Goal: Task Accomplishment & Management: Manage account settings

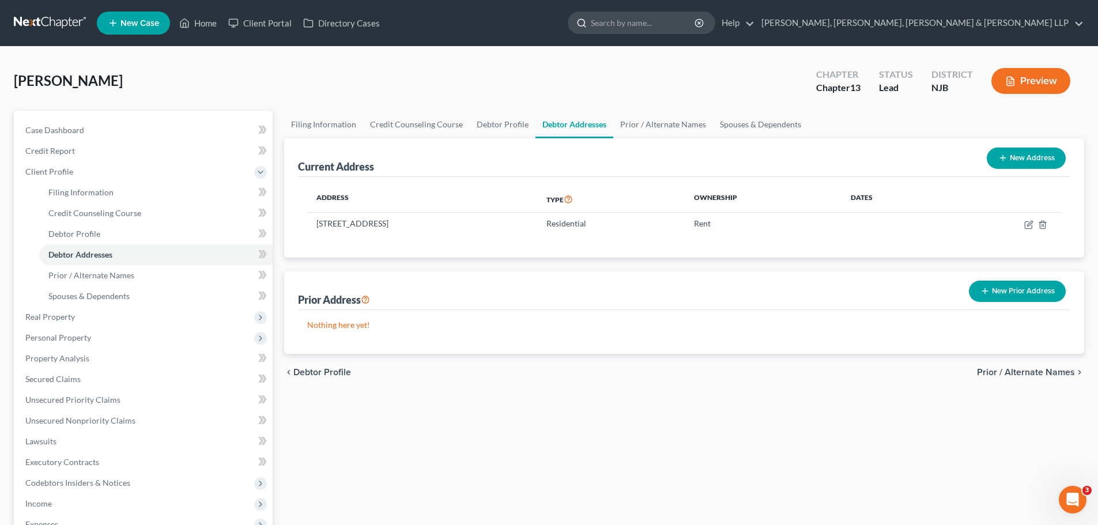
click at [696, 28] on input "search" at bounding box center [643, 22] width 105 height 21
click at [70, 167] on span "Client Profile" at bounding box center [49, 172] width 48 height 10
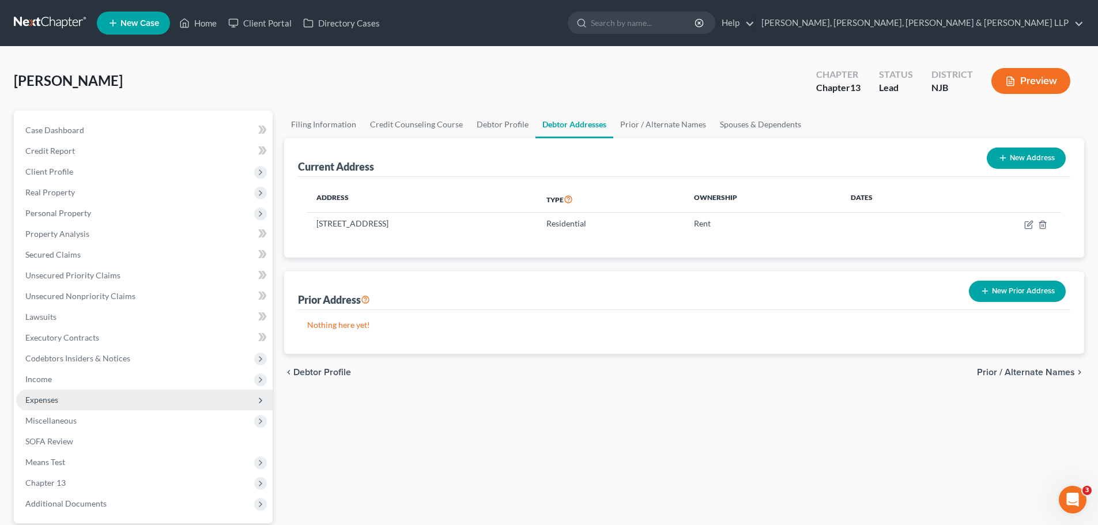
click at [75, 403] on span "Expenses" at bounding box center [144, 400] width 256 height 21
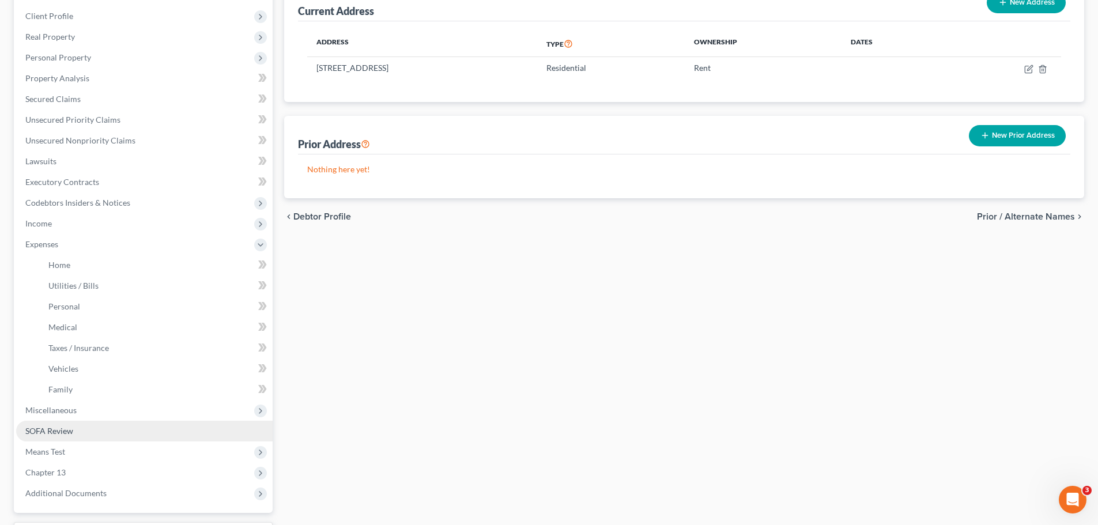
scroll to position [173, 0]
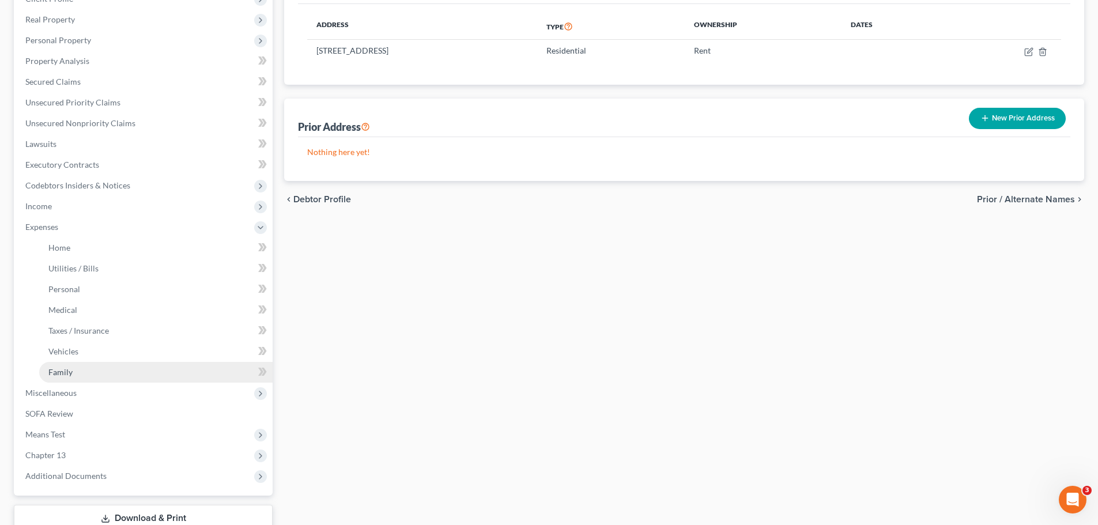
click at [106, 375] on link "Family" at bounding box center [155, 372] width 233 height 21
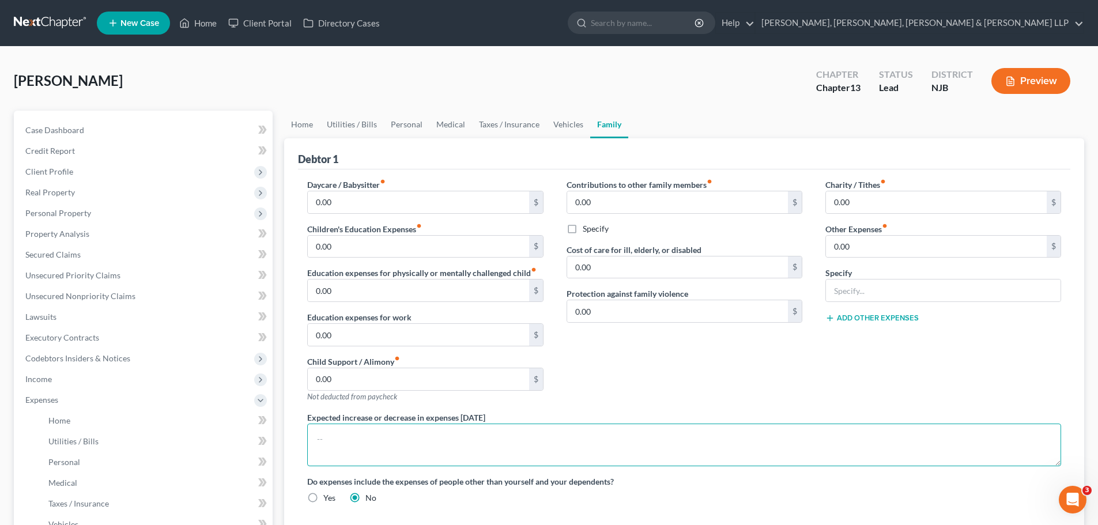
click at [384, 440] on textarea at bounding box center [684, 445] width 754 height 43
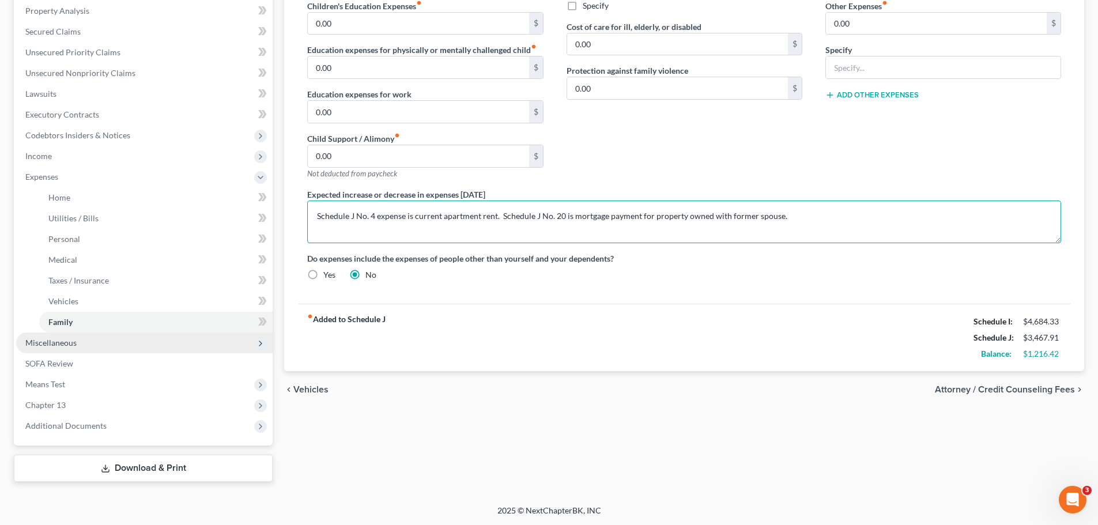
scroll to position [224, 0]
type textarea "Schedule J No. 4 expense is current apartment rent. Schedule J No. 20 is mortga…"
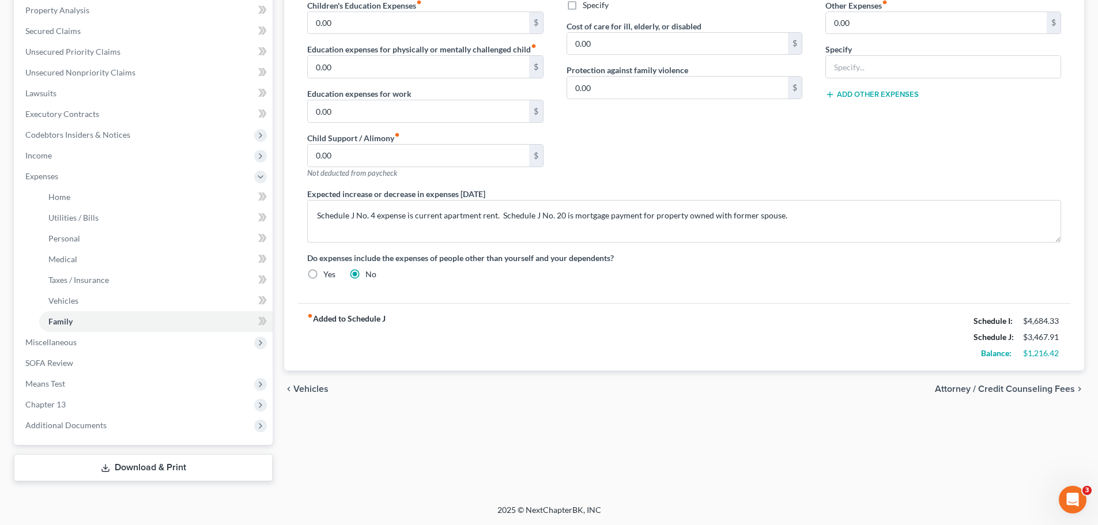
click at [989, 388] on span "Attorney / Credit Counseling Fees" at bounding box center [1005, 388] width 140 height 9
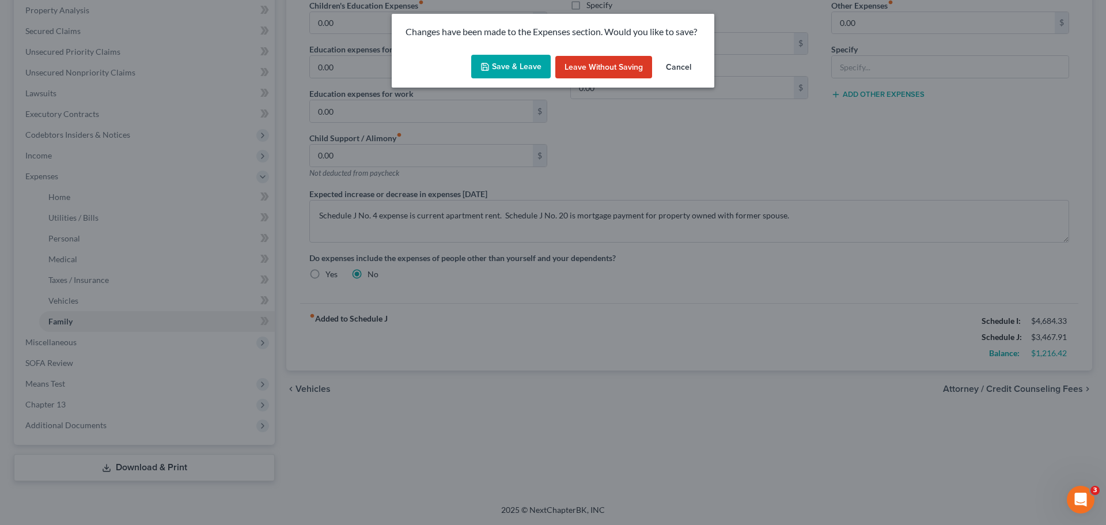
click at [526, 61] on button "Save & Leave" at bounding box center [511, 67] width 80 height 24
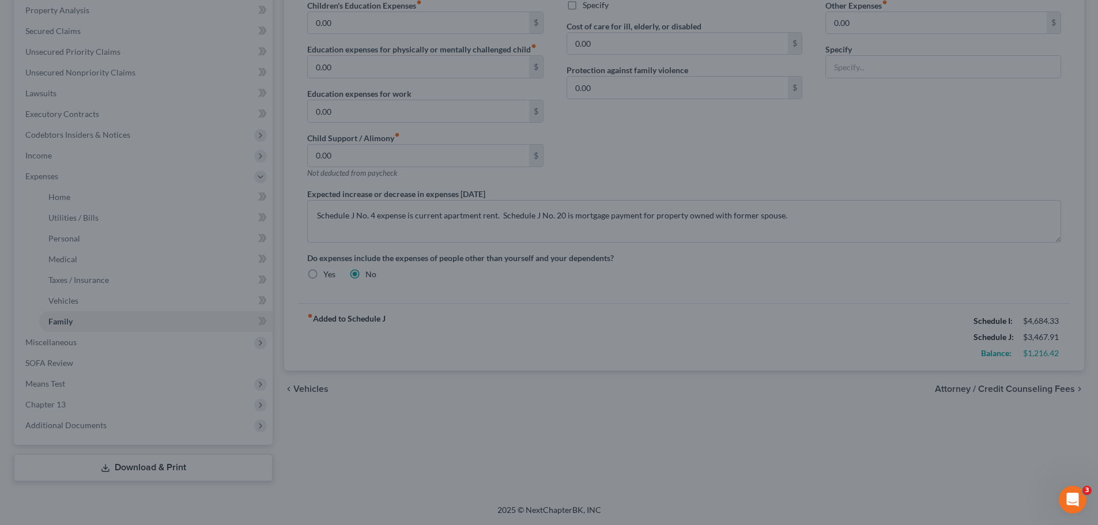
select select "0"
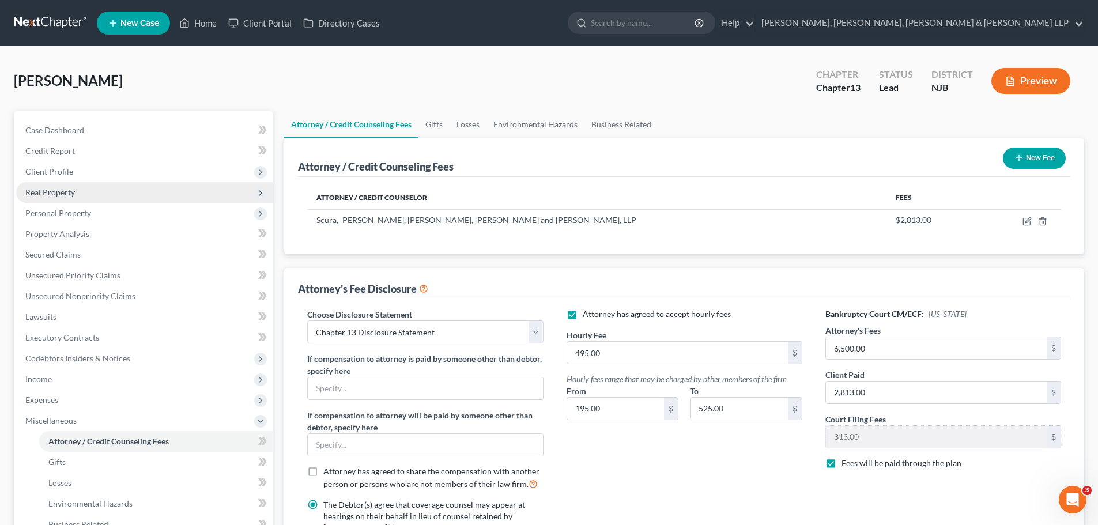
click at [73, 189] on span "Real Property" at bounding box center [50, 192] width 50 height 10
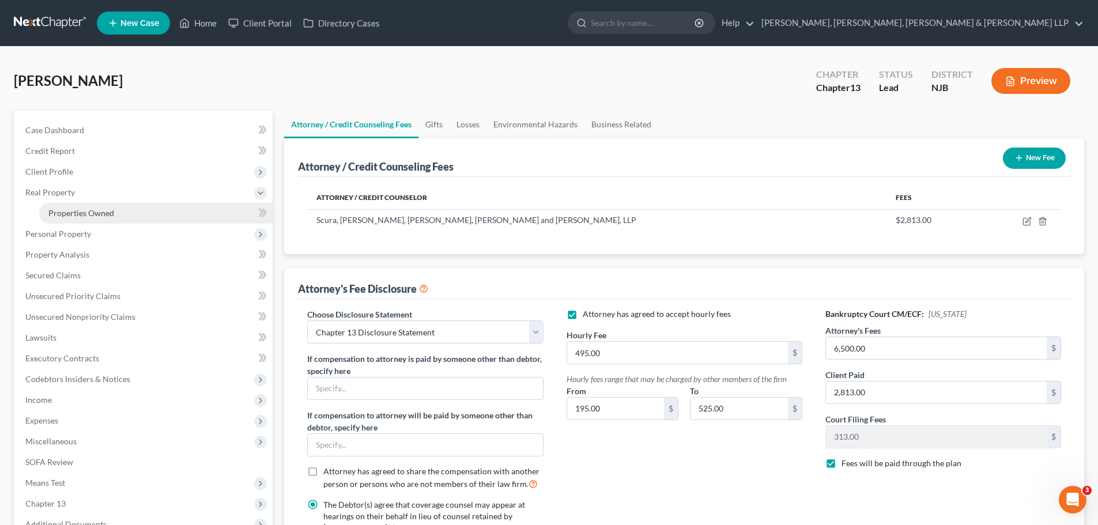
click at [125, 216] on link "Properties Owned" at bounding box center [155, 213] width 233 height 21
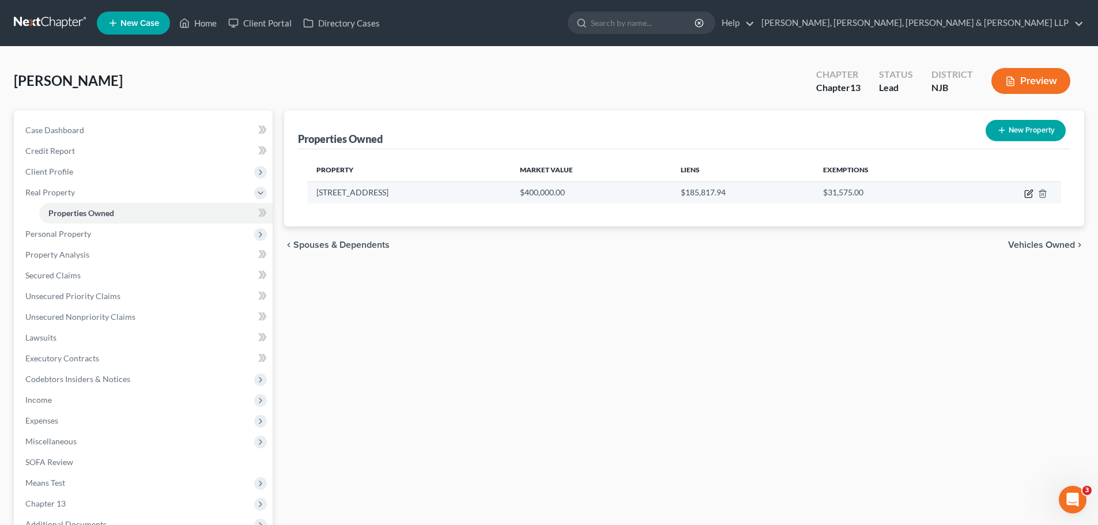
click at [1025, 192] on icon "button" at bounding box center [1028, 194] width 7 height 7
select select "33"
select select "1"
select select "3"
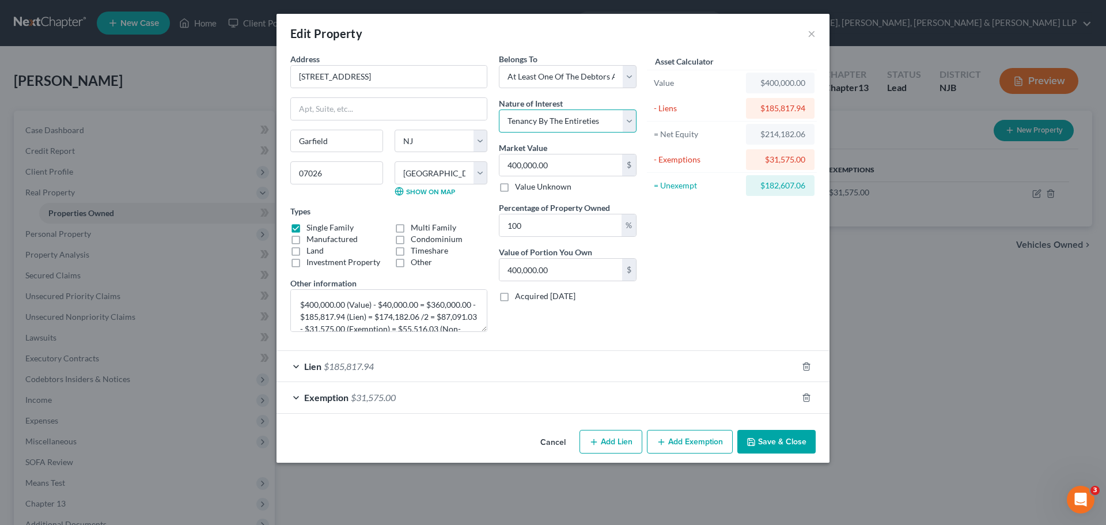
click at [629, 129] on select "Select Fee Simple Joint Tenant Life Estate Equitable Interest Future Interest T…" at bounding box center [568, 120] width 138 height 23
select select "1"
click at [499, 109] on select "Select Fee Simple Joint Tenant Life Estate Equitable Interest Future Interest T…" at bounding box center [568, 120] width 138 height 23
click at [746, 245] on div "Asset Calculator Value $400,000.00 - Liens $185,817.94 = Net Equity $214,182.06…" at bounding box center [731, 197] width 179 height 288
click at [544, 226] on input "100" at bounding box center [561, 225] width 122 height 22
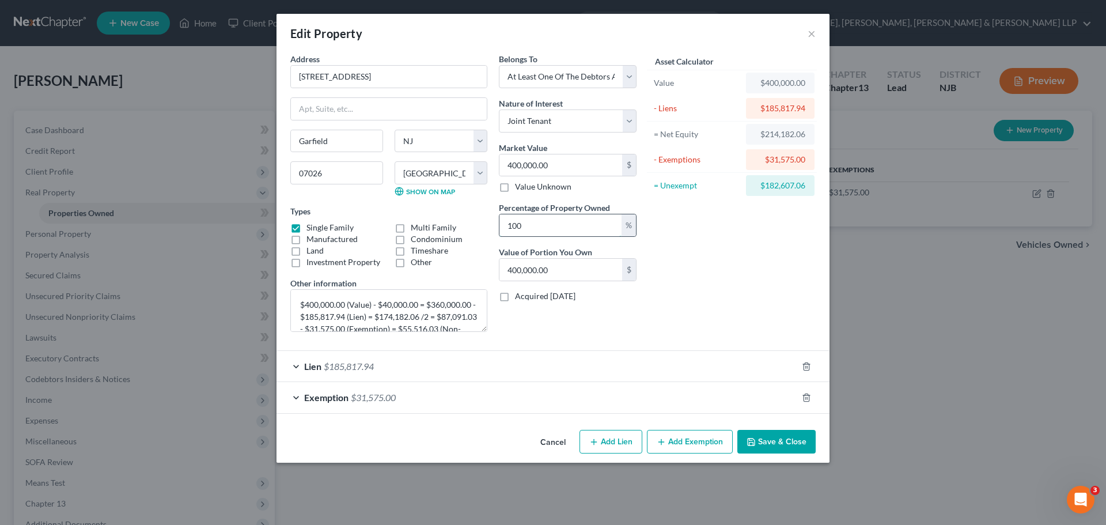
type input "10"
type input "40,000.00"
type input "1"
type input "4,000.00"
type input "5"
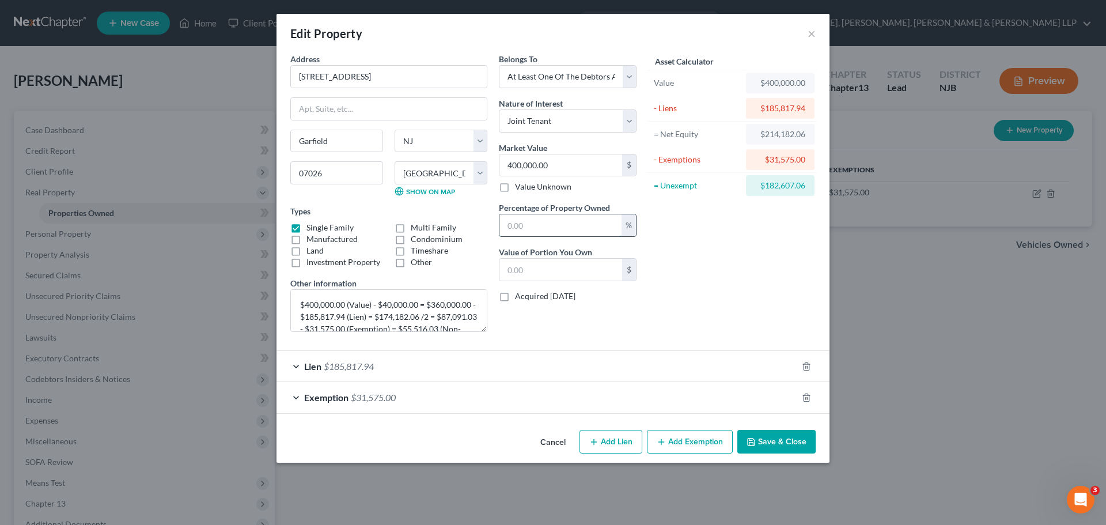
type input "20,000.00"
type input "50"
type input "200,000.00"
type input "50"
click at [687, 234] on div "Asset Calculator Value $400,000.00 - Liens $185,817.94 = Net Equity $214,182.06…" at bounding box center [731, 197] width 179 height 288
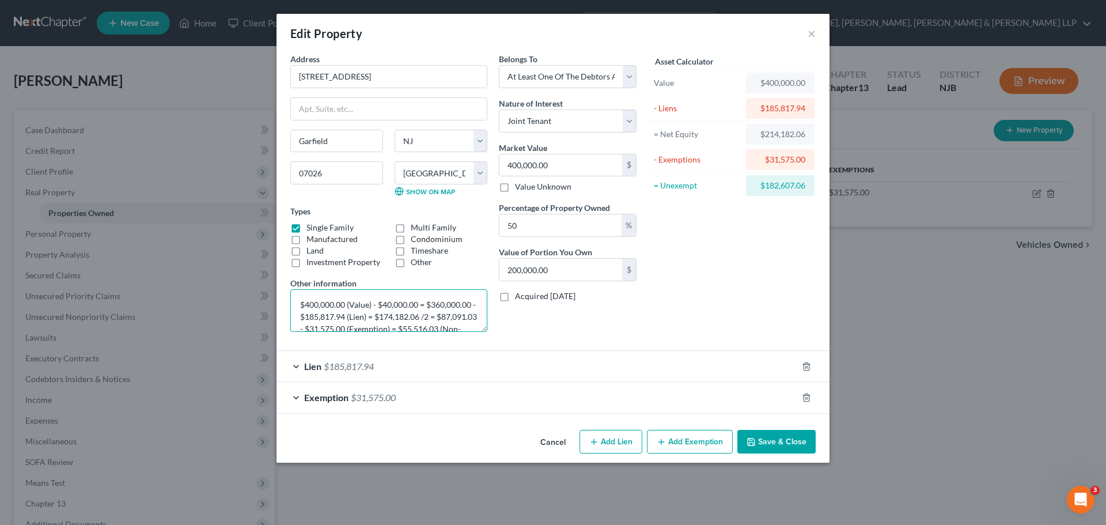
scroll to position [23, 0]
click at [787, 442] on button "Save & Close" at bounding box center [777, 442] width 78 height 24
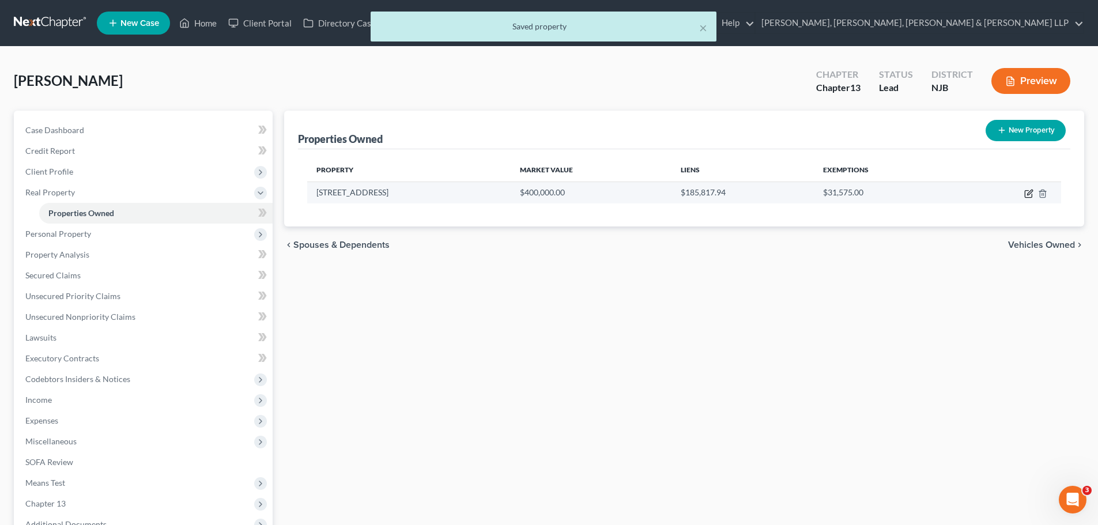
click at [1030, 191] on icon "button" at bounding box center [1029, 192] width 5 height 5
select select "33"
select select "1"
select select "3"
select select "1"
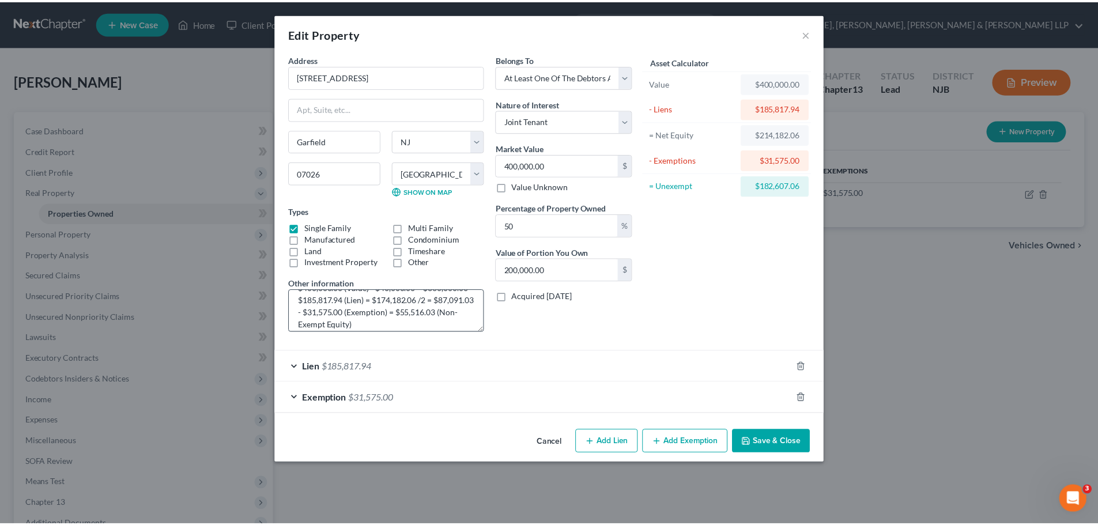
scroll to position [24, 0]
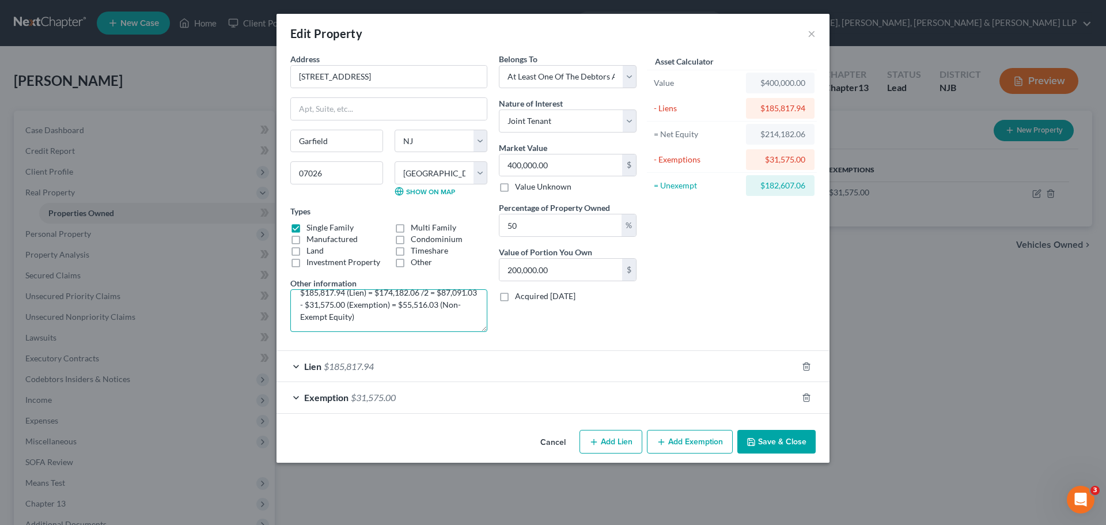
drag, startPoint x: 350, startPoint y: 316, endPoint x: 392, endPoint y: 315, distance: 41.5
click at [392, 315] on textarea "$400,000.00 (Value) - $40,000.00 = $360,000.00 - $185,817.94 (Lien) = $174,182.…" at bounding box center [388, 310] width 197 height 43
click at [695, 321] on div "Asset Calculator Value $400,000.00 - Liens $185,817.94 = Net Equity $214,182.06…" at bounding box center [731, 197] width 179 height 288
click at [791, 444] on button "Save & Close" at bounding box center [777, 442] width 78 height 24
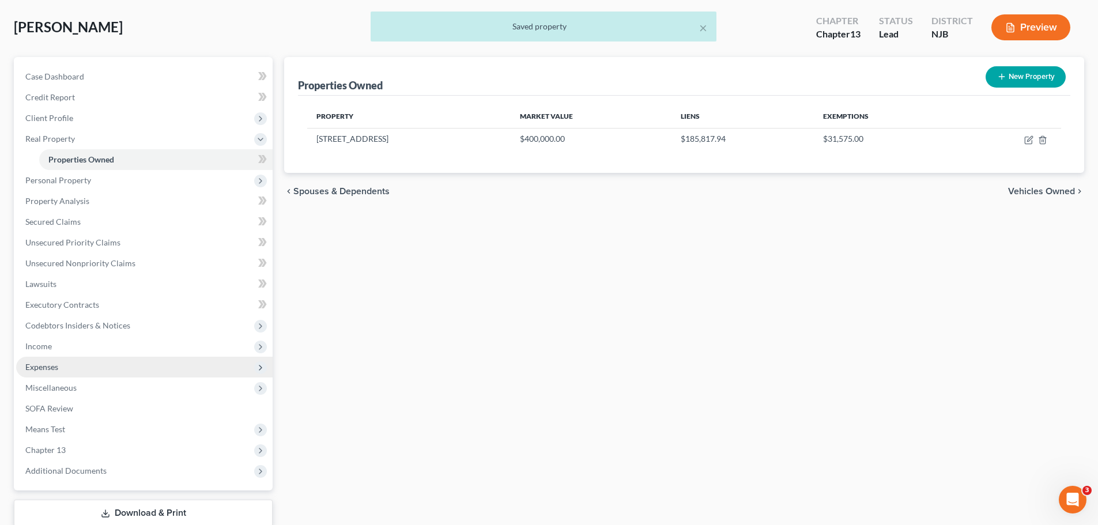
scroll to position [99, 0]
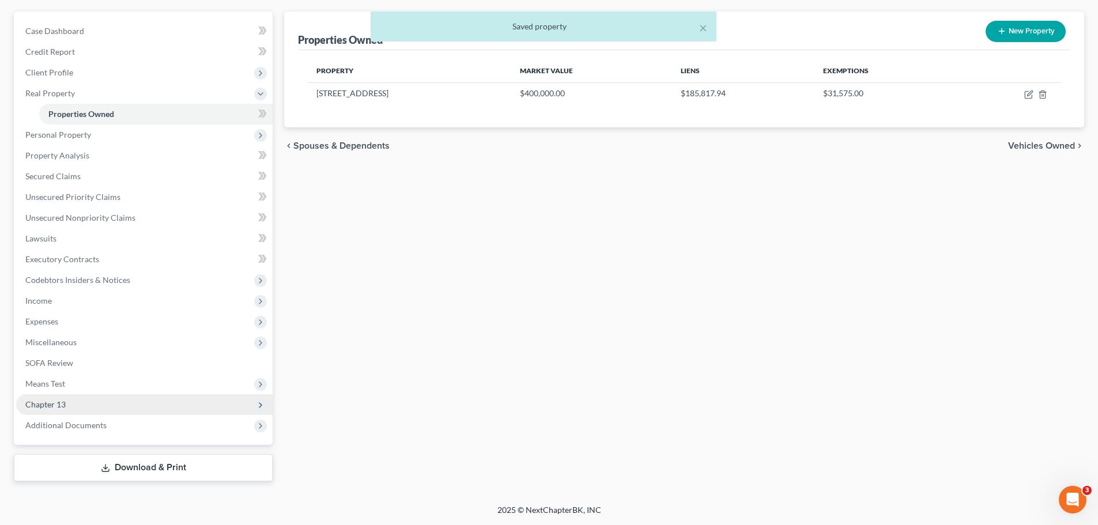
click at [67, 405] on span "Chapter 13" at bounding box center [144, 404] width 256 height 21
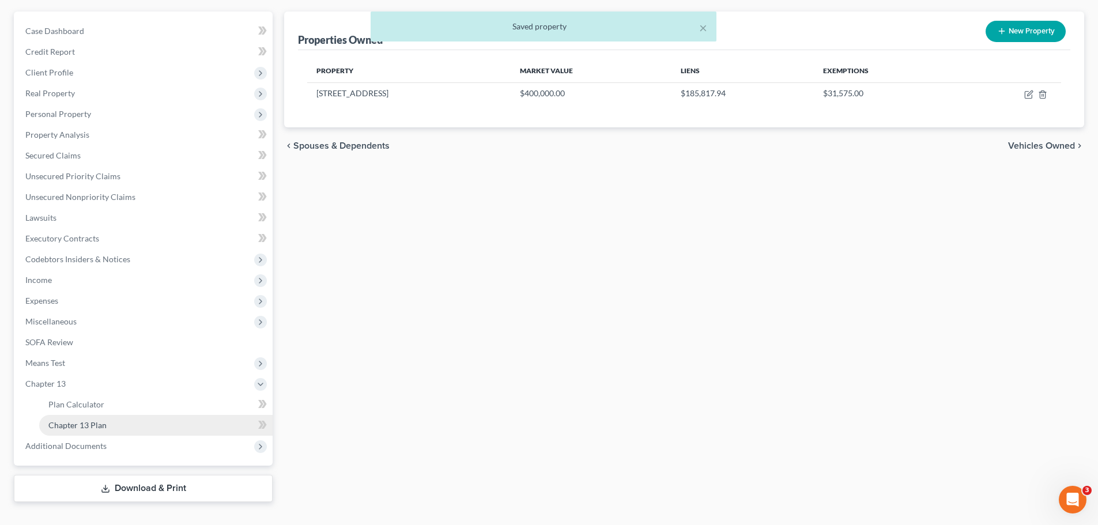
click at [105, 422] on span "Chapter 13 Plan" at bounding box center [77, 425] width 58 height 10
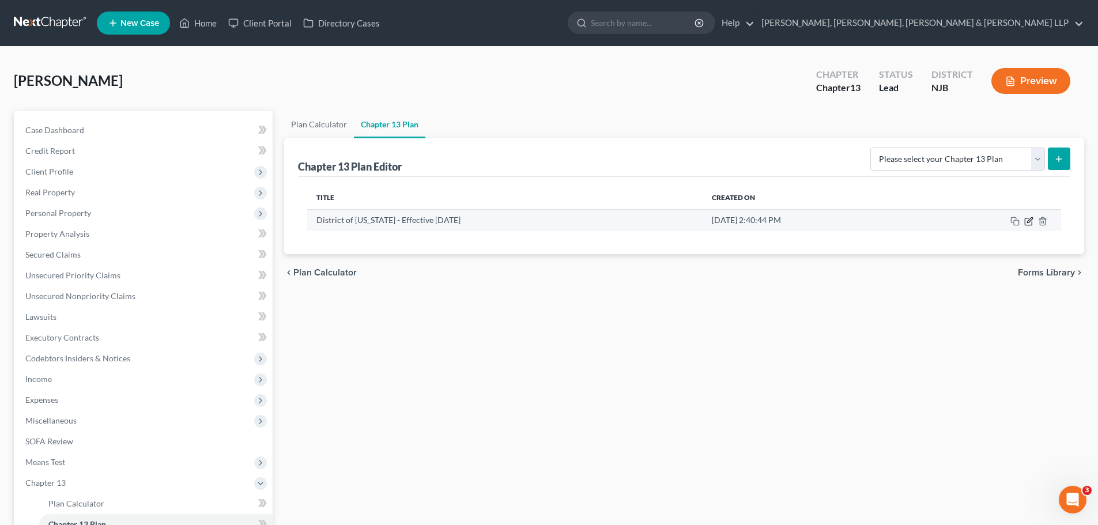
click at [1029, 218] on icon "button" at bounding box center [1028, 221] width 9 height 9
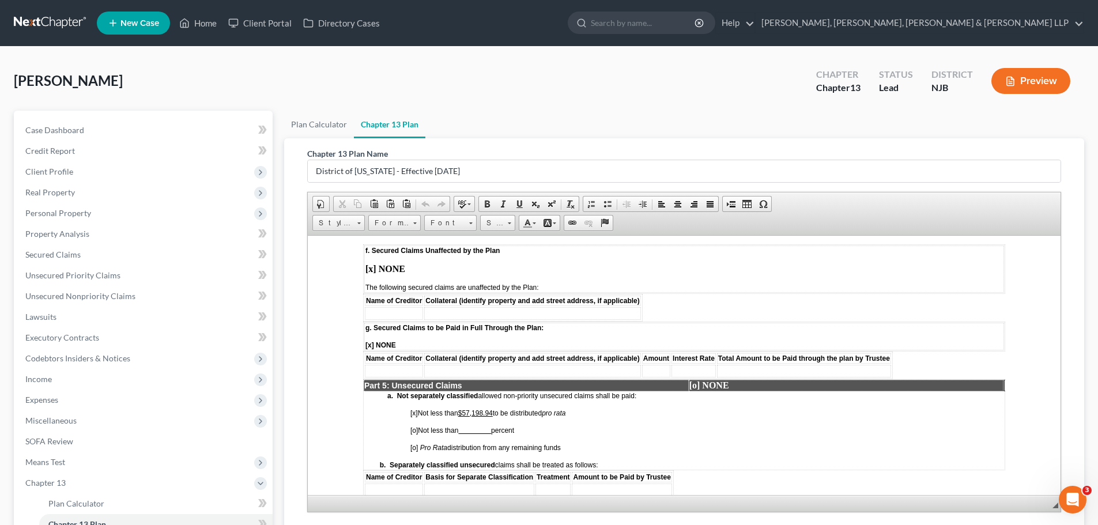
scroll to position [1786, 0]
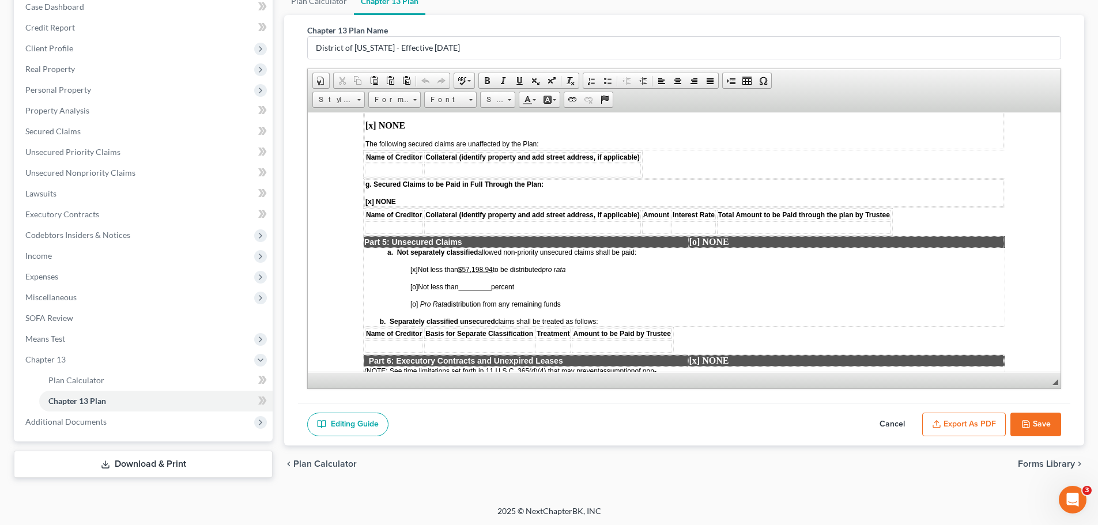
click at [1024, 427] on icon "button" at bounding box center [1025, 424] width 7 height 7
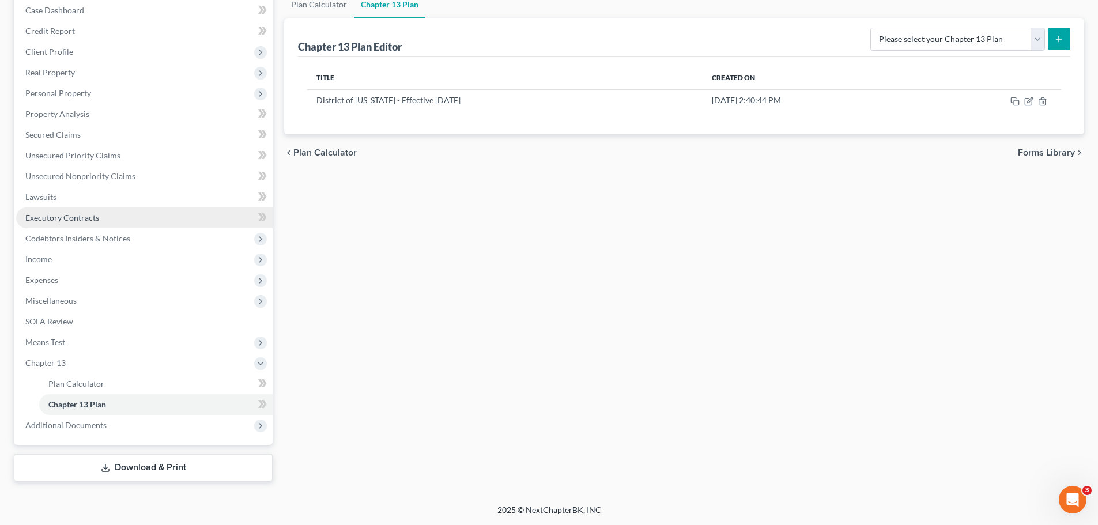
scroll to position [0, 0]
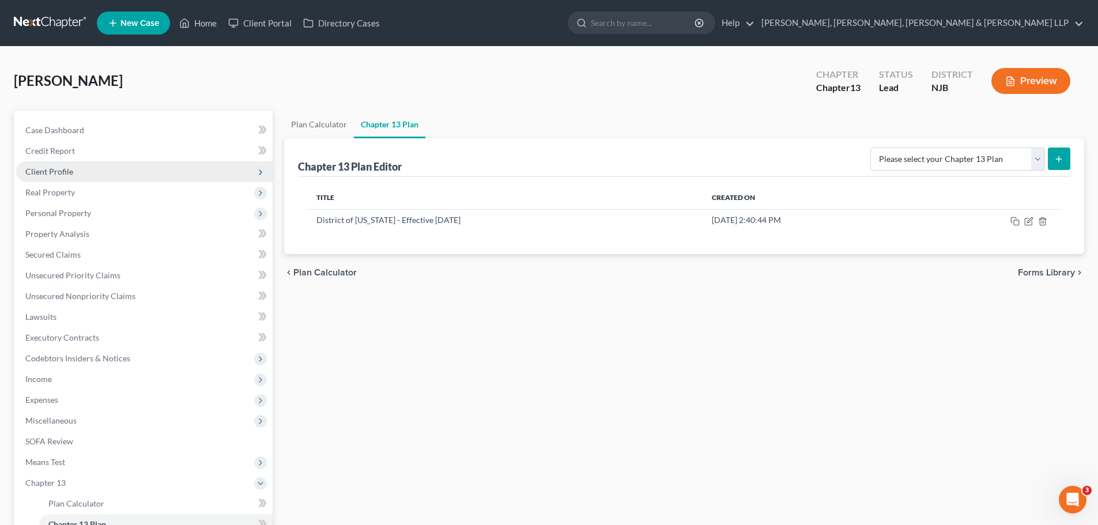
click at [67, 168] on span "Client Profile" at bounding box center [49, 172] width 48 height 10
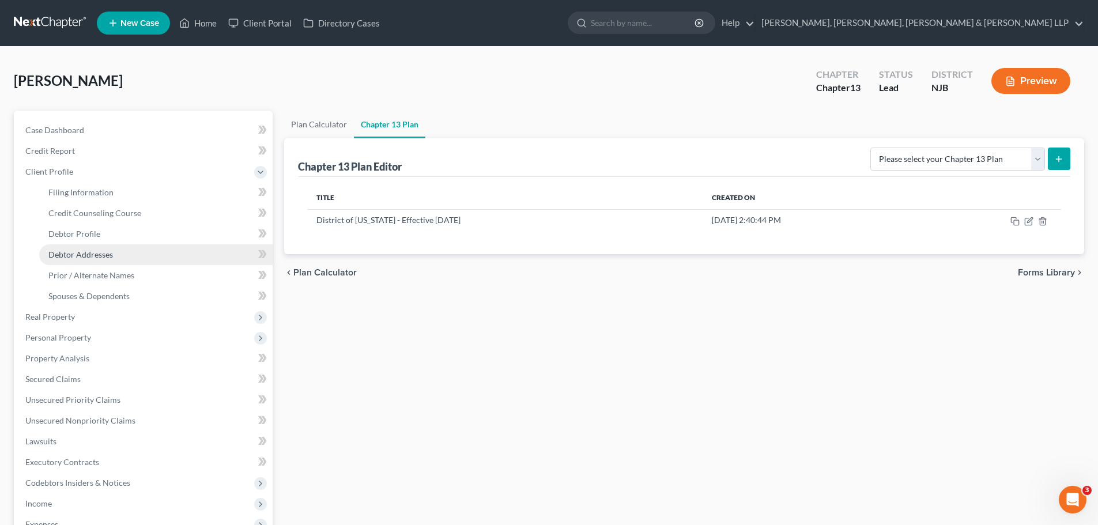
click at [95, 254] on span "Debtor Addresses" at bounding box center [80, 255] width 65 height 10
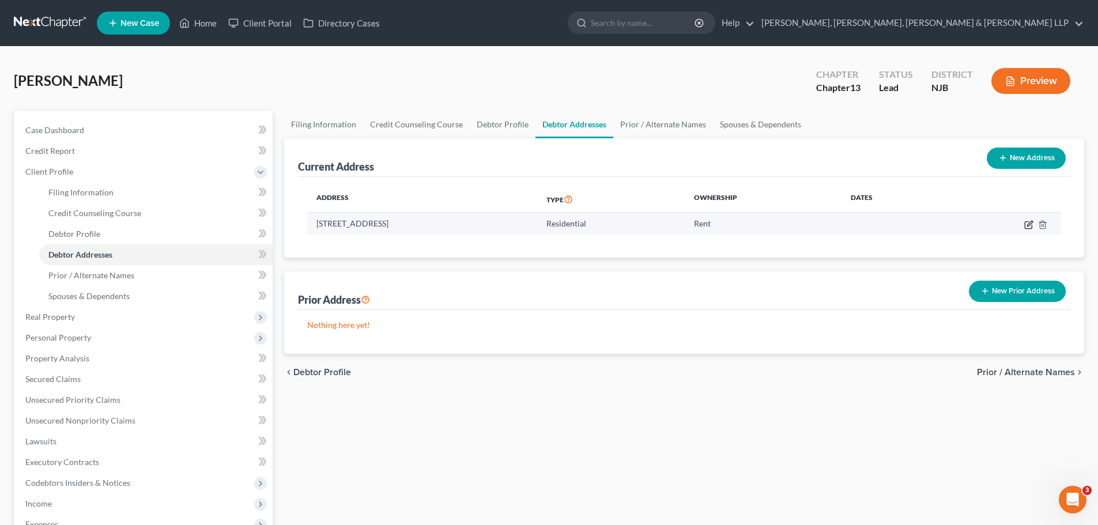
click at [1024, 229] on icon "button" at bounding box center [1028, 224] width 9 height 9
select select "33"
select select "1"
select select "0"
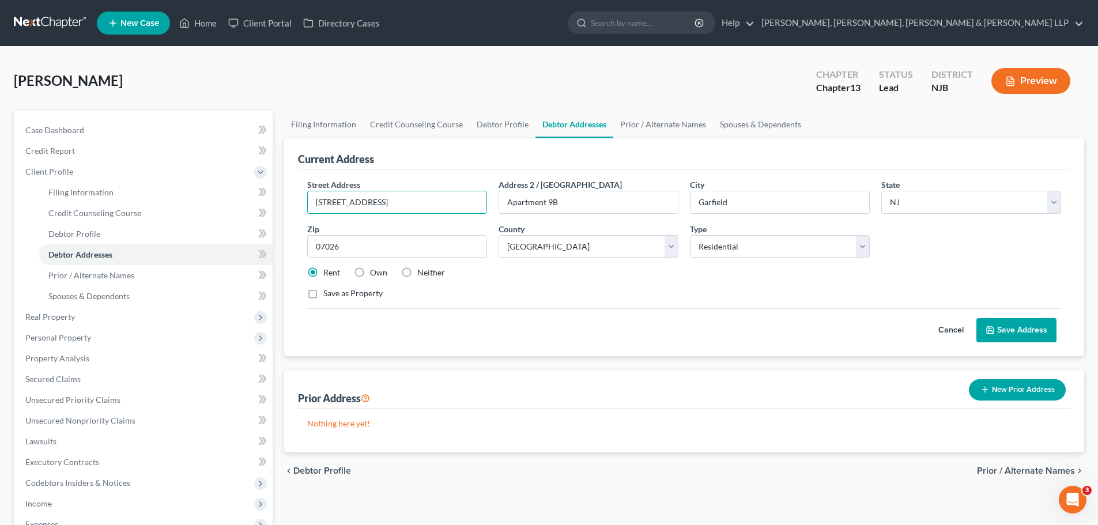
drag, startPoint x: 380, startPoint y: 202, endPoint x: 317, endPoint y: 232, distance: 69.3
click at [287, 216] on div "Current Address Street Address * 860 River Drive Address 2 / PO Box Apartment 9…" at bounding box center [684, 247] width 800 height 218
type input "106 Division Avenue"
drag, startPoint x: 573, startPoint y: 203, endPoint x: 505, endPoint y: 226, distance: 71.4
click at [496, 206] on div "Address 2 / PO Box Apartment 9B" at bounding box center [588, 196] width 191 height 35
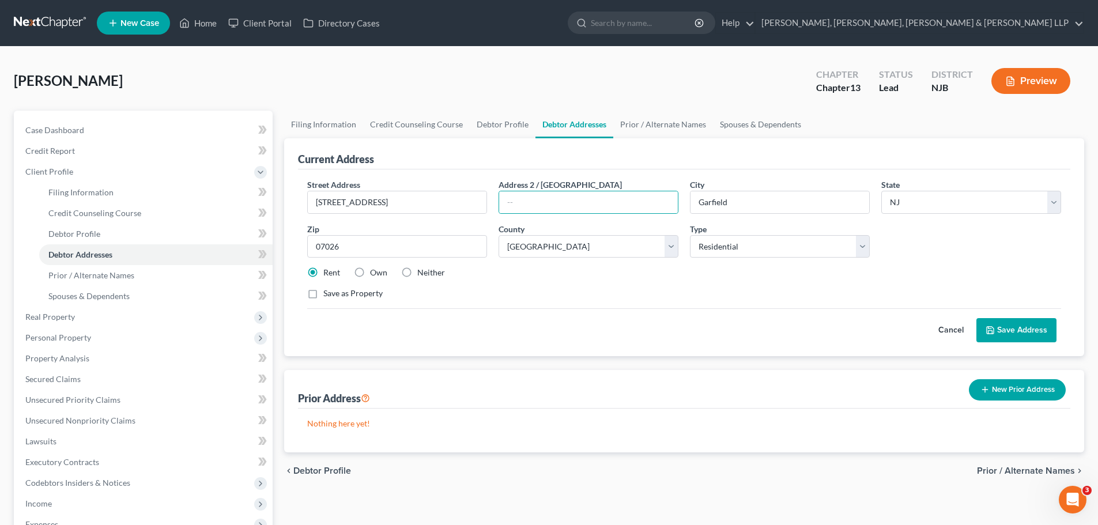
click at [370, 274] on label "Own" at bounding box center [378, 273] width 17 height 12
click at [375, 274] on input "Own" at bounding box center [378, 270] width 7 height 7
radio input "true"
click at [1027, 324] on button "Save Address" at bounding box center [1016, 330] width 80 height 24
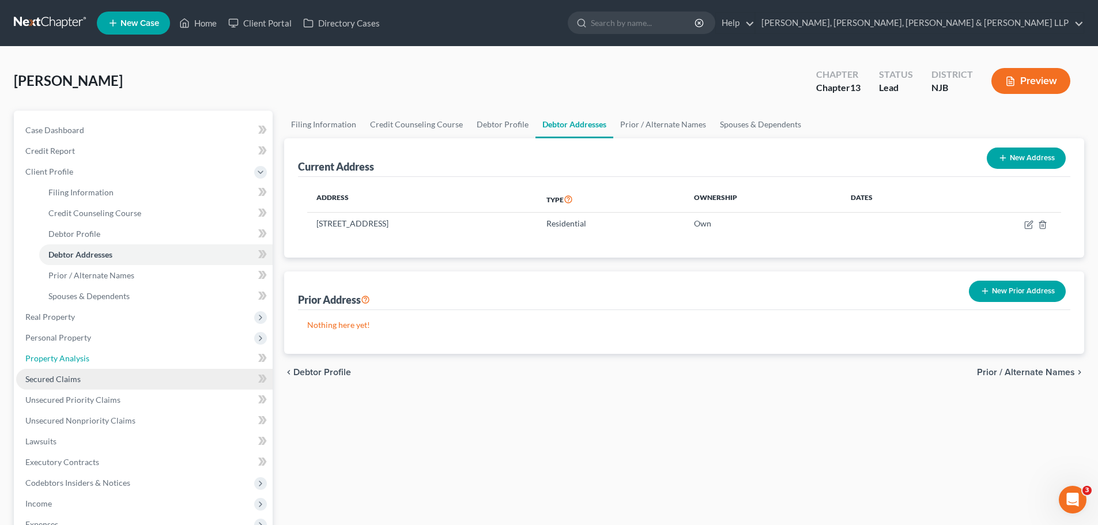
drag, startPoint x: 101, startPoint y: 363, endPoint x: 137, endPoint y: 370, distance: 37.0
click at [101, 363] on link "Property Analysis" at bounding box center [144, 358] width 256 height 21
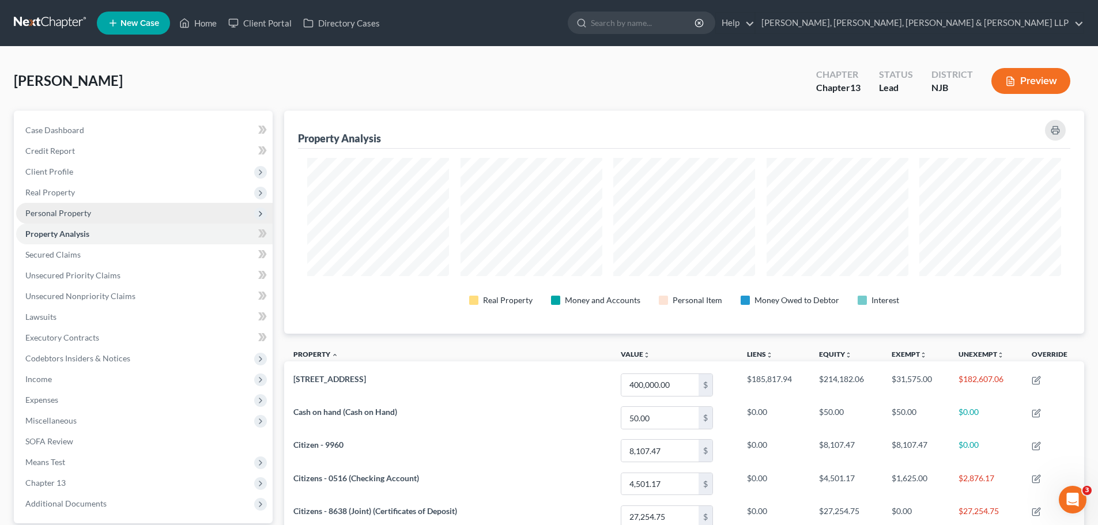
click at [70, 213] on span "Personal Property" at bounding box center [58, 213] width 66 height 10
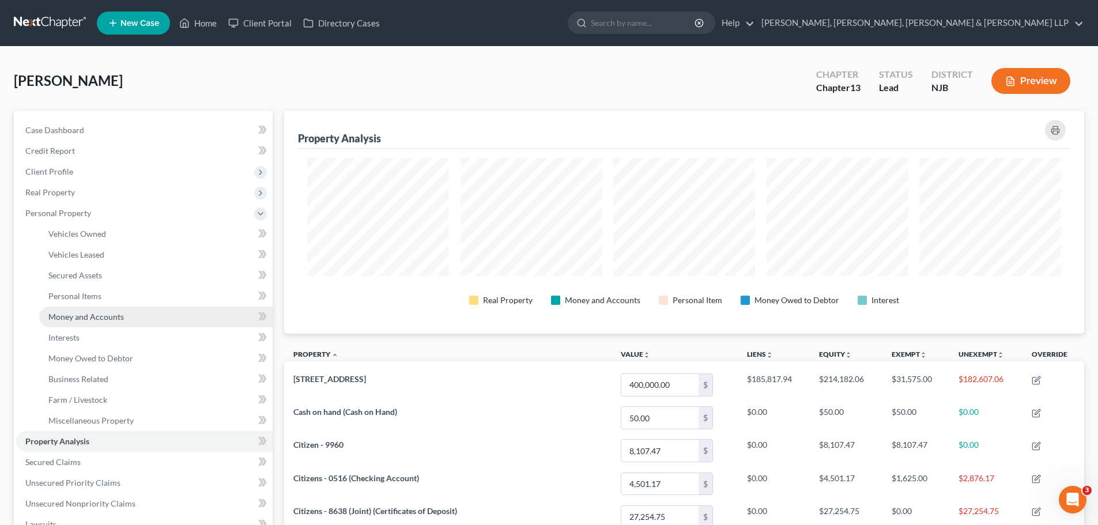
click at [92, 322] on link "Money and Accounts" at bounding box center [155, 317] width 233 height 21
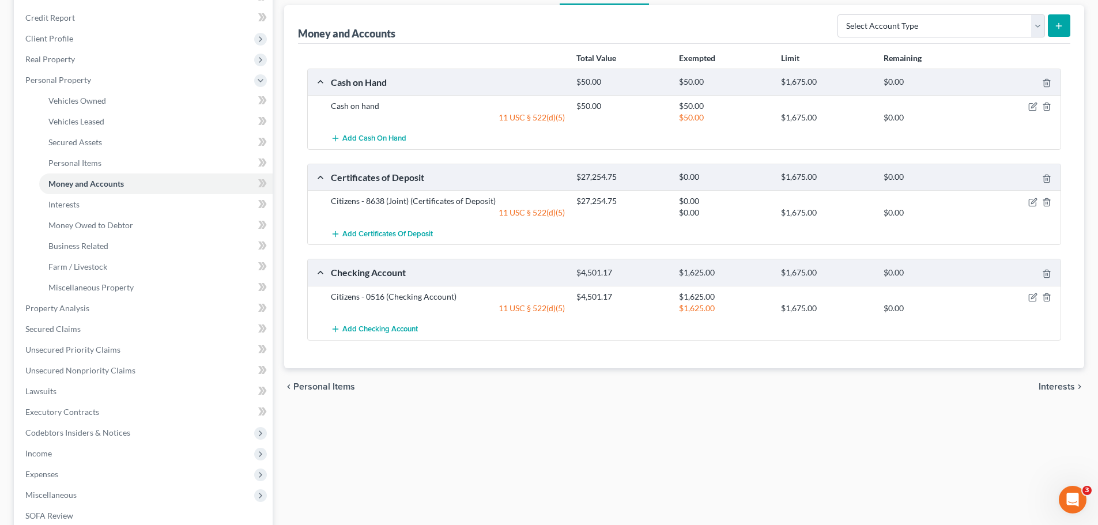
scroll to position [115, 0]
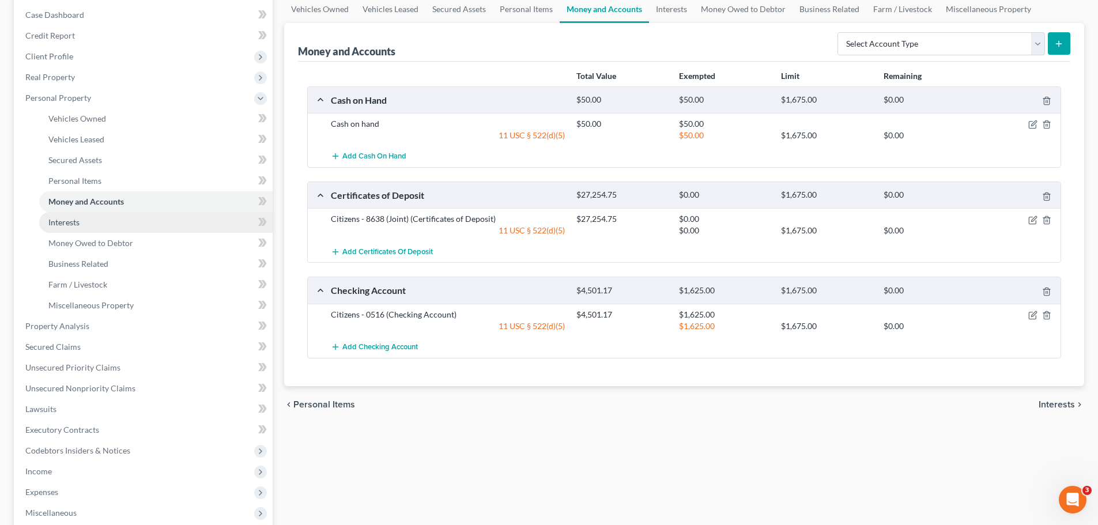
click at [73, 228] on link "Interests" at bounding box center [155, 222] width 233 height 21
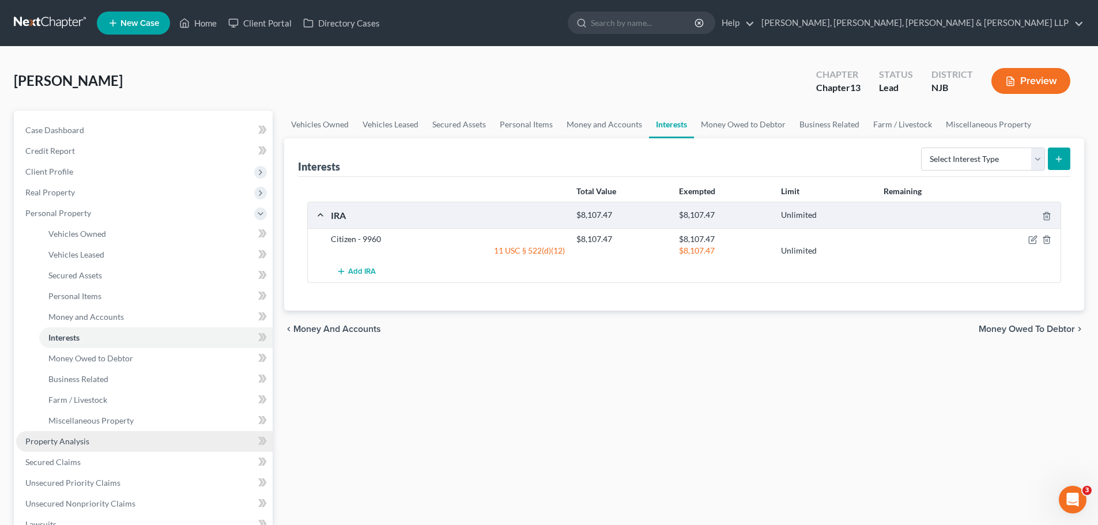
click at [81, 442] on span "Property Analysis" at bounding box center [57, 441] width 64 height 10
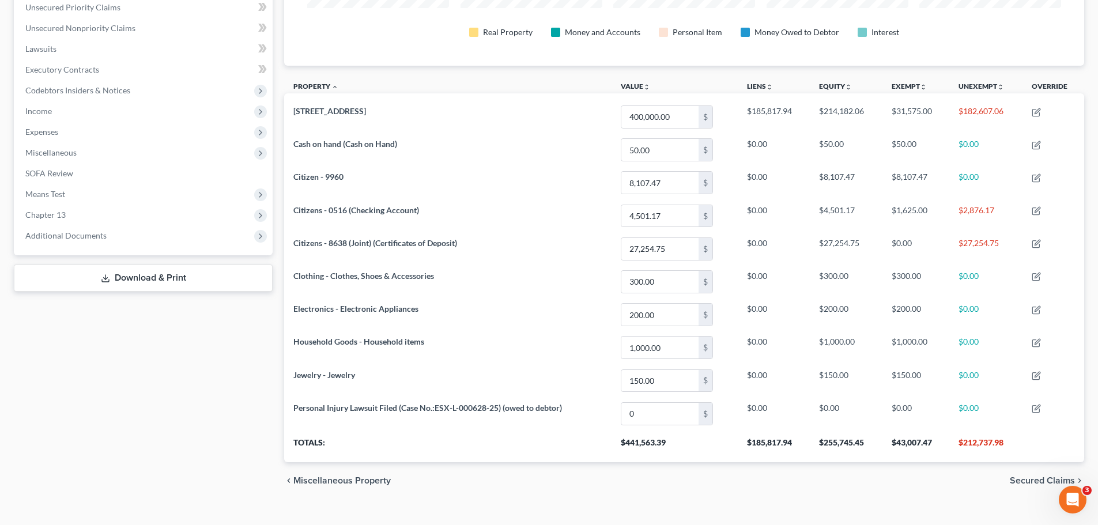
scroll to position [286, 0]
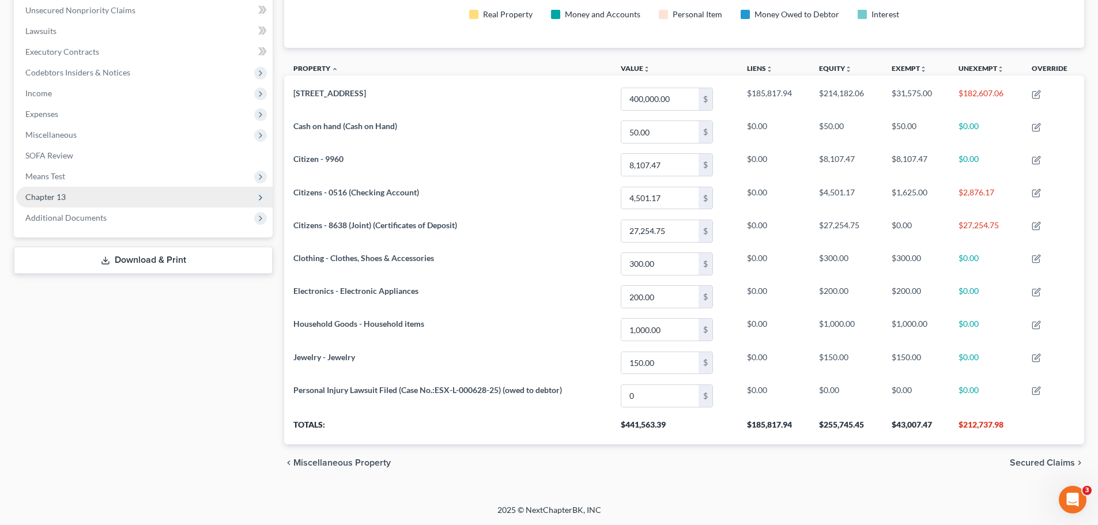
click at [52, 203] on span "Chapter 13" at bounding box center [144, 197] width 256 height 21
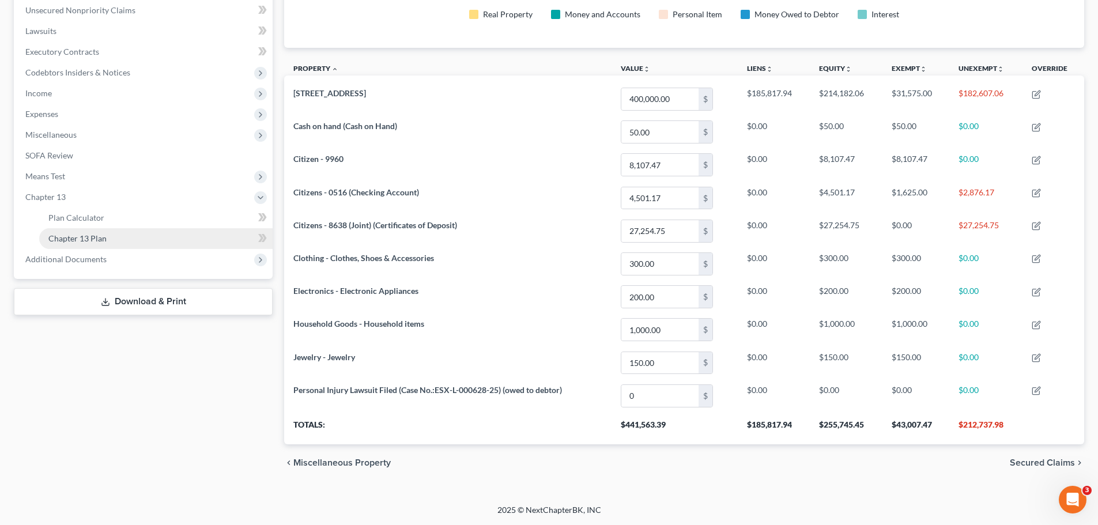
click at [98, 244] on link "Chapter 13 Plan" at bounding box center [155, 238] width 233 height 21
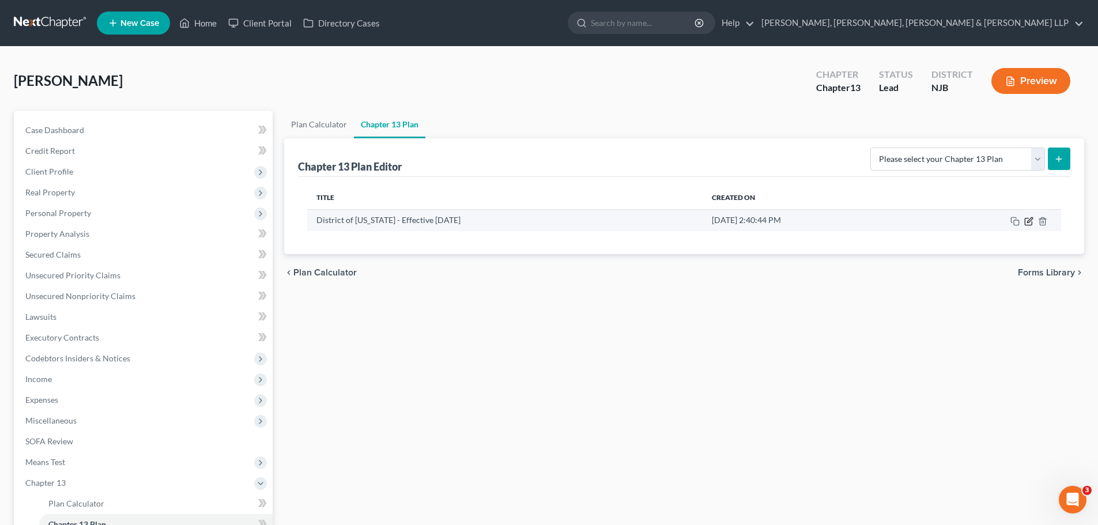
click at [1027, 222] on icon "button" at bounding box center [1029, 219] width 5 height 5
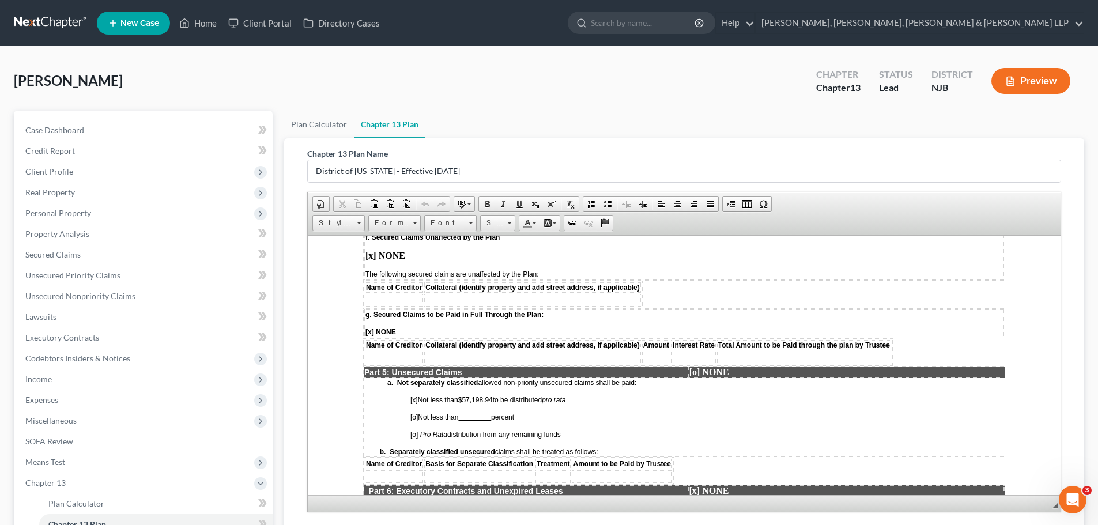
scroll to position [1844, 0]
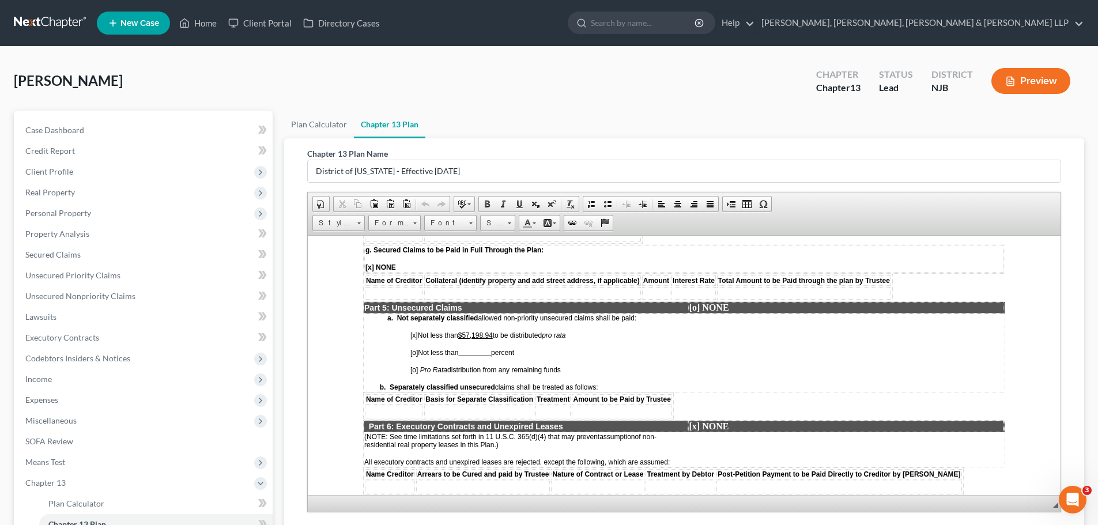
click at [496, 331] on span "[x] Not less than $57,198.94 to be distributed pro rata" at bounding box center [488, 335] width 156 height 8
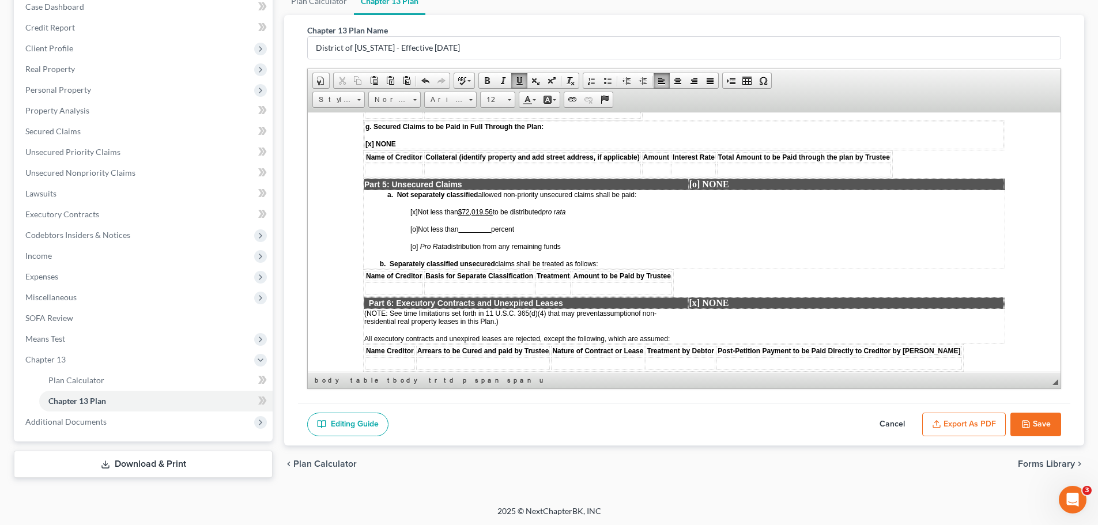
click at [1054, 424] on button "Save" at bounding box center [1035, 425] width 51 height 24
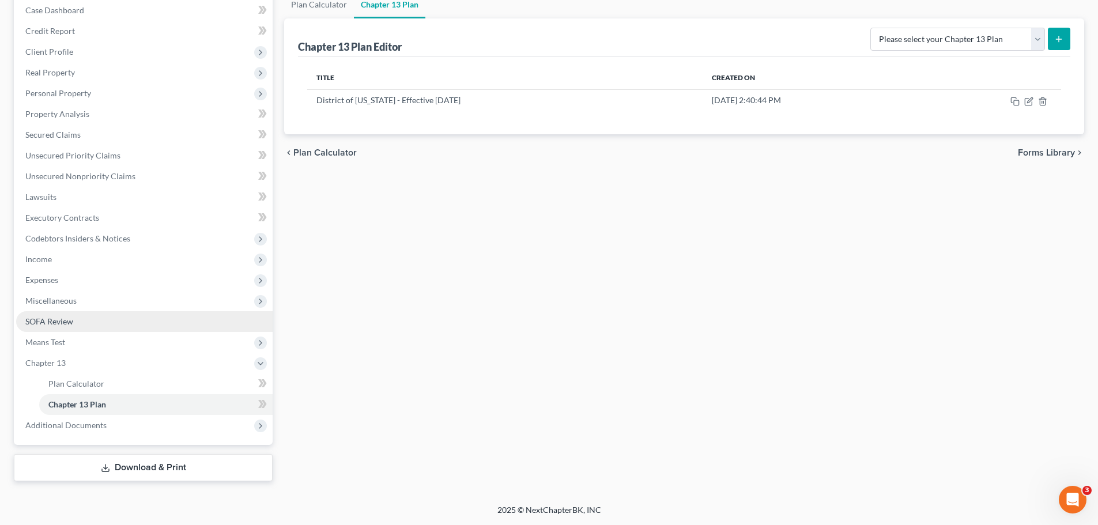
drag, startPoint x: 68, startPoint y: 316, endPoint x: 74, endPoint y: 317, distance: 6.4
click at [68, 316] on span "SOFA Review" at bounding box center [49, 321] width 48 height 10
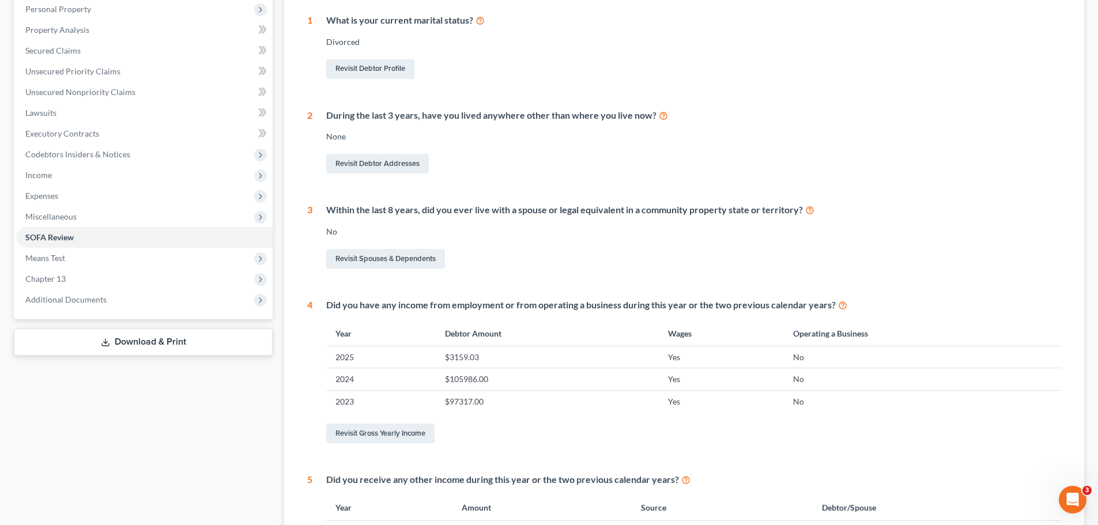
scroll to position [230, 0]
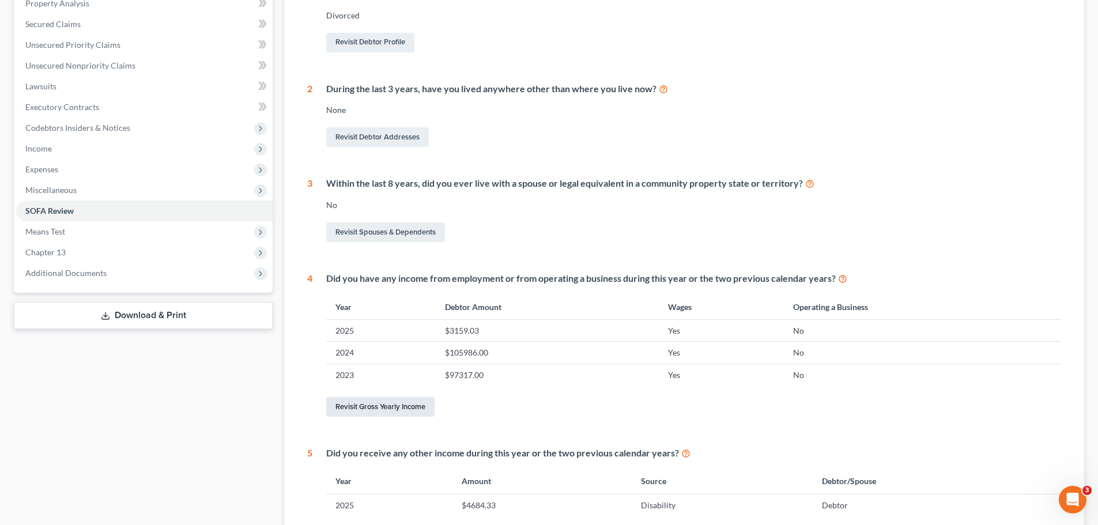
drag, startPoint x: 414, startPoint y: 407, endPoint x: 527, endPoint y: 424, distance: 114.7
click at [414, 407] on link "Revisit Gross Yearly Income" at bounding box center [380, 407] width 108 height 20
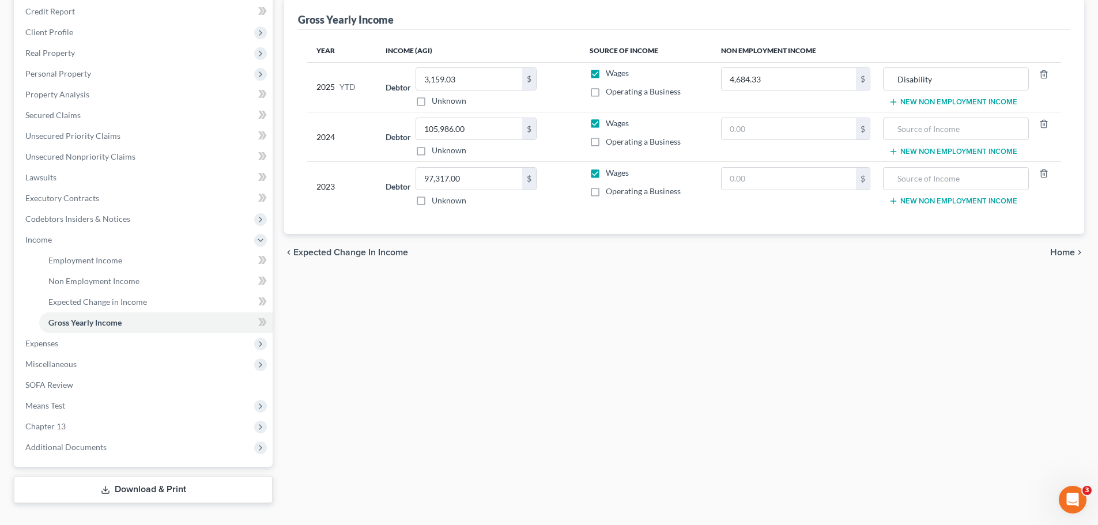
scroll to position [161, 0]
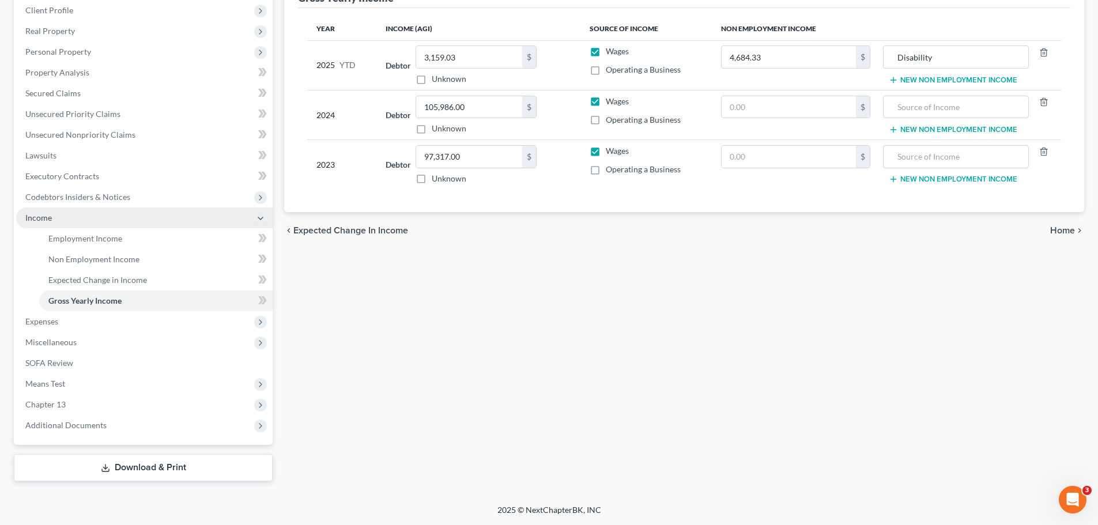
click at [65, 222] on span "Income" at bounding box center [144, 217] width 256 height 21
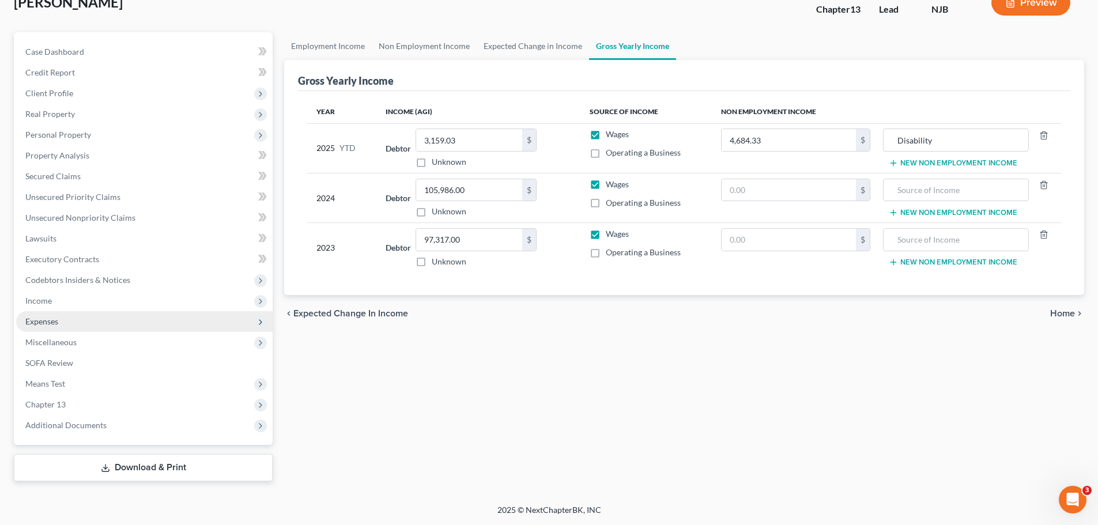
click at [72, 324] on span "Expenses" at bounding box center [144, 321] width 256 height 21
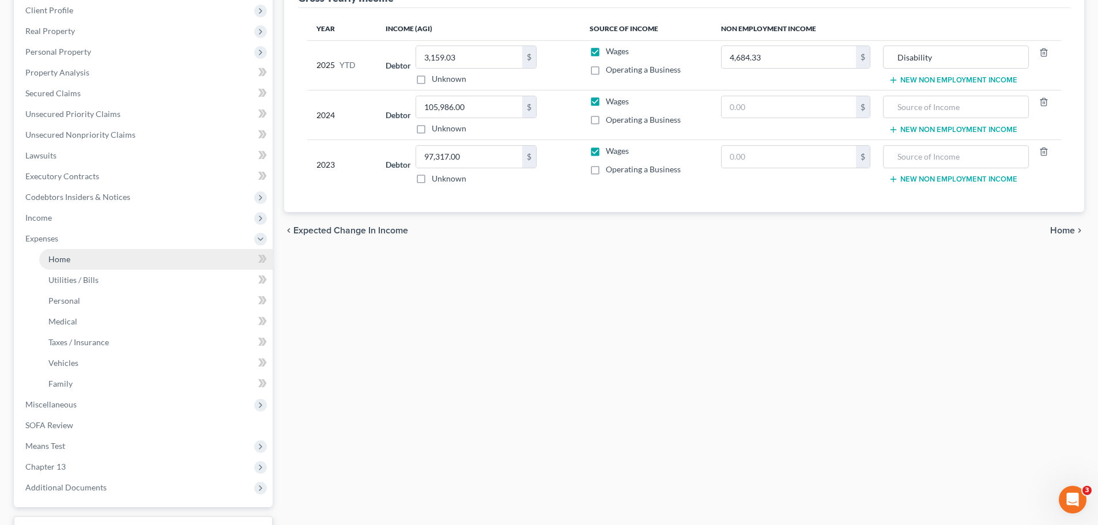
click at [97, 262] on link "Home" at bounding box center [155, 259] width 233 height 21
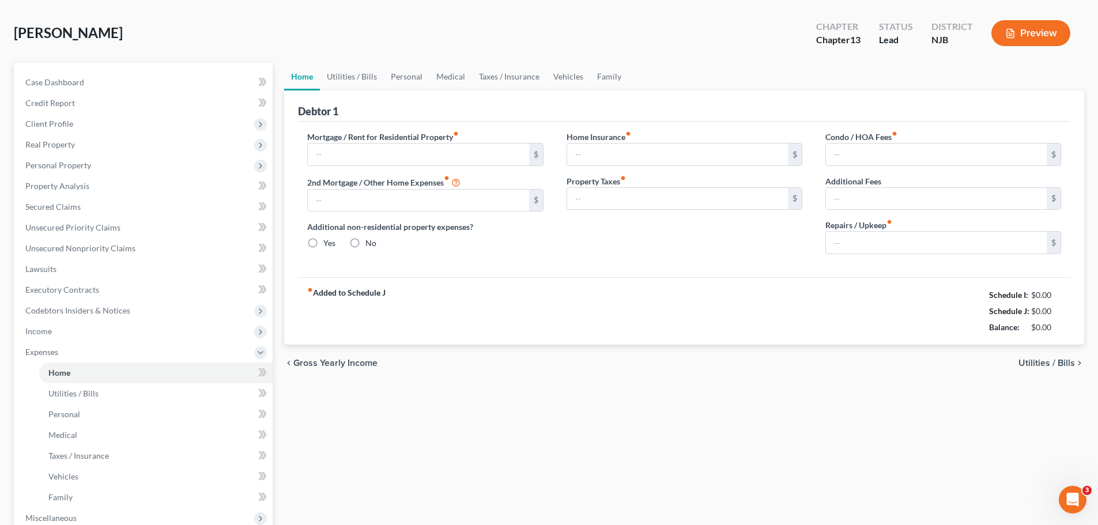
type input "1,682.91"
type input "0.00"
radio input "true"
type input "0.00"
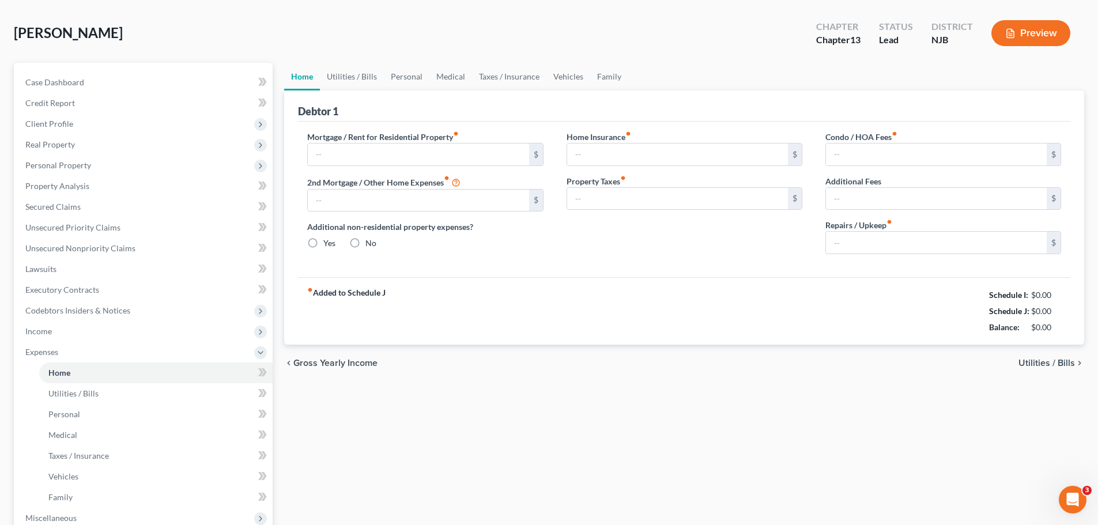
type input "0.00"
type input "50.00"
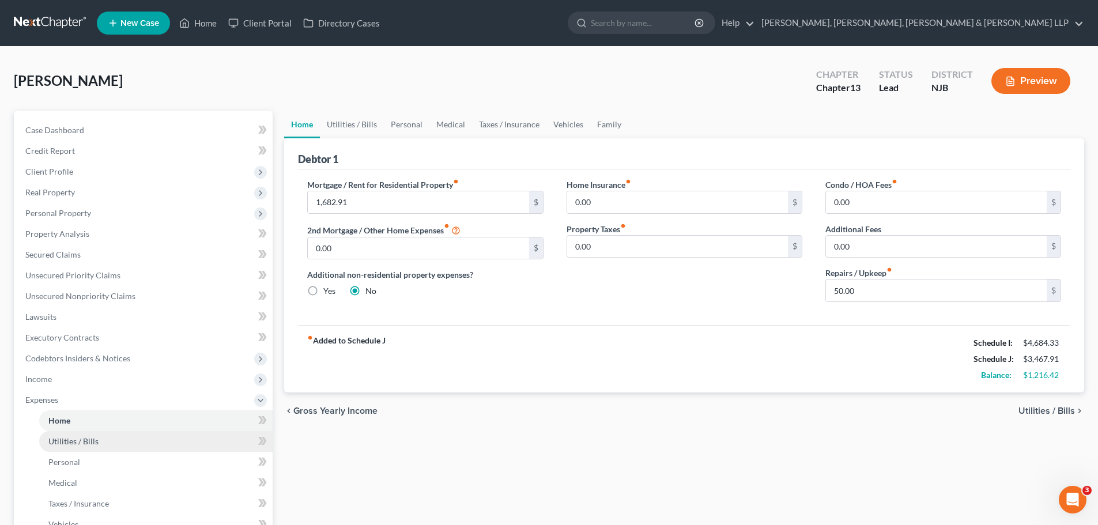
click at [90, 445] on span "Utilities / Bills" at bounding box center [73, 441] width 50 height 10
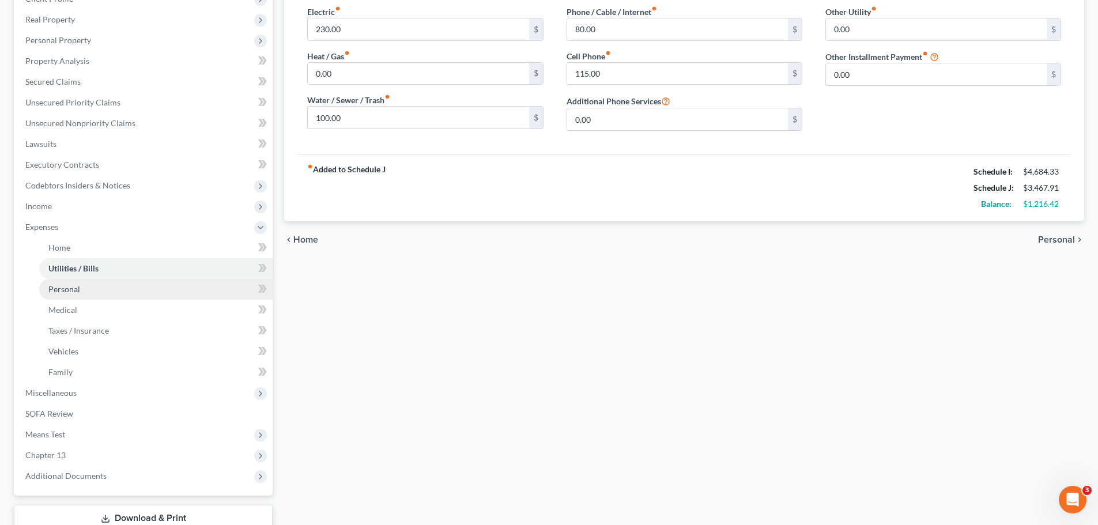
click at [85, 286] on link "Personal" at bounding box center [155, 289] width 233 height 21
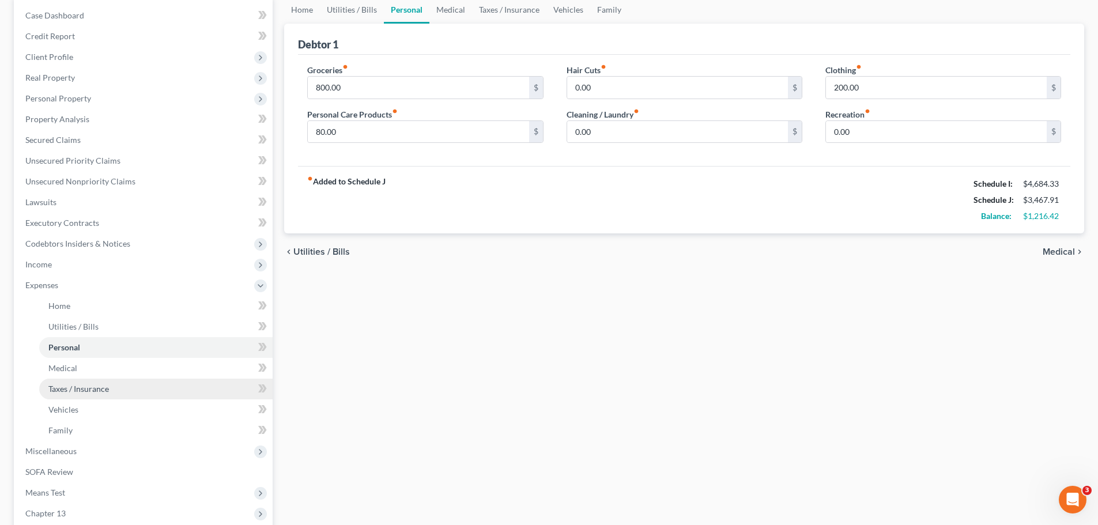
scroll to position [115, 0]
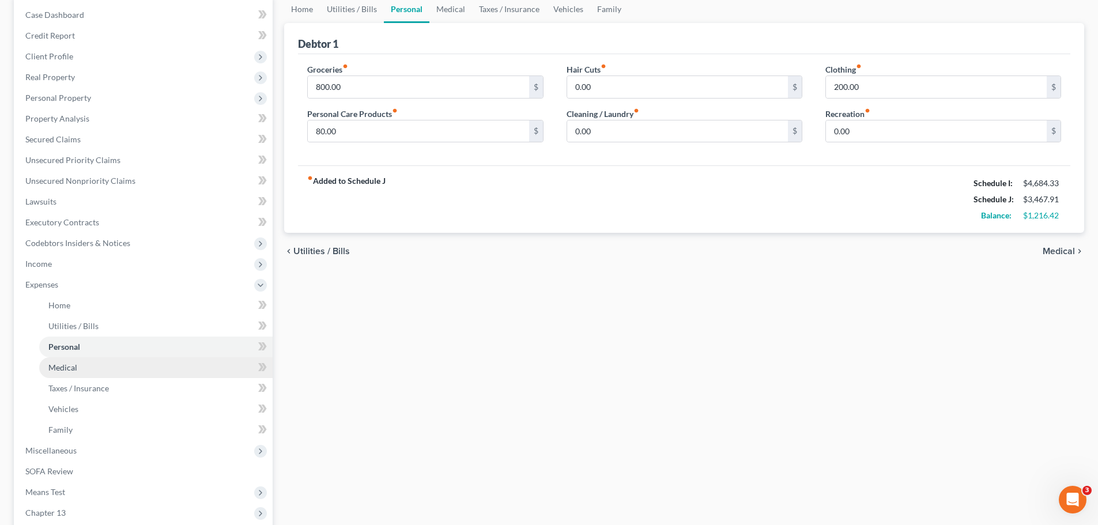
click at [82, 366] on link "Medical" at bounding box center [155, 367] width 233 height 21
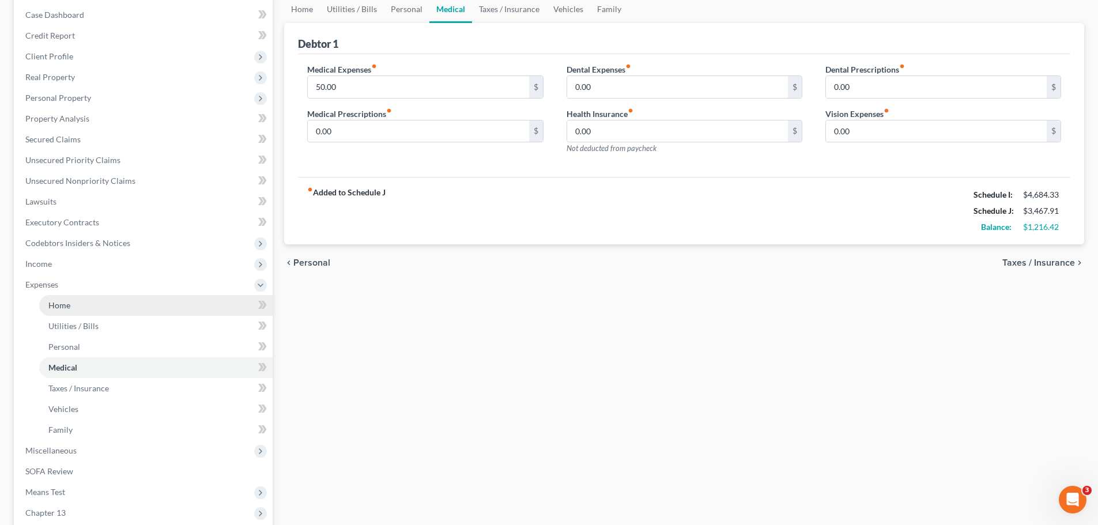
scroll to position [224, 0]
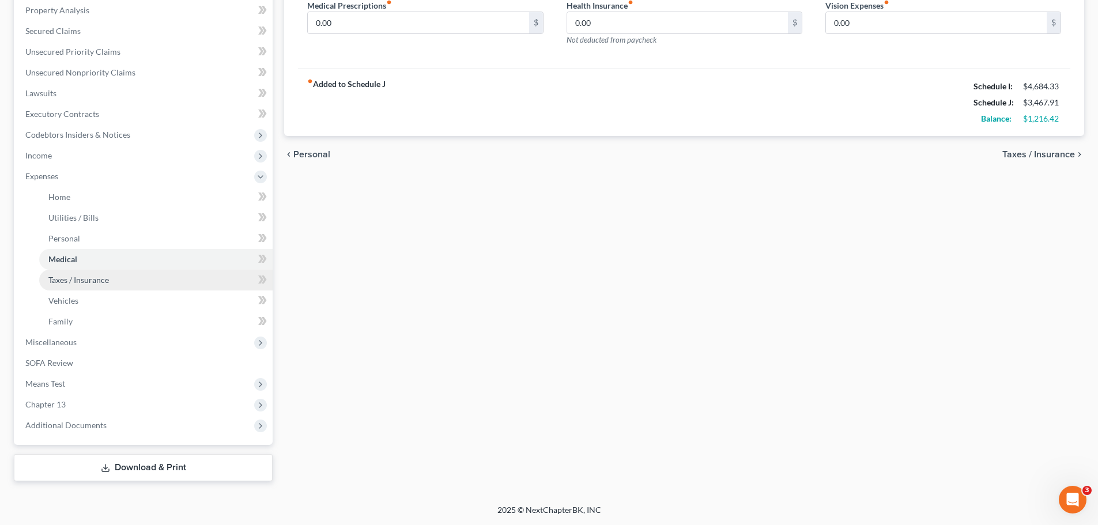
click at [82, 281] on span "Taxes / Insurance" at bounding box center [78, 280] width 61 height 10
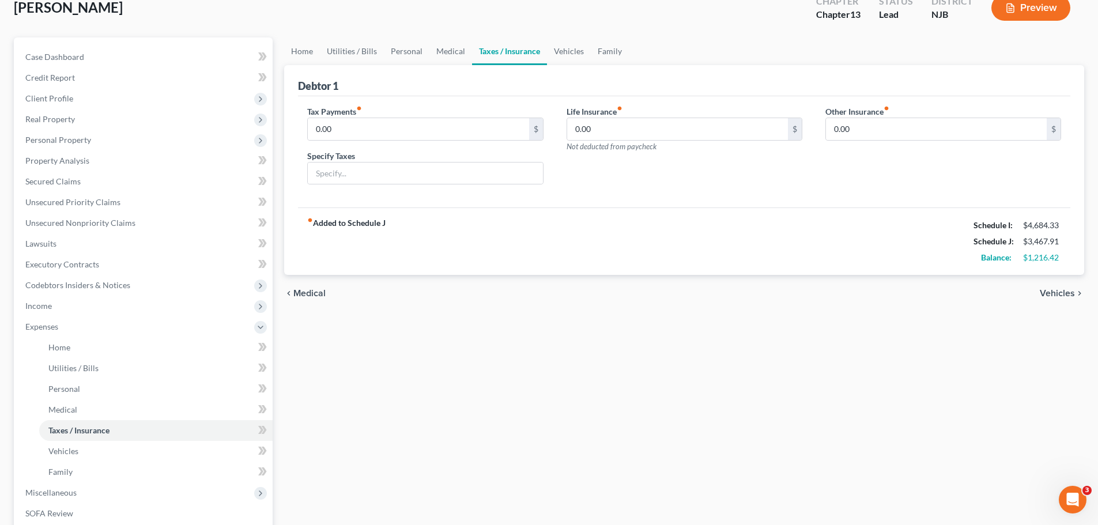
scroll to position [224, 0]
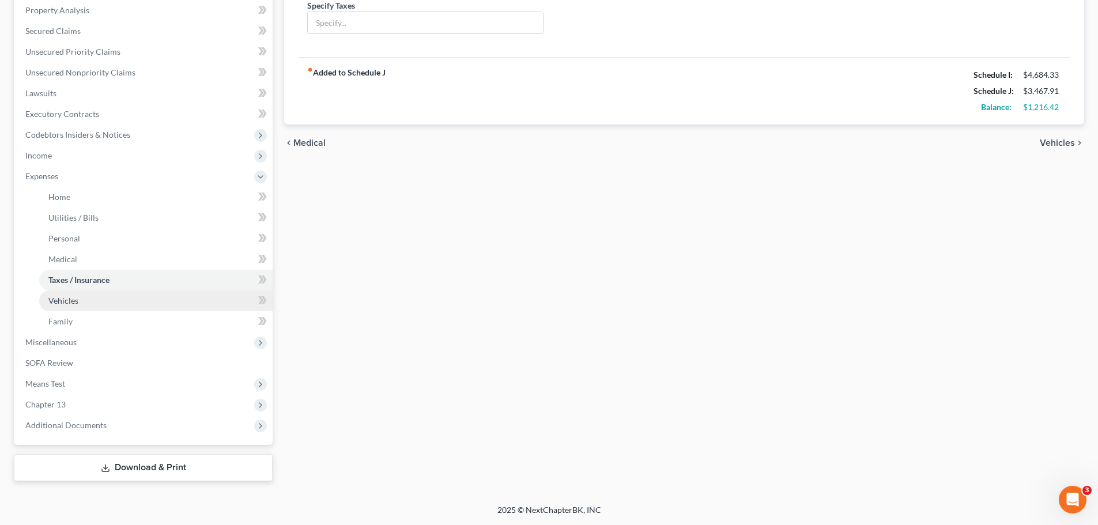
click at [84, 304] on link "Vehicles" at bounding box center [155, 300] width 233 height 21
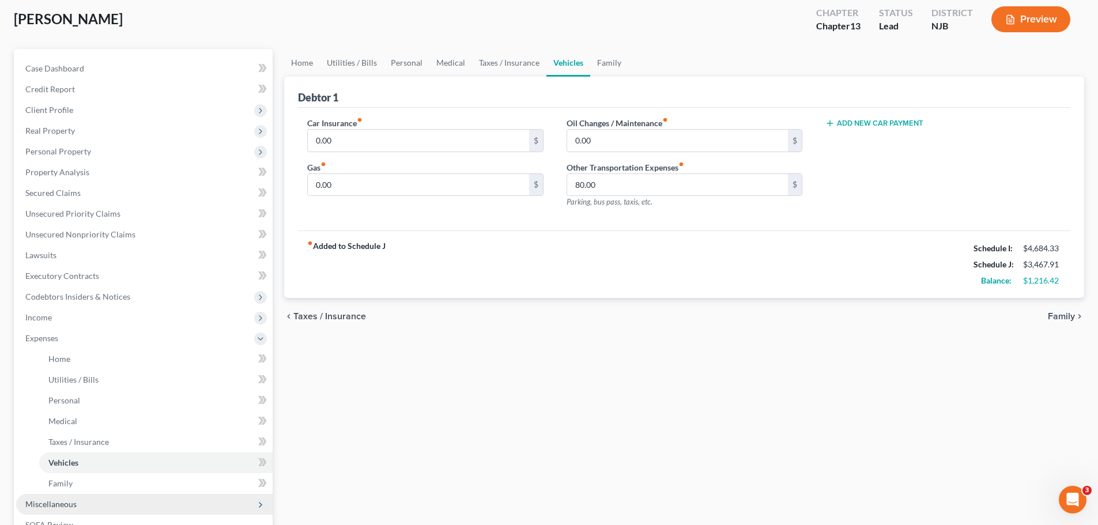
scroll to position [173, 0]
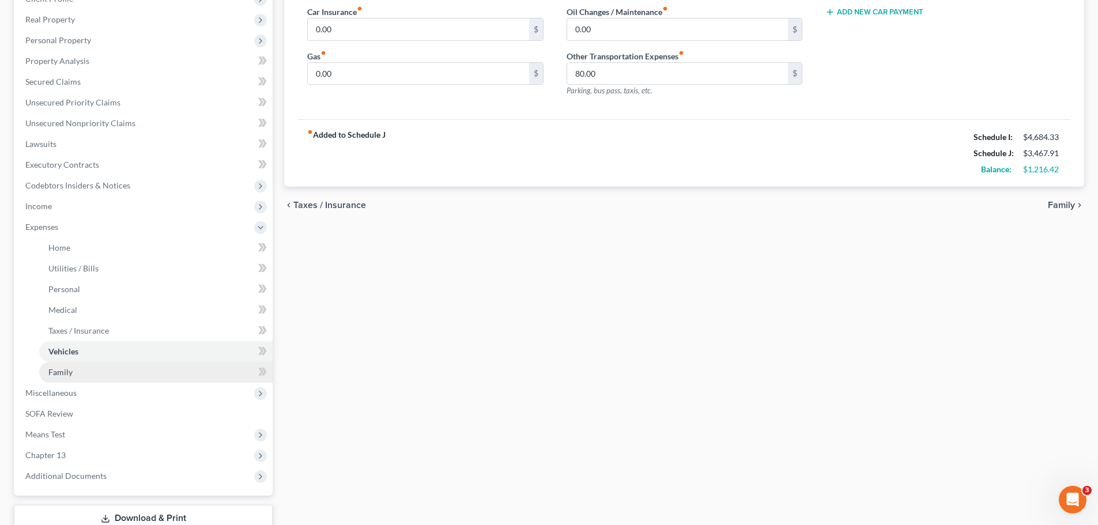
click at [73, 374] on link "Family" at bounding box center [155, 372] width 233 height 21
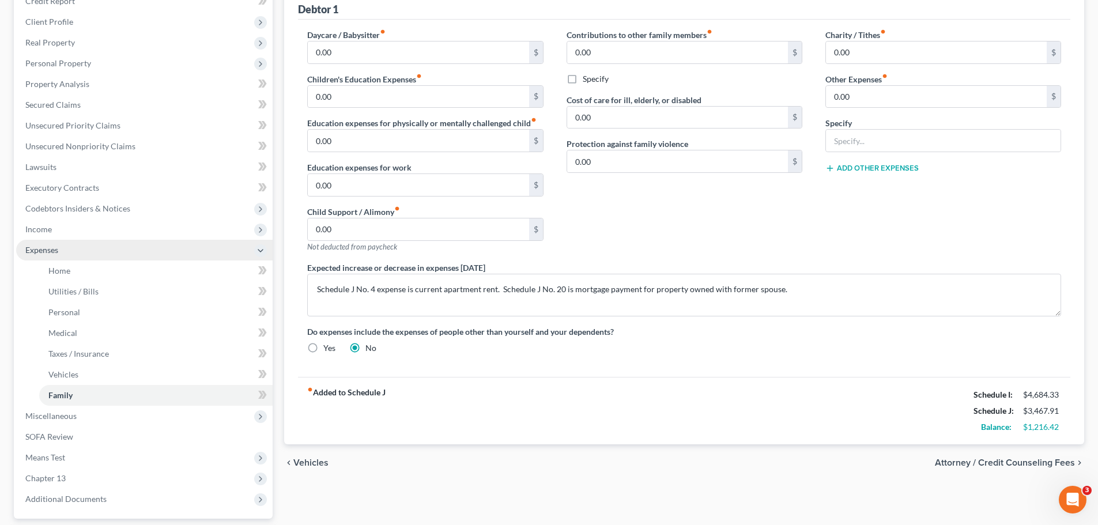
scroll to position [224, 0]
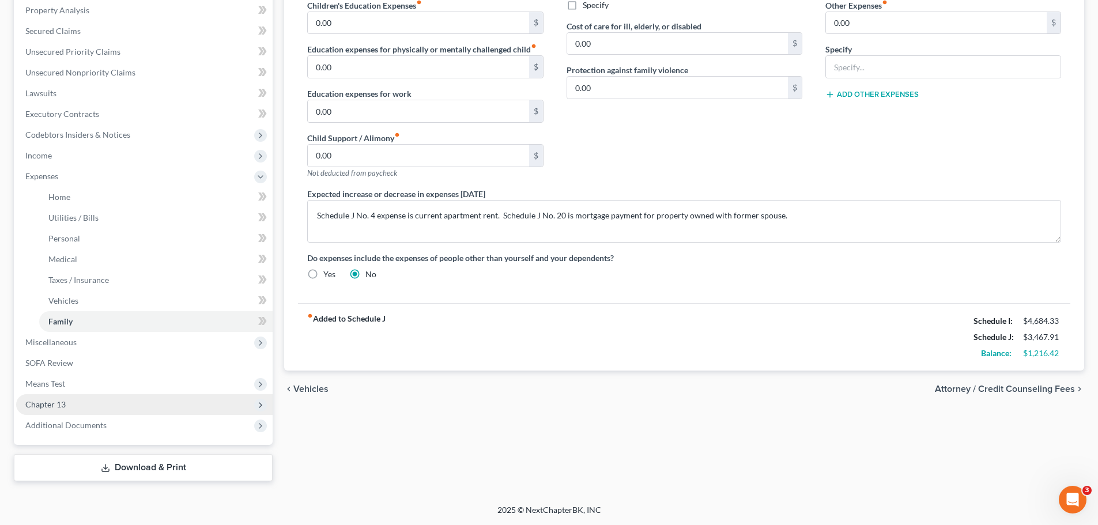
click at [74, 406] on span "Chapter 13" at bounding box center [144, 404] width 256 height 21
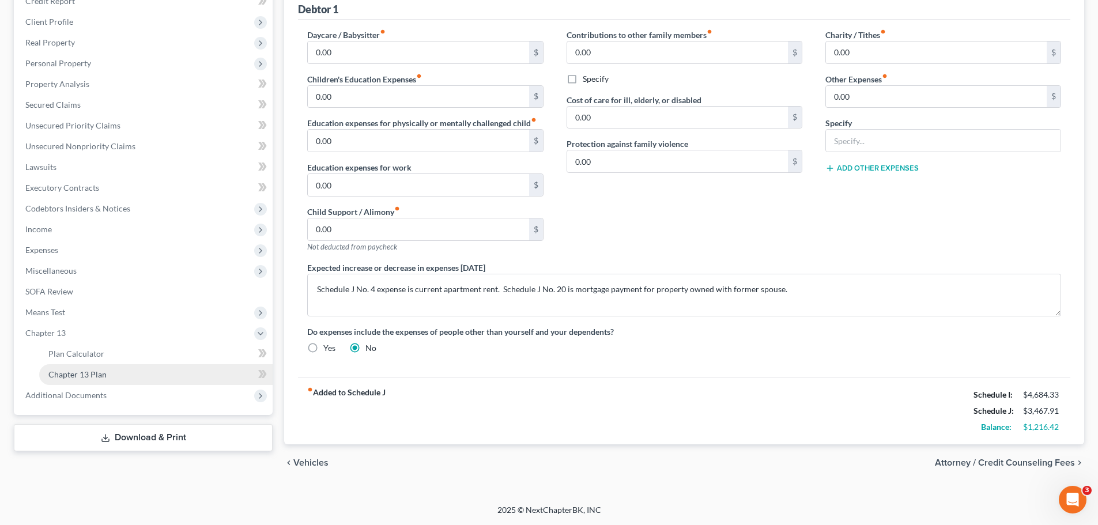
click at [97, 380] on link "Chapter 13 Plan" at bounding box center [155, 374] width 233 height 21
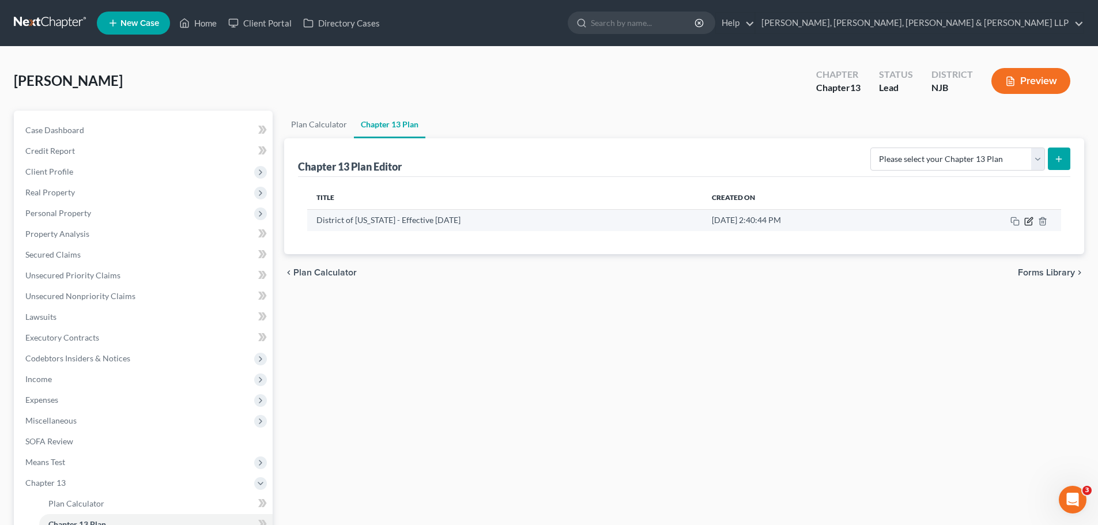
click at [1030, 221] on icon "button" at bounding box center [1029, 219] width 5 height 5
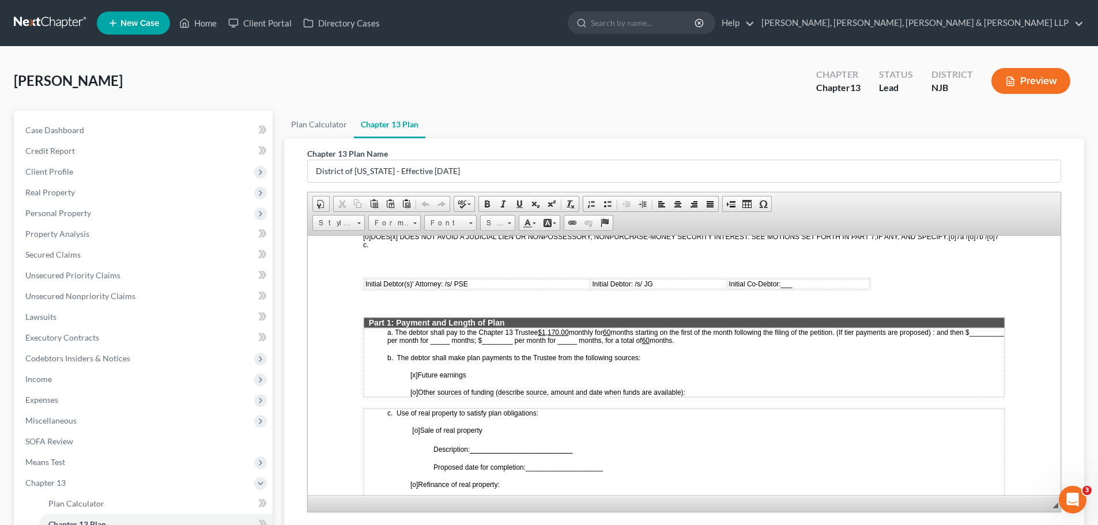
scroll to position [461, 0]
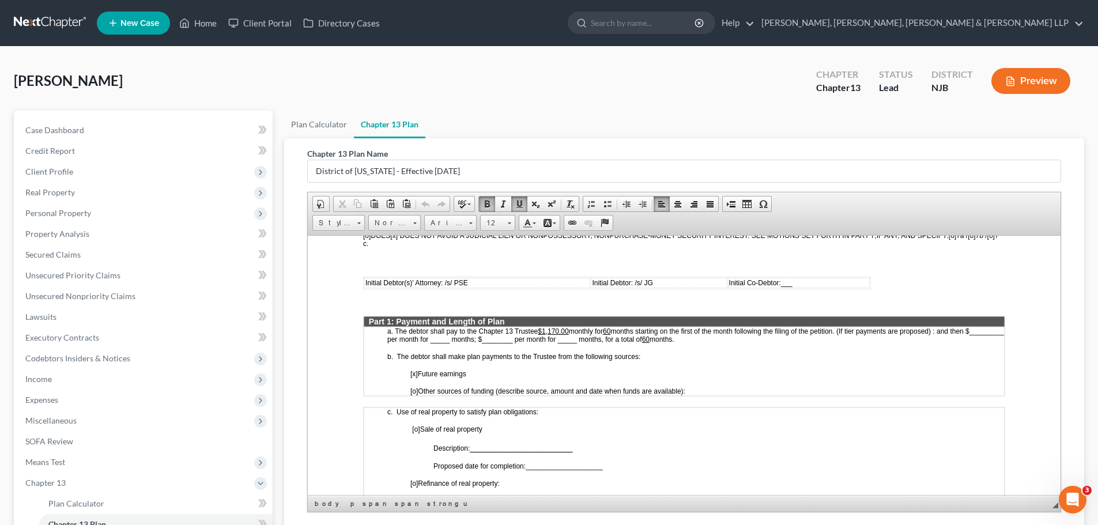
click at [558, 330] on u "$1,170.00" at bounding box center [553, 331] width 31 height 8
click at [560, 330] on u "$1,170.00" at bounding box center [553, 331] width 31 height 8
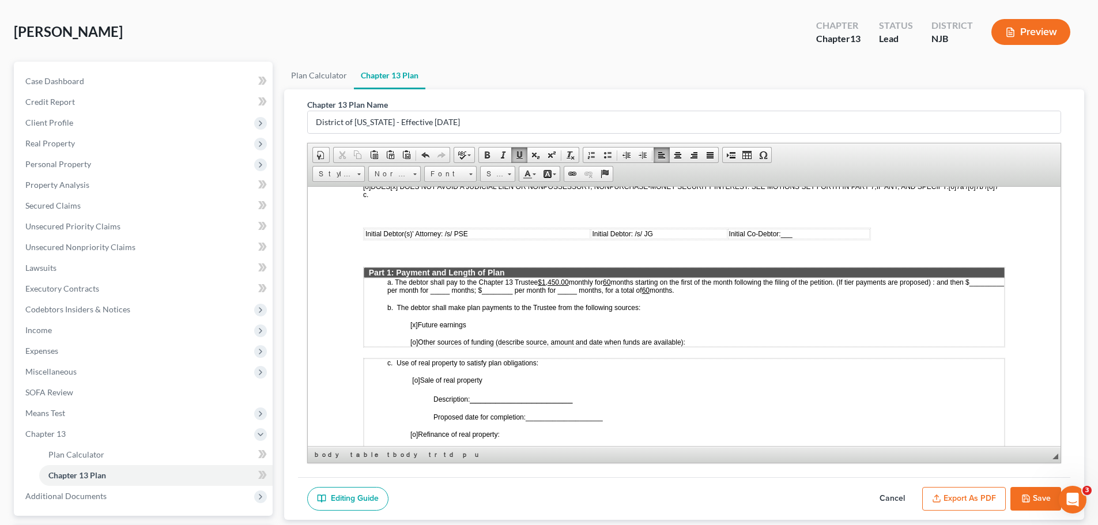
scroll to position [123, 0]
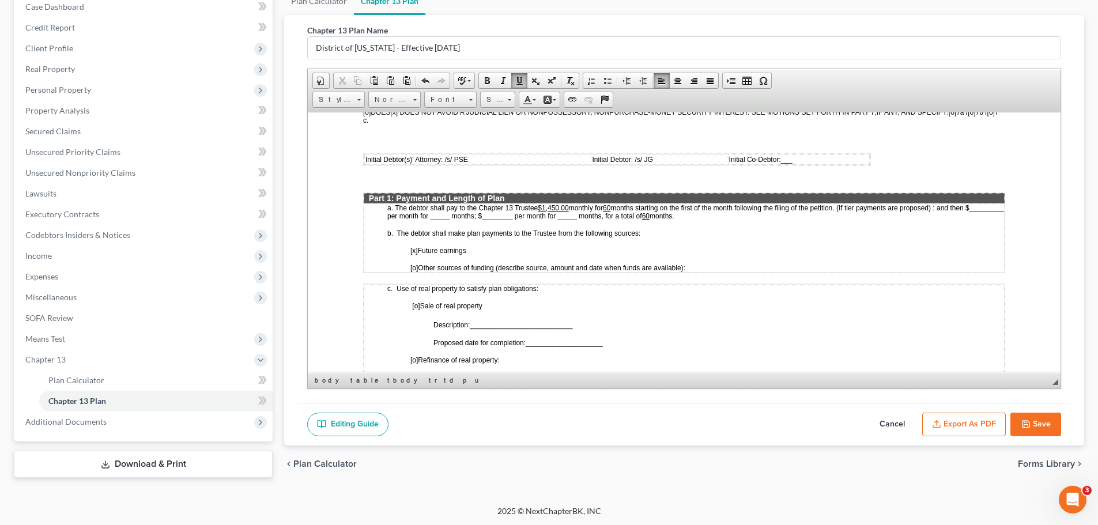
click at [1042, 430] on button "Save" at bounding box center [1035, 425] width 51 height 24
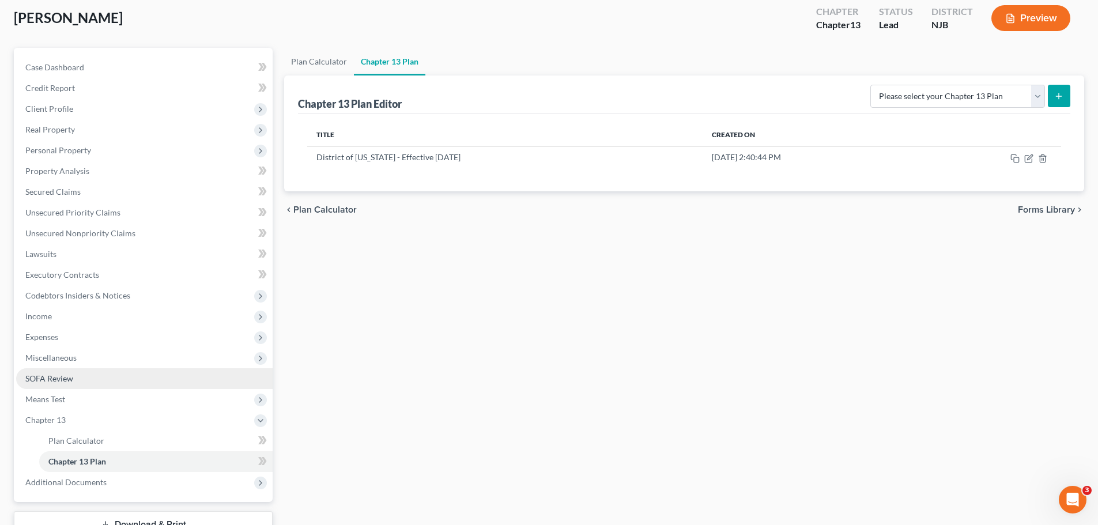
scroll to position [120, 0]
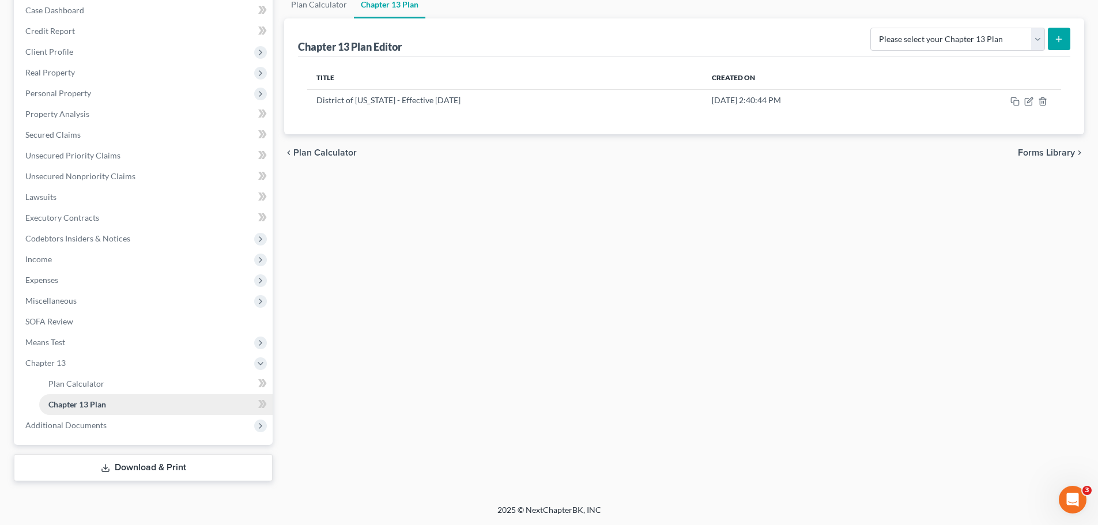
click at [90, 406] on span "Chapter 13 Plan" at bounding box center [77, 404] width 58 height 10
click at [1031, 103] on icon "button" at bounding box center [1028, 101] width 7 height 7
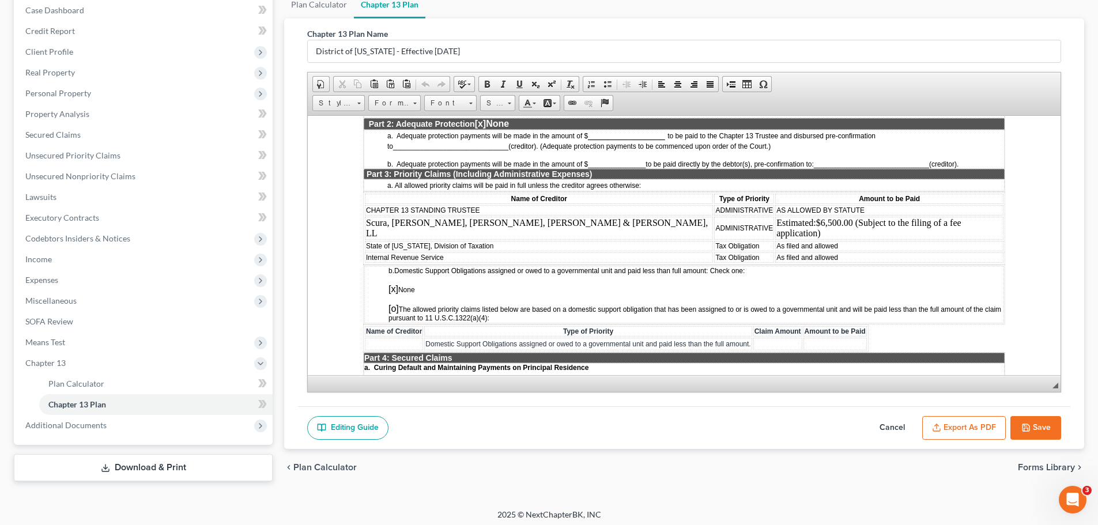
scroll to position [980, 0]
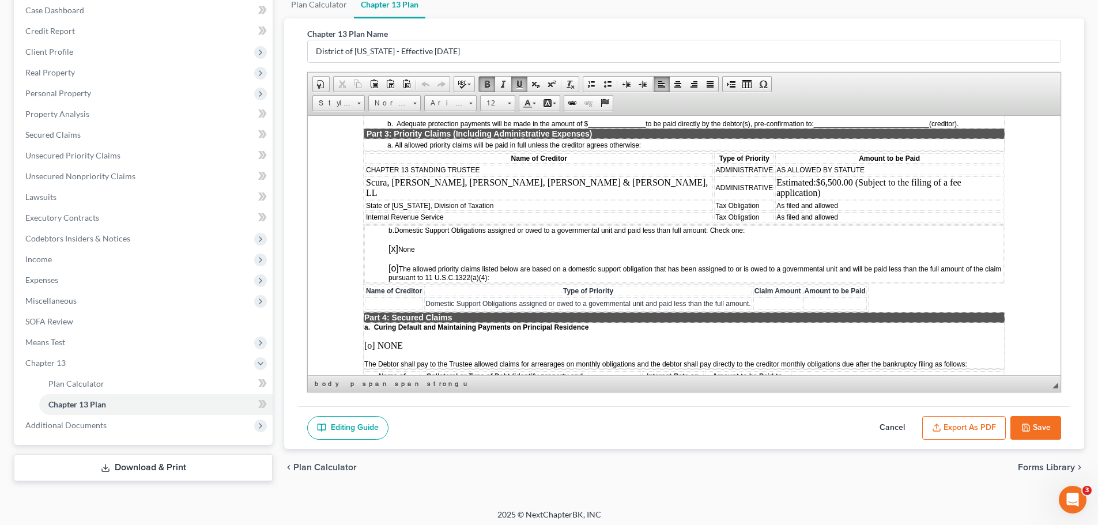
click at [714, 200] on td "Tax Obligation" at bounding box center [744, 205] width 60 height 10
click at [714, 211] on td "Tax Obligation" at bounding box center [744, 216] width 60 height 10
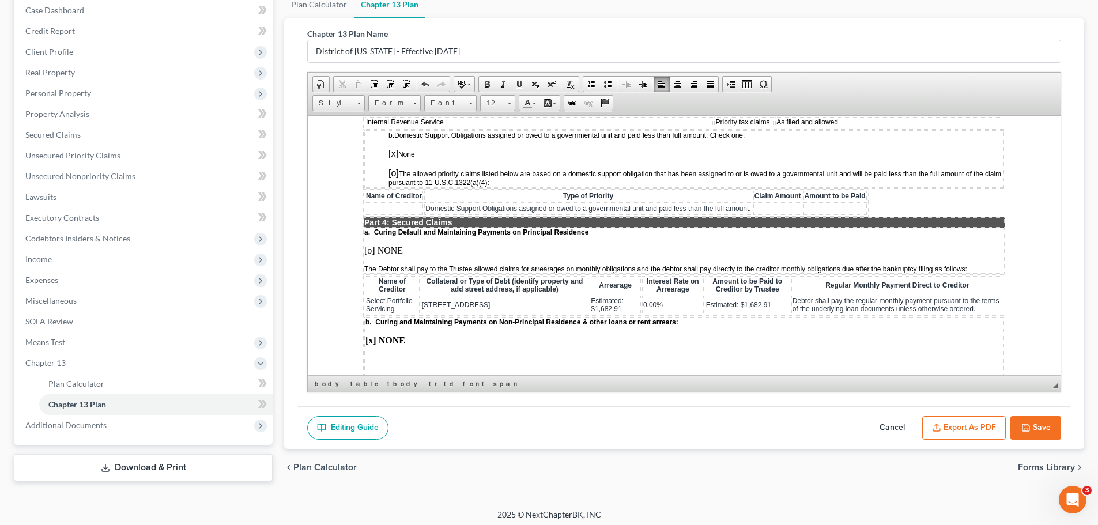
scroll to position [1095, 0]
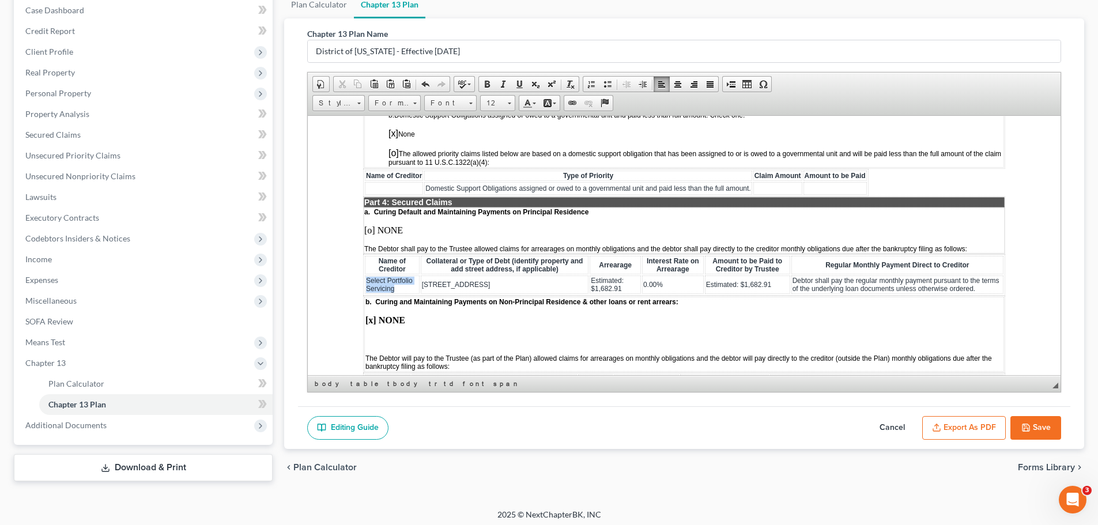
drag, startPoint x: 365, startPoint y: 269, endPoint x: 395, endPoint y: 275, distance: 30.5
click at [395, 275] on td "Select Portfolio Servicing" at bounding box center [392, 284] width 55 height 18
click at [414, 282] on span "Cut" at bounding box center [429, 281] width 62 height 14
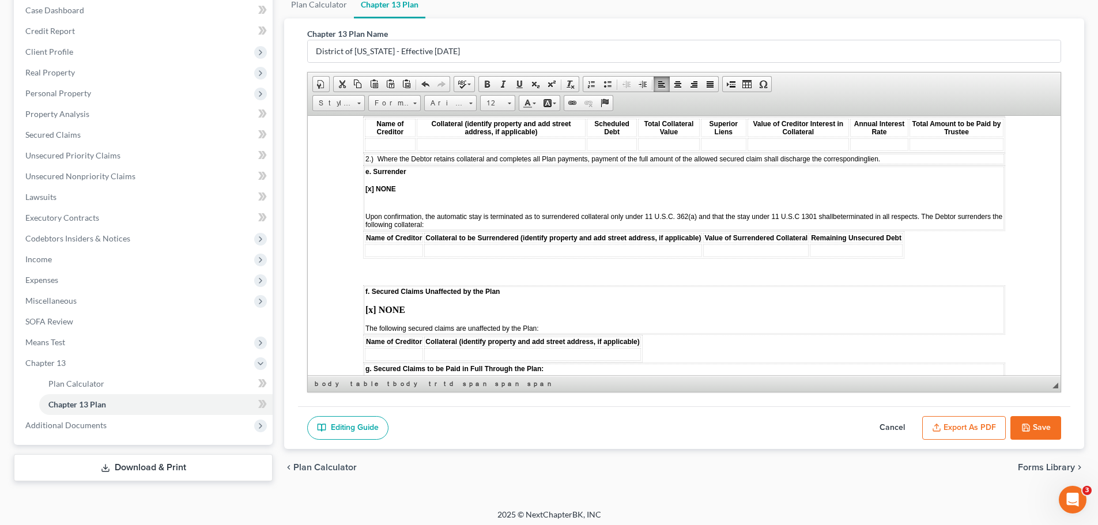
scroll to position [1671, 0]
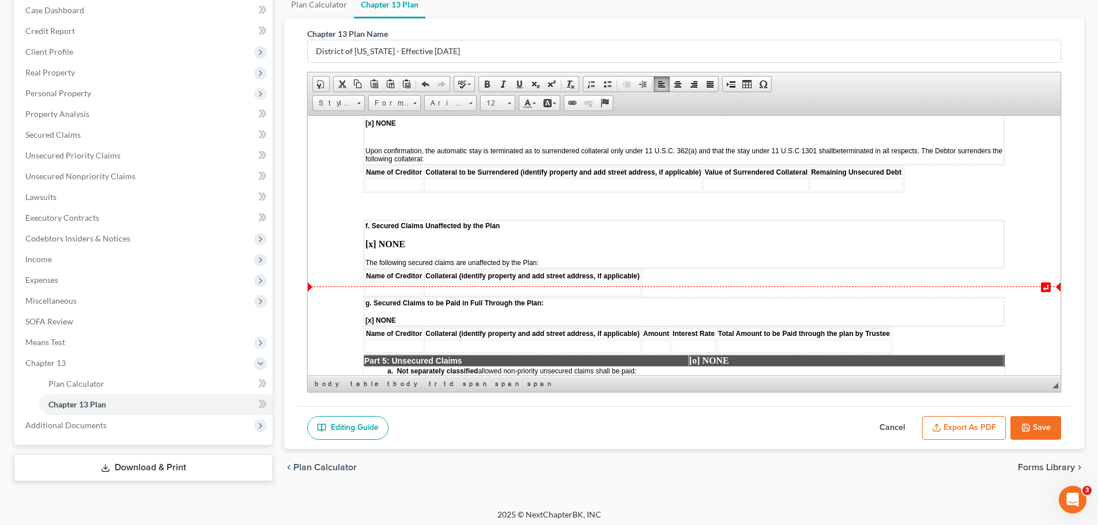
click at [383, 282] on td at bounding box center [394, 288] width 58 height 13
click at [413, 288] on span "Paste" at bounding box center [429, 285] width 62 height 14
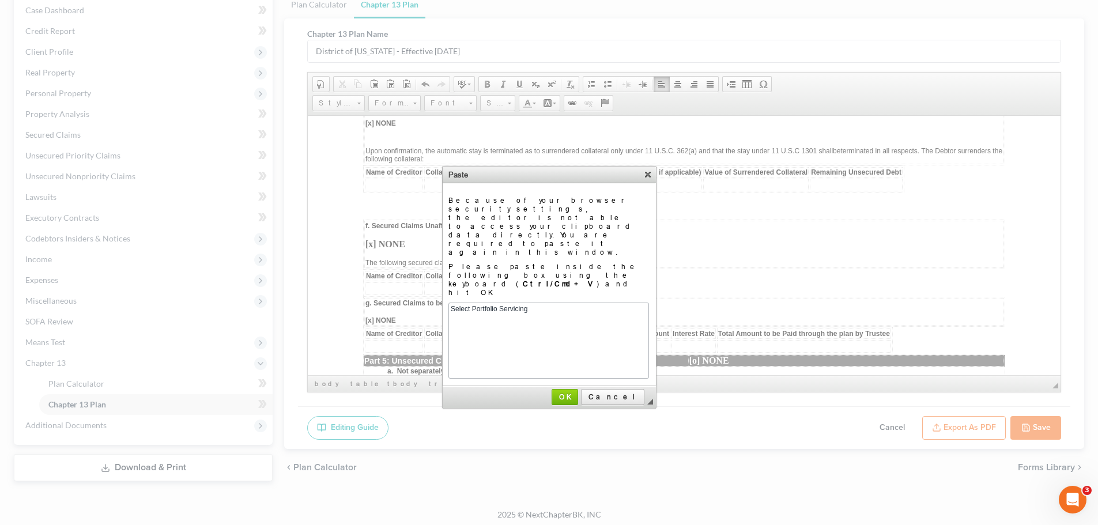
scroll to position [0, 0]
click at [577, 392] on span "OK" at bounding box center [565, 396] width 24 height 9
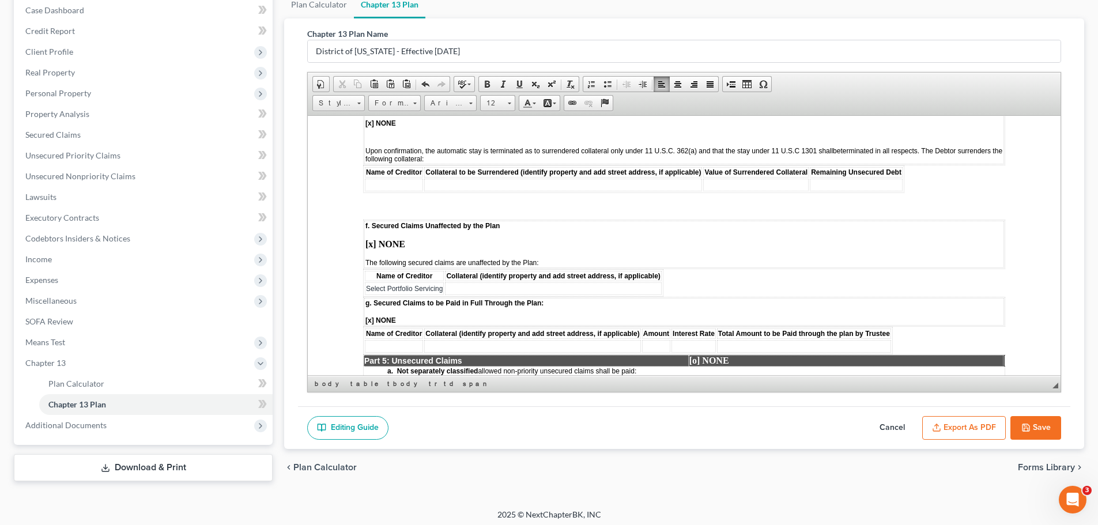
click at [372, 239] on strong "[x] NONE" at bounding box center [385, 244] width 40 height 10
click at [504, 282] on td at bounding box center [553, 288] width 216 height 13
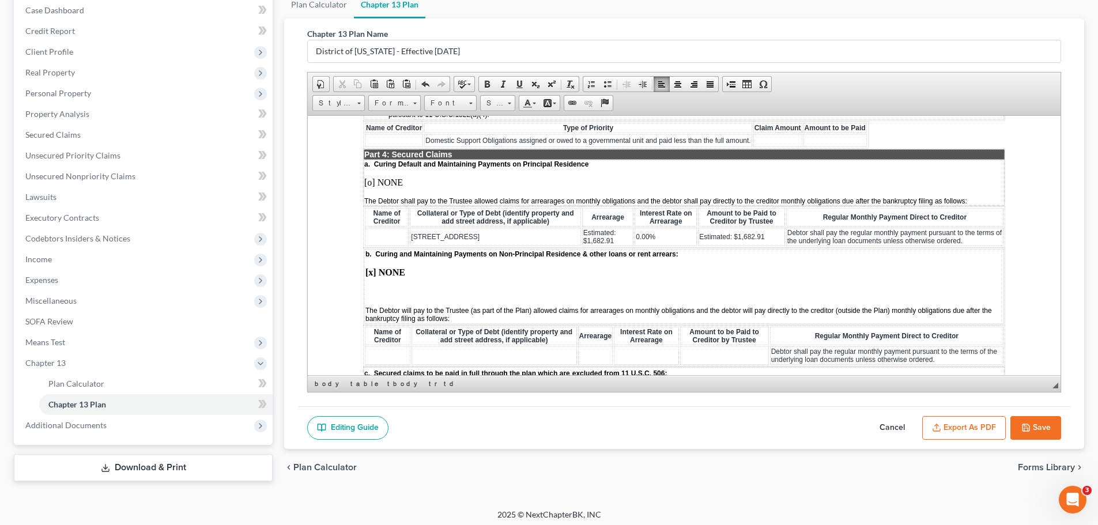
scroll to position [1152, 0]
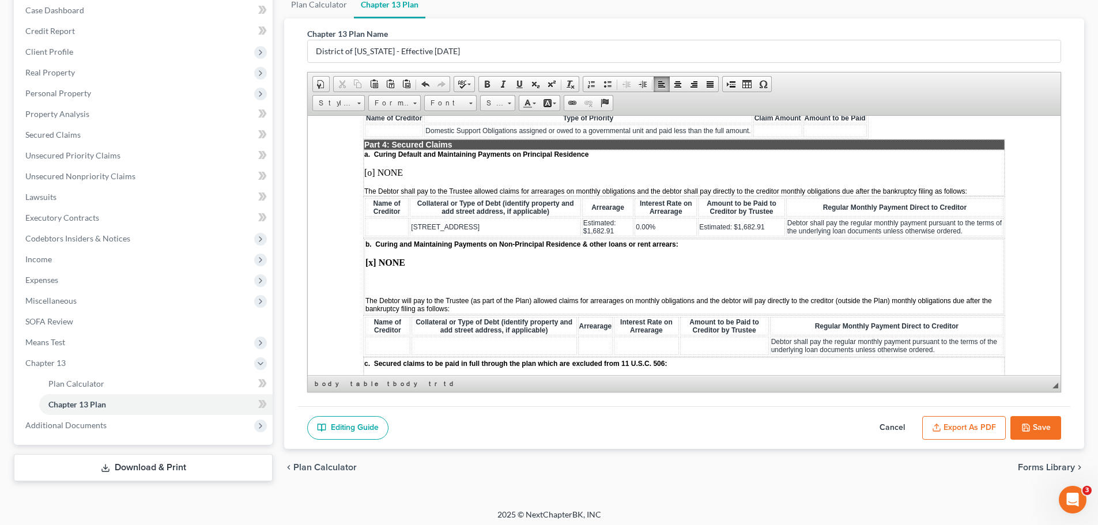
drag, startPoint x: 411, startPoint y: 216, endPoint x: 538, endPoint y: 214, distance: 126.2
click at [538, 217] on td "106 Division Avenue, Garfield NJ 07026" at bounding box center [495, 226] width 171 height 18
click at [546, 224] on span "Cut" at bounding box center [558, 223] width 62 height 14
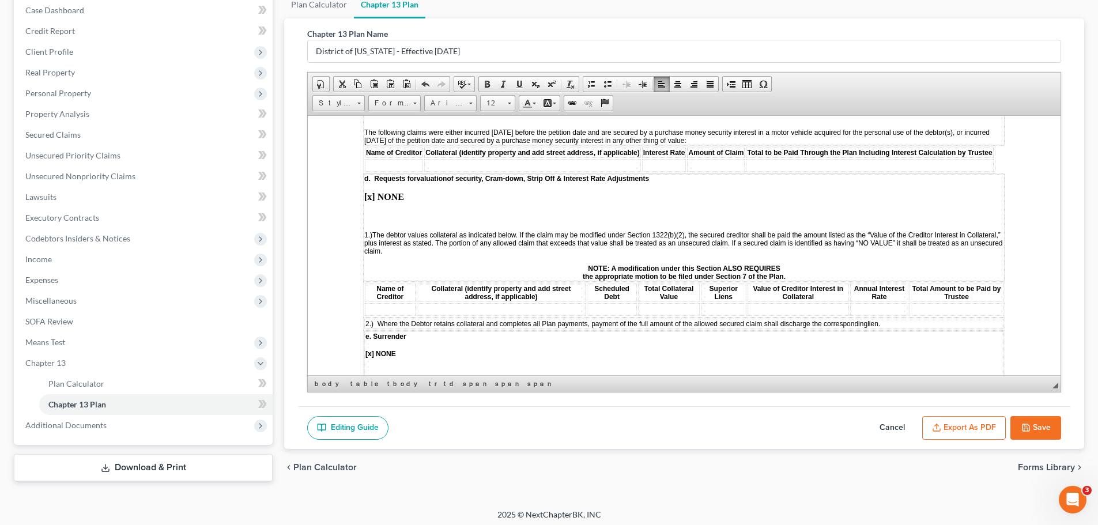
scroll to position [1729, 0]
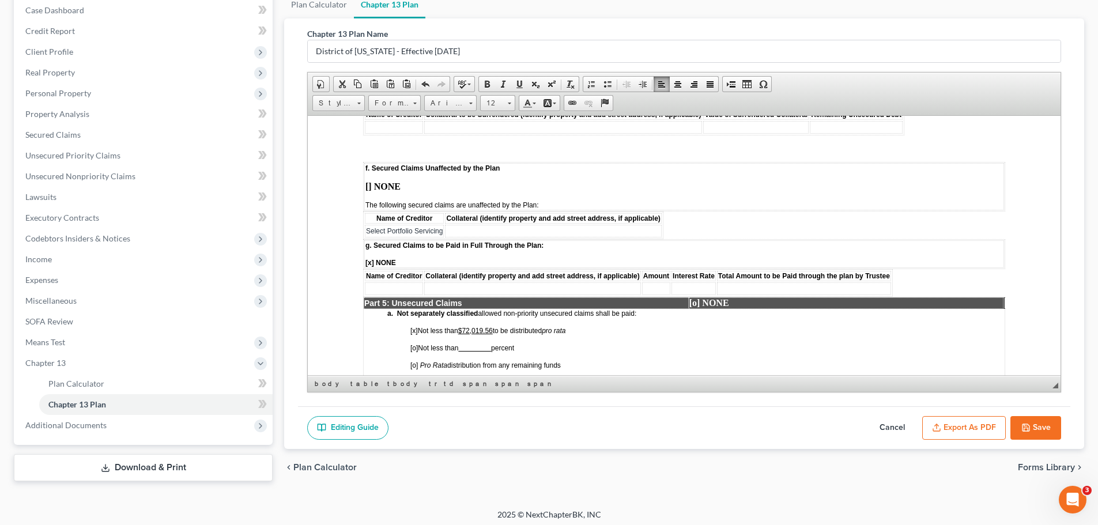
click at [515, 224] on td at bounding box center [553, 230] width 216 height 13
click at [546, 229] on span "Paste" at bounding box center [561, 226] width 62 height 14
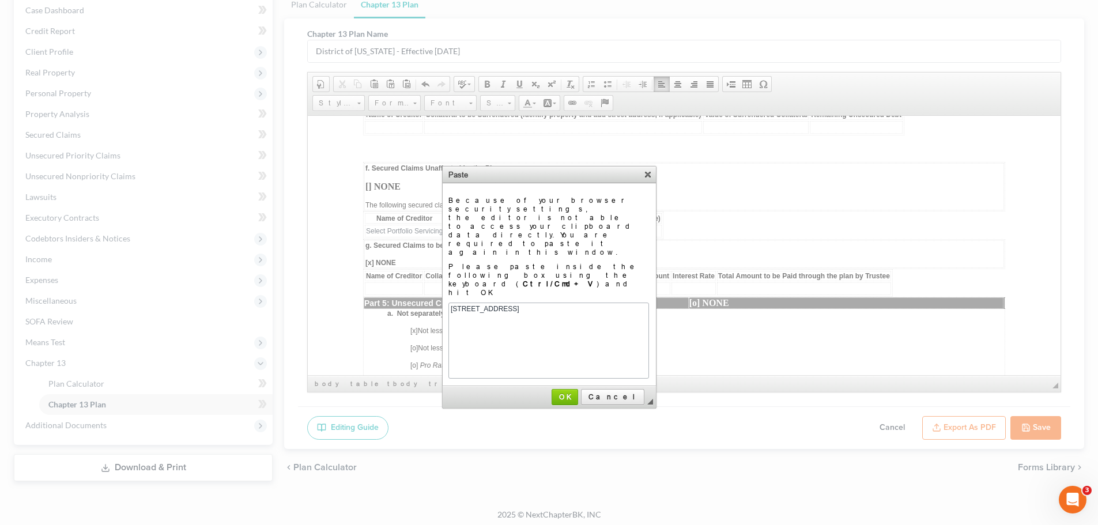
scroll to position [0, 0]
click at [577, 392] on span "OK" at bounding box center [565, 396] width 24 height 9
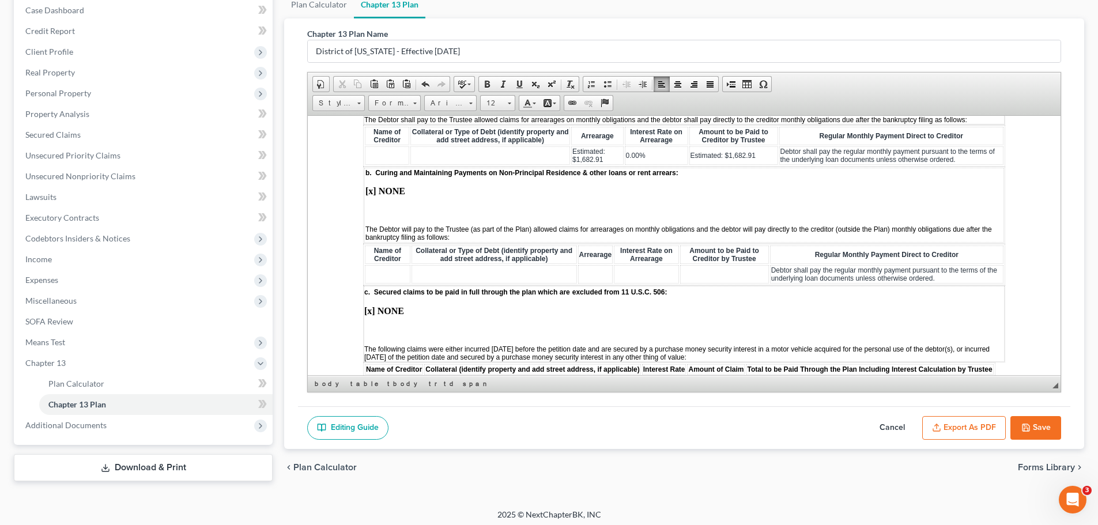
scroll to position [1152, 0]
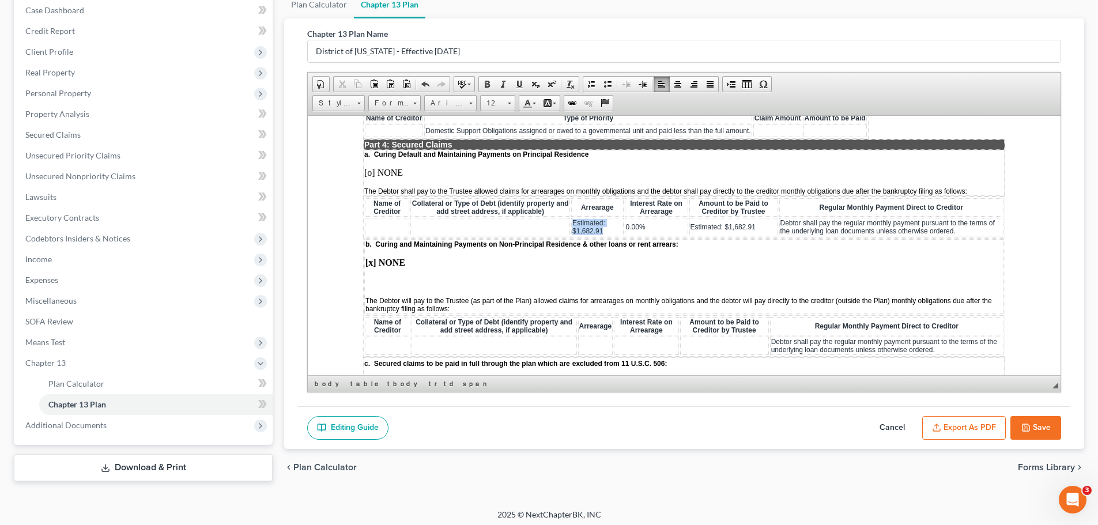
drag, startPoint x: 570, startPoint y: 214, endPoint x: 598, endPoint y: 220, distance: 28.9
click at [598, 220] on span "Estimated: $1,682.91" at bounding box center [588, 226] width 33 height 16
drag, startPoint x: 647, startPoint y: 217, endPoint x: 613, endPoint y: 216, distance: 34.6
click at [613, 217] on td "0.00%" at bounding box center [645, 226] width 65 height 18
drag, startPoint x: 741, startPoint y: 213, endPoint x: 676, endPoint y: 213, distance: 64.5
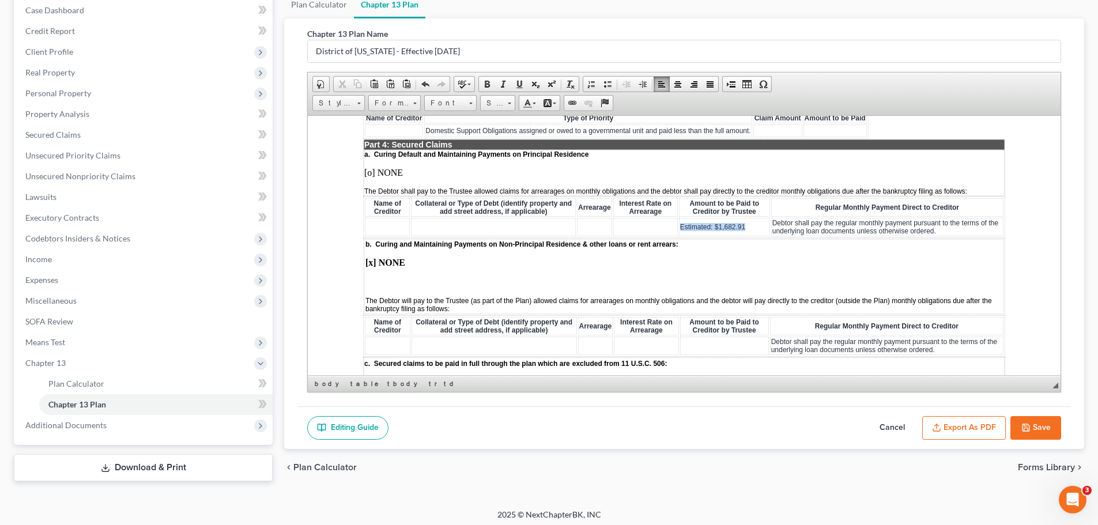
click at [680, 222] on span "Estimated: $1,682.91" at bounding box center [712, 226] width 65 height 8
click at [371, 167] on p "[o] NONE" at bounding box center [684, 172] width 640 height 10
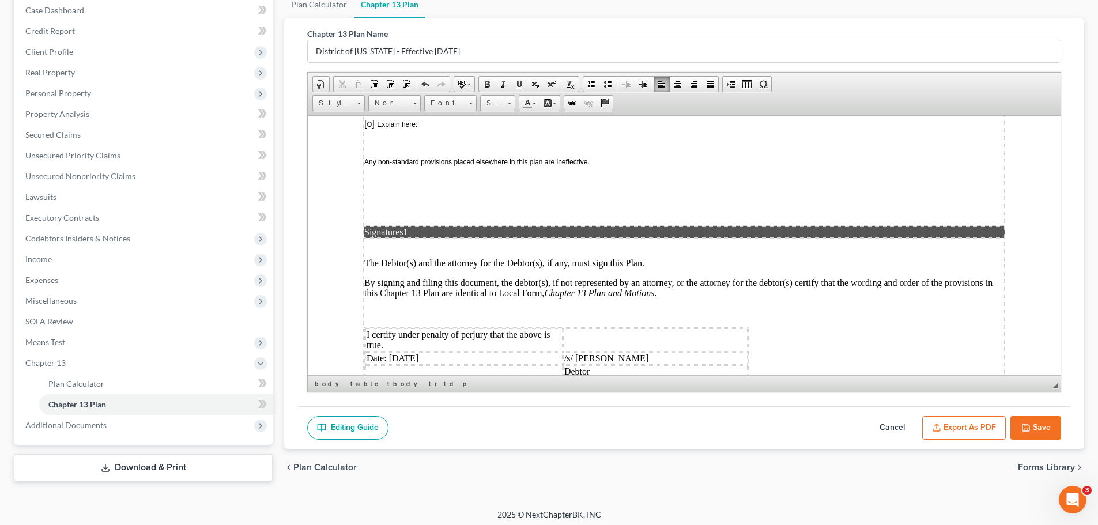
scroll to position [2939, 0]
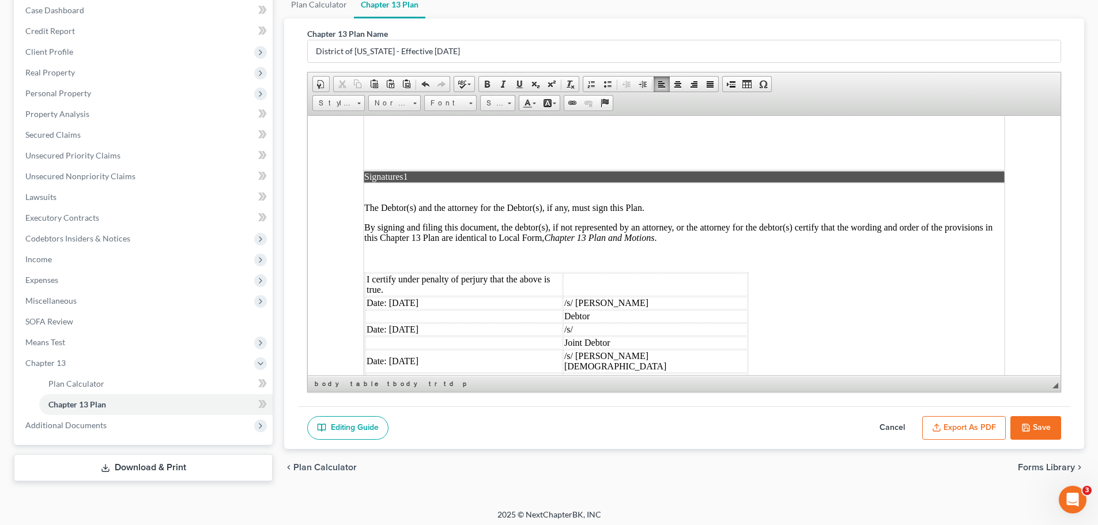
click at [1035, 422] on button "Save" at bounding box center [1035, 428] width 51 height 24
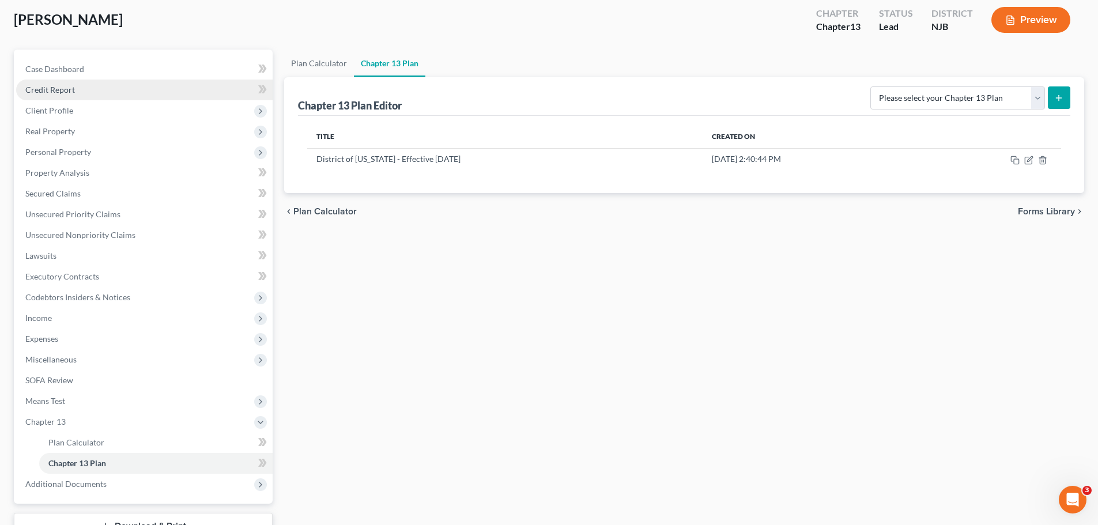
scroll to position [5, 0]
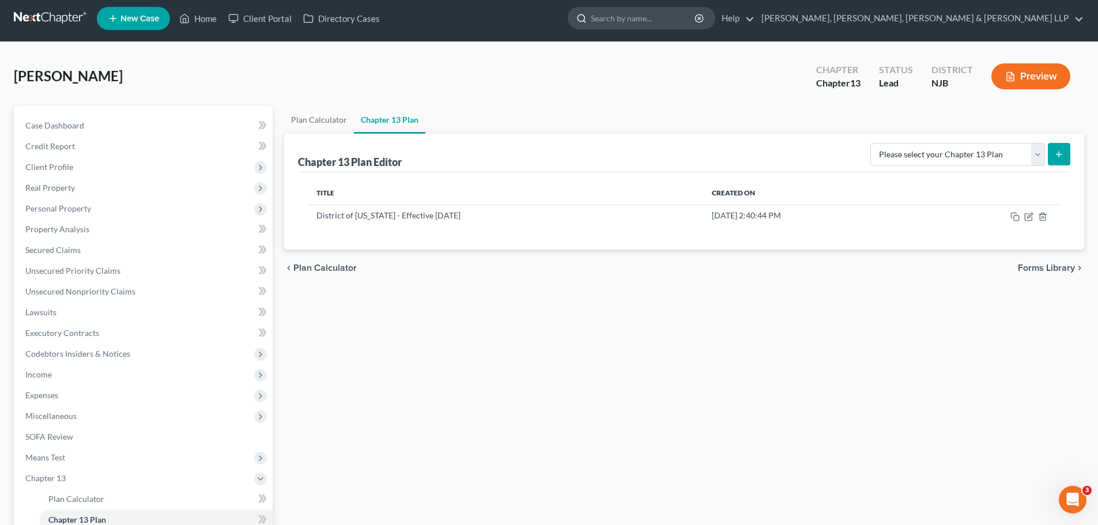
click at [696, 13] on input "search" at bounding box center [643, 17] width 105 height 21
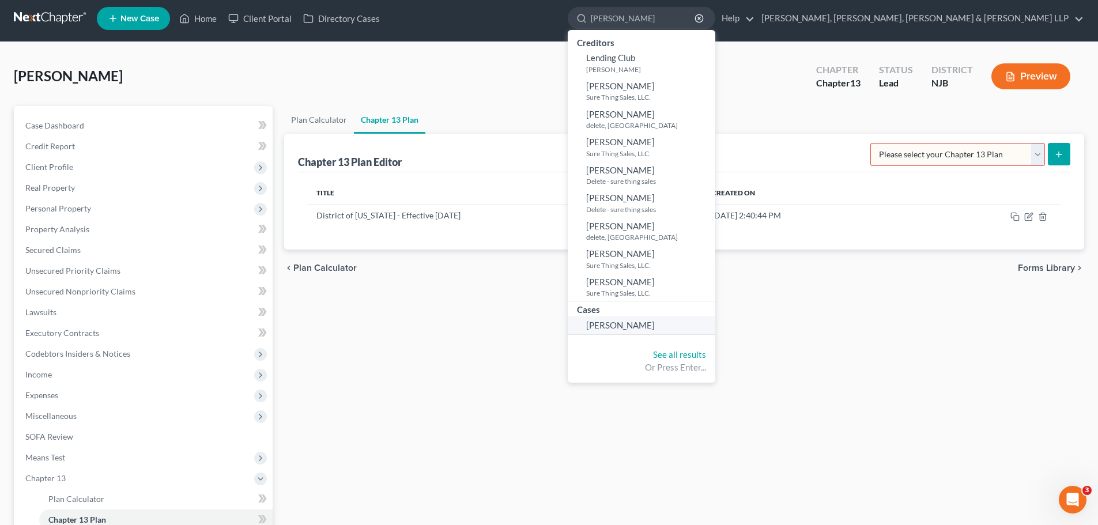
type input "clara"
click at [655, 327] on span "Santana, Clara" at bounding box center [620, 325] width 69 height 10
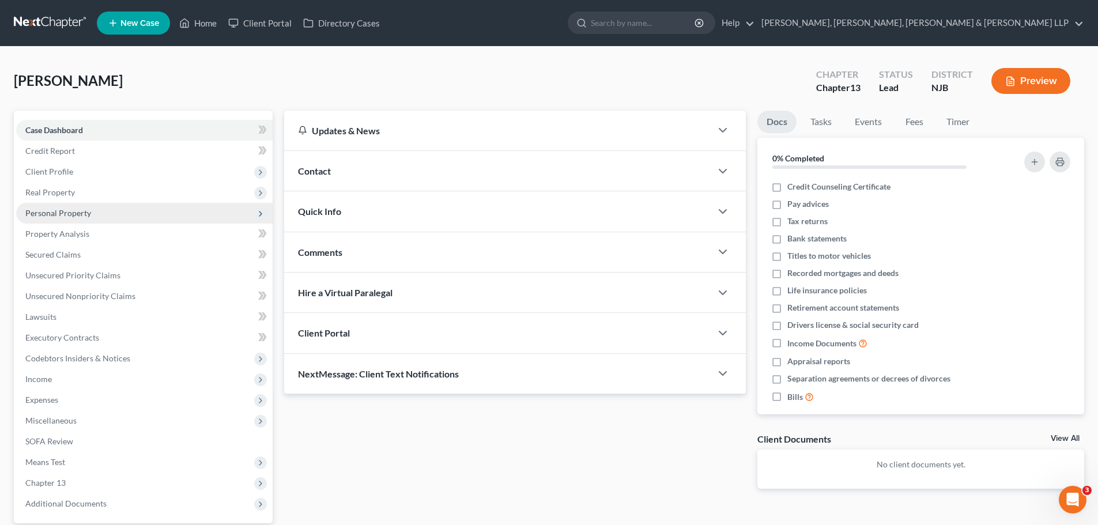
drag, startPoint x: 74, startPoint y: 192, endPoint x: 139, endPoint y: 207, distance: 67.5
click at [74, 192] on span "Real Property" at bounding box center [50, 192] width 50 height 10
click at [107, 213] on span "Properties Owned" at bounding box center [81, 213] width 66 height 10
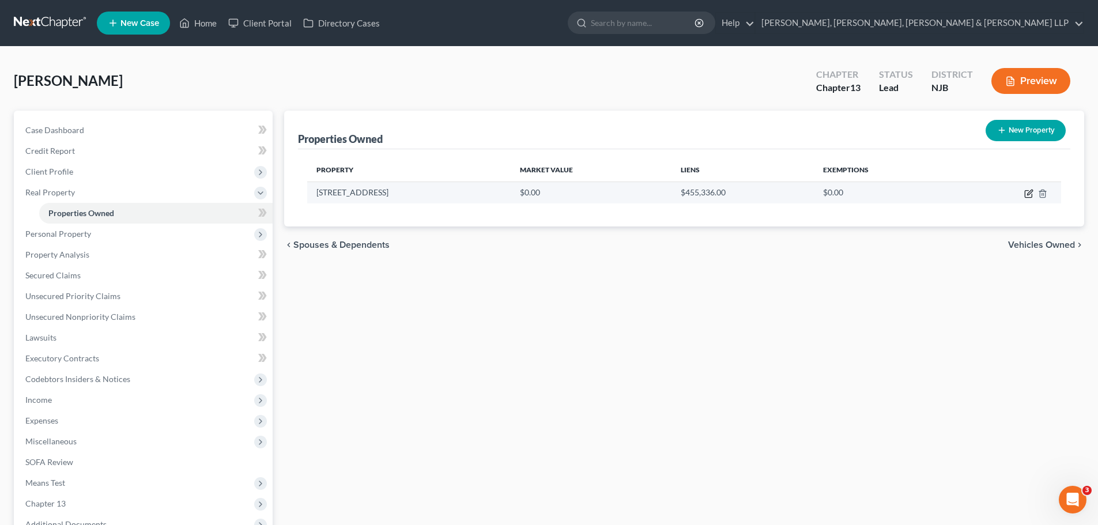
click at [1025, 195] on icon "button" at bounding box center [1028, 194] width 7 height 7
select select "33"
select select "15"
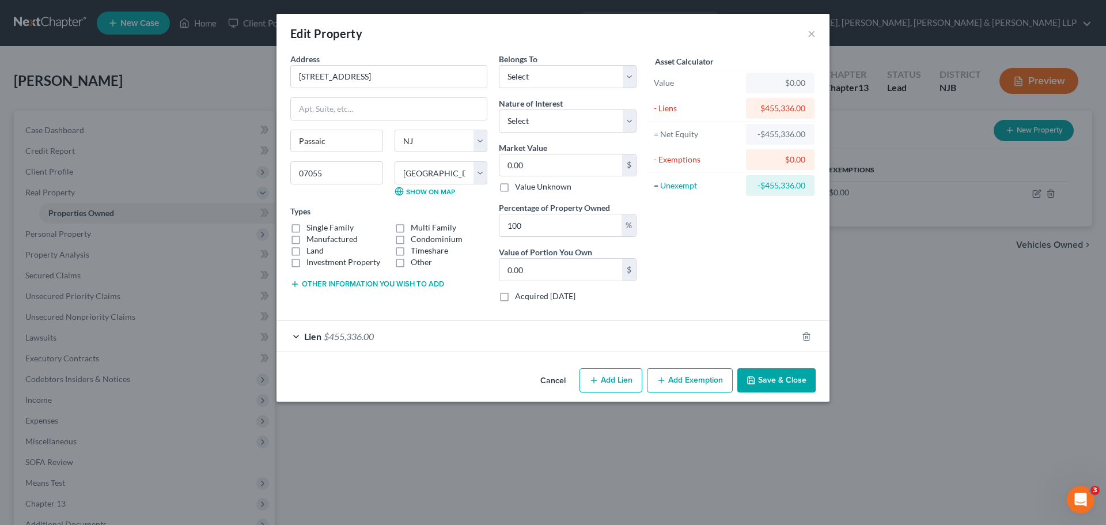
click at [550, 334] on div "Lien $455,336.00" at bounding box center [537, 336] width 521 height 31
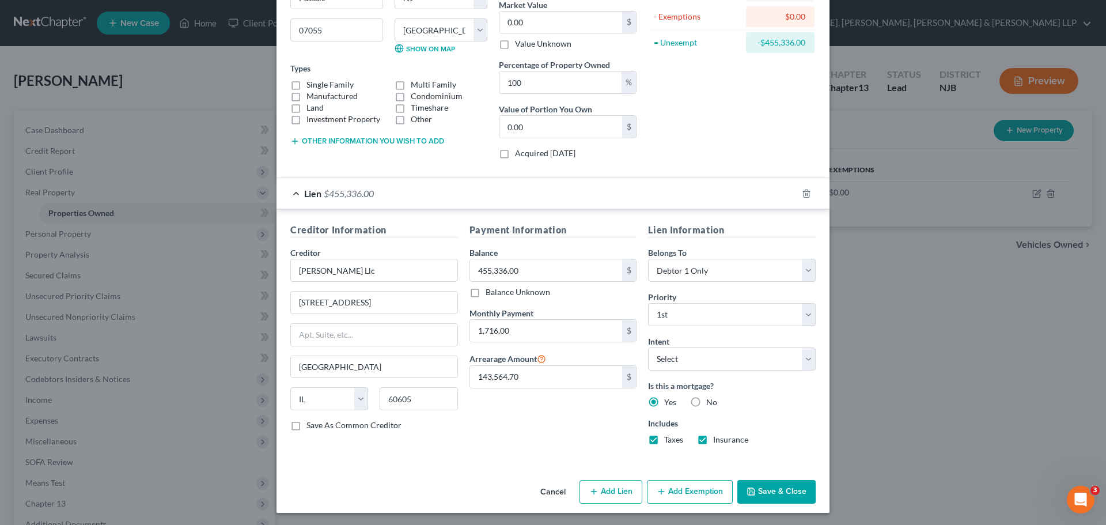
scroll to position [145, 0]
click at [779, 495] on button "Save & Close" at bounding box center [777, 490] width 78 height 24
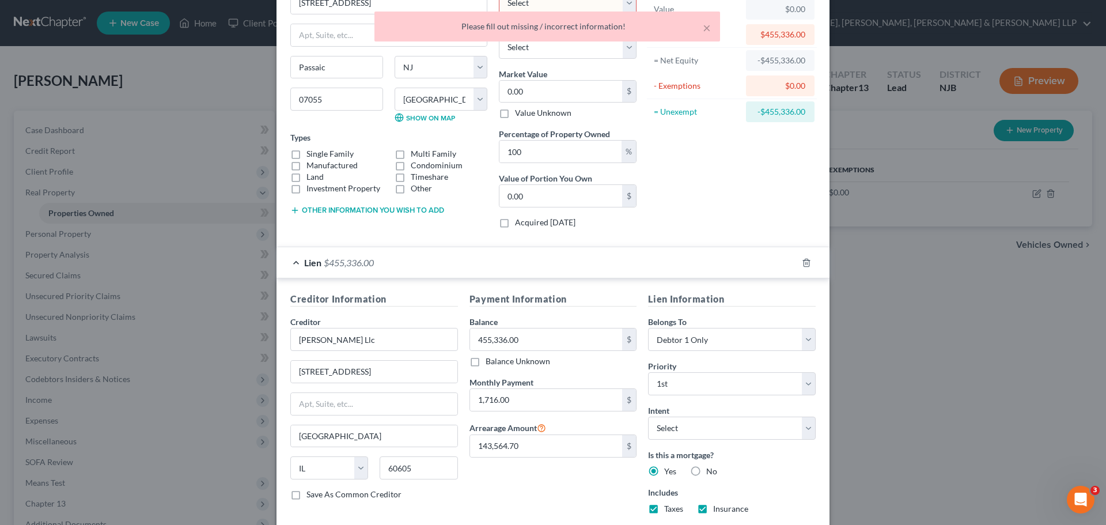
scroll to position [0, 0]
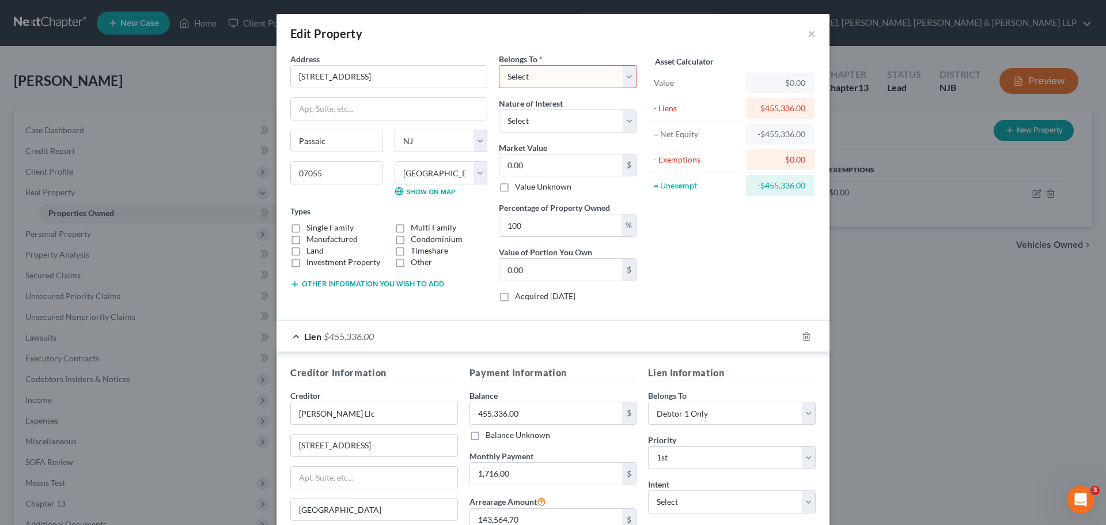
click at [624, 81] on select "Select Debtor 1 Only Debtor 2 Only Debtor 1 And Debtor 2 Only At Least One Of T…" at bounding box center [568, 76] width 138 height 23
click at [711, 247] on div "Asset Calculator Value $0.00 - Liens $455,336.00 = Net Equity -$455,336.00 - Ex…" at bounding box center [731, 182] width 179 height 258
click at [808, 37] on button "×" at bounding box center [812, 34] width 8 height 14
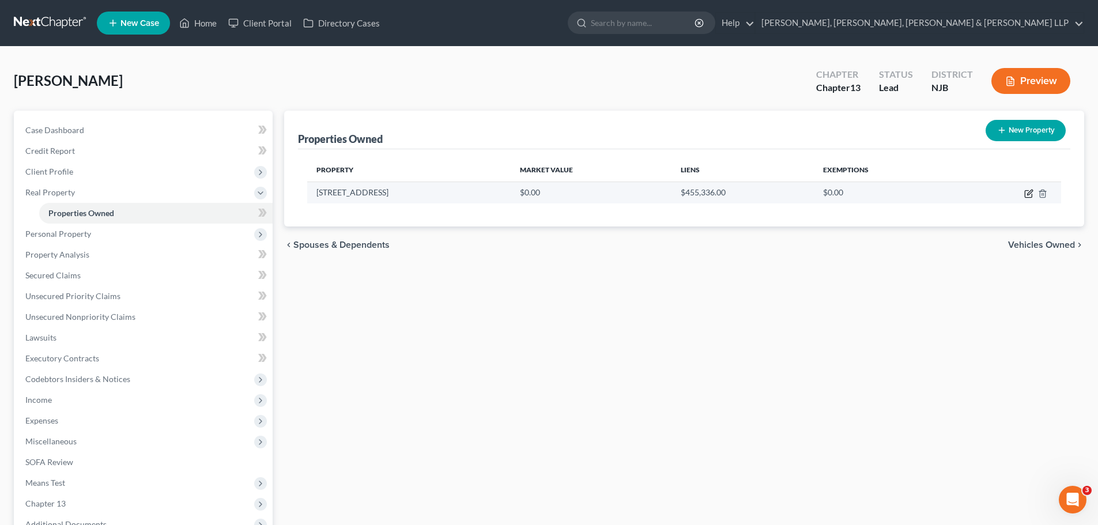
click at [1026, 193] on icon "button" at bounding box center [1028, 193] width 9 height 9
select select "33"
select select "15"
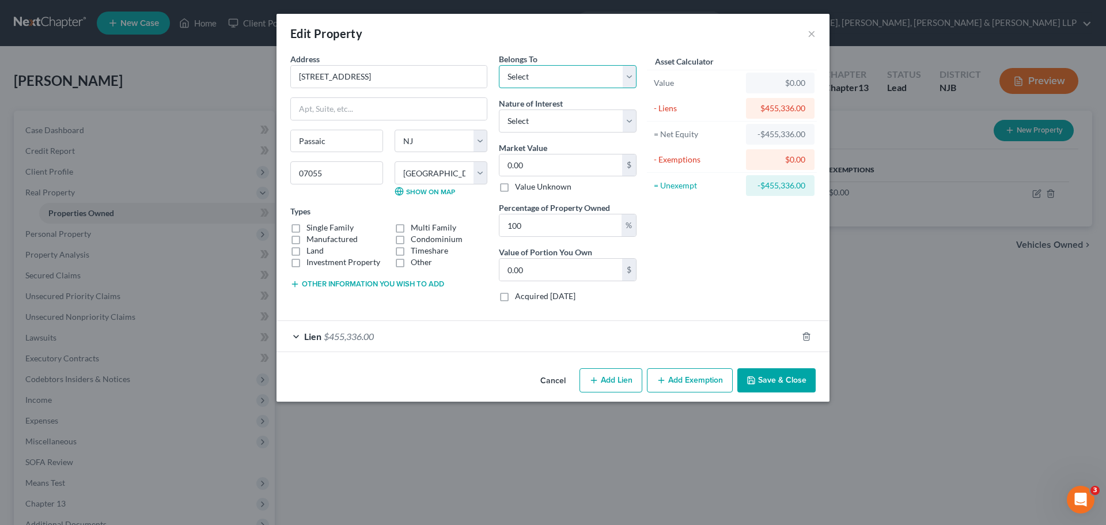
click at [634, 75] on select "Select Debtor 1 Only Debtor 2 Only Debtor 1 And Debtor 2 Only At Least One Of T…" at bounding box center [568, 76] width 138 height 23
select select "0"
click at [499, 65] on select "Select Debtor 1 Only Debtor 2 Only Debtor 1 And Debtor 2 Only At Least One Of T…" at bounding box center [568, 76] width 138 height 23
click at [769, 378] on button "Save & Close" at bounding box center [777, 380] width 78 height 24
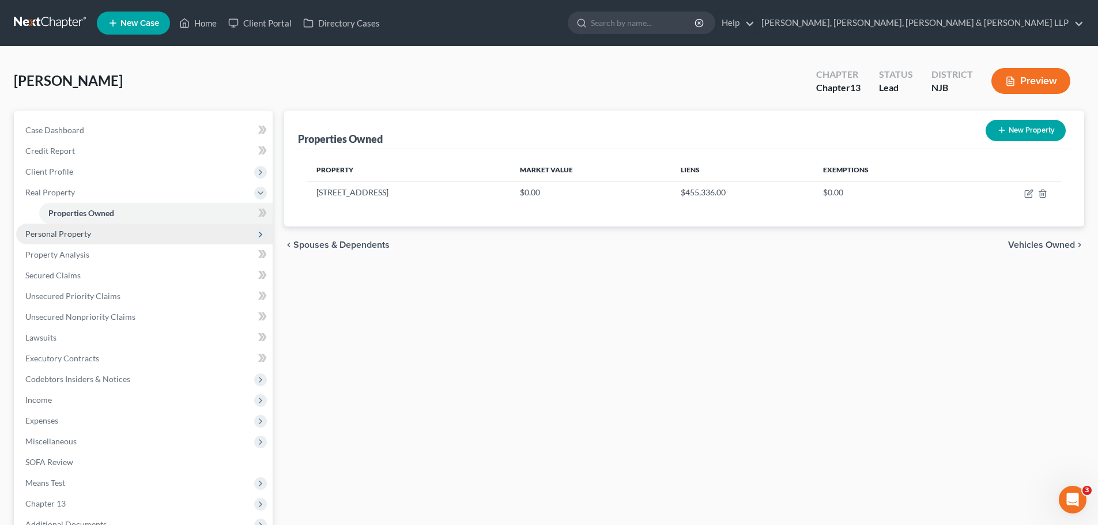
click at [84, 236] on span "Personal Property" at bounding box center [58, 234] width 66 height 10
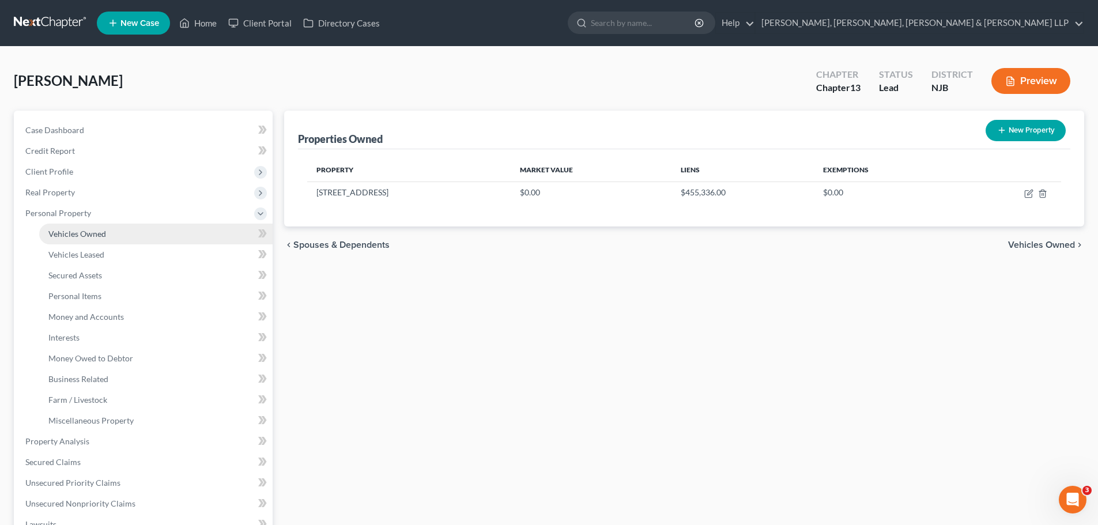
click at [99, 232] on span "Vehicles Owned" at bounding box center [77, 234] width 58 height 10
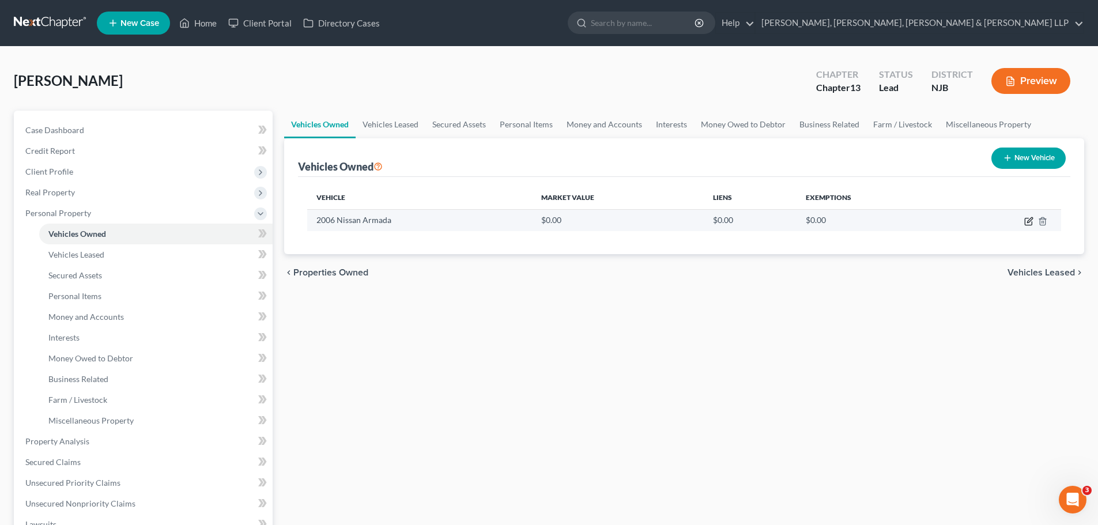
click at [1029, 222] on icon "button" at bounding box center [1029, 219] width 5 height 5
select select "0"
select select "20"
select select "2"
select select "0"
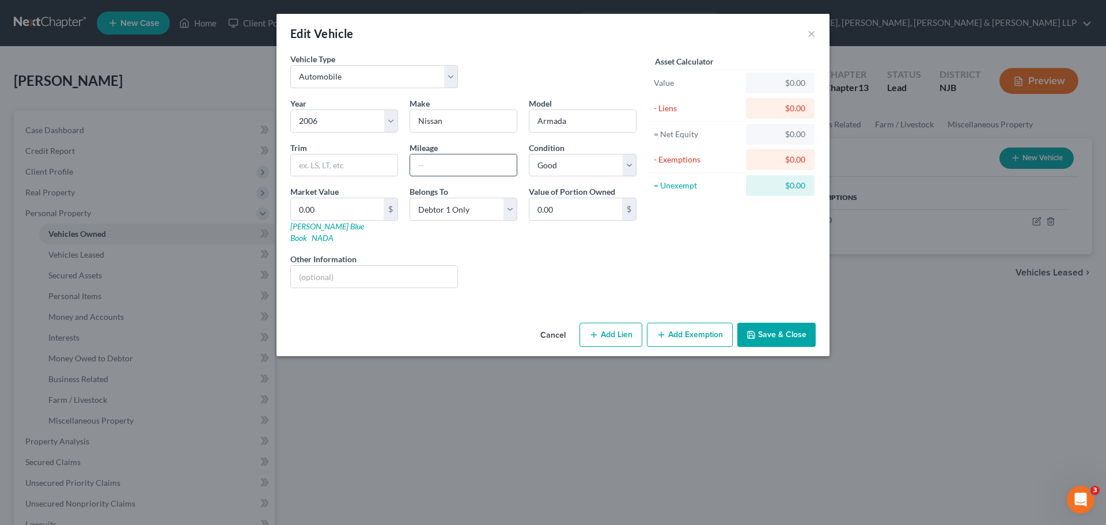
click at [419, 162] on input "text" at bounding box center [463, 165] width 107 height 22
type input "145000"
click at [590, 122] on input "Armada" at bounding box center [583, 121] width 107 height 22
click at [334, 210] on input "0.00" at bounding box center [337, 209] width 93 height 22
type input "5"
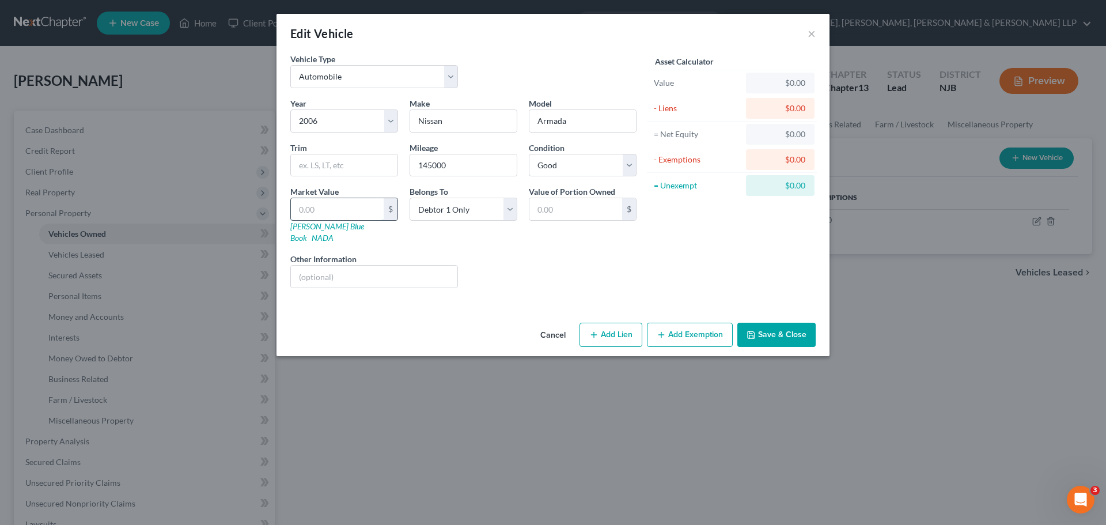
type input "5.00"
type input "50"
type input "50.00"
type input "500"
type input "500.00"
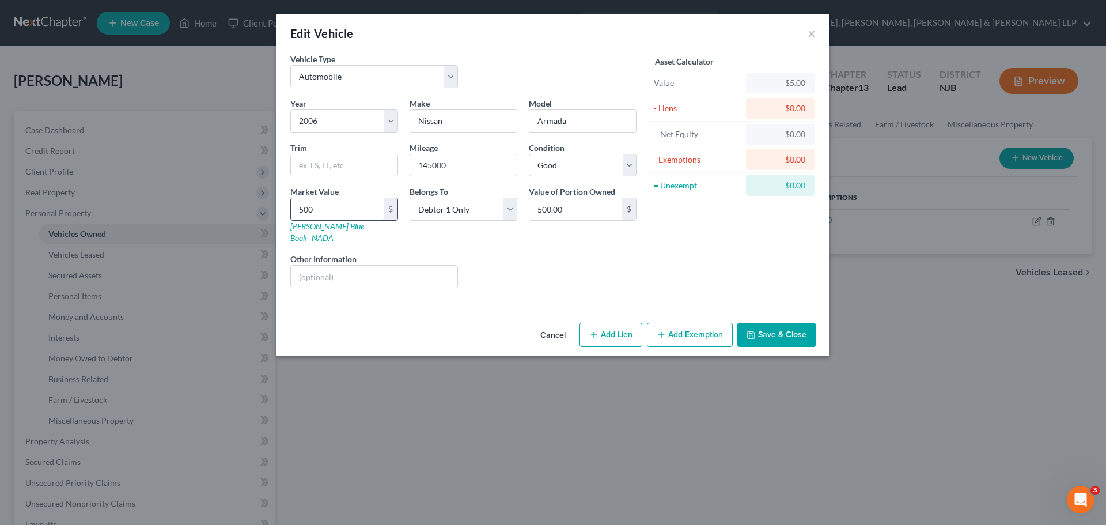
type input "5000"
type input "5,000.00"
type input "5,000"
click at [789, 332] on button "Save & Close" at bounding box center [777, 335] width 78 height 24
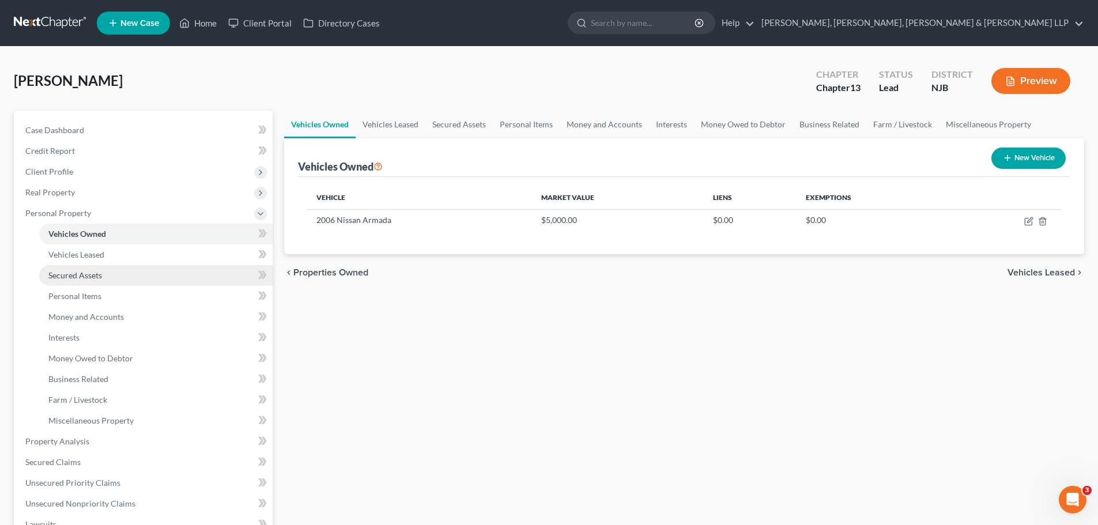
click at [89, 280] on link "Secured Assets" at bounding box center [155, 275] width 233 height 21
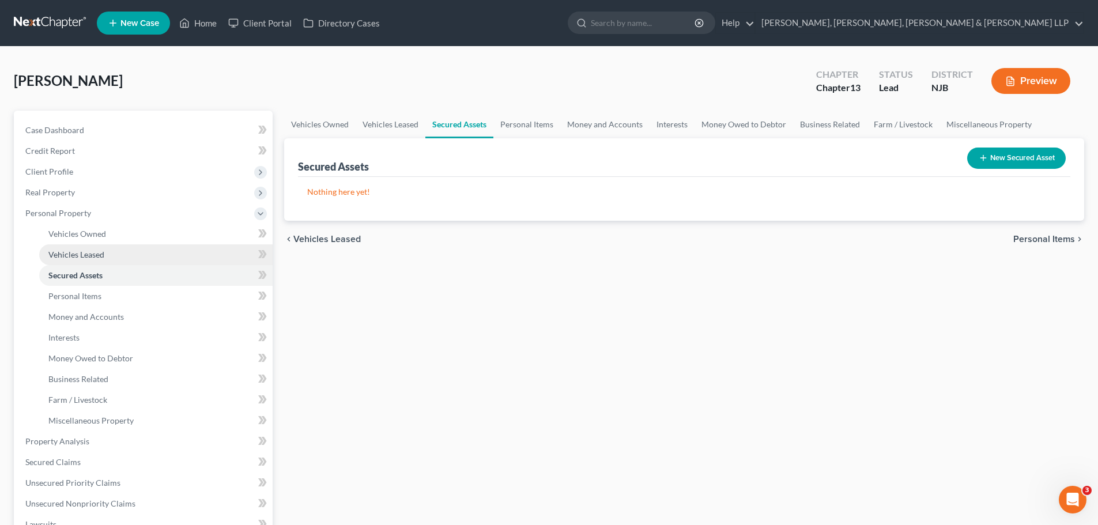
click at [92, 260] on link "Vehicles Leased" at bounding box center [155, 254] width 233 height 21
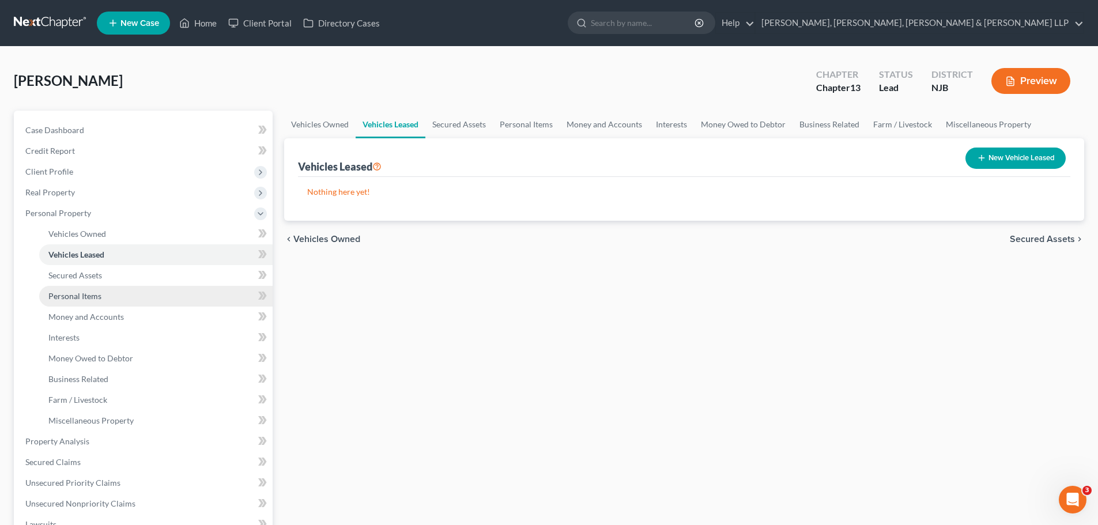
click at [91, 294] on span "Personal Items" at bounding box center [74, 296] width 53 height 10
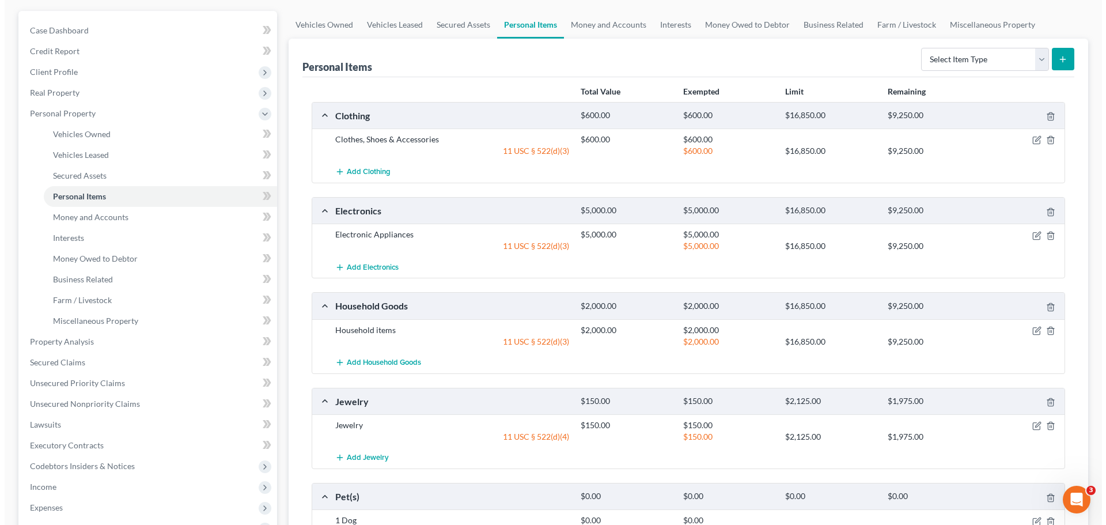
scroll to position [115, 0]
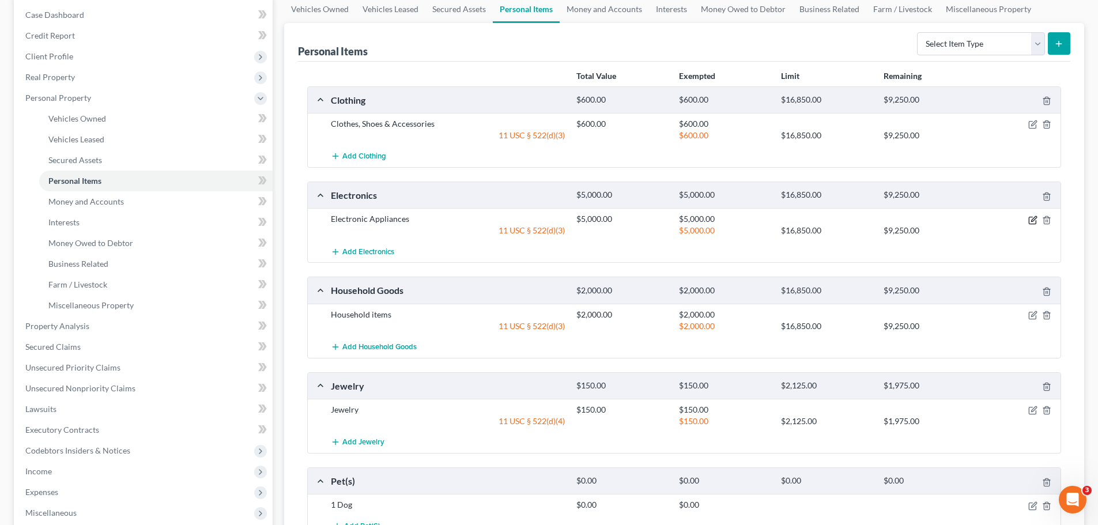
click at [1035, 223] on icon "button" at bounding box center [1032, 220] width 9 height 9
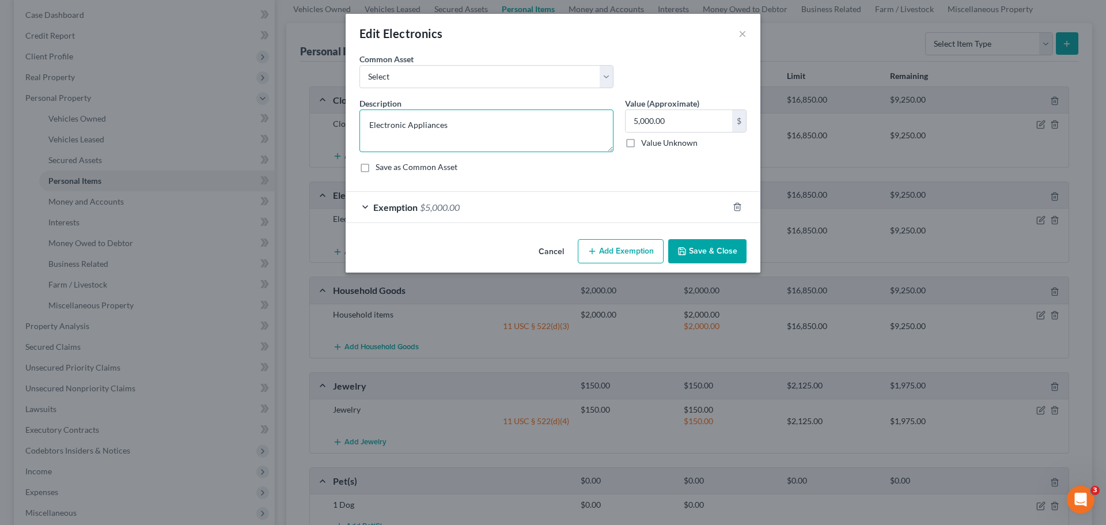
click at [486, 130] on textarea "Electronic Appliances" at bounding box center [487, 130] width 254 height 43
type textarea "E"
type textarea "Televisions, cell phones, computer"
click at [681, 120] on input "5,000.00" at bounding box center [679, 121] width 107 height 22
type input "500.00"
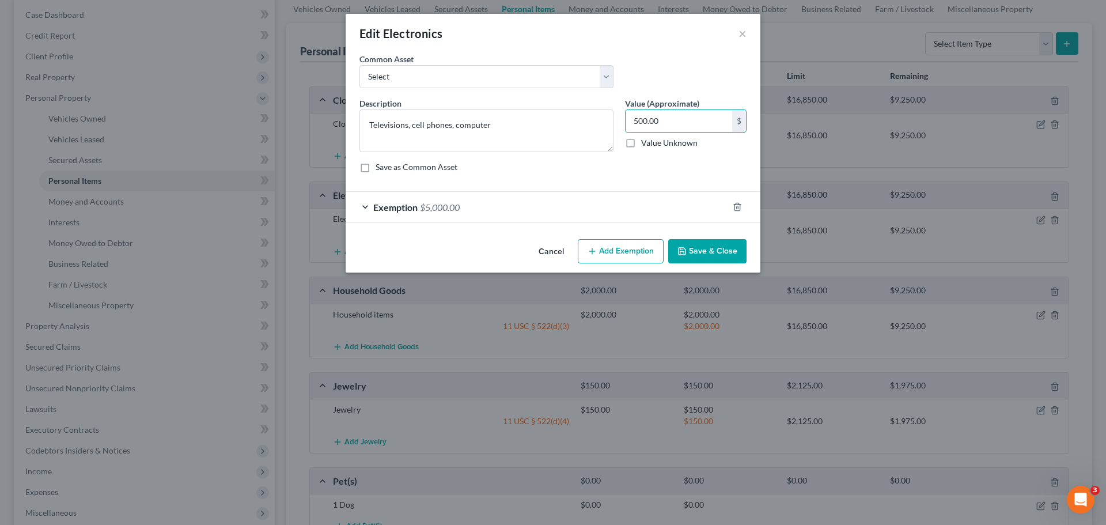
click at [629, 211] on div "Exemption $5,000.00" at bounding box center [537, 207] width 383 height 31
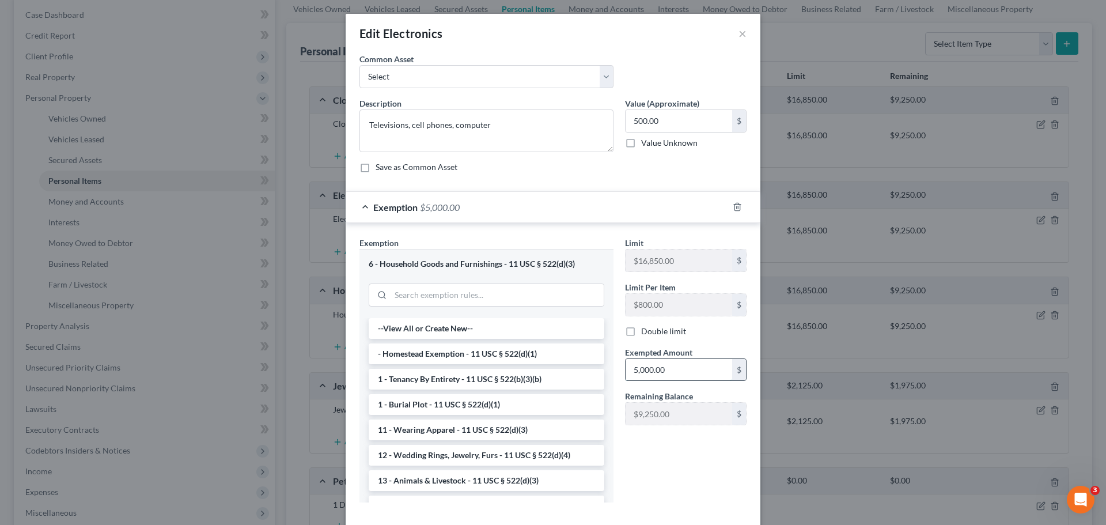
click at [678, 365] on input "5,000.00" at bounding box center [679, 370] width 107 height 22
click at [636, 464] on div "Limit $16,850.00 $ Limit Per Item $800.00 $ Double limit Exempted Amount * 500 …" at bounding box center [685, 374] width 133 height 274
click at [666, 371] on input "500" at bounding box center [679, 370] width 107 height 22
click at [666, 370] on input "500" at bounding box center [679, 370] width 107 height 22
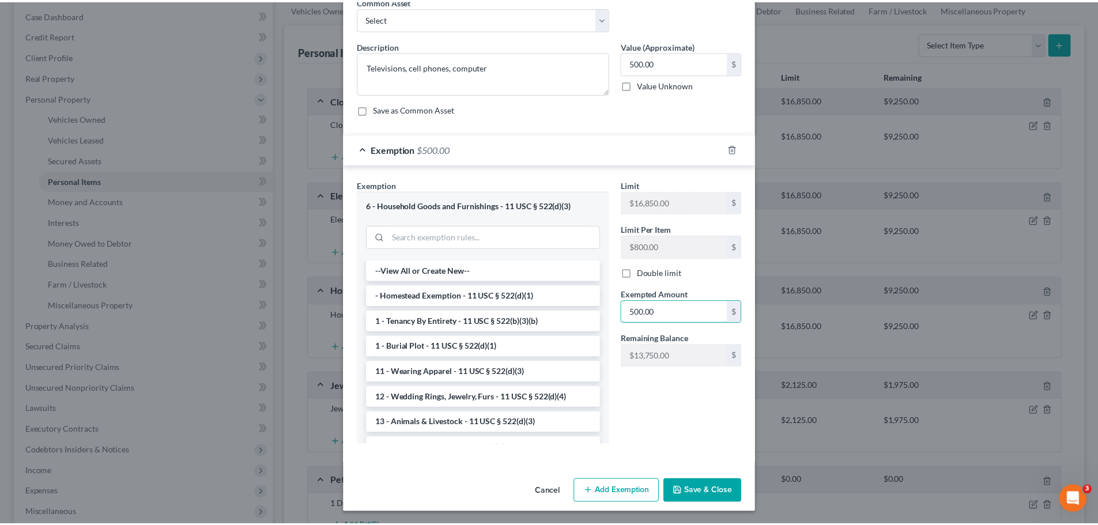
scroll to position [59, 0]
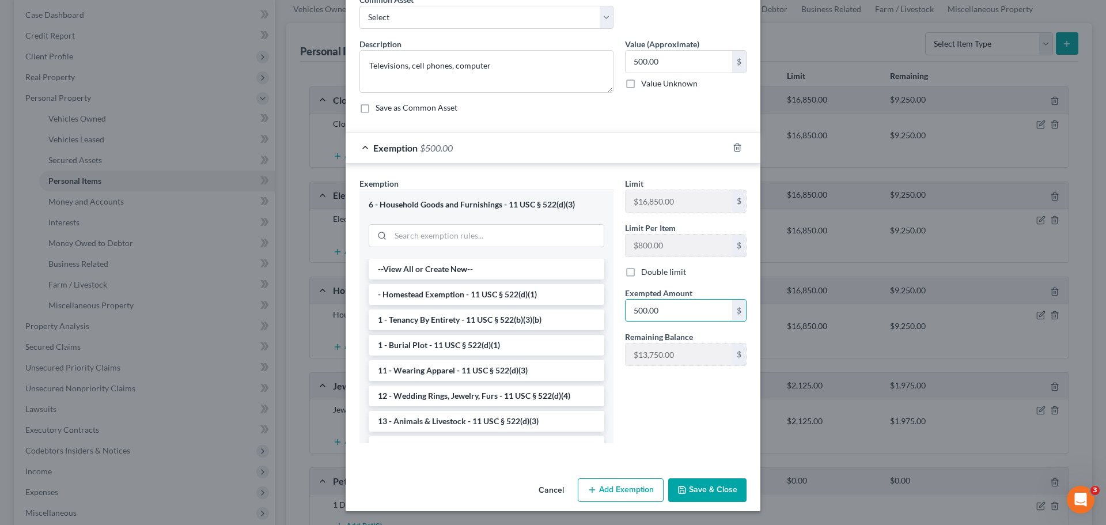
type input "500.00"
click at [705, 484] on button "Save & Close" at bounding box center [707, 490] width 78 height 24
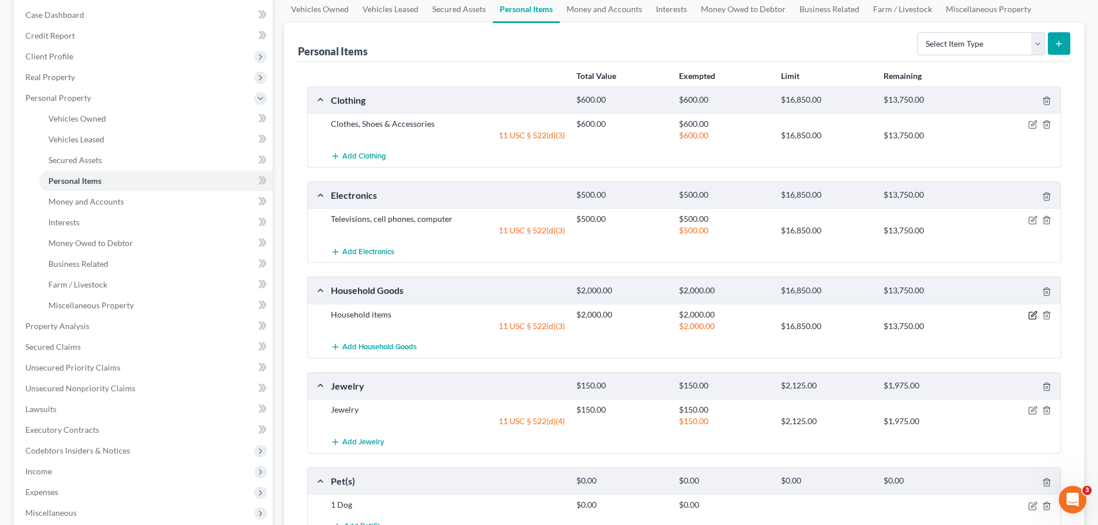
click at [1031, 318] on icon "button" at bounding box center [1032, 315] width 9 height 9
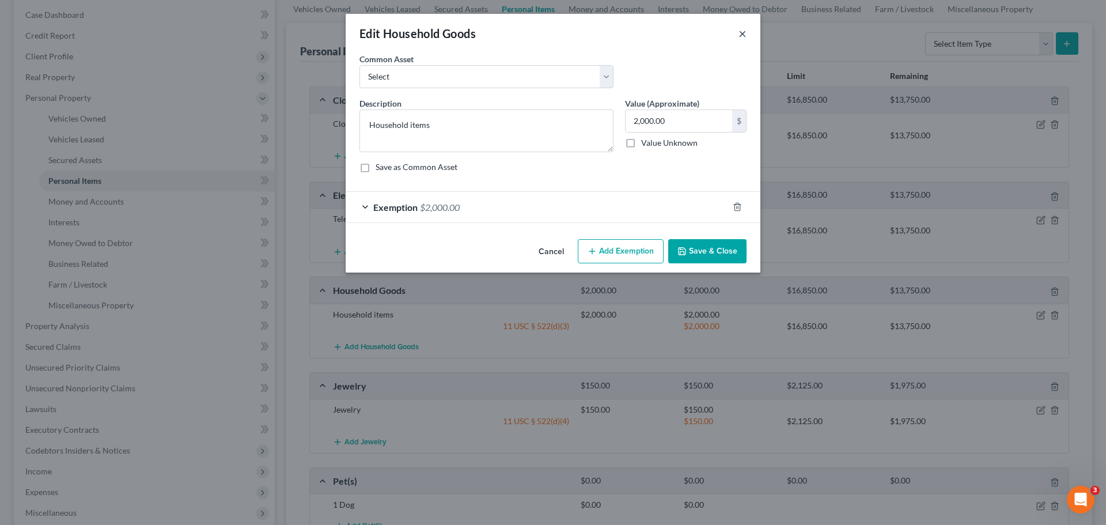
click at [744, 32] on button "×" at bounding box center [743, 34] width 8 height 14
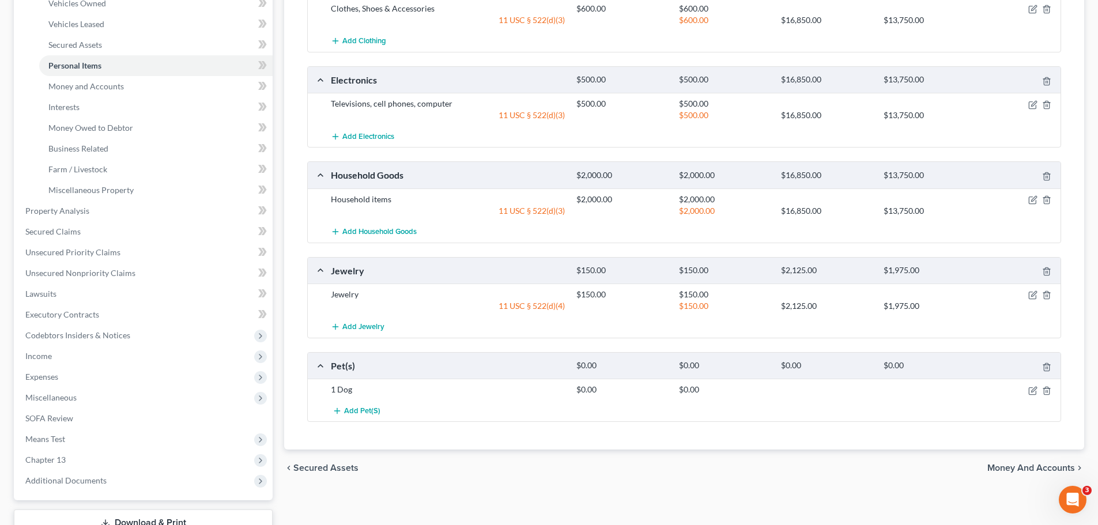
scroll to position [173, 0]
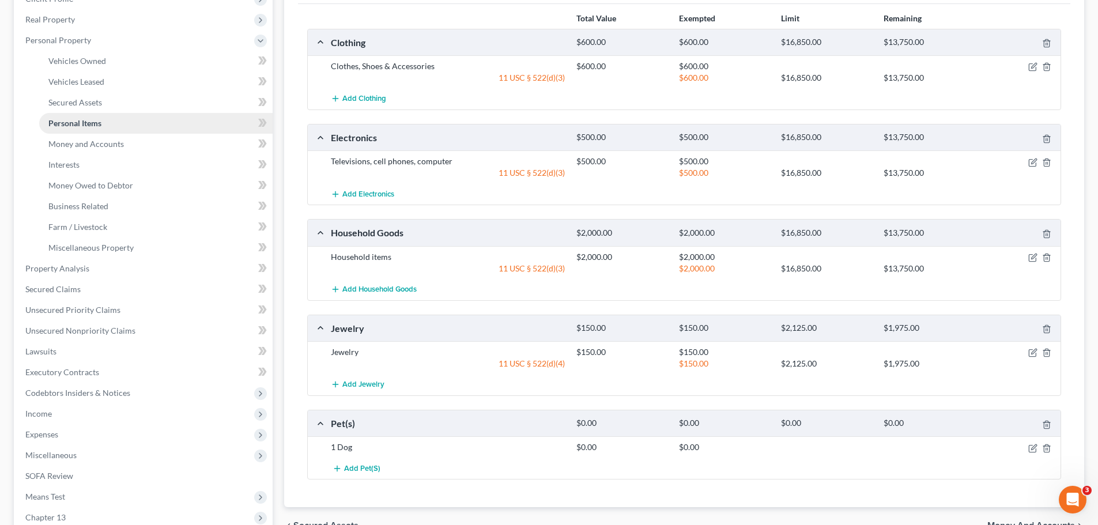
click at [97, 128] on link "Personal Items" at bounding box center [155, 123] width 233 height 21
click at [108, 143] on span "Money and Accounts" at bounding box center [85, 144] width 75 height 10
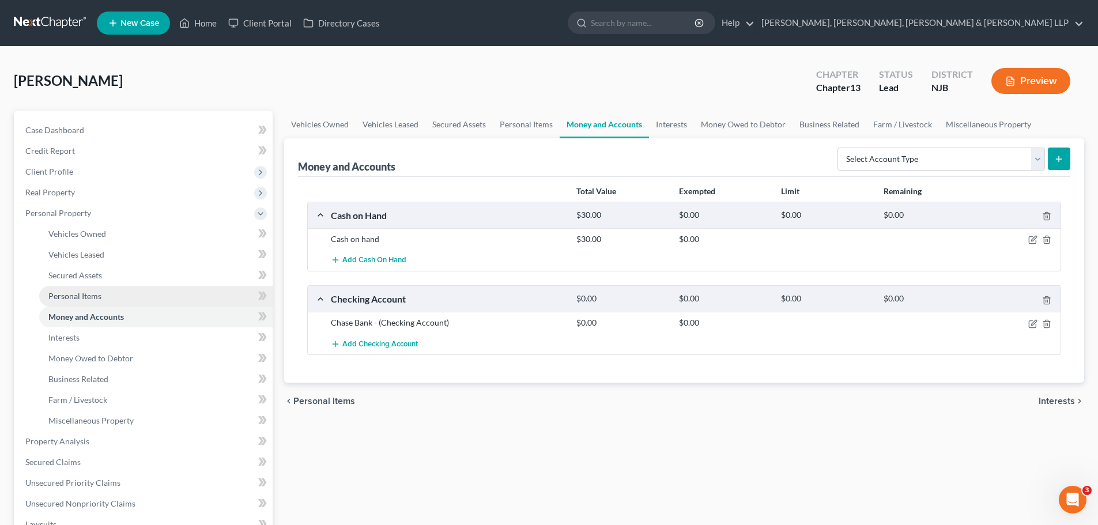
click at [88, 297] on span "Personal Items" at bounding box center [74, 296] width 53 height 10
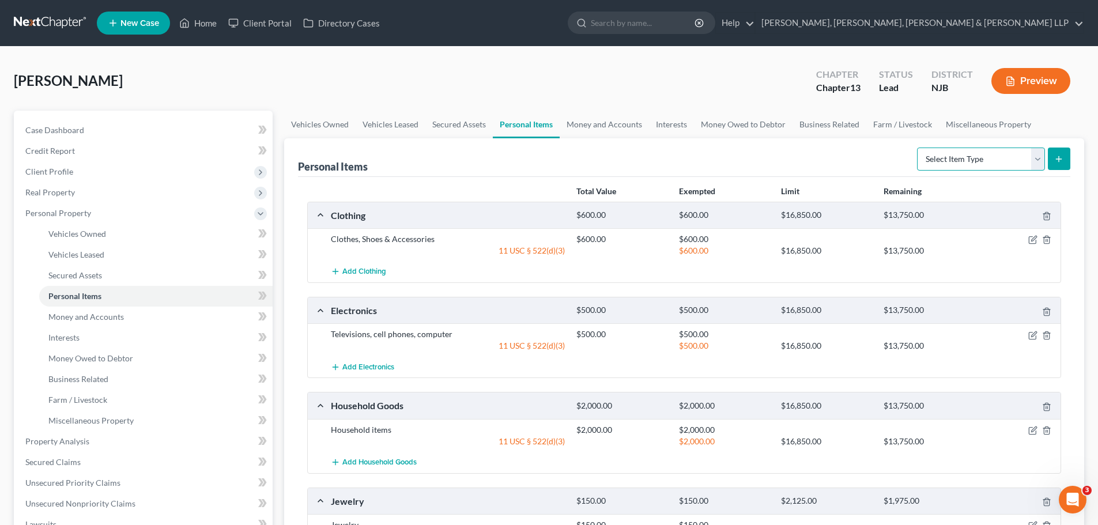
click at [1040, 156] on select "Select Item Type Clothing Collectibles Of Value Electronics Firearms Household …" at bounding box center [981, 159] width 128 height 23
select select "sports_and_hobby_equipment"
click at [918, 148] on select "Select Item Type Clothing Collectibles Of Value Electronics Firearms Household …" at bounding box center [981, 159] width 128 height 23
click at [1064, 164] on button "submit" at bounding box center [1059, 159] width 22 height 22
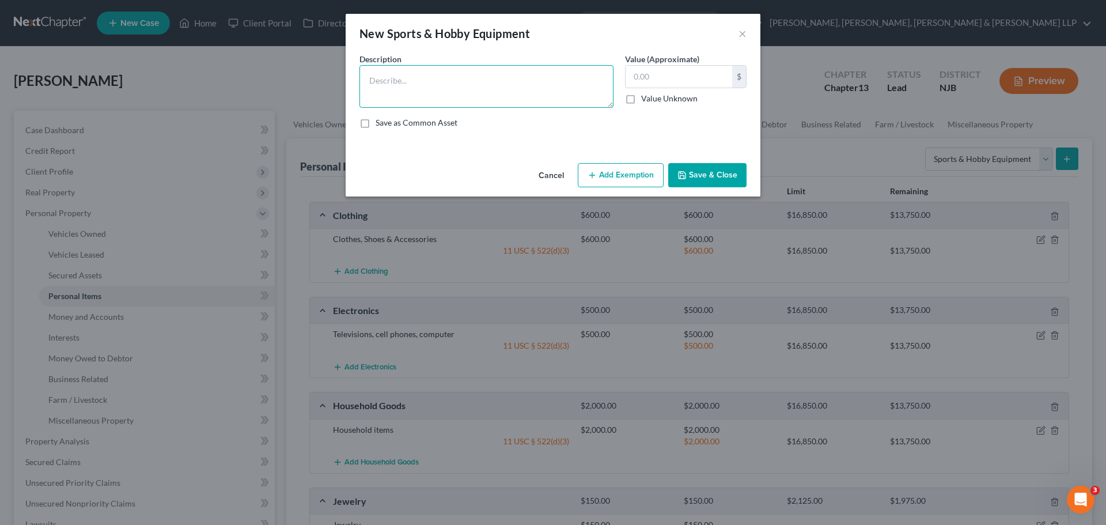
click at [467, 83] on textarea at bounding box center [487, 86] width 254 height 43
type textarea "Exercise equipment"
click at [684, 76] on input "text" at bounding box center [679, 77] width 107 height 22
type input "400.00"
click at [630, 177] on button "Add Exemption" at bounding box center [621, 175] width 86 height 24
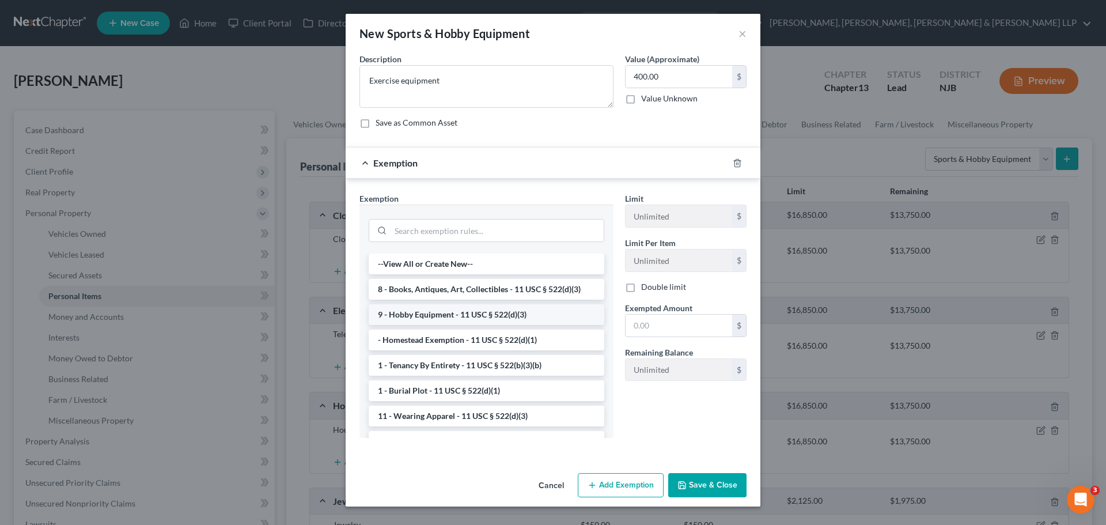
click at [464, 316] on li "9 - Hobby Equipment - 11 USC § 522(d)(3)" at bounding box center [487, 314] width 236 height 21
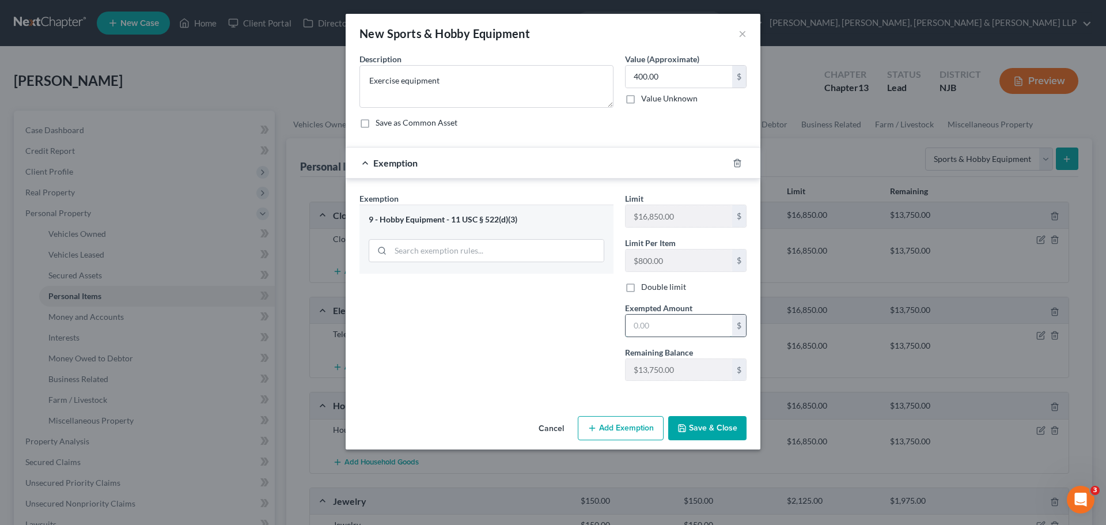
click at [660, 325] on input "text" at bounding box center [679, 326] width 107 height 22
type input "400.00"
click at [727, 433] on button "Save & Close" at bounding box center [707, 428] width 78 height 24
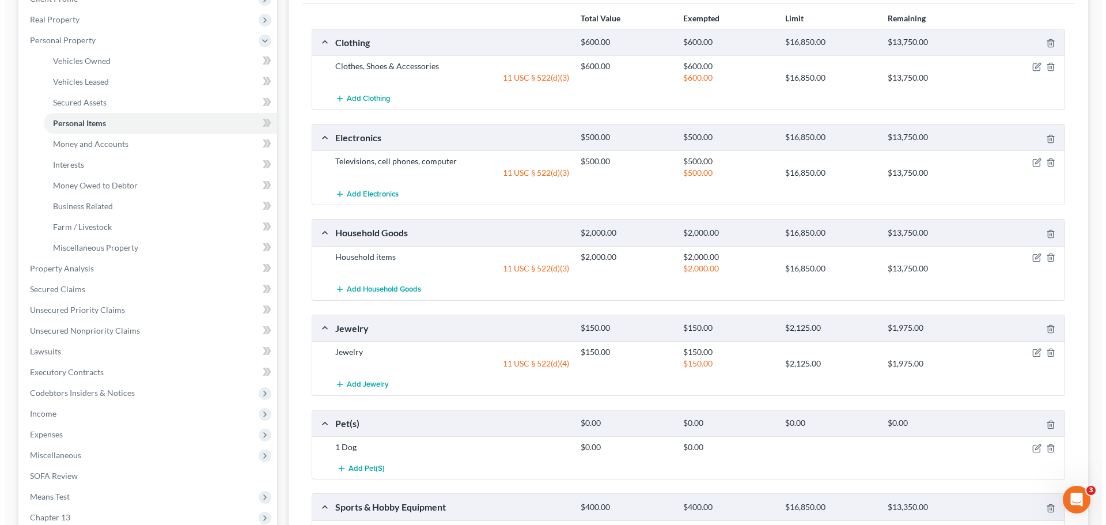
scroll to position [115, 0]
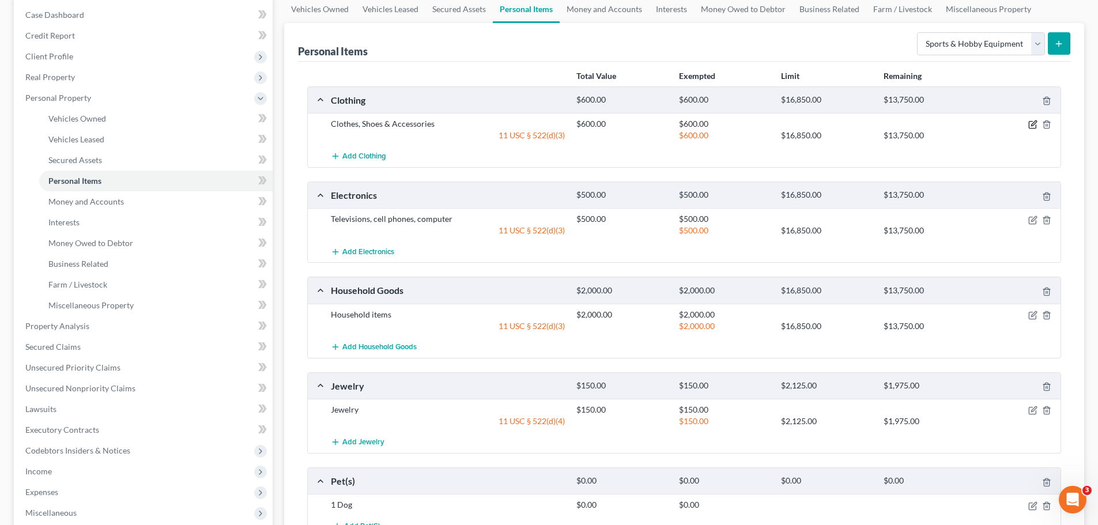
click at [1031, 126] on icon "button" at bounding box center [1033, 123] width 5 height 5
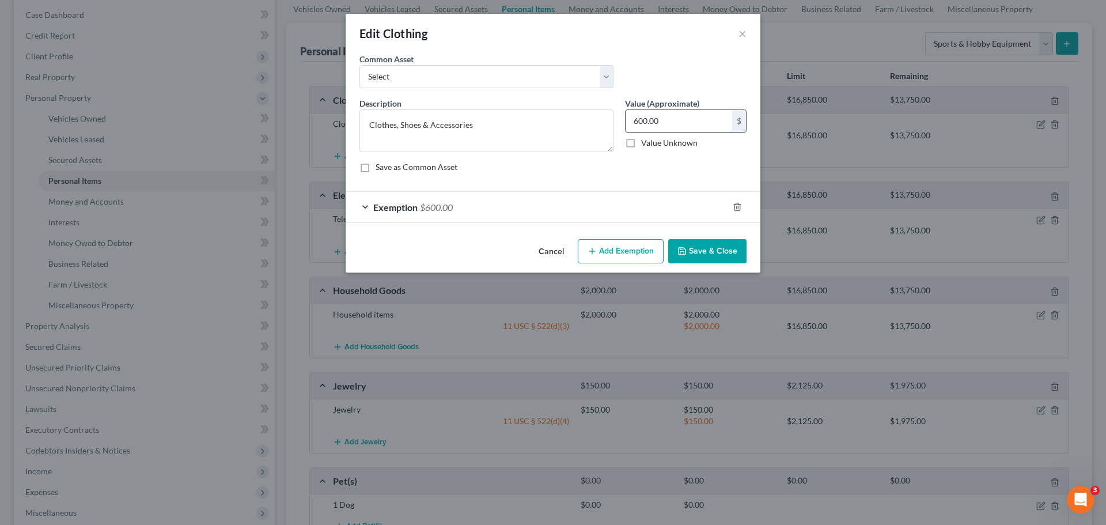
click at [678, 121] on input "600.00" at bounding box center [679, 121] width 107 height 22
type input "350.00"
click at [583, 210] on div "Exemption $600.00" at bounding box center [537, 207] width 383 height 31
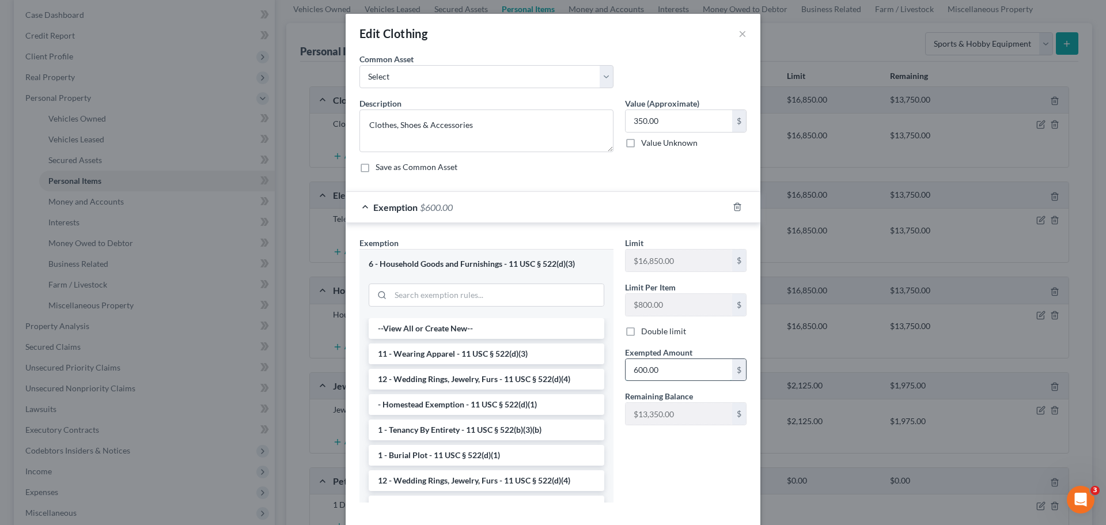
click at [683, 362] on input "600.00" at bounding box center [679, 370] width 107 height 22
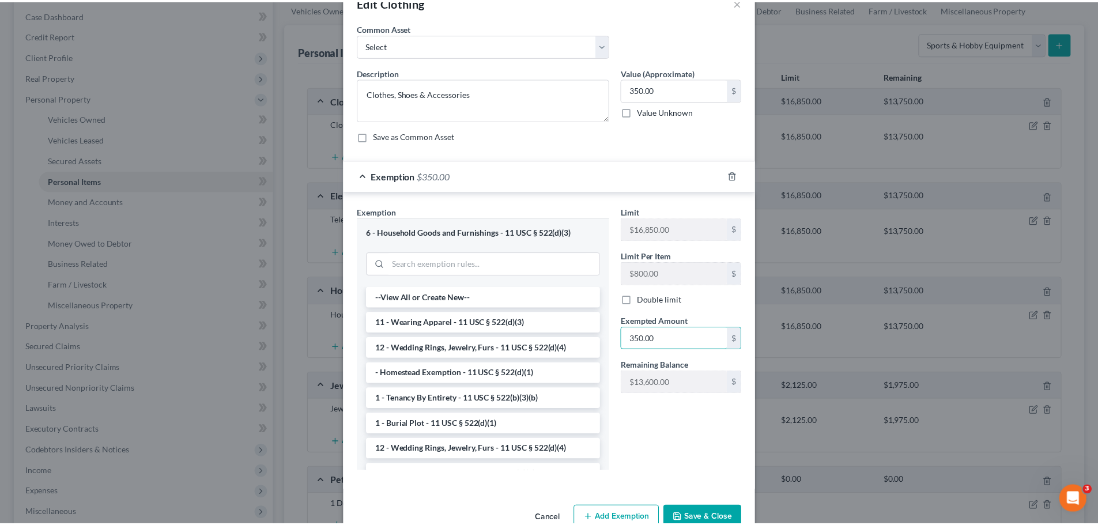
scroll to position [59, 0]
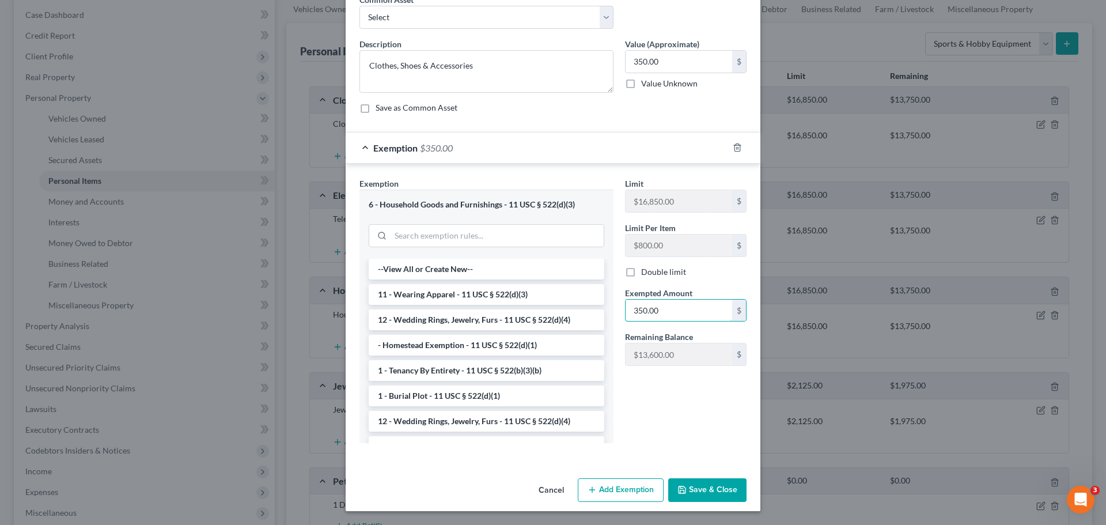
type input "350.00"
click at [708, 491] on button "Save & Close" at bounding box center [707, 490] width 78 height 24
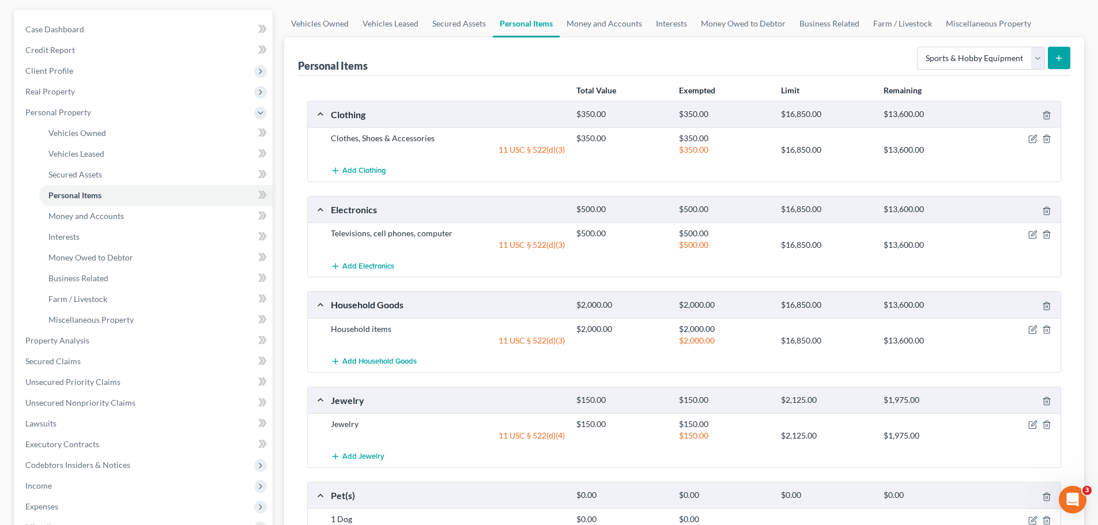
scroll to position [43, 0]
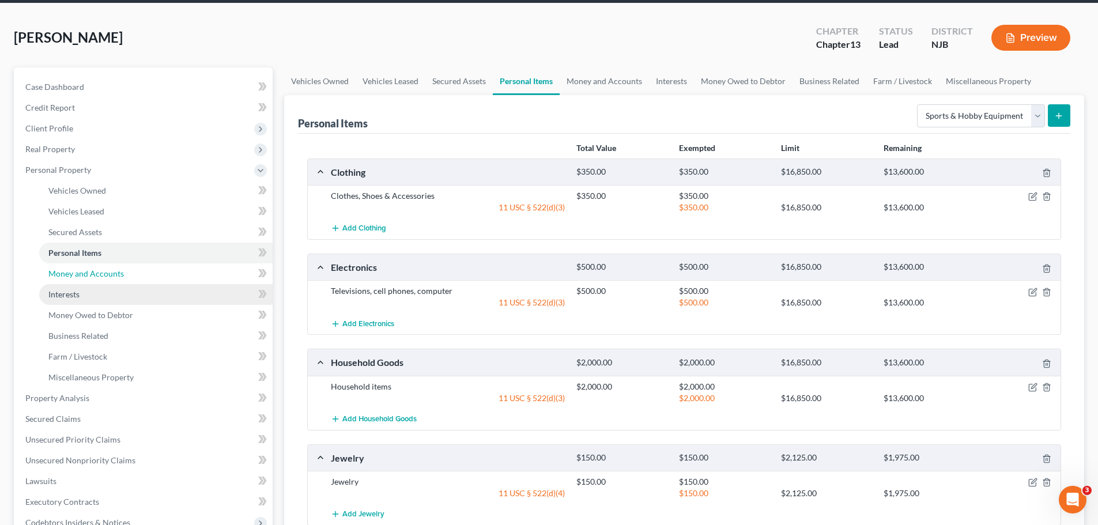
drag, startPoint x: 93, startPoint y: 278, endPoint x: 137, endPoint y: 286, distance: 44.4
click at [93, 278] on link "Money and Accounts" at bounding box center [155, 273] width 233 height 21
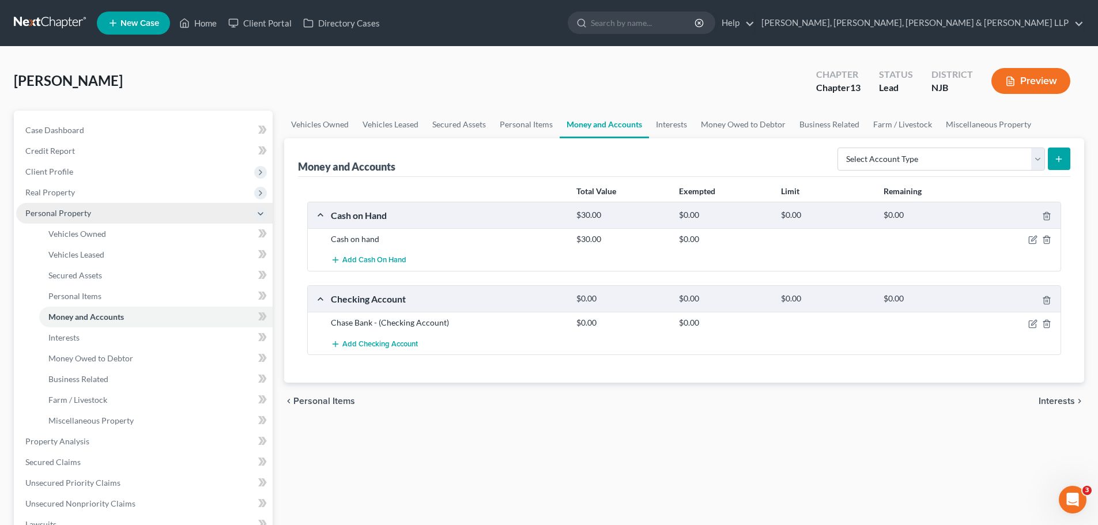
click at [79, 217] on span "Personal Property" at bounding box center [58, 213] width 66 height 10
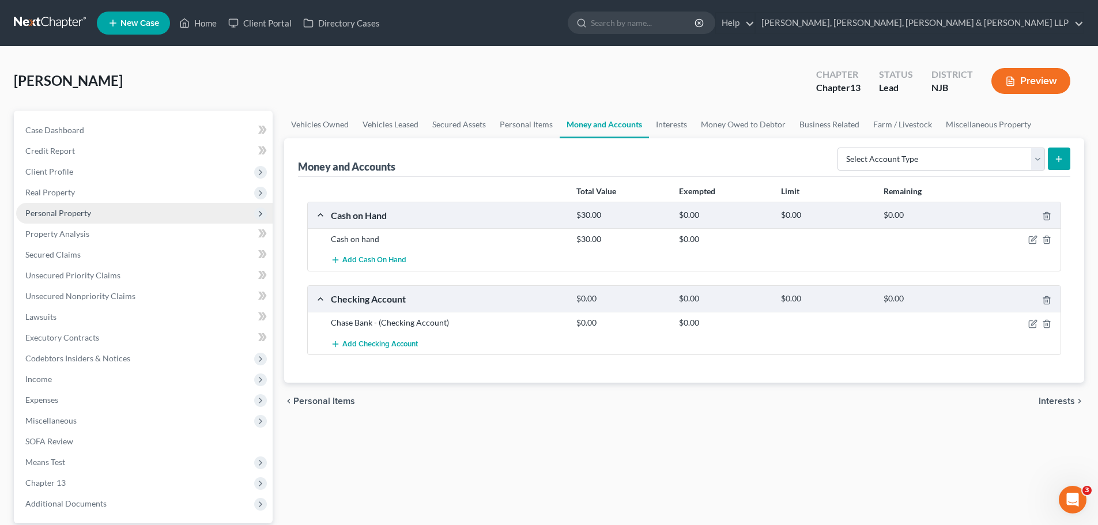
click at [79, 217] on span "Personal Property" at bounding box center [58, 213] width 66 height 10
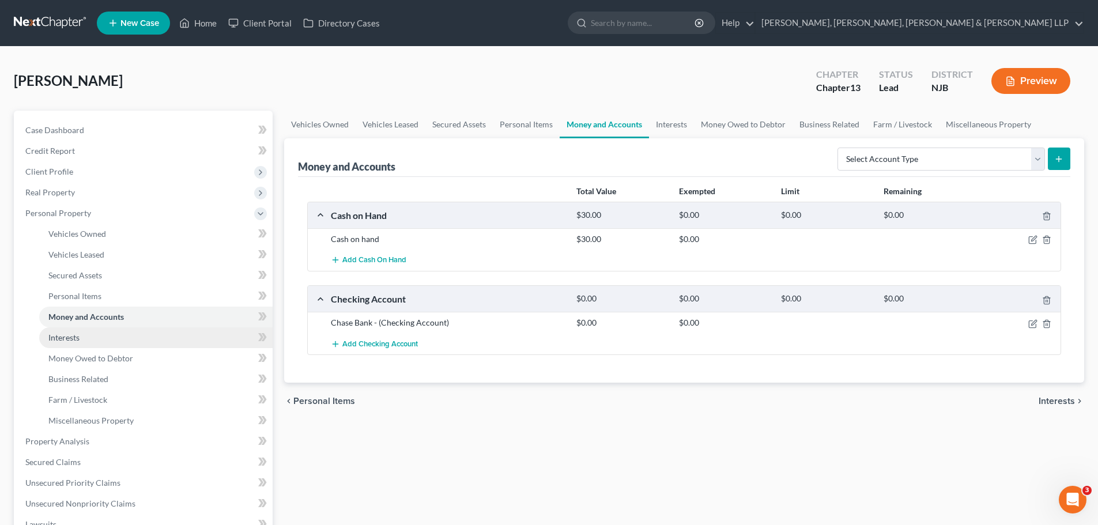
click at [81, 342] on link "Interests" at bounding box center [155, 337] width 233 height 21
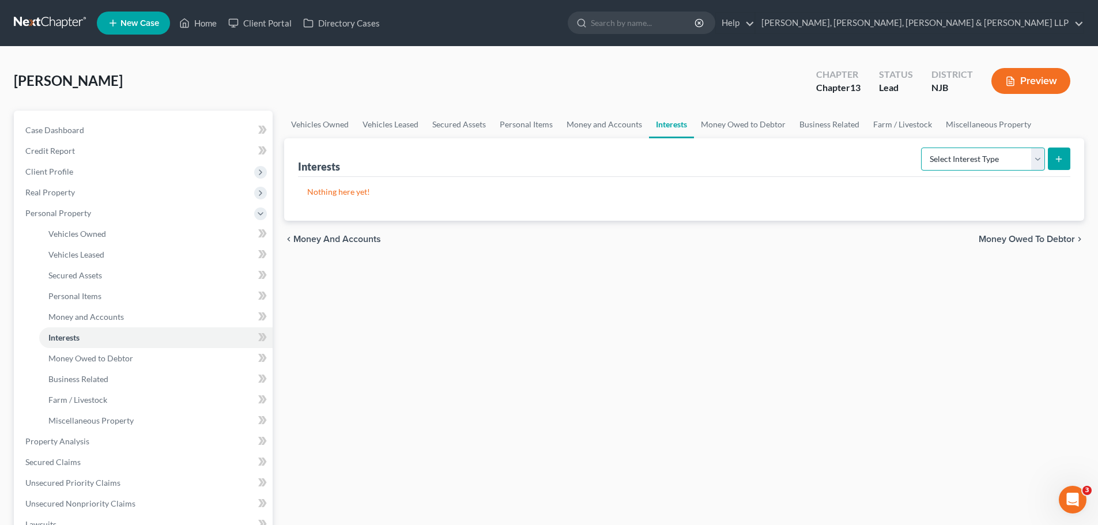
click at [1041, 167] on select "Select Interest Type 401K Annuity Bond Education IRA Government Bond Government…" at bounding box center [983, 159] width 124 height 23
click at [95, 356] on span "Money Owed to Debtor" at bounding box center [90, 358] width 85 height 10
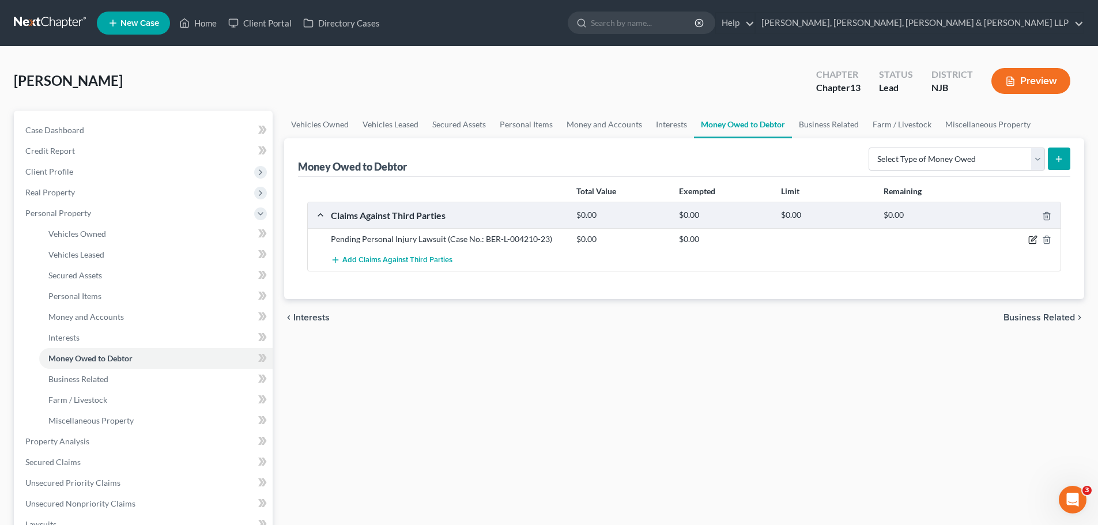
click at [1036, 242] on icon "button" at bounding box center [1032, 239] width 9 height 9
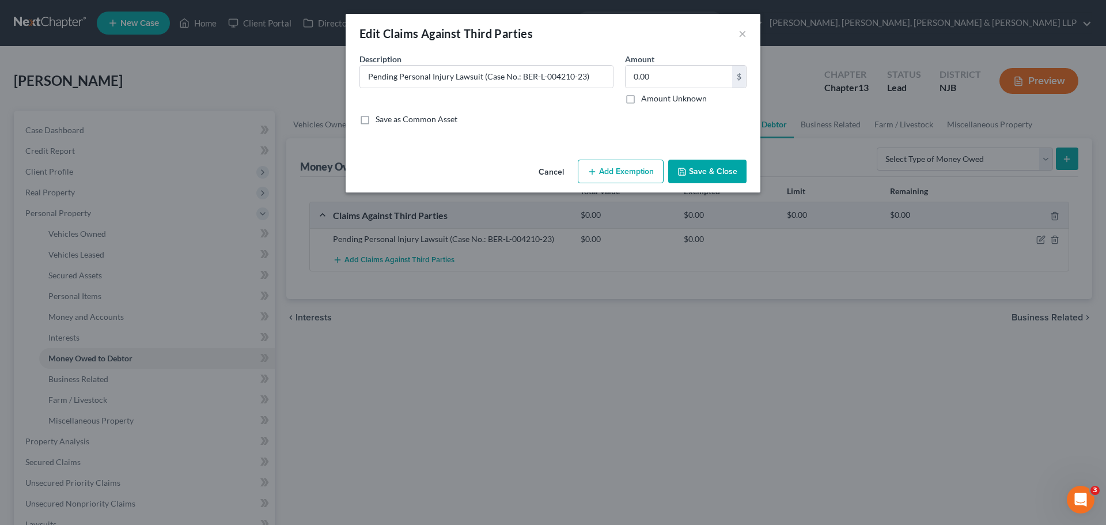
click at [641, 100] on label "Amount Unknown" at bounding box center [674, 99] width 66 height 12
click at [646, 100] on input "Amount Unknown" at bounding box center [649, 96] width 7 height 7
checkbox input "true"
click at [600, 77] on input "Pending Personal Injury Lawsuit (Case No.: BER-L-004210-23)" at bounding box center [486, 77] width 253 height 22
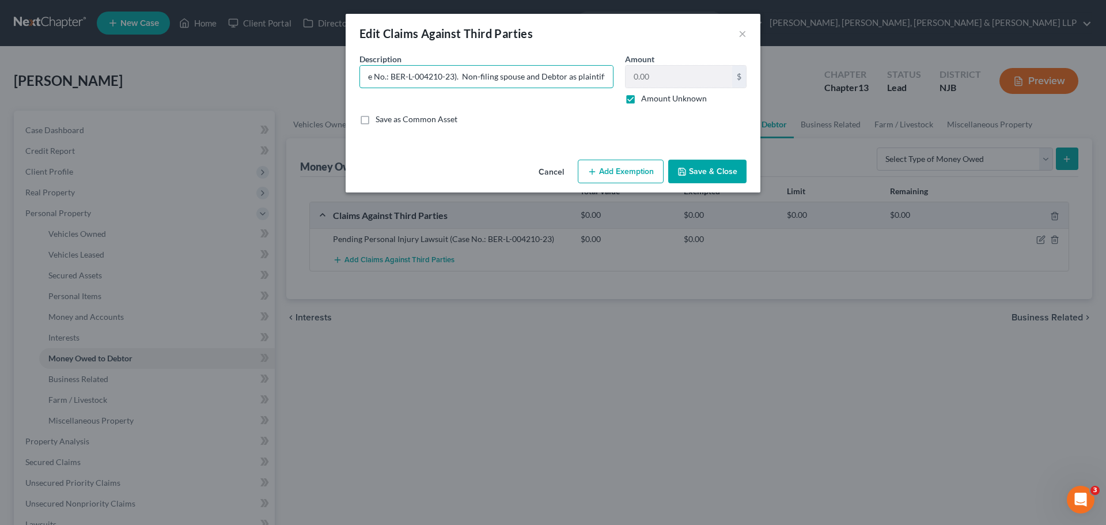
type input "Pending Personal Injury Lawsuit (Case No.: BER-L-004210-23). Non-filing spouse …"
click at [734, 173] on button "Save & Close" at bounding box center [707, 172] width 78 height 24
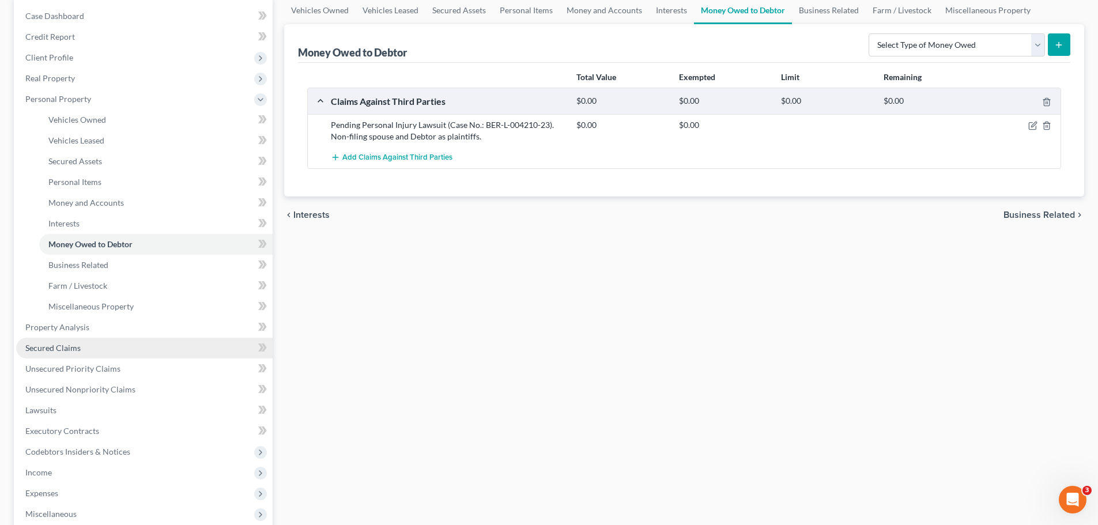
scroll to position [115, 0]
click at [93, 331] on link "Property Analysis" at bounding box center [144, 326] width 256 height 21
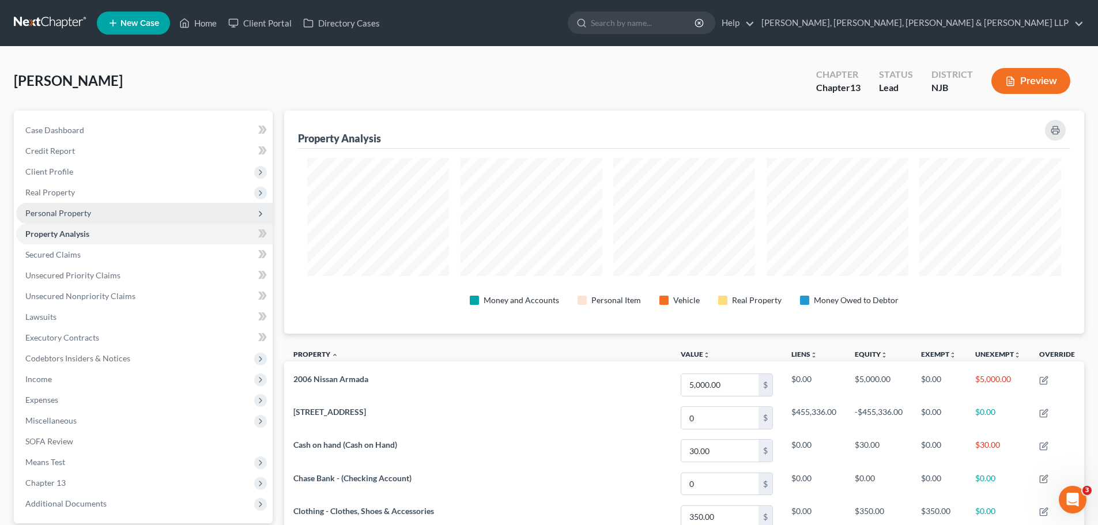
click at [74, 215] on span "Personal Property" at bounding box center [58, 213] width 66 height 10
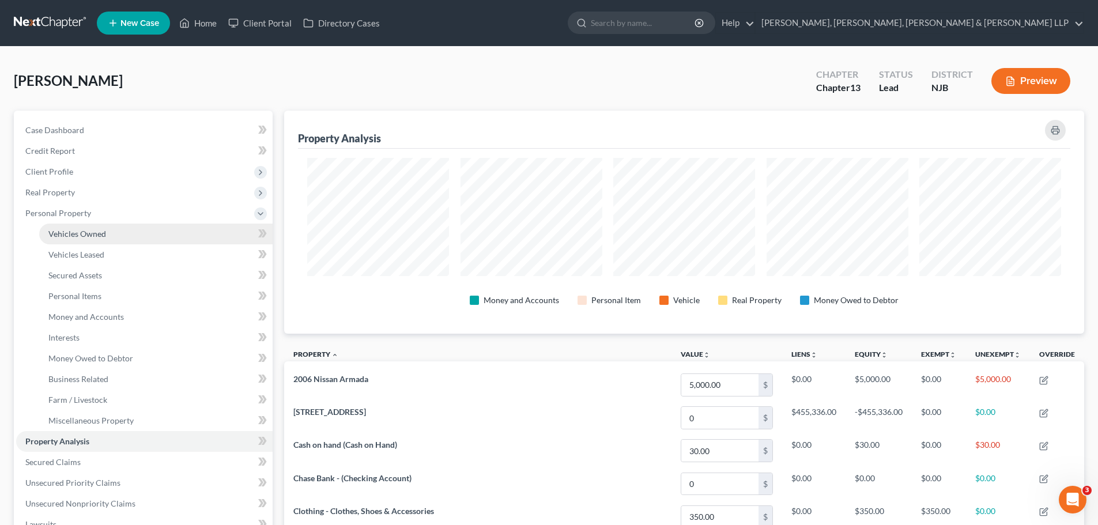
click at [78, 230] on span "Vehicles Owned" at bounding box center [77, 234] width 58 height 10
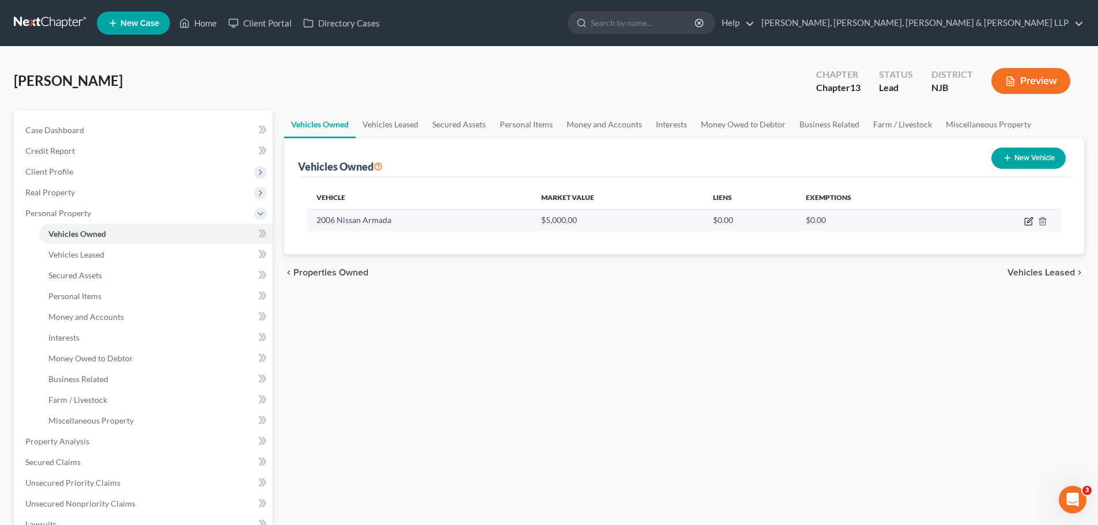
click at [1030, 221] on icon "button" at bounding box center [1028, 221] width 9 height 9
select select "0"
select select "20"
select select "2"
select select "0"
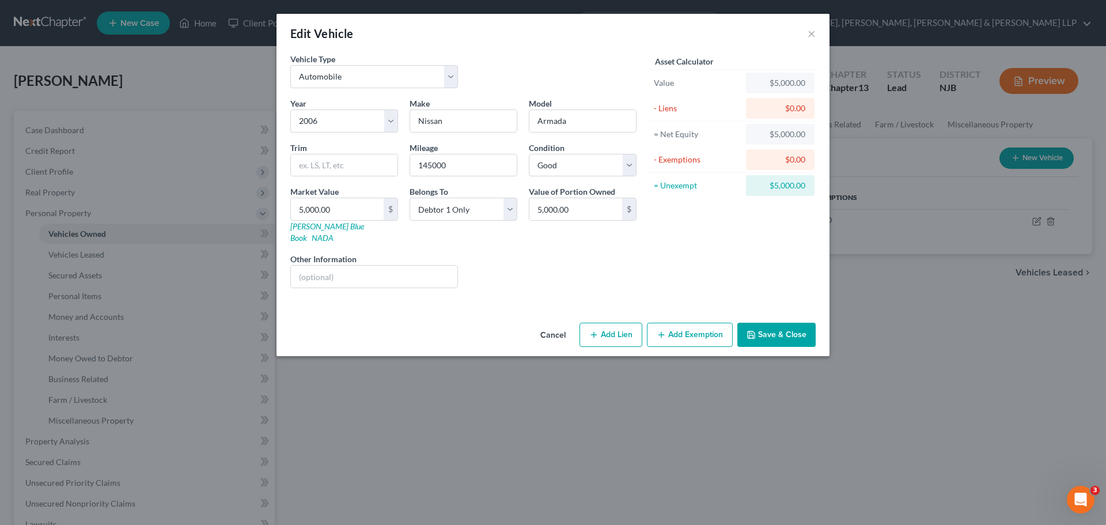
click at [683, 327] on button "Add Exemption" at bounding box center [690, 335] width 86 height 24
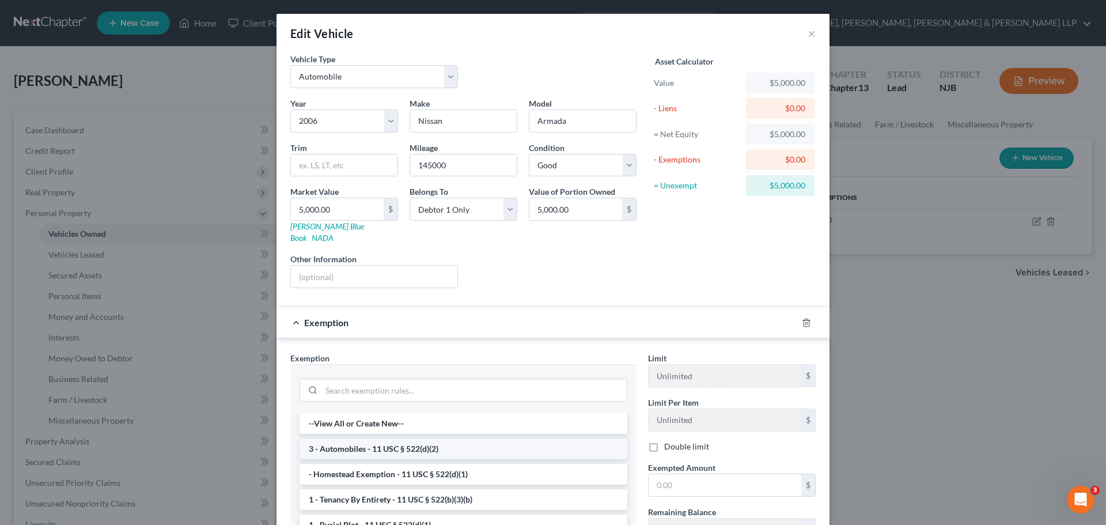
click at [466, 439] on li "3 - Automobiles - 11 USC § 522(d)(2)" at bounding box center [464, 449] width 328 height 21
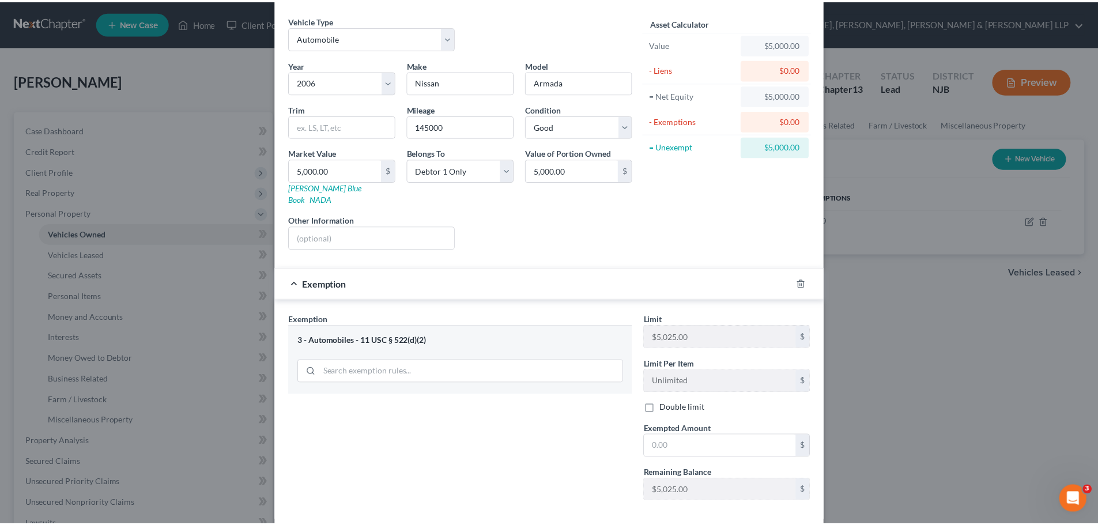
scroll to position [58, 0]
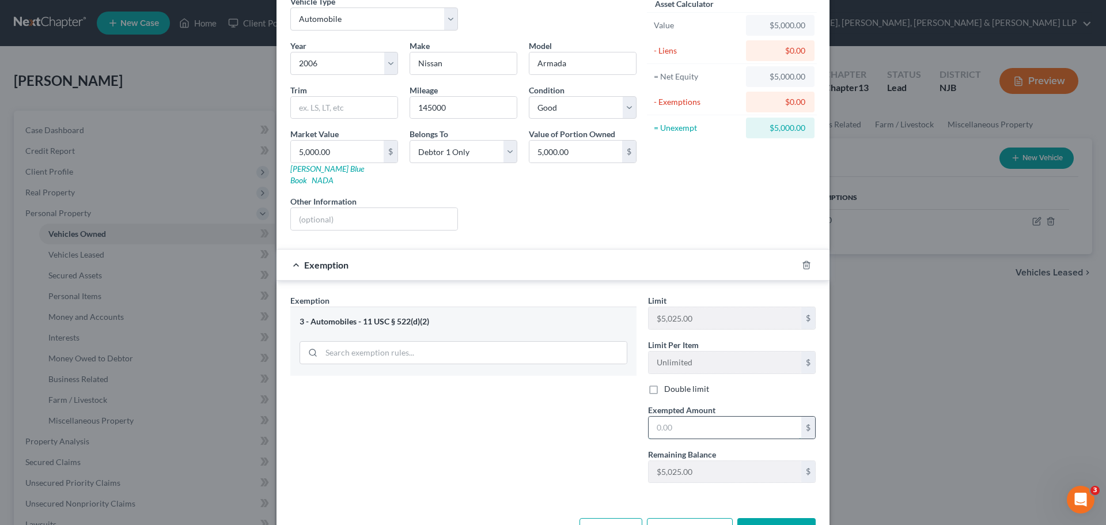
click at [700, 421] on input "text" at bounding box center [725, 428] width 153 height 22
type input "5,000.00"
click at [753, 524] on icon "button" at bounding box center [751, 530] width 9 height 9
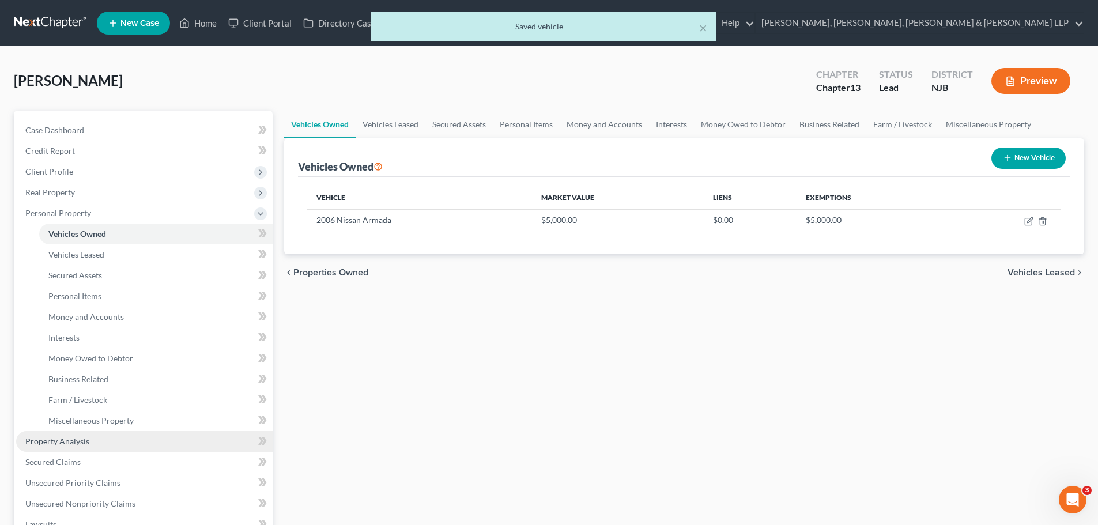
click at [75, 439] on span "Property Analysis" at bounding box center [57, 441] width 64 height 10
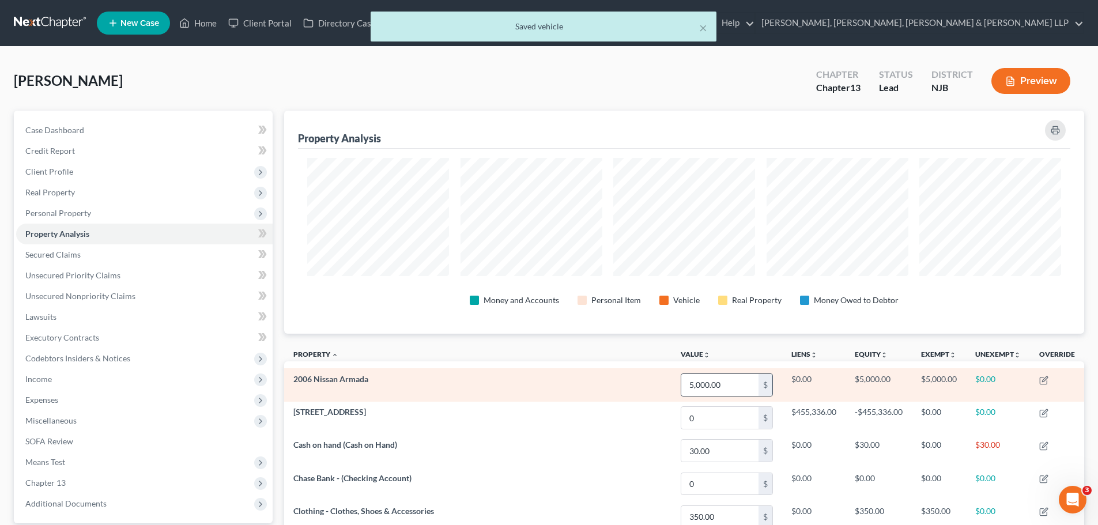
scroll to position [223, 800]
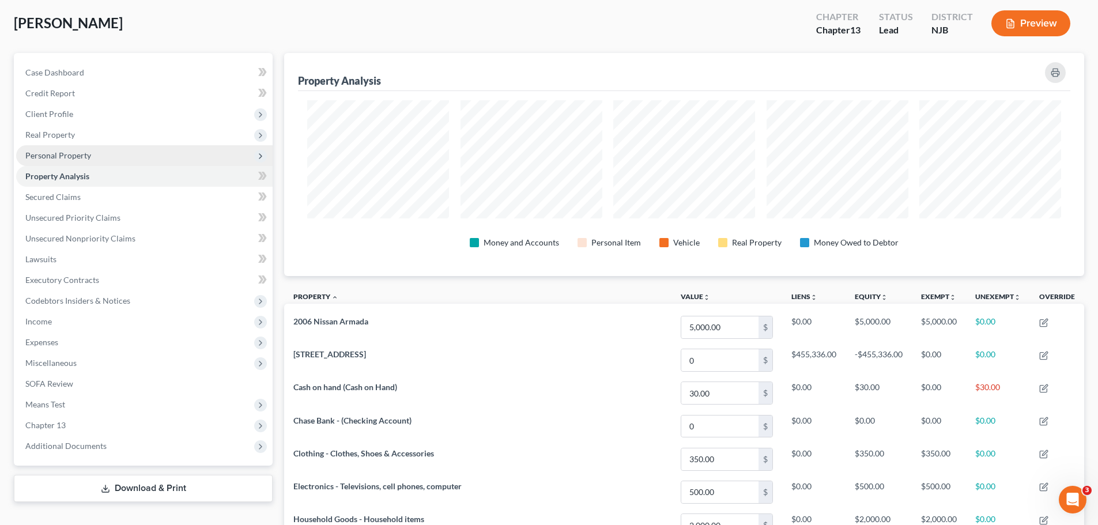
click at [69, 153] on span "Personal Property" at bounding box center [58, 155] width 66 height 10
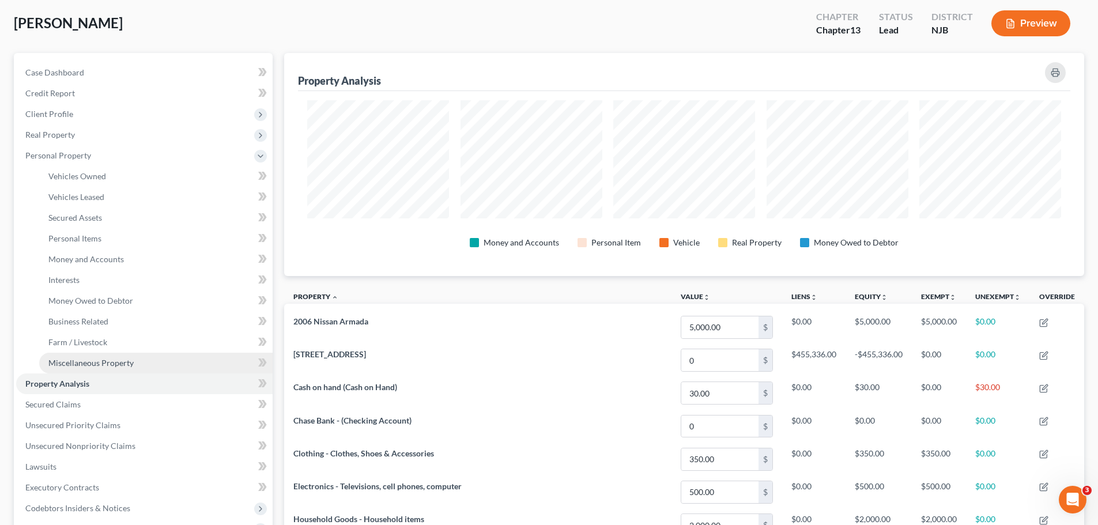
click at [87, 361] on span "Miscellaneous Property" at bounding box center [90, 363] width 85 height 10
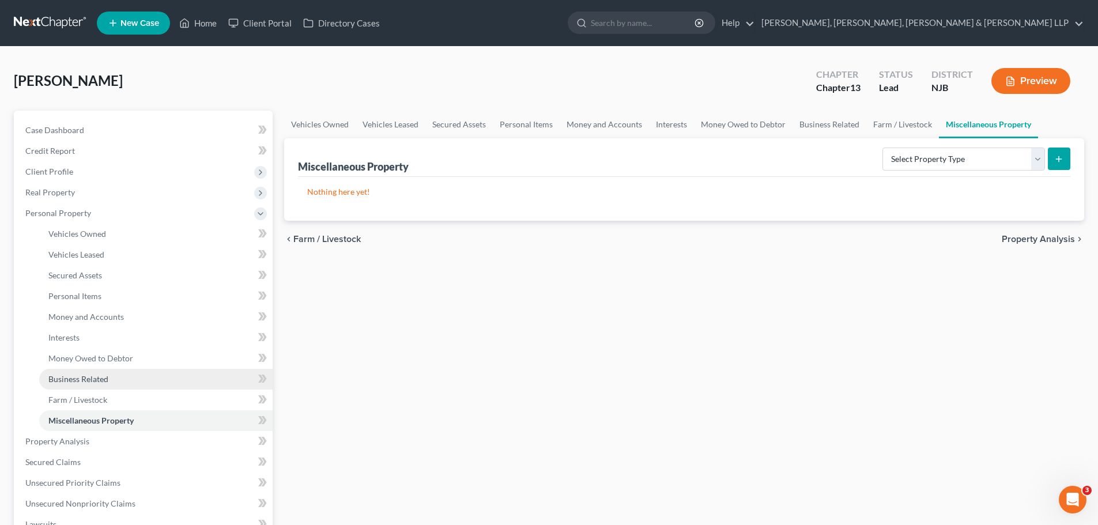
click at [89, 379] on span "Business Related" at bounding box center [78, 379] width 60 height 10
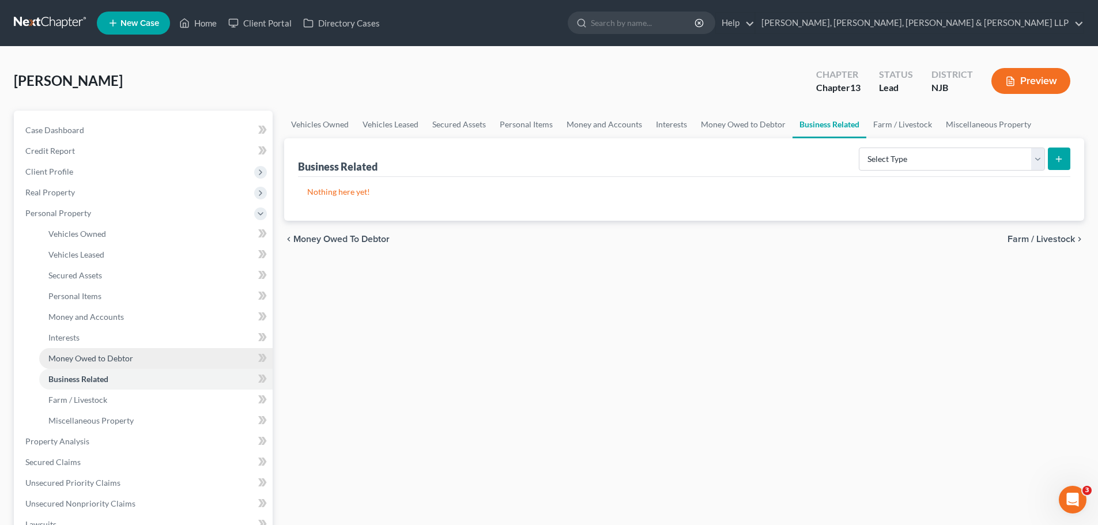
click at [92, 359] on span "Money Owed to Debtor" at bounding box center [90, 358] width 85 height 10
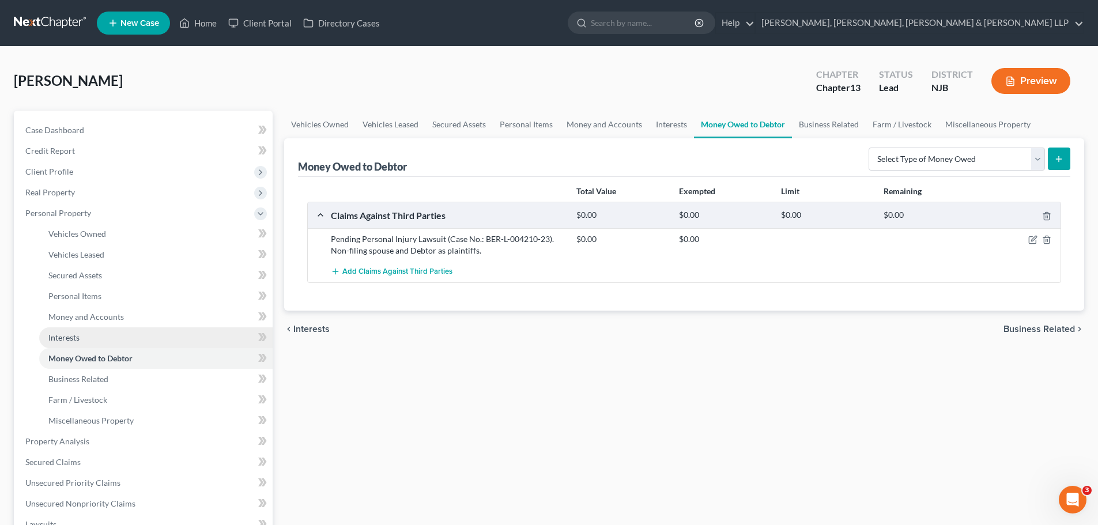
click at [72, 343] on link "Interests" at bounding box center [155, 337] width 233 height 21
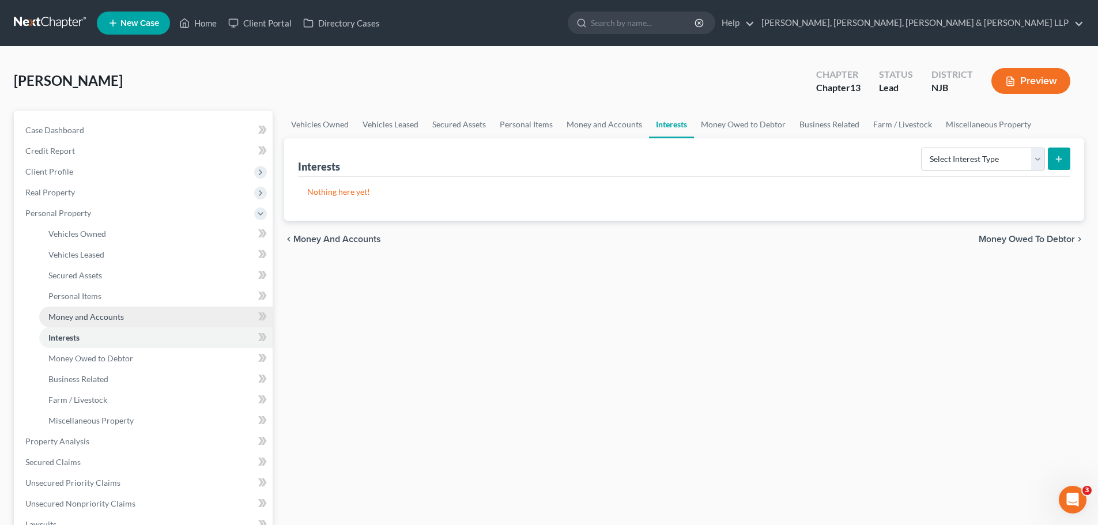
click at [71, 320] on span "Money and Accounts" at bounding box center [85, 317] width 75 height 10
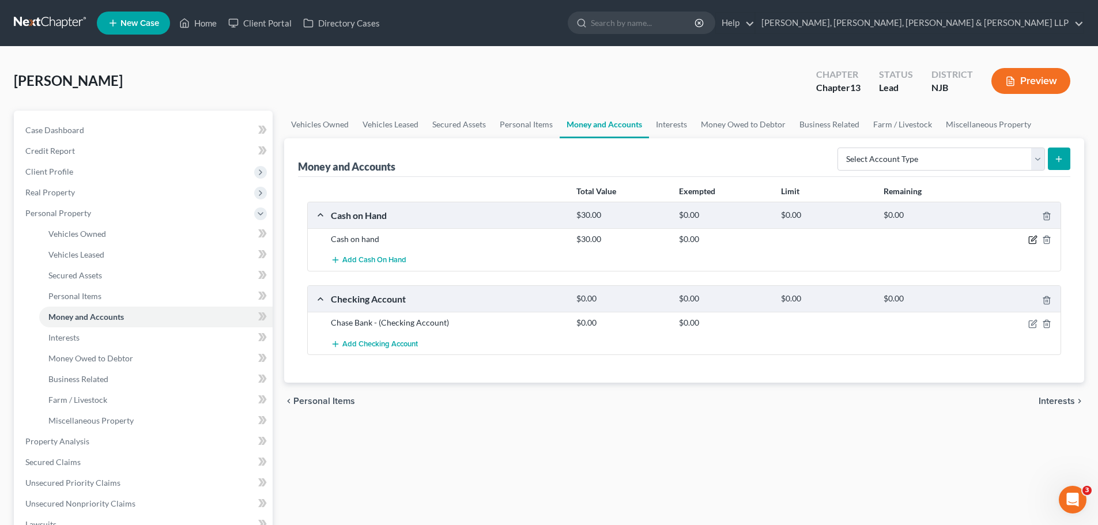
click at [1030, 244] on icon "button" at bounding box center [1032, 240] width 7 height 7
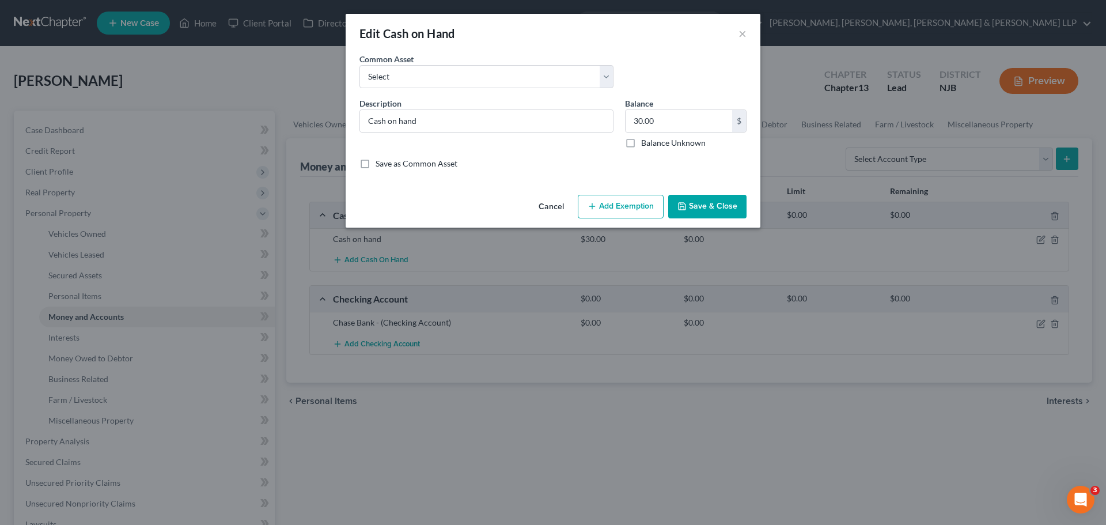
click at [630, 207] on button "Add Exemption" at bounding box center [621, 207] width 86 height 24
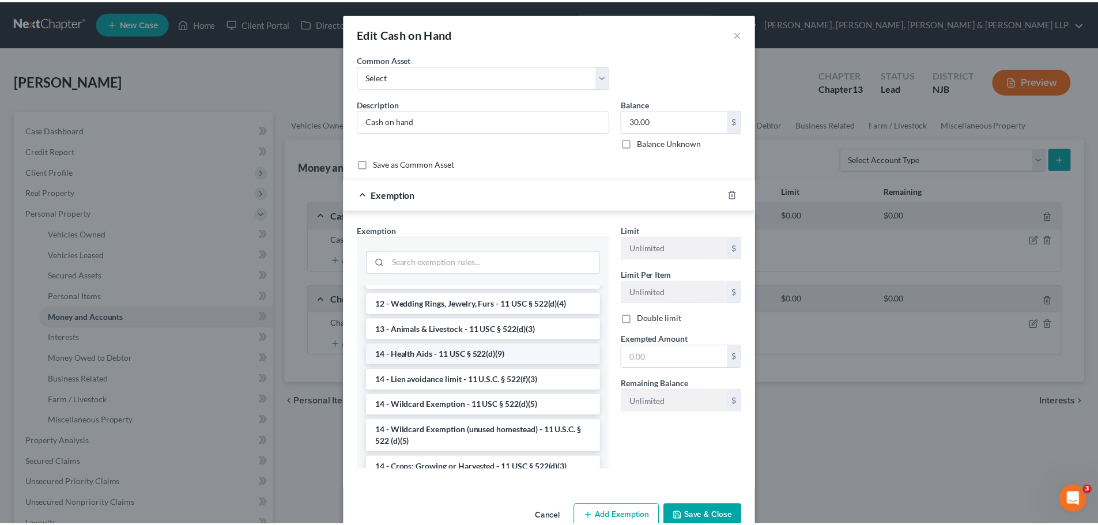
scroll to position [173, 0]
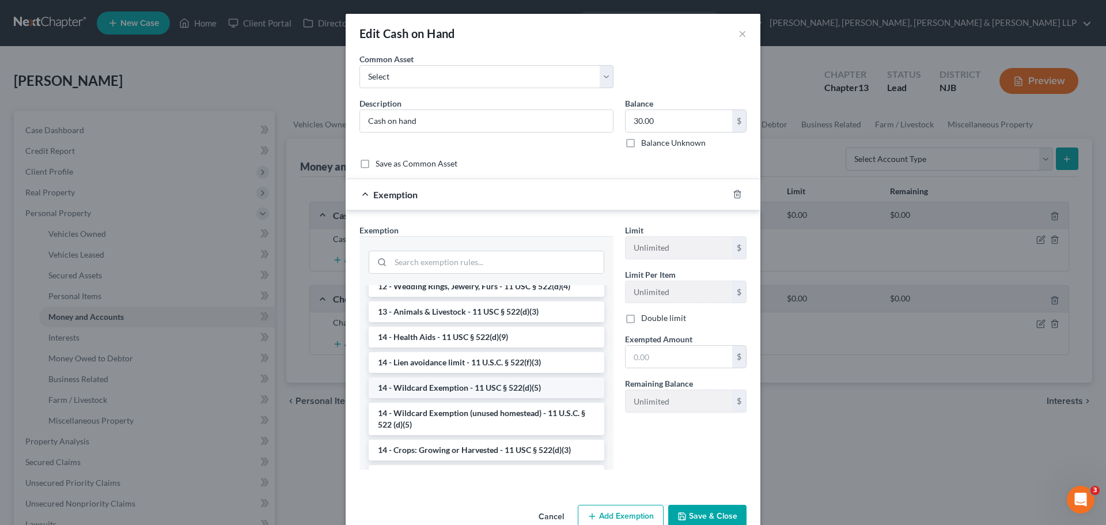
click at [487, 391] on li "14 - Wildcard Exemption - 11 USC § 522(d)(5)" at bounding box center [487, 387] width 236 height 21
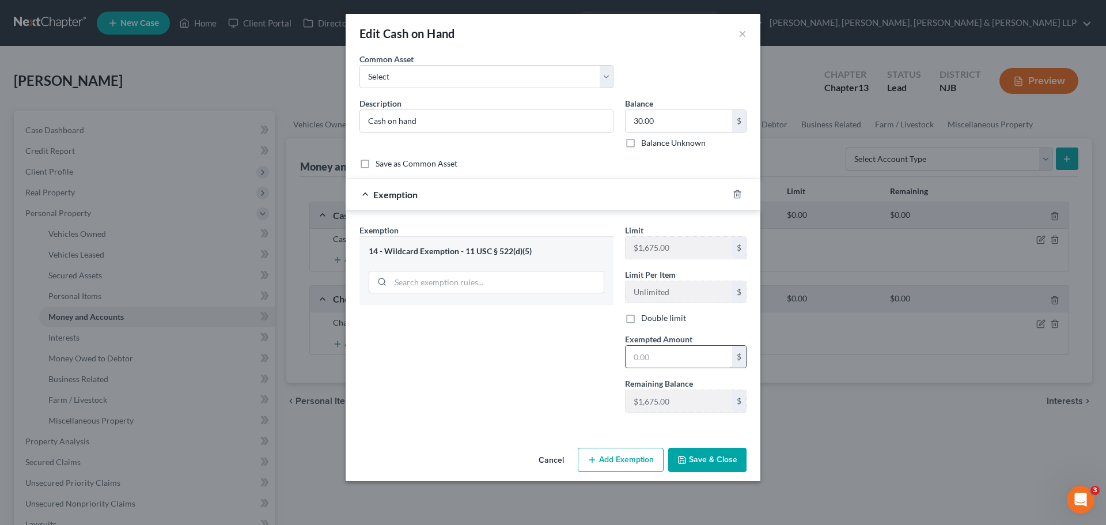
click at [668, 365] on input "text" at bounding box center [679, 357] width 107 height 22
type input "30.00"
click at [710, 464] on button "Save & Close" at bounding box center [707, 460] width 78 height 24
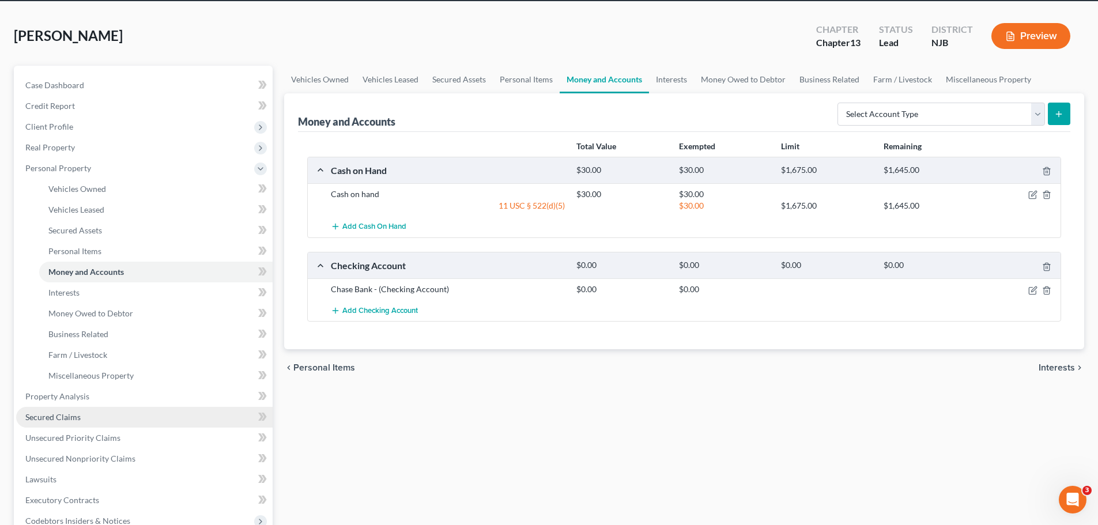
scroll to position [115, 0]
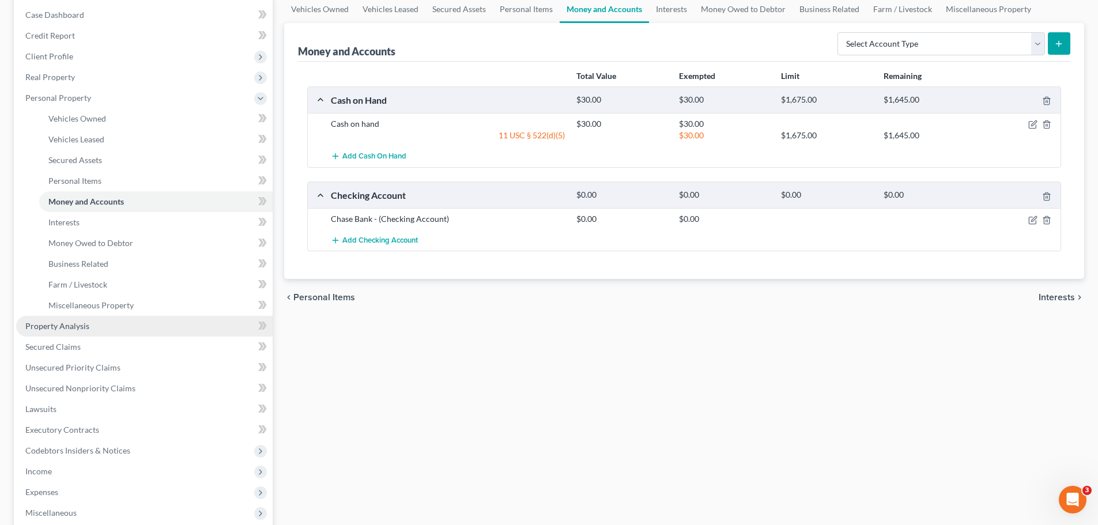
click at [97, 332] on link "Property Analysis" at bounding box center [144, 326] width 256 height 21
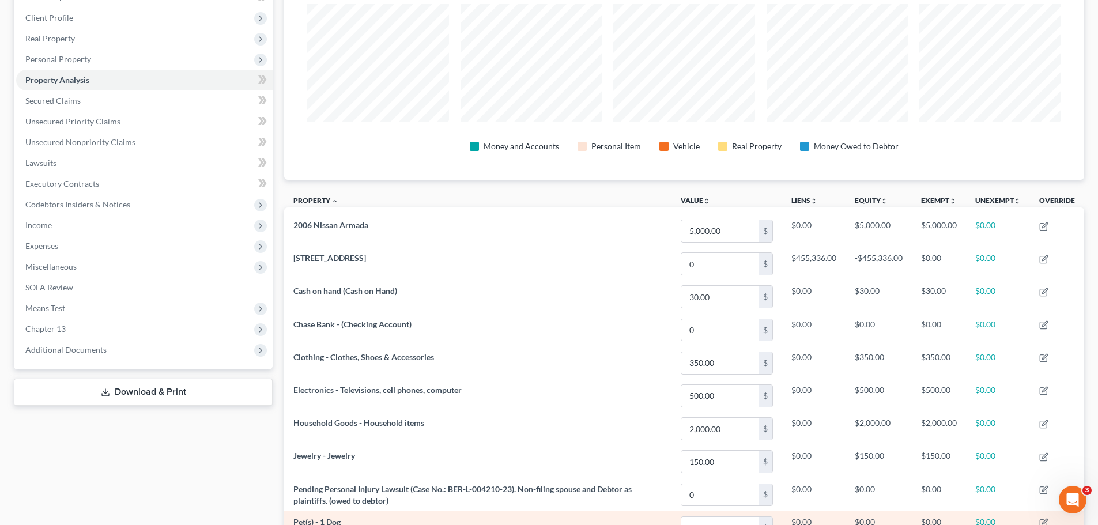
scroll to position [146, 0]
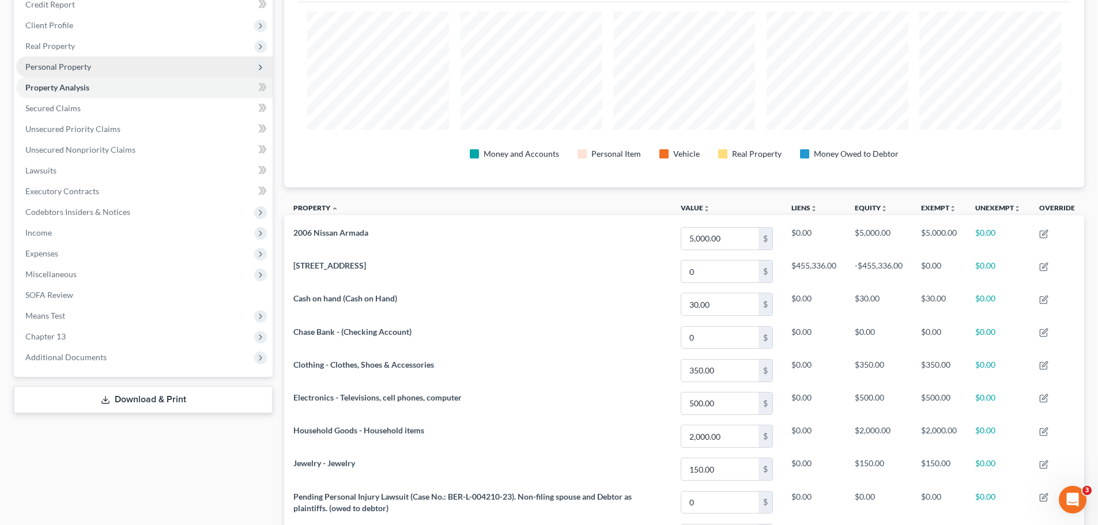
click at [96, 68] on span "Personal Property" at bounding box center [144, 66] width 256 height 21
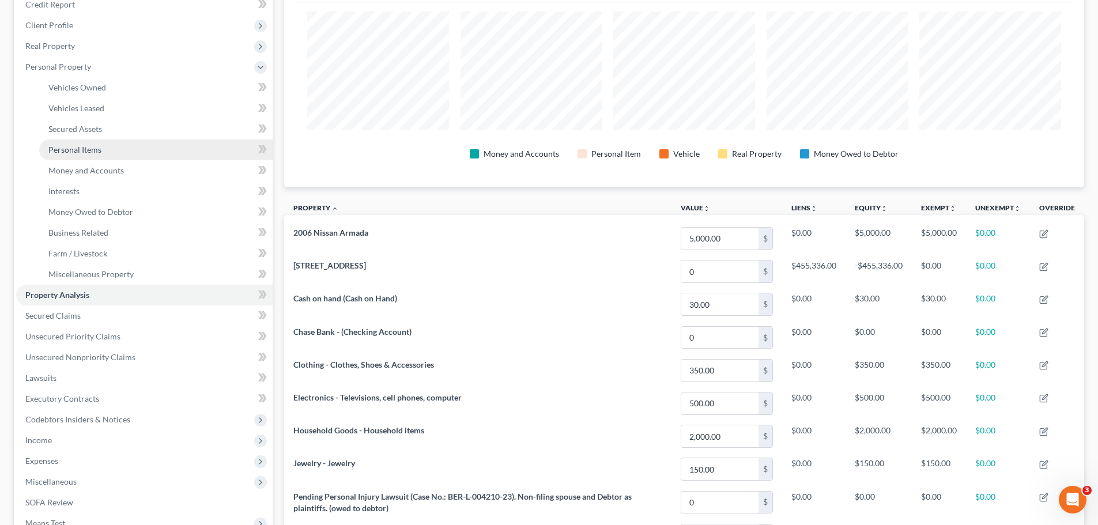
click at [99, 146] on span "Personal Items" at bounding box center [74, 150] width 53 height 10
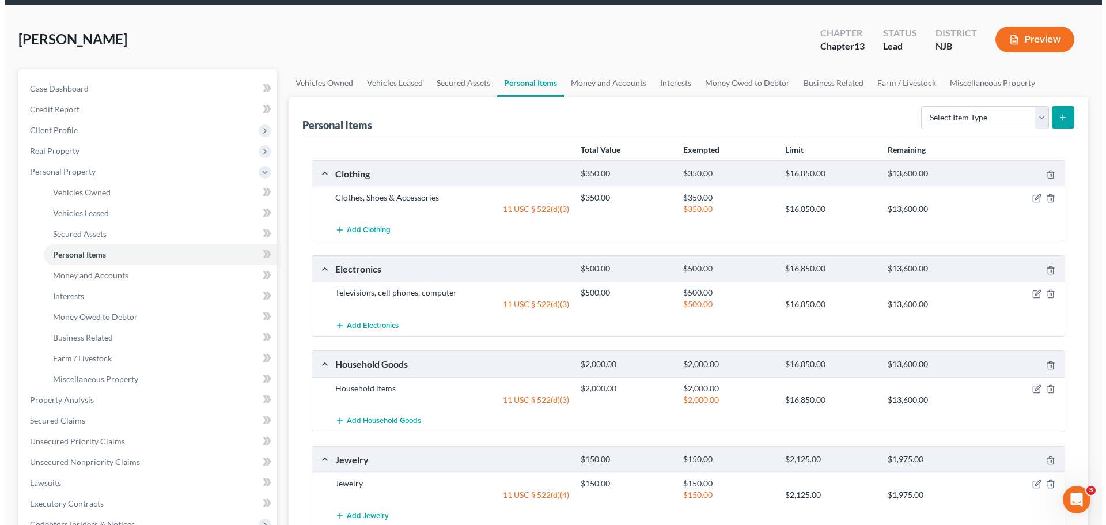
scroll to position [230, 0]
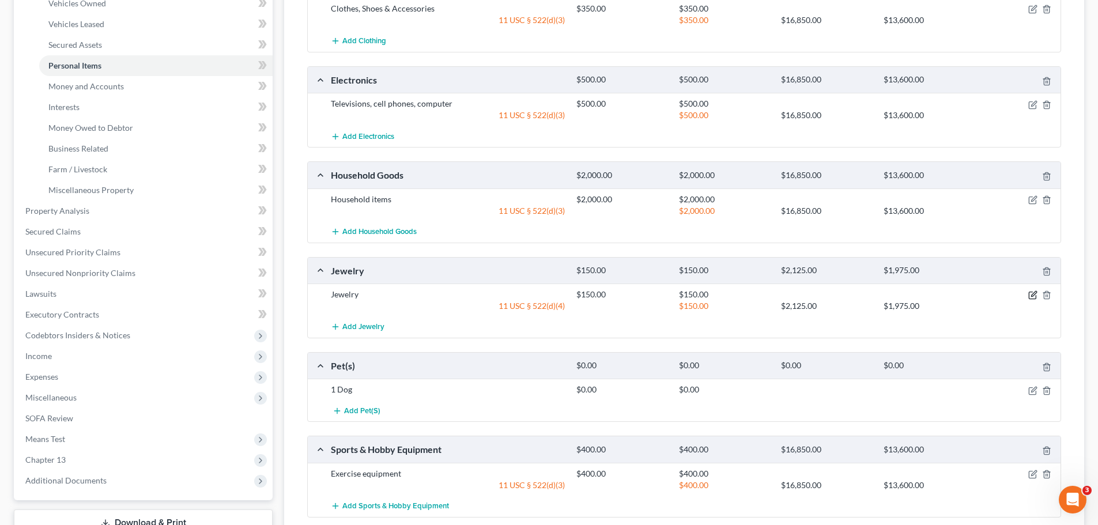
click at [1034, 293] on icon "button" at bounding box center [1033, 294] width 5 height 5
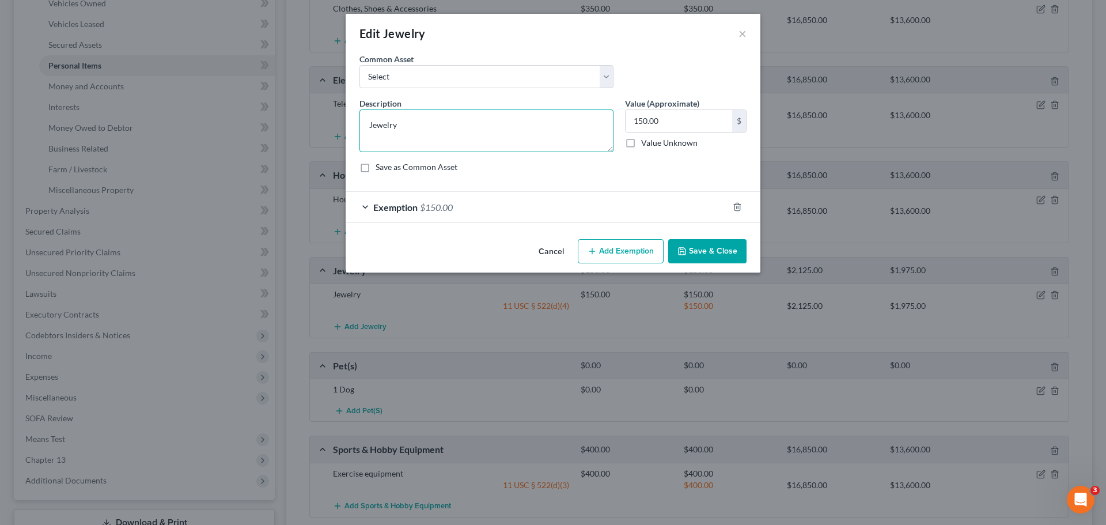
click at [456, 124] on textarea "Jewelry" at bounding box center [487, 130] width 254 height 43
type textarea "Jewelry, wedding rings and synthetic jewelry"
click at [682, 119] on input "150.00" at bounding box center [679, 121] width 107 height 22
type input "2,000.00"
click at [518, 214] on div "Exemption $150.00" at bounding box center [537, 207] width 383 height 31
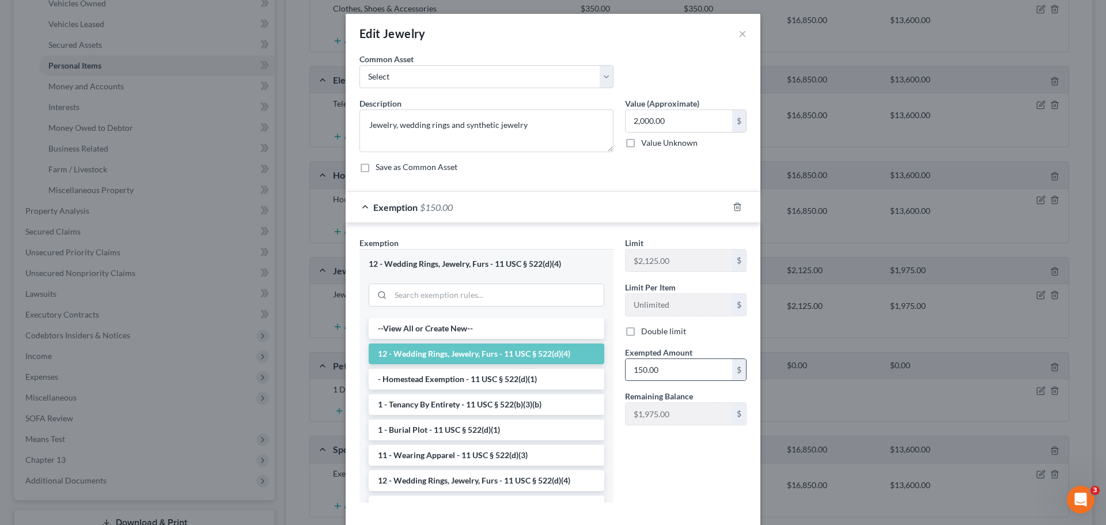
click at [684, 368] on input "150.00" at bounding box center [679, 370] width 107 height 22
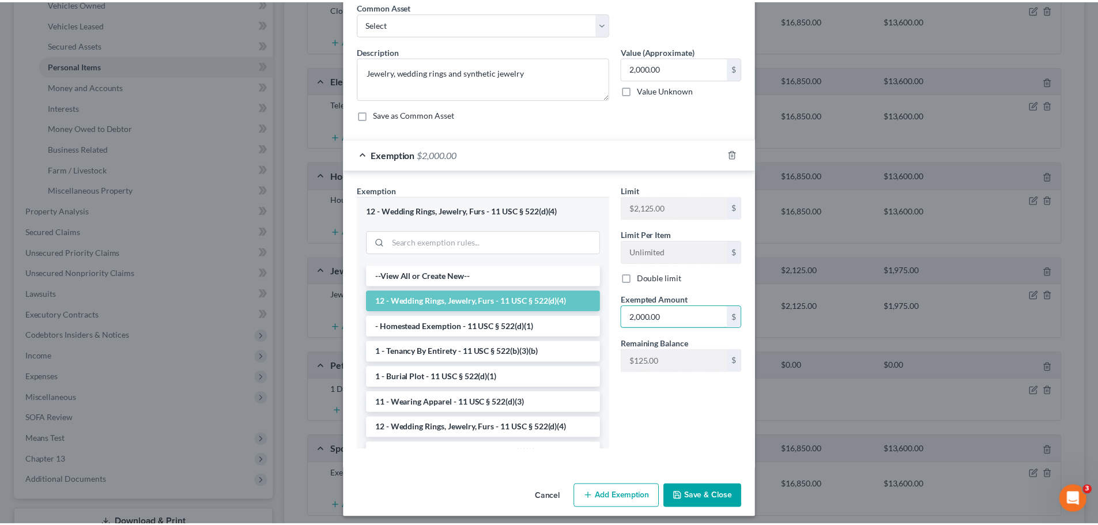
scroll to position [59, 0]
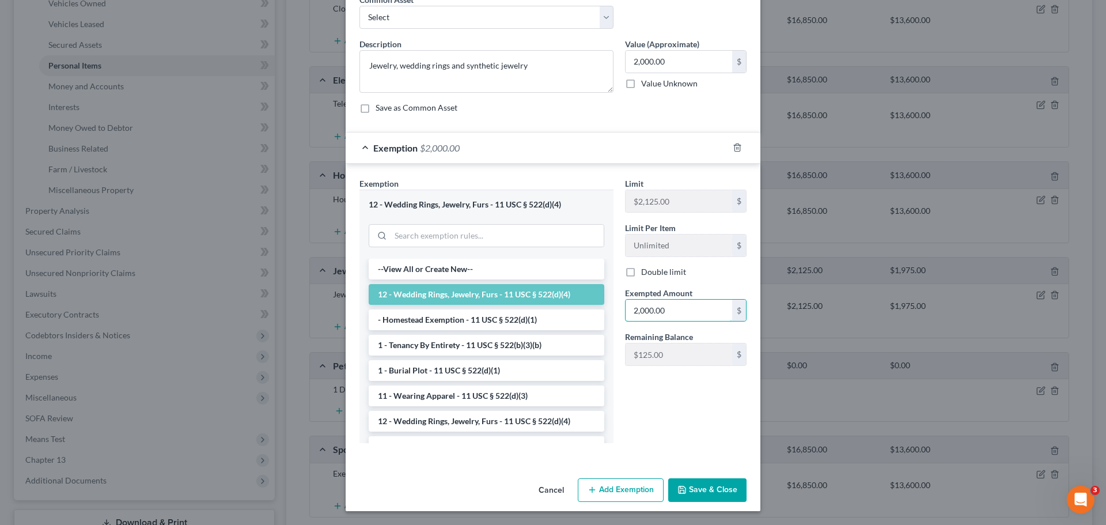
type input "2,000.00"
click at [700, 494] on button "Save & Close" at bounding box center [707, 490] width 78 height 24
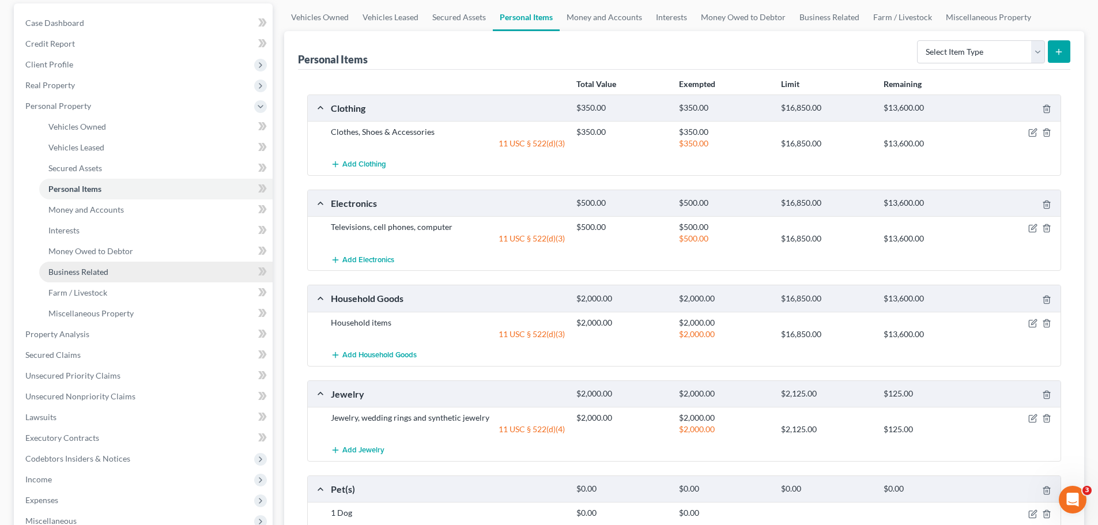
scroll to position [115, 0]
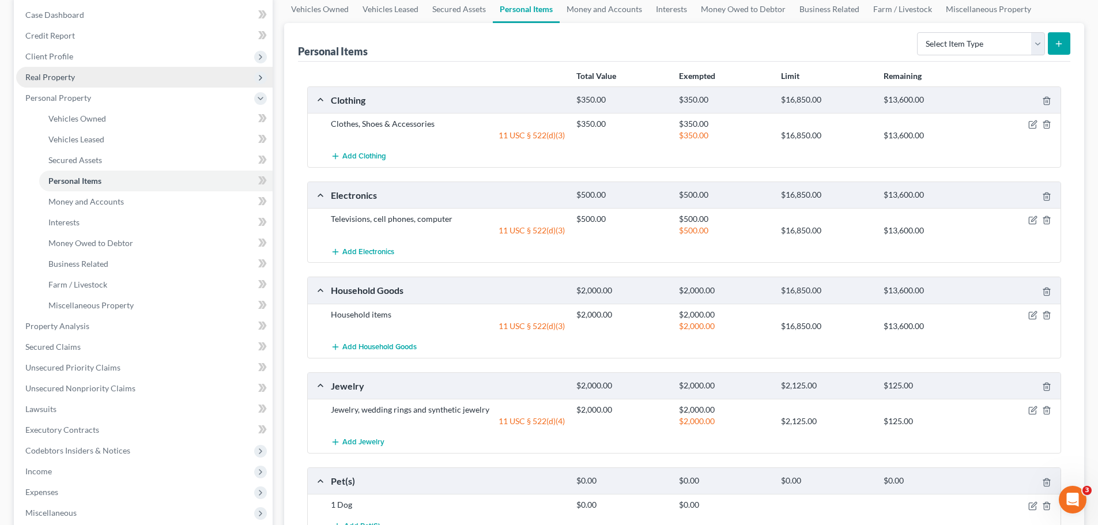
click at [61, 78] on span "Real Property" at bounding box center [50, 77] width 50 height 10
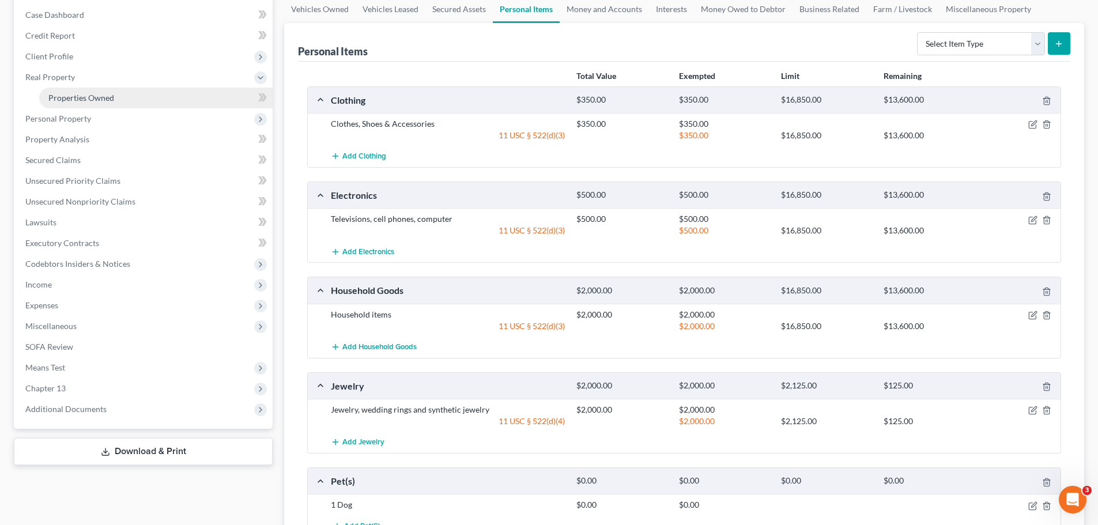
click at [70, 95] on span "Properties Owned" at bounding box center [81, 98] width 66 height 10
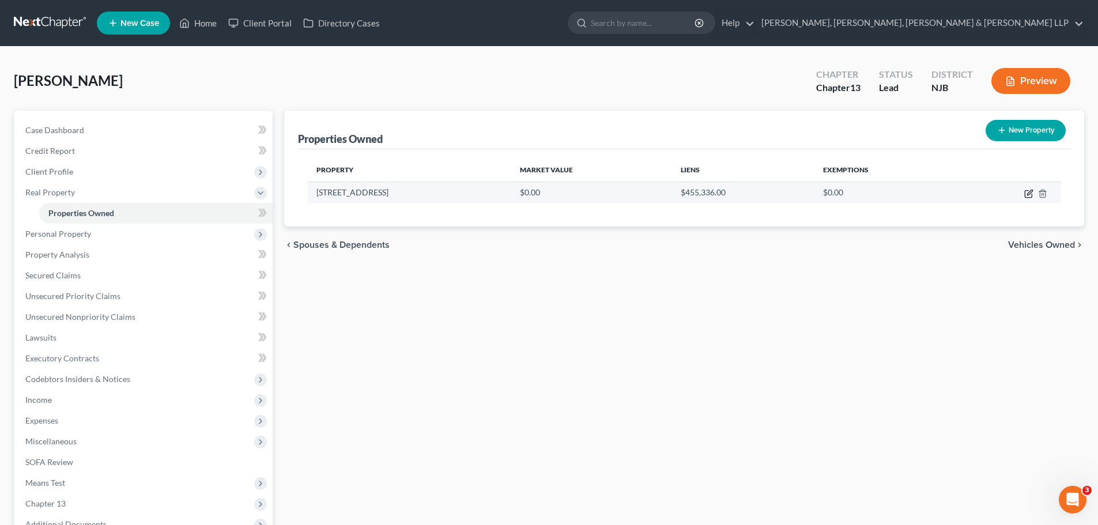
click at [1025, 193] on icon "button" at bounding box center [1028, 194] width 7 height 7
select select "33"
select select "15"
select select "0"
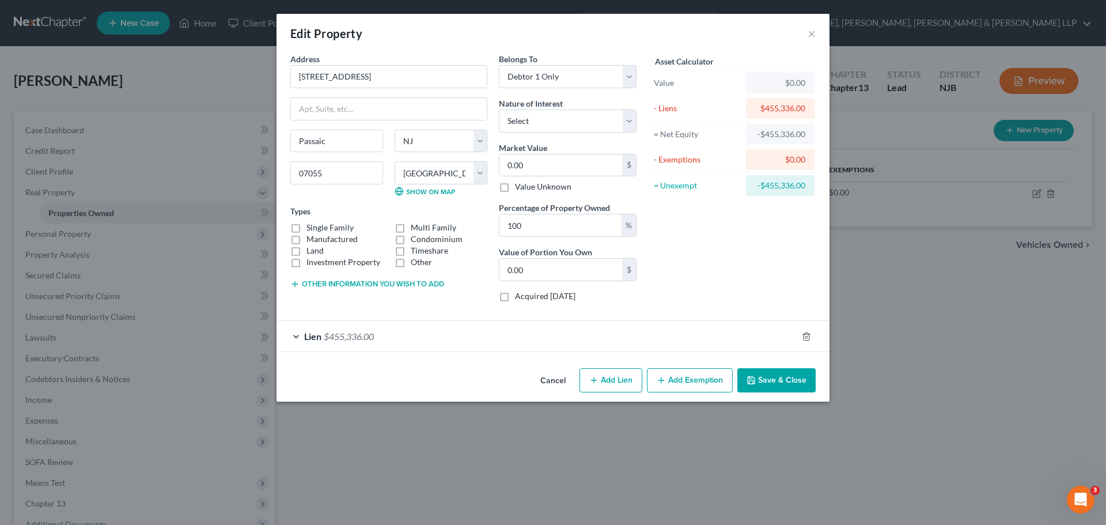
click at [508, 343] on div "Lien $455,336.00" at bounding box center [537, 336] width 521 height 31
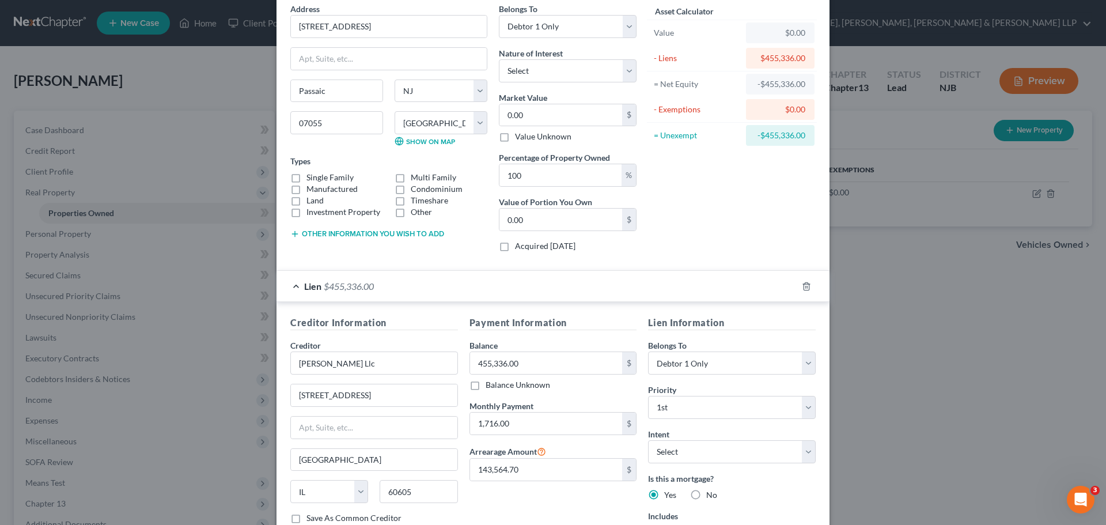
scroll to position [145, 0]
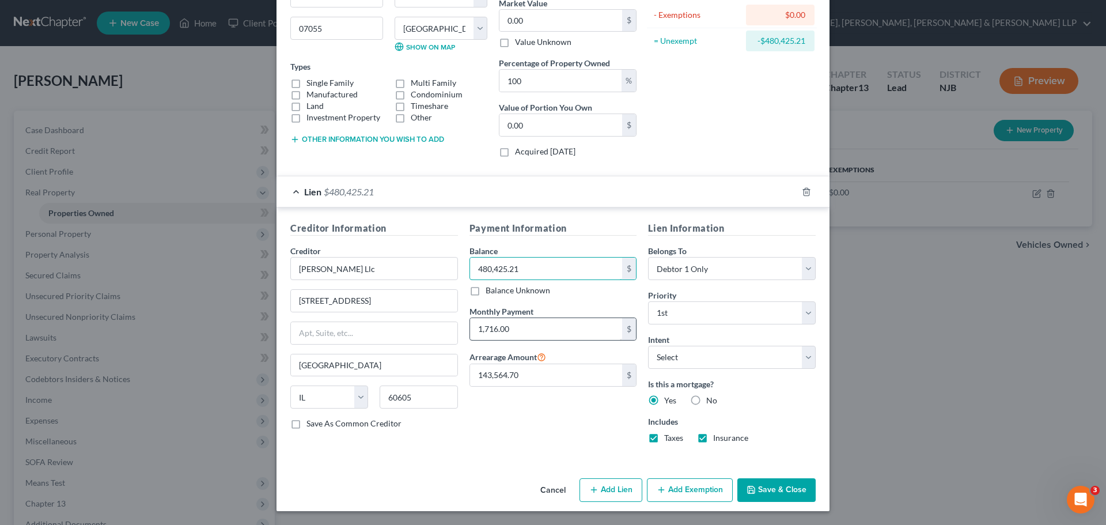
type input "480,425.21"
click at [528, 327] on input "1,716.00" at bounding box center [546, 329] width 153 height 22
click at [767, 489] on button "Save & Close" at bounding box center [777, 490] width 78 height 24
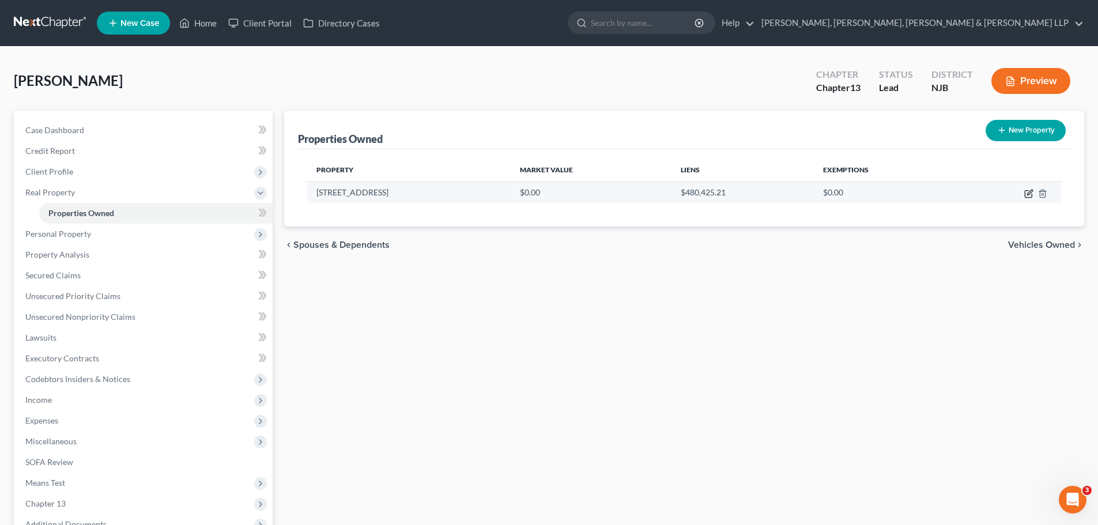
click at [1026, 195] on icon "button" at bounding box center [1028, 193] width 9 height 9
select select "33"
select select "15"
select select "0"
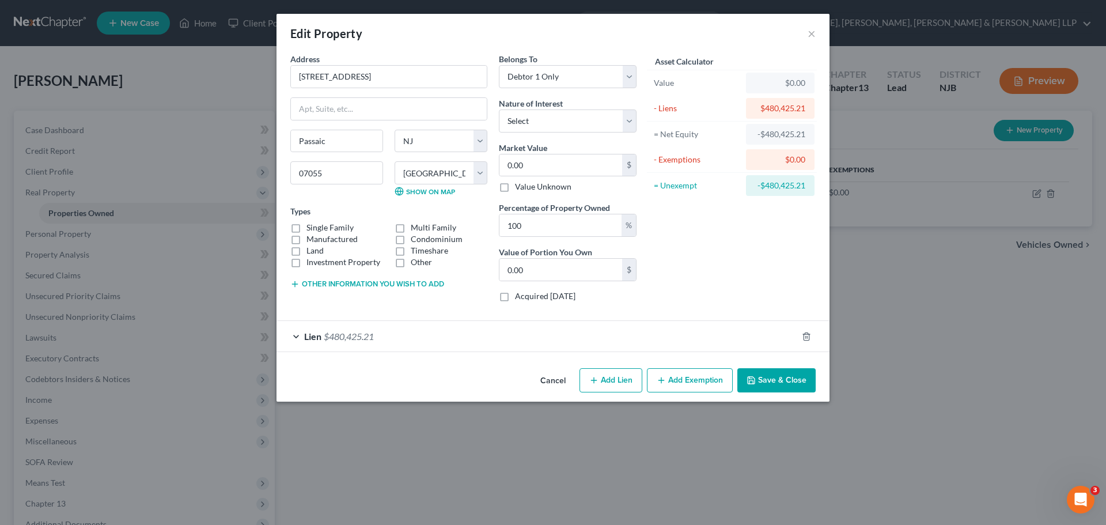
click at [464, 341] on div "Lien $480,425.21" at bounding box center [537, 336] width 521 height 31
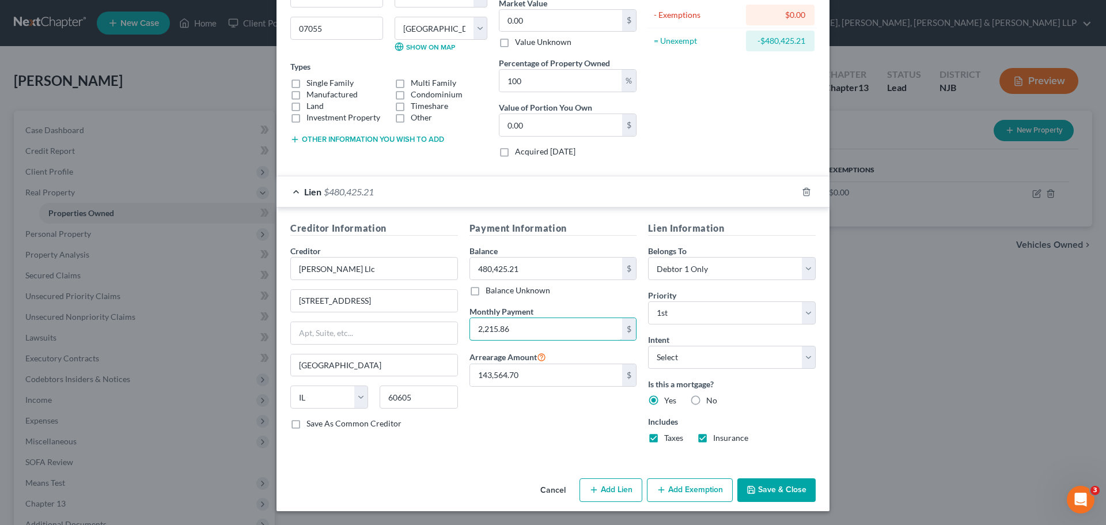
type input "2,215.86"
click at [789, 495] on button "Save & Close" at bounding box center [777, 490] width 78 height 24
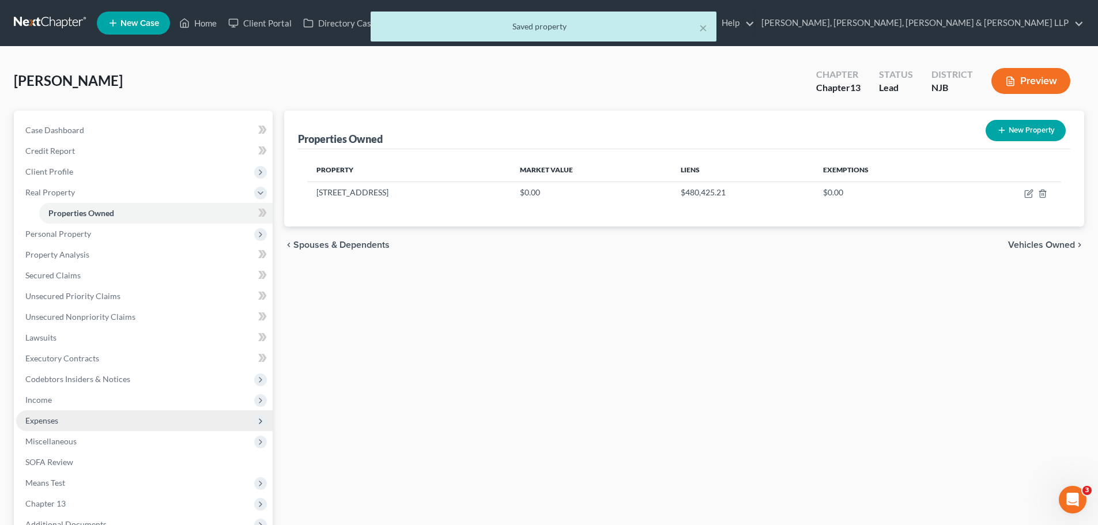
click at [110, 417] on span "Expenses" at bounding box center [144, 420] width 256 height 21
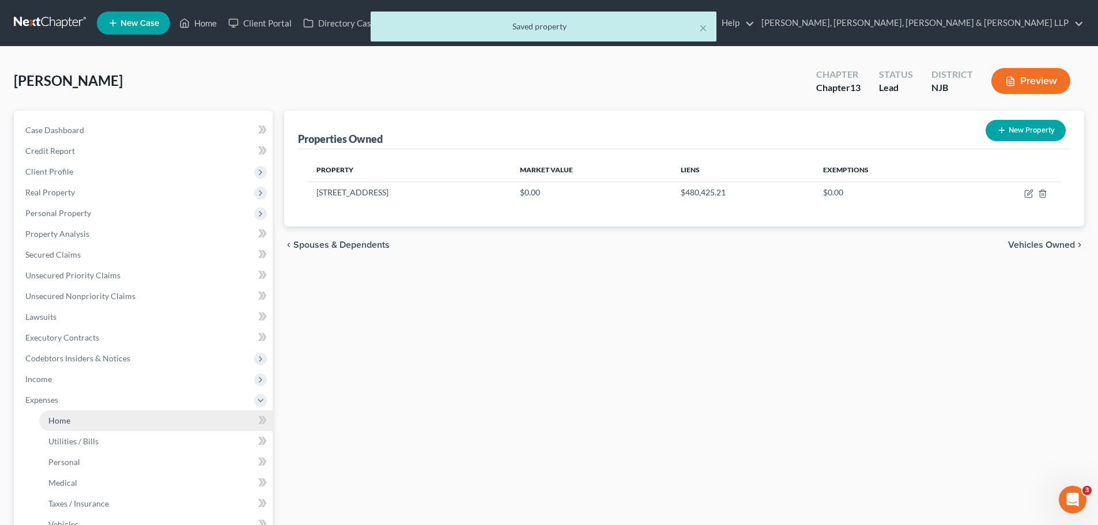
click at [88, 420] on link "Home" at bounding box center [155, 420] width 233 height 21
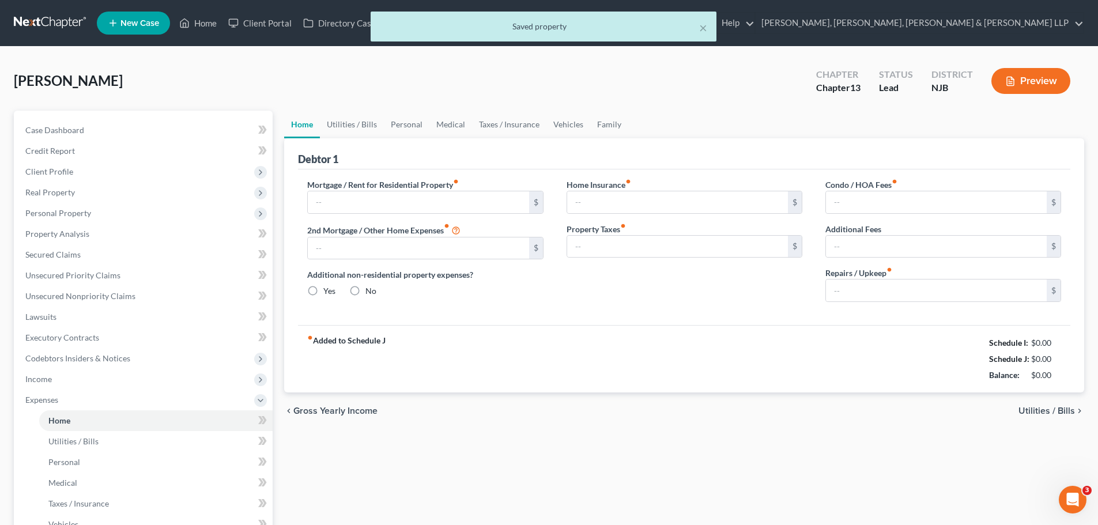
type input "0.00"
radio input "true"
type input "0.00"
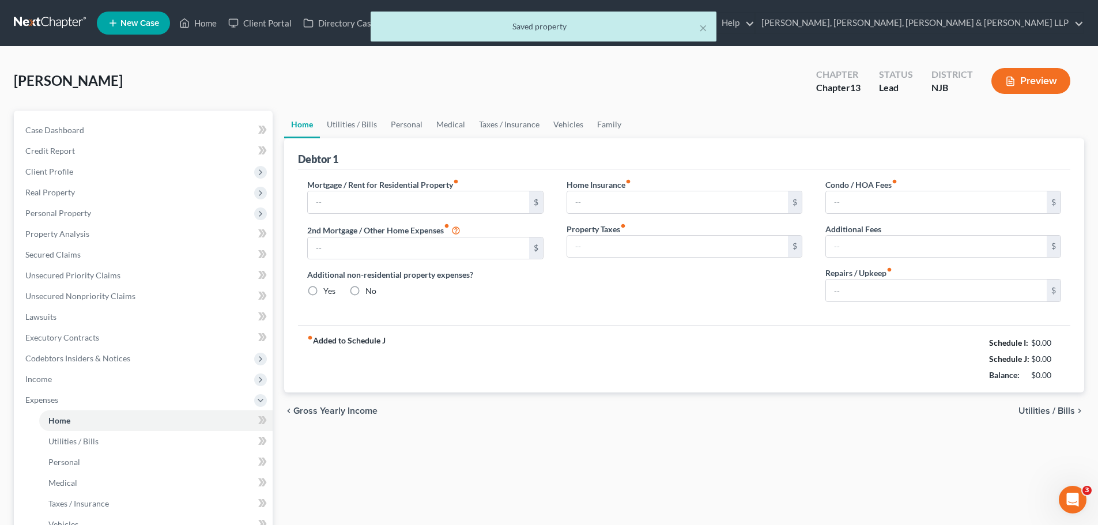
type input "0.00"
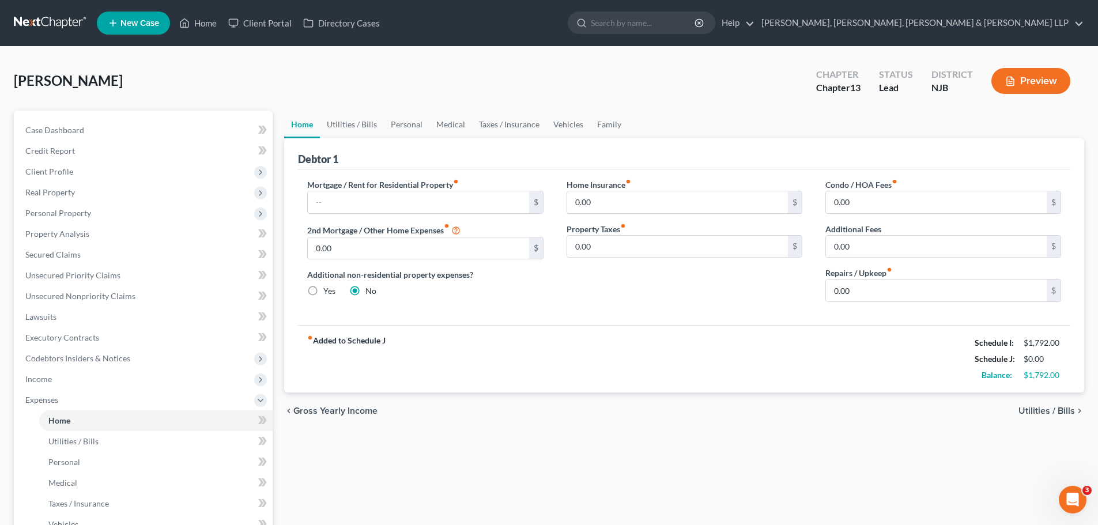
click at [1051, 410] on span "Utilities / Bills" at bounding box center [1046, 410] width 56 height 9
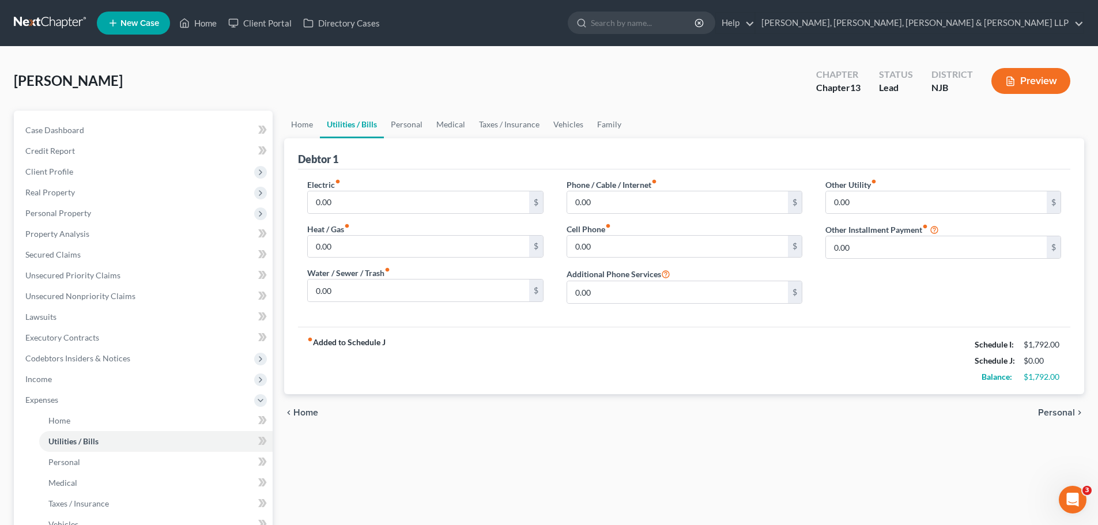
click at [315, 410] on span "Home" at bounding box center [305, 412] width 25 height 9
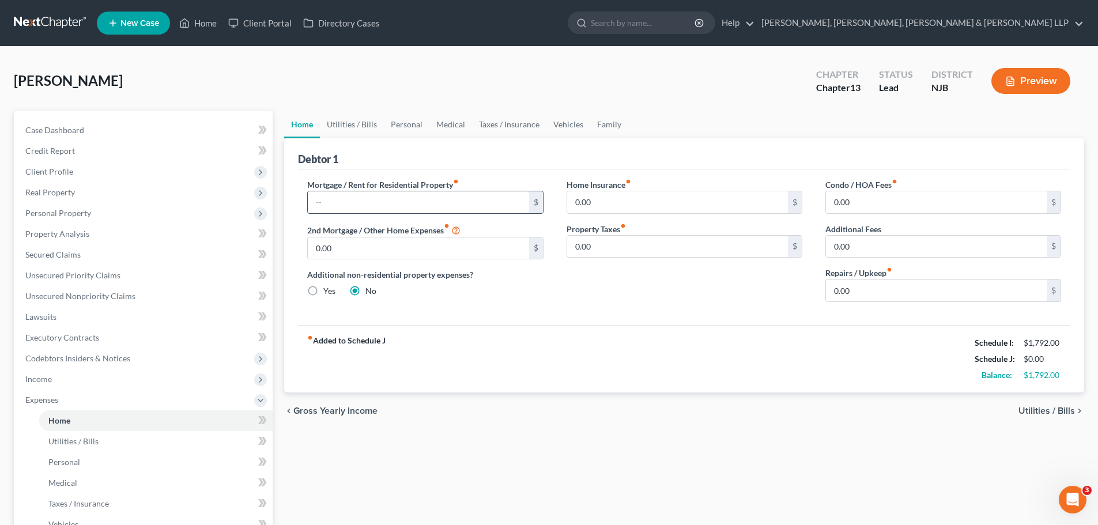
click at [373, 201] on input "text" at bounding box center [418, 202] width 221 height 22
type input "2,215.86"
click at [1054, 412] on span "Utilities / Bills" at bounding box center [1046, 410] width 56 height 9
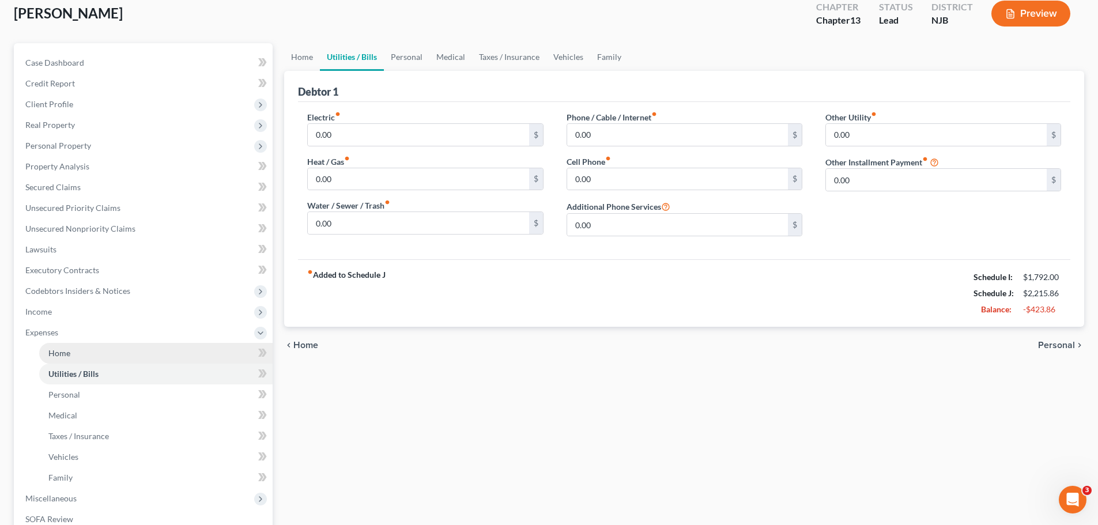
scroll to position [173, 0]
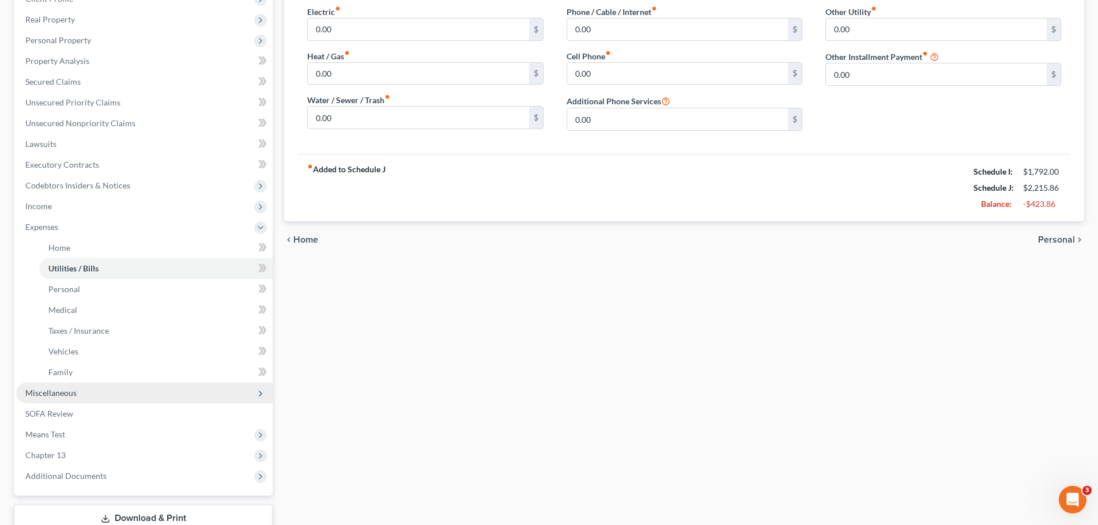
click at [144, 387] on span "Miscellaneous" at bounding box center [144, 393] width 256 height 21
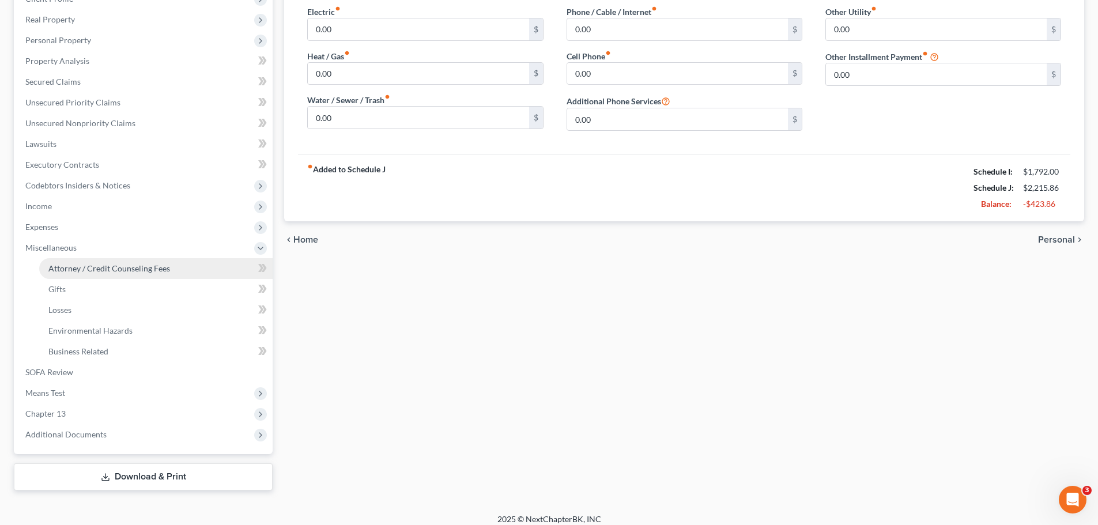
click at [119, 266] on span "Attorney / Credit Counseling Fees" at bounding box center [109, 268] width 122 height 10
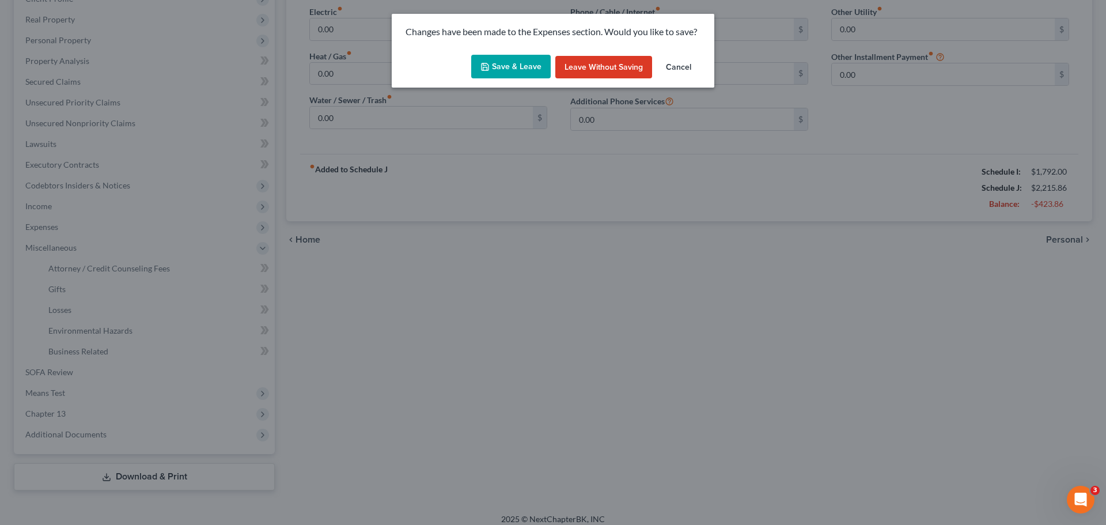
click at [523, 61] on button "Save & Leave" at bounding box center [511, 67] width 80 height 24
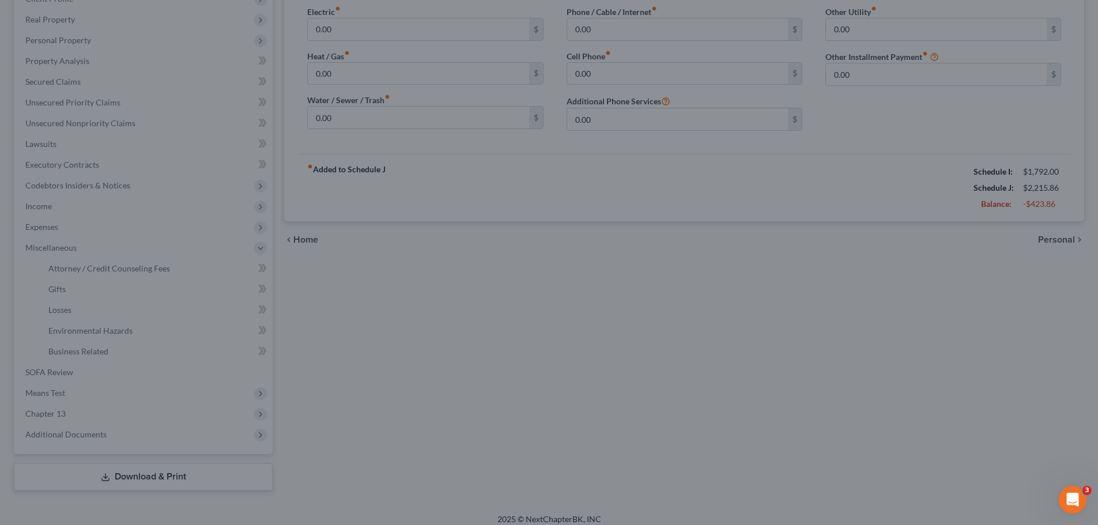
select select "0"
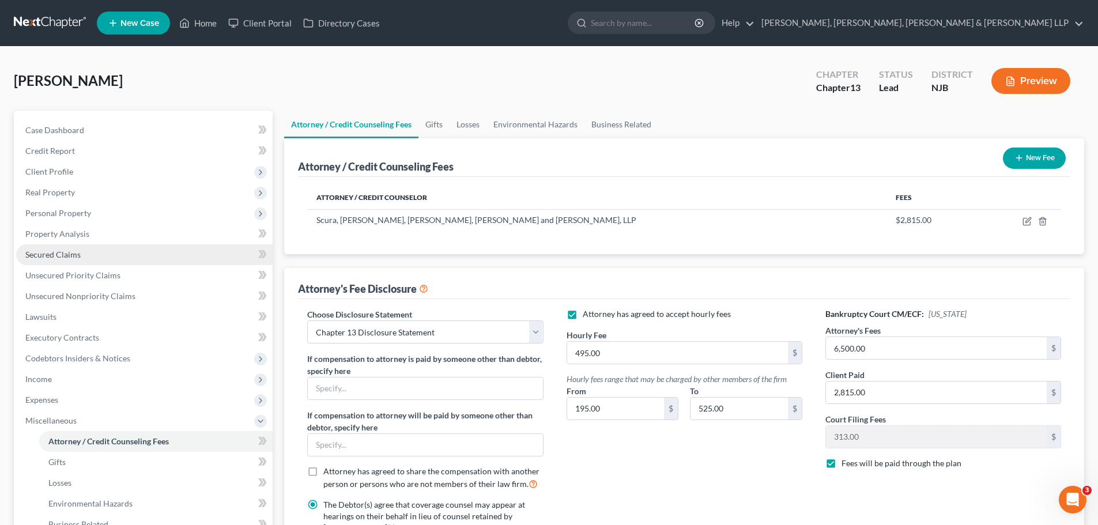
click at [70, 248] on link "Secured Claims" at bounding box center [144, 254] width 256 height 21
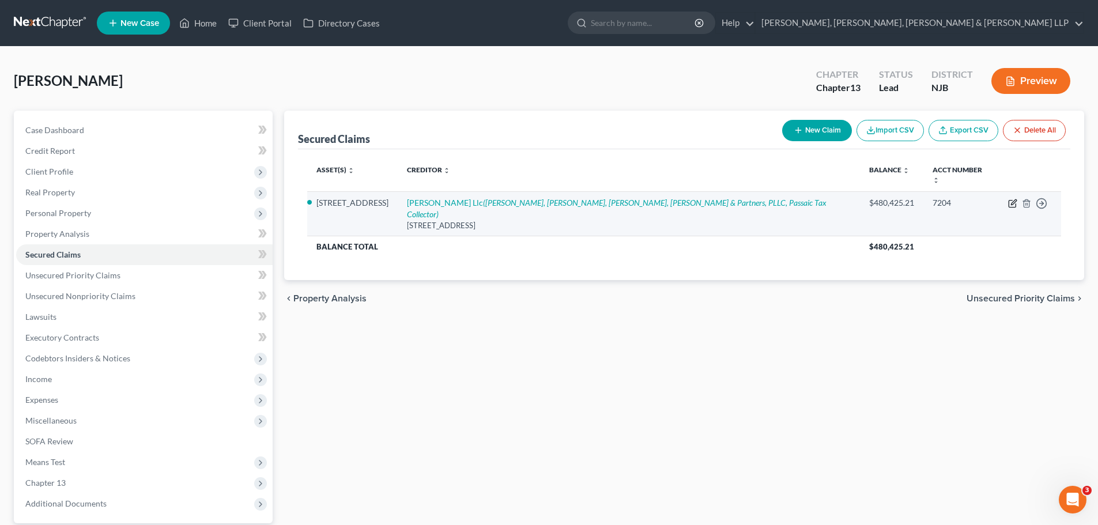
click at [1014, 199] on icon "button" at bounding box center [1012, 203] width 9 height 9
select select "14"
select select "0"
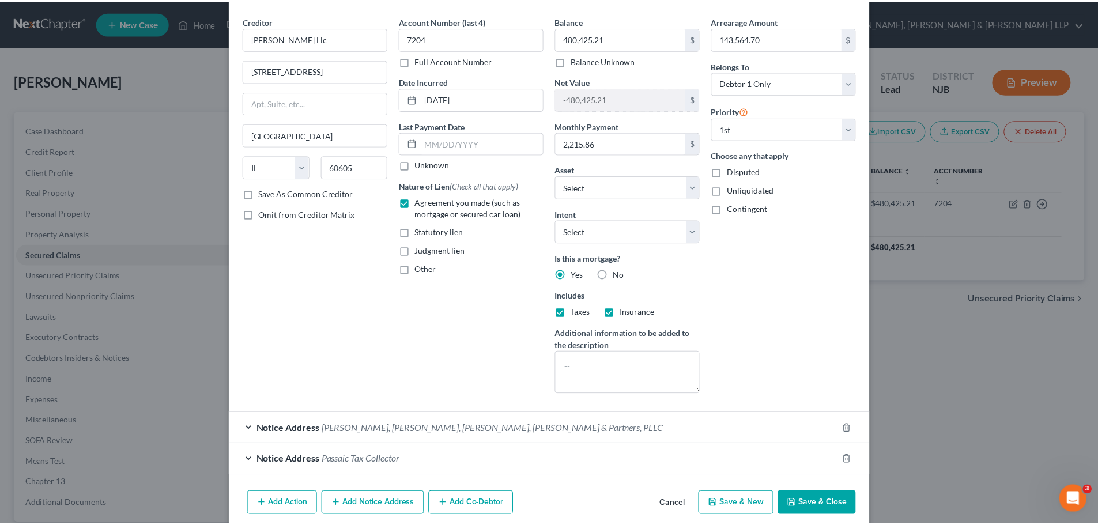
scroll to position [61, 0]
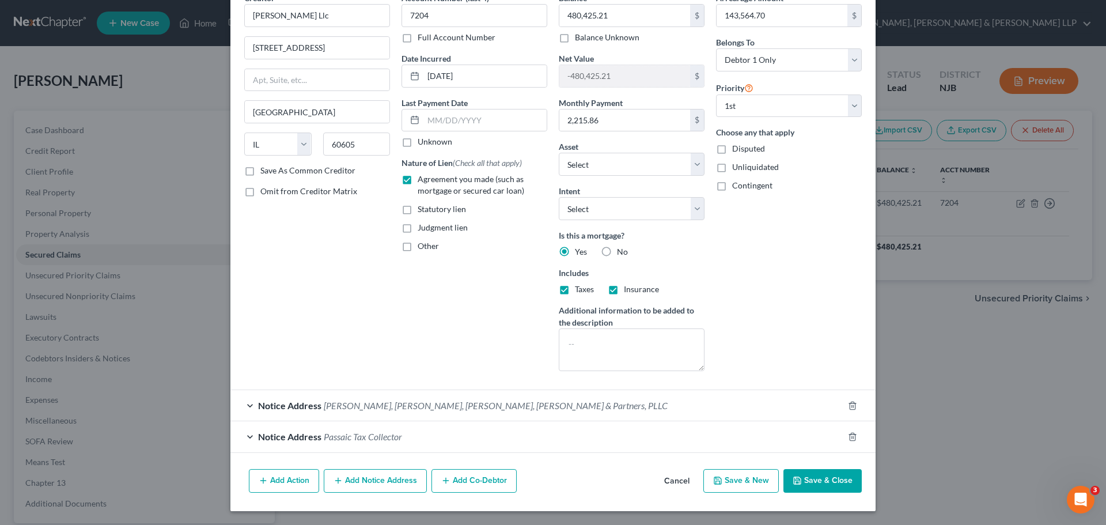
click at [793, 486] on button "Save & Close" at bounding box center [823, 481] width 78 height 24
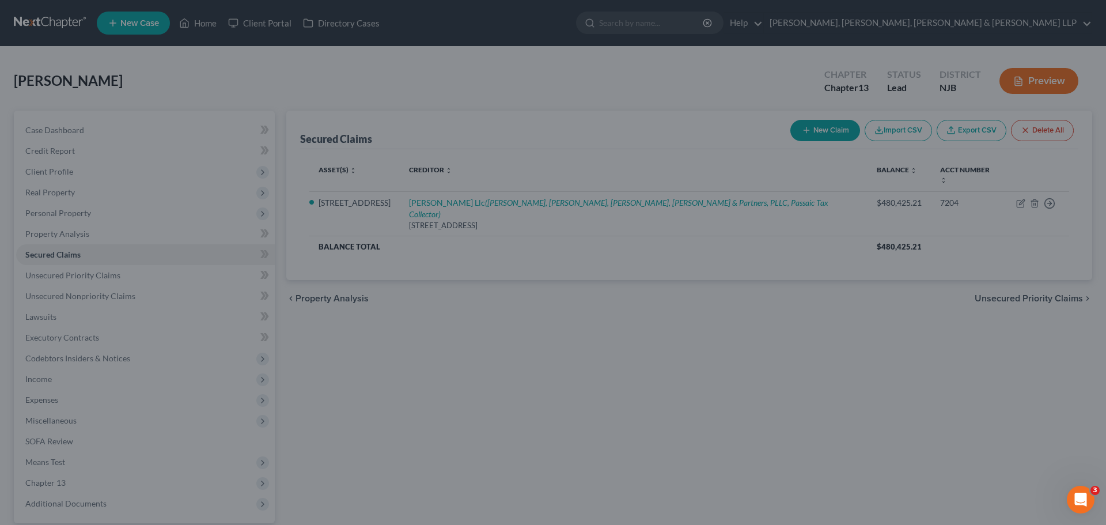
select select "8"
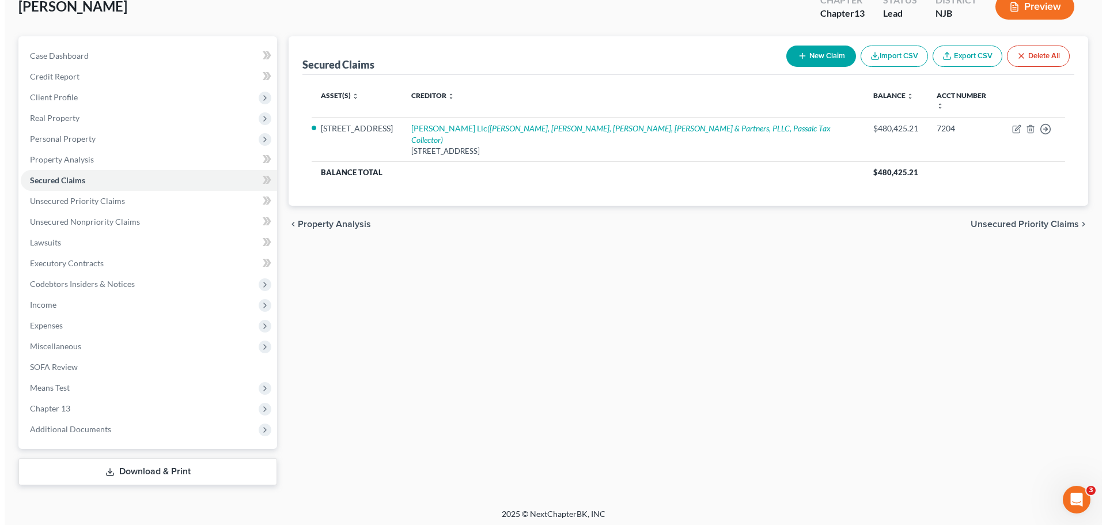
scroll to position [78, 0]
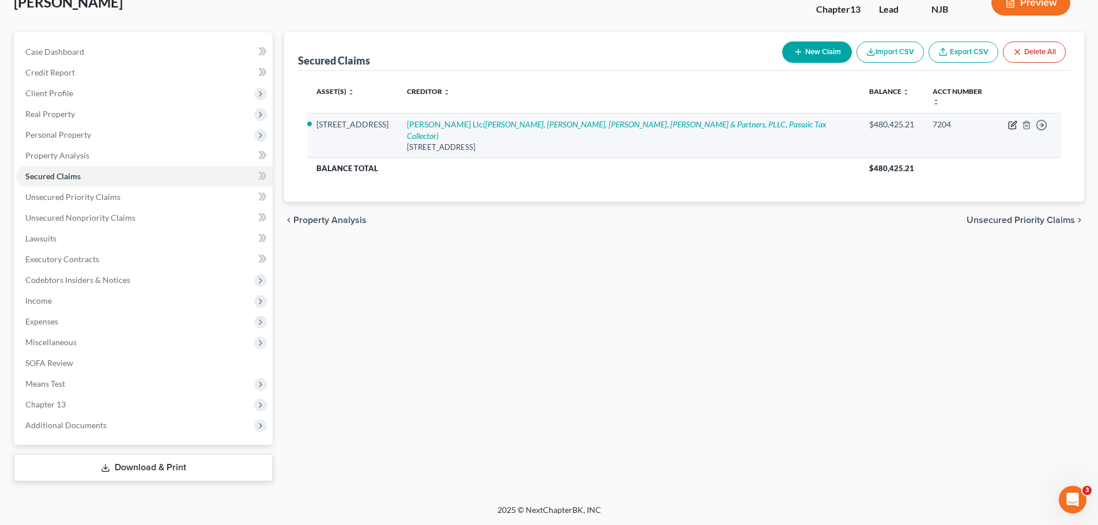
click at [1013, 120] on icon "button" at bounding box center [1012, 124] width 9 height 9
select select "14"
select select "8"
select select "0"
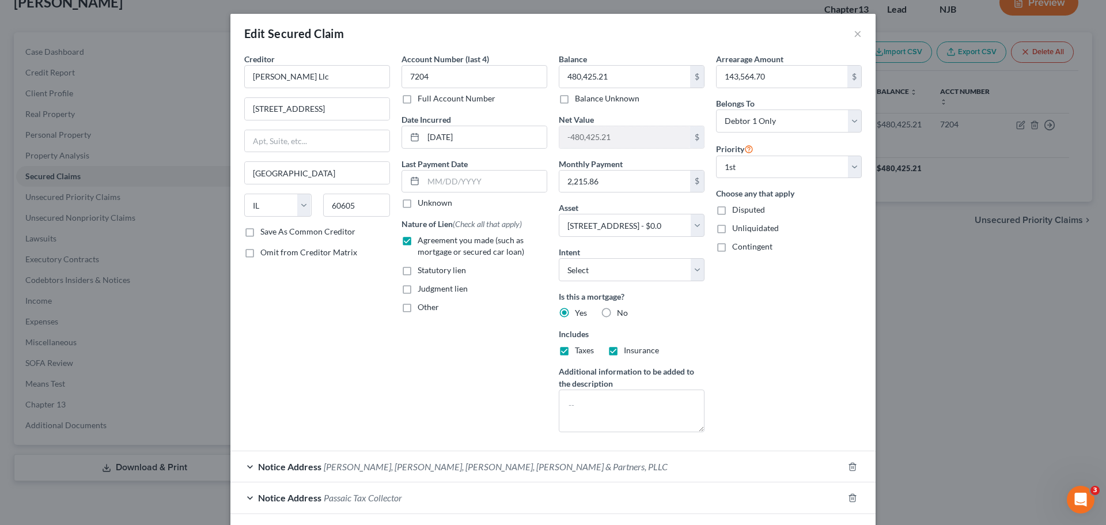
scroll to position [58, 0]
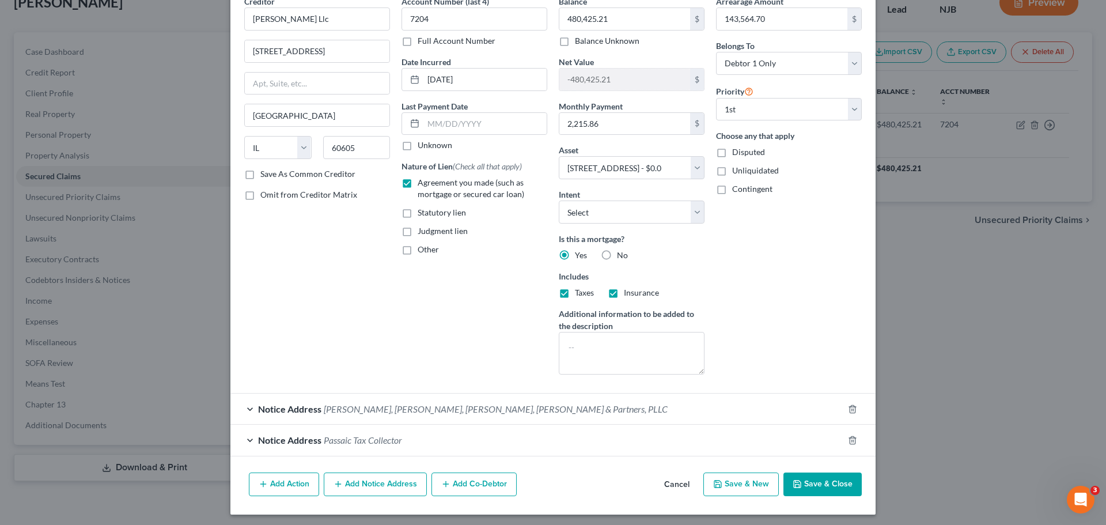
click at [346, 482] on button "Add Notice Address" at bounding box center [375, 485] width 103 height 24
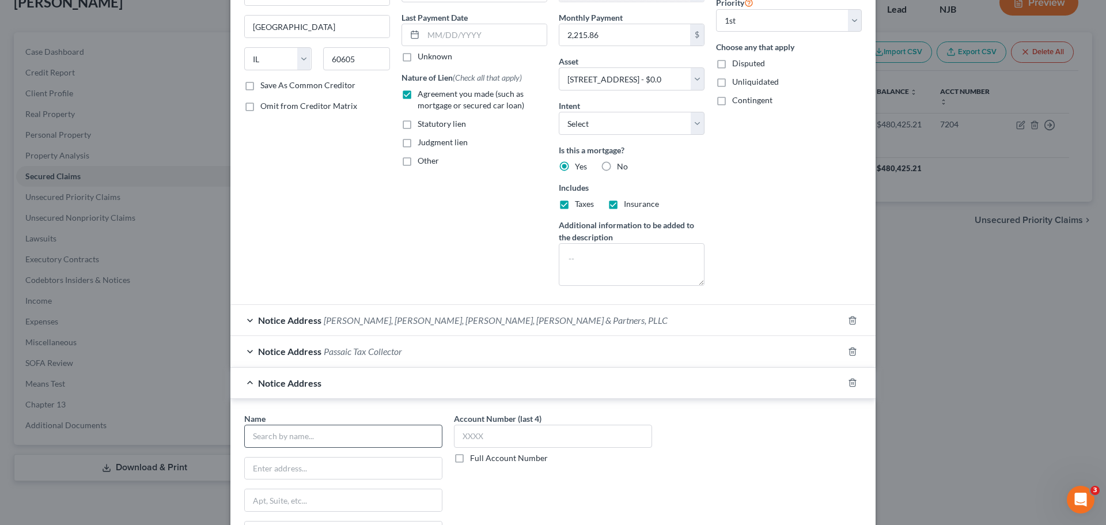
scroll to position [230, 0]
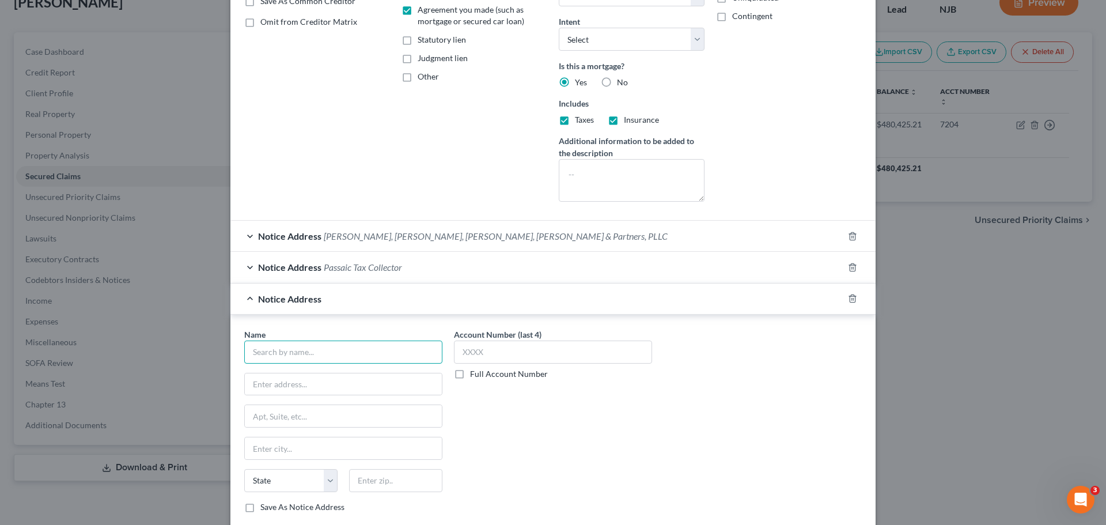
click at [329, 350] on input "text" at bounding box center [343, 352] width 198 height 23
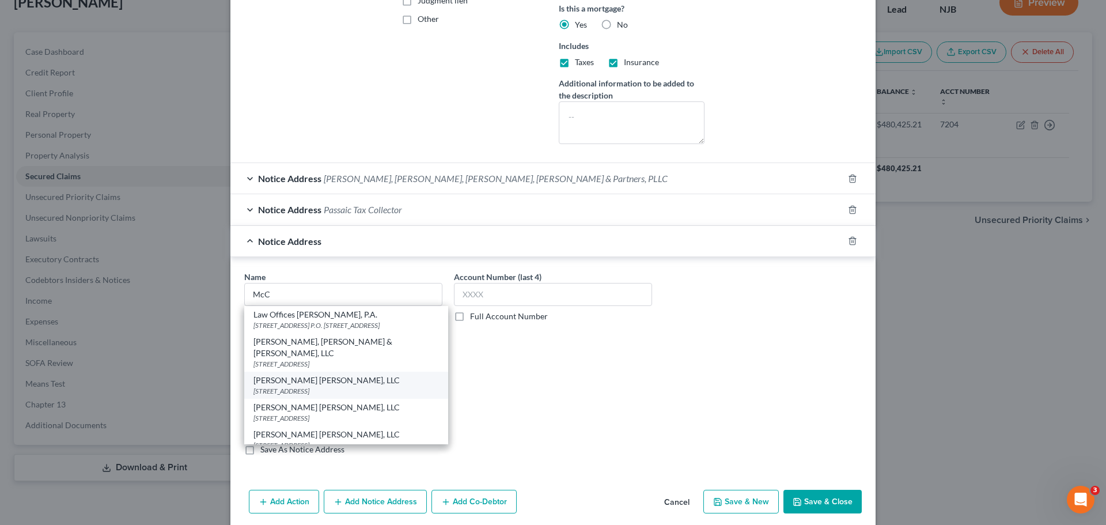
click at [345, 388] on div "485F US Highway 1 S., Building F, Suite 300, Iselin, NJ 08830" at bounding box center [347, 391] width 186 height 10
type input "McCalla Raymer Leibert Pierce, LLC"
type input "485F US Highway 1 S., Building F, Suite 300"
type input "Iselin"
select select "33"
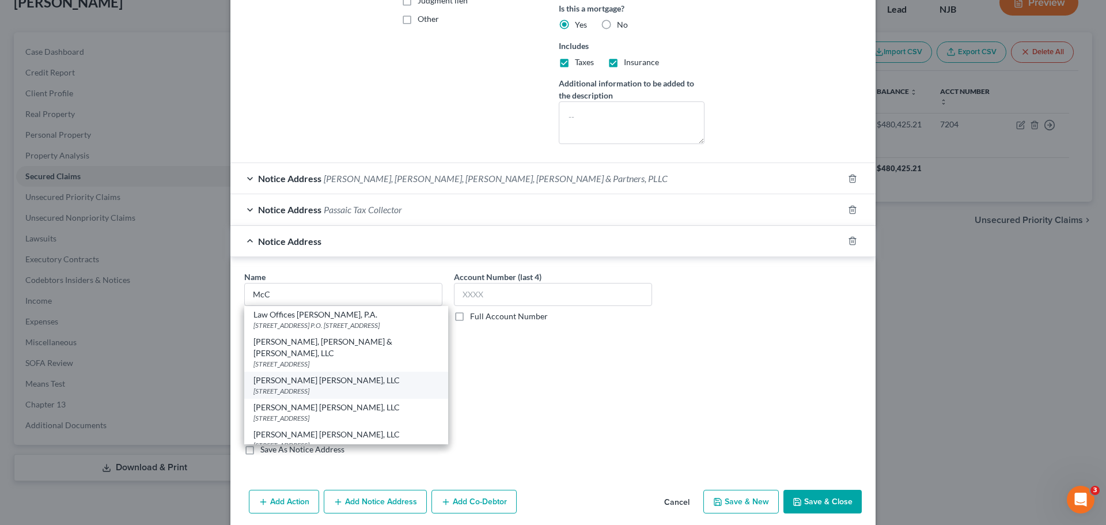
type input "08830"
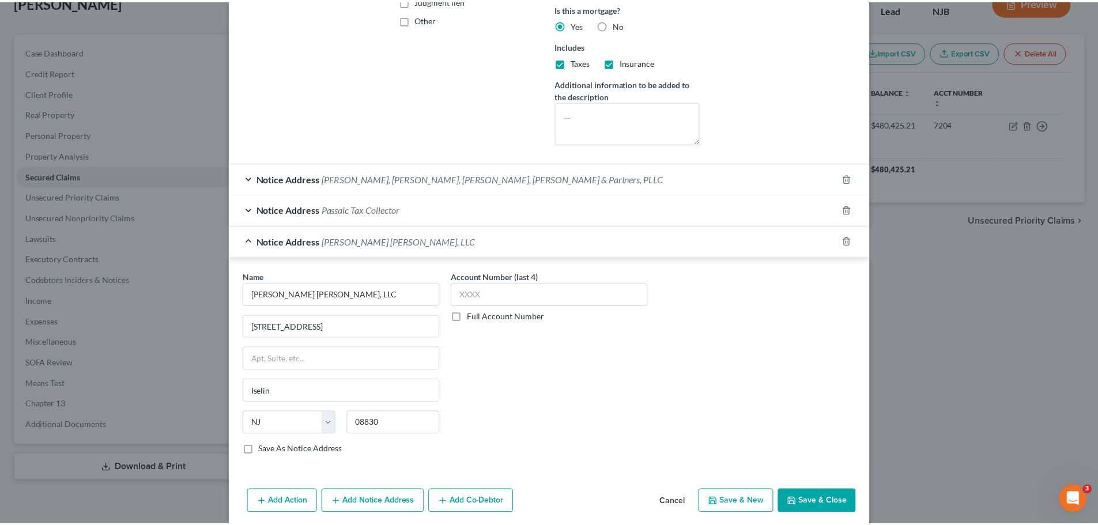
scroll to position [309, 0]
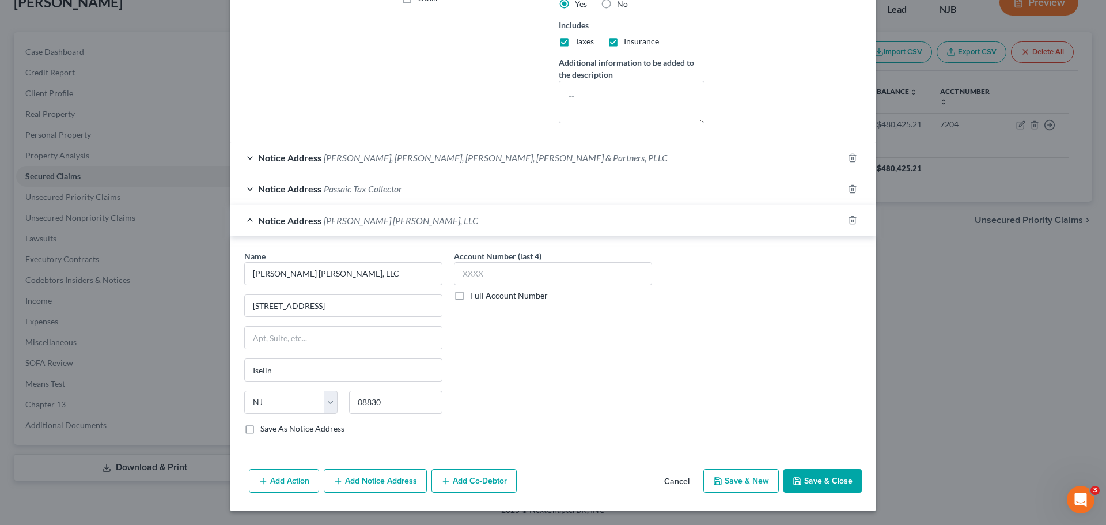
click at [815, 480] on button "Save & Close" at bounding box center [823, 481] width 78 height 24
select select
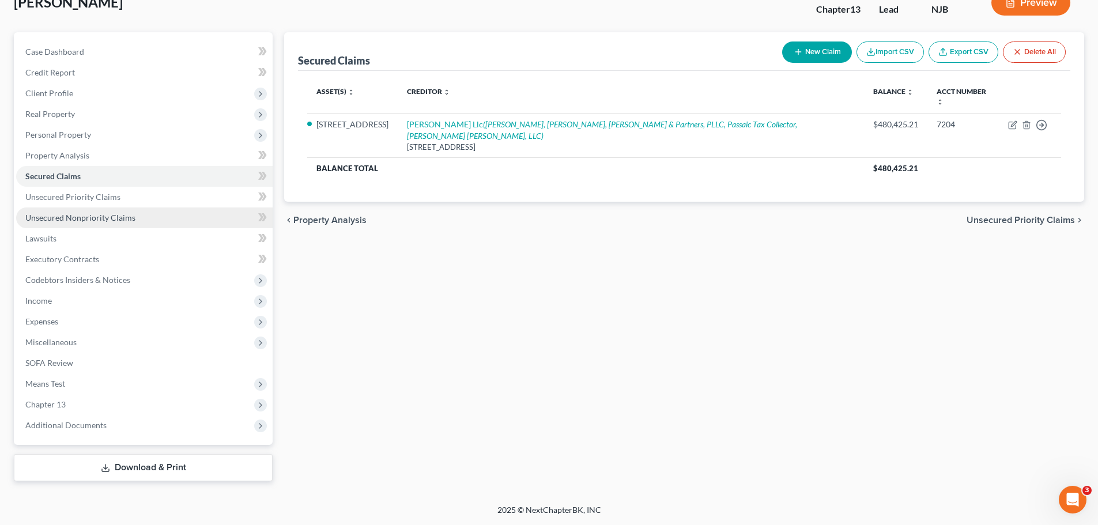
click at [78, 213] on span "Unsecured Nonpriority Claims" at bounding box center [80, 218] width 110 height 10
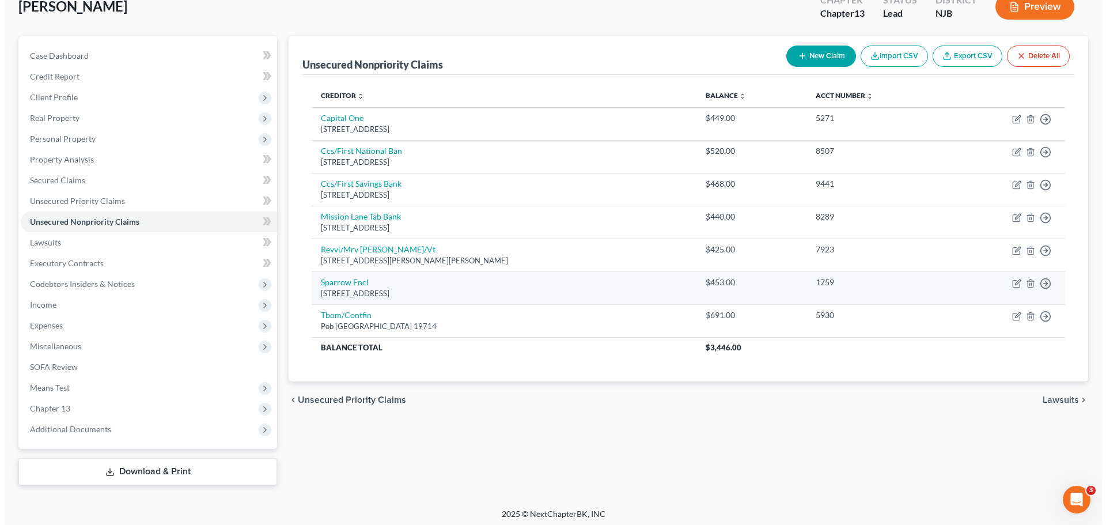
scroll to position [78, 0]
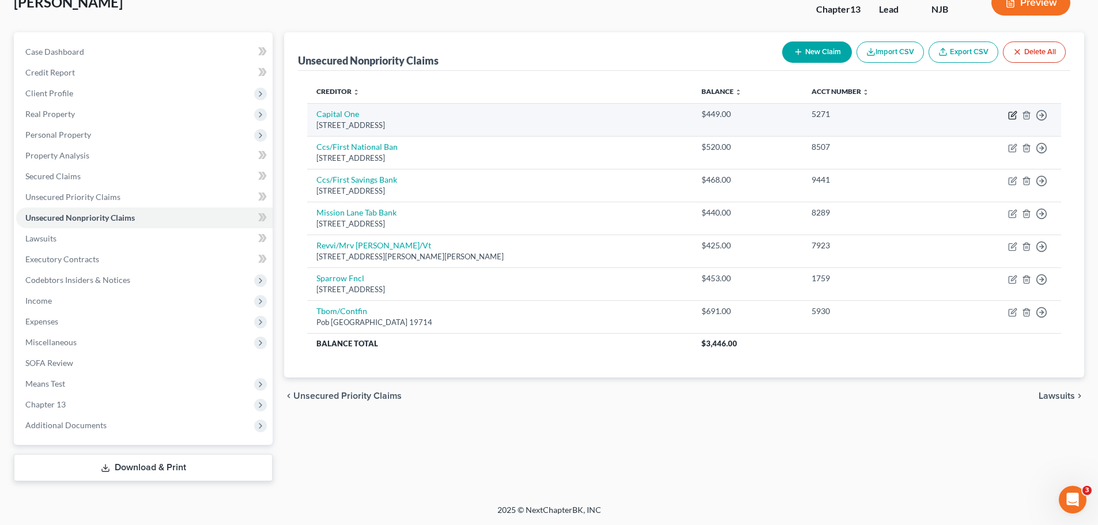
click at [1013, 118] on icon "button" at bounding box center [1012, 115] width 9 height 9
select select "46"
select select "2"
select select "0"
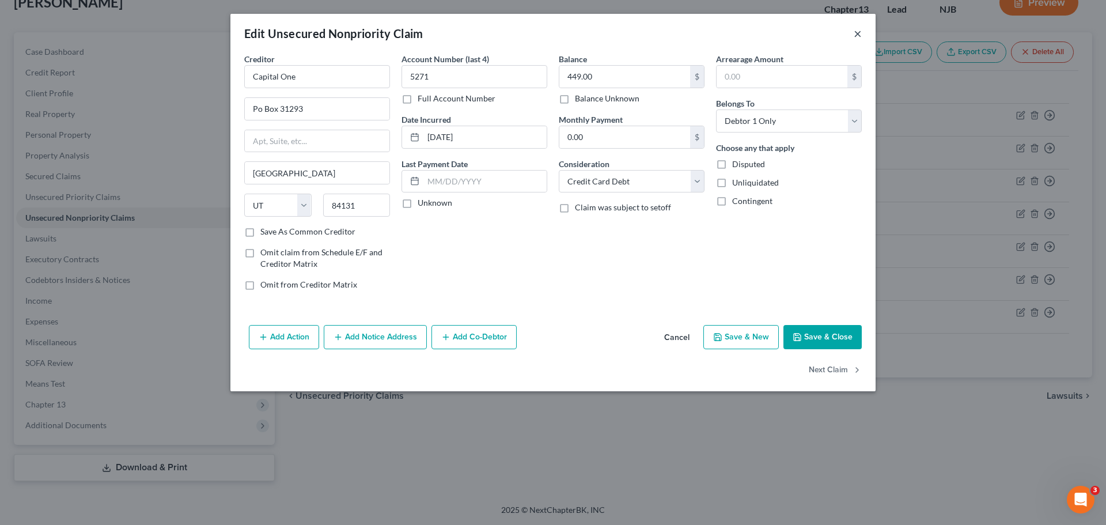
click at [858, 35] on button "×" at bounding box center [858, 34] width 8 height 14
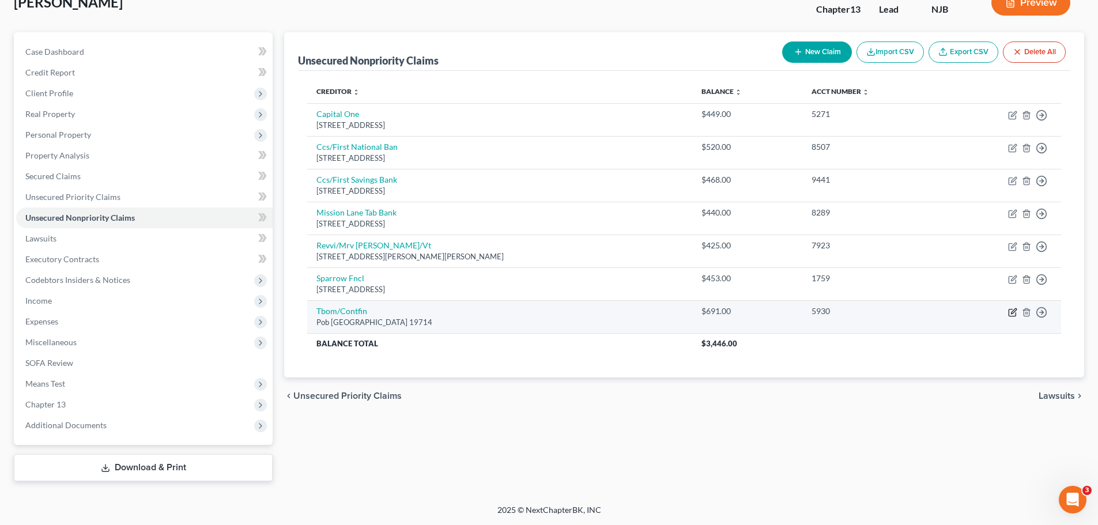
click at [1014, 315] on icon "button" at bounding box center [1012, 312] width 9 height 9
select select "7"
select select "2"
select select "0"
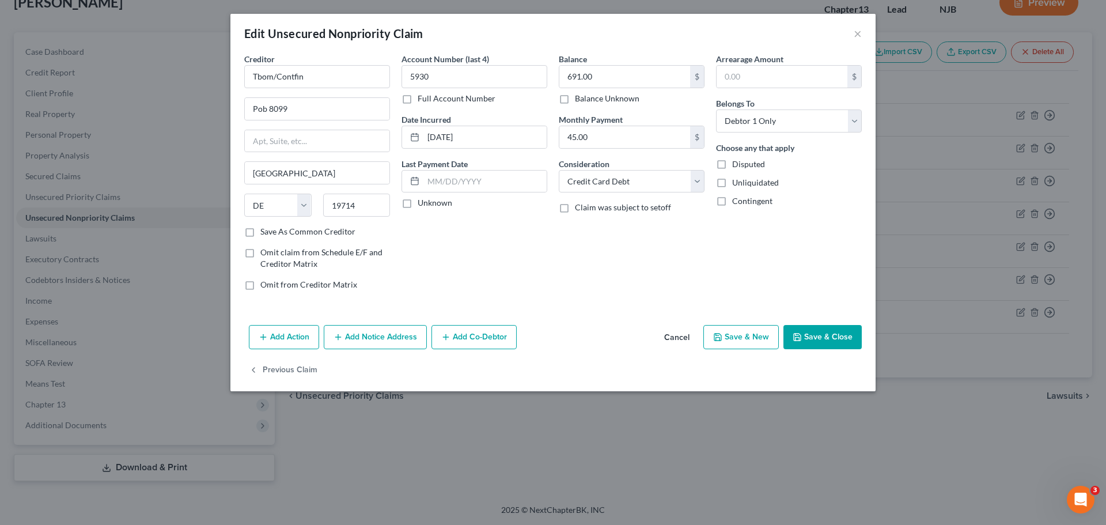
click at [375, 333] on button "Add Notice Address" at bounding box center [375, 337] width 103 height 24
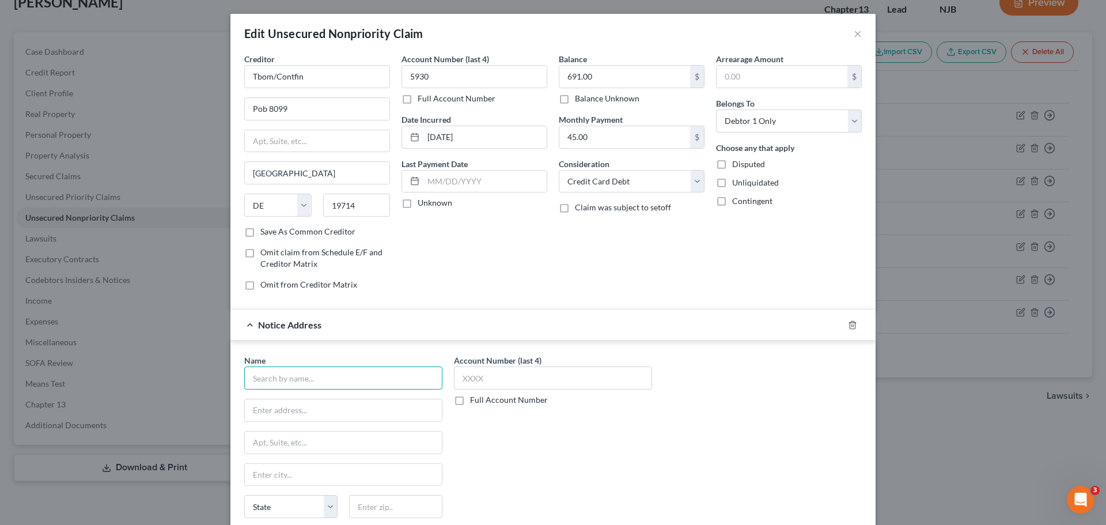
click at [356, 380] on input "text" at bounding box center [343, 377] width 198 height 23
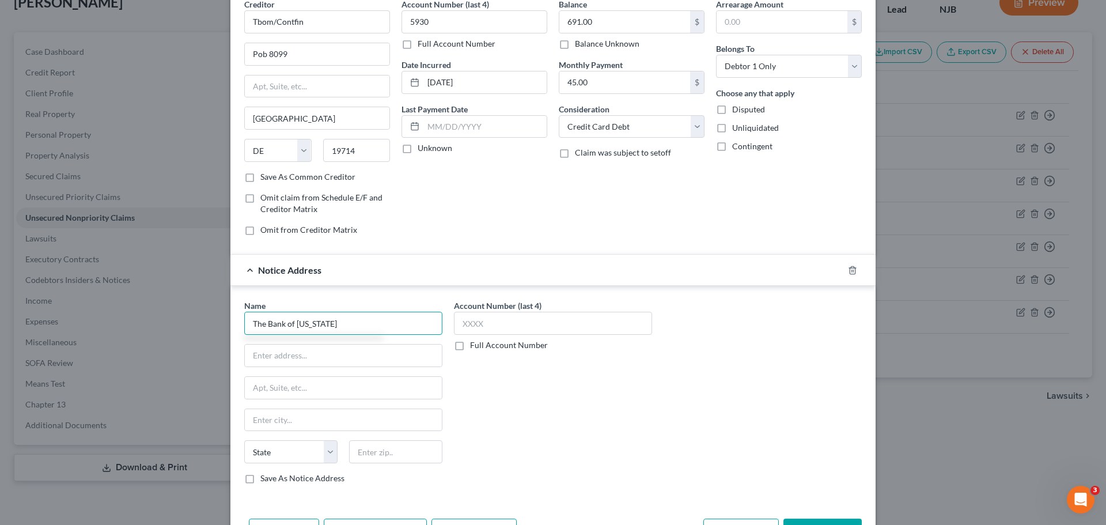
scroll to position [128, 0]
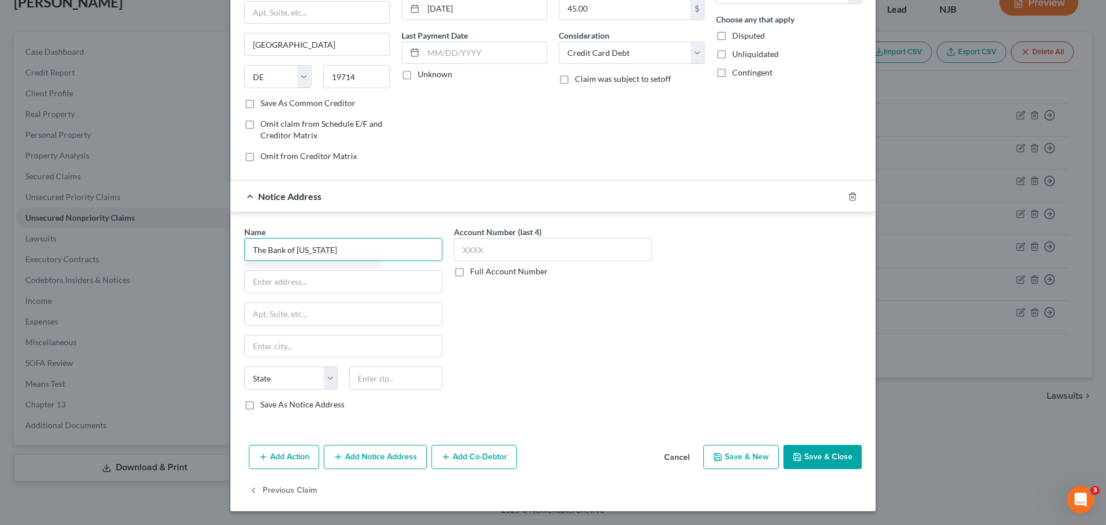
type input "The Bank of Missouri"
paste input "916 N Kings Hwy"
type input "916 N Kings Hwy"
click at [334, 351] on input "text" at bounding box center [343, 346] width 197 height 22
paste input "Perryville"
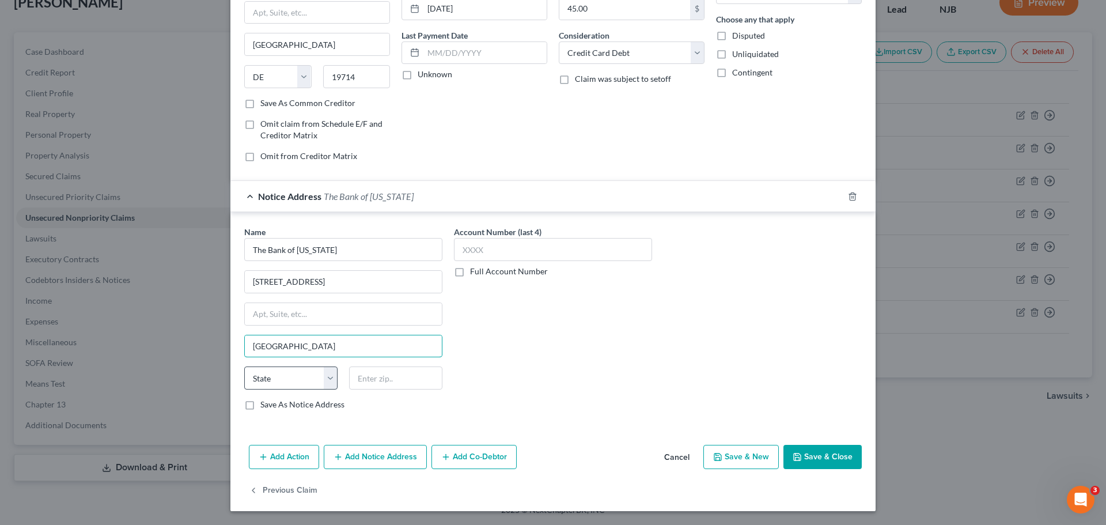
type input "Perryville"
click at [327, 379] on select "State AL AK AR AZ CA CO CT DE DC FL GA GU HI ID IL IN IA KS KY LA ME MD MA MI M…" at bounding box center [290, 377] width 93 height 23
select select "26"
click at [244, 366] on select "State AL AK AR AZ CA CO CT DE DC FL GA GU HI ID IL IN IA KS KY LA ME MD MA MI M…" at bounding box center [290, 377] width 93 height 23
drag, startPoint x: 398, startPoint y: 377, endPoint x: 502, endPoint y: 303, distance: 127.6
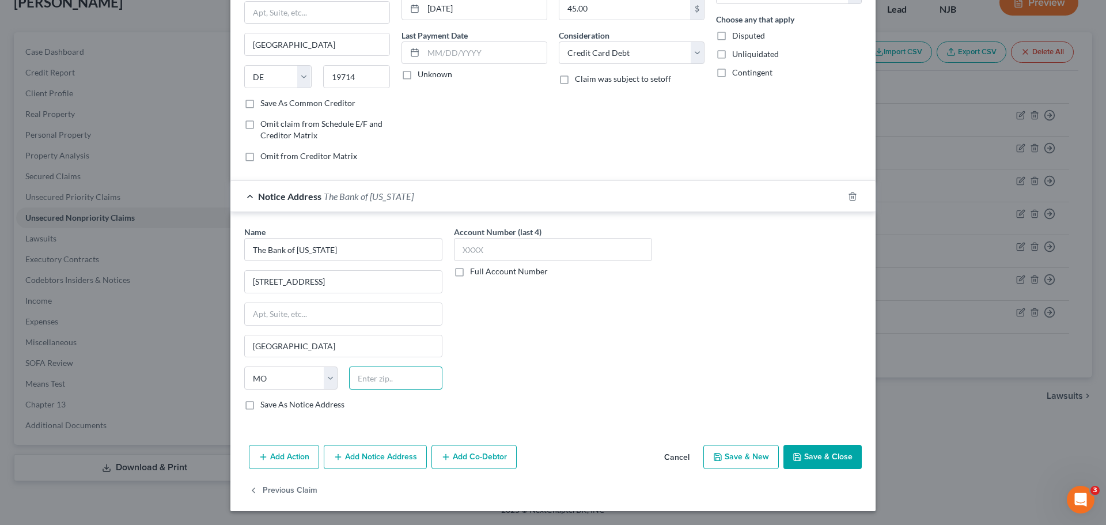
click at [398, 377] on input "text" at bounding box center [395, 377] width 93 height 23
type input "63775"
click at [817, 459] on button "Save & Close" at bounding box center [823, 457] width 78 height 24
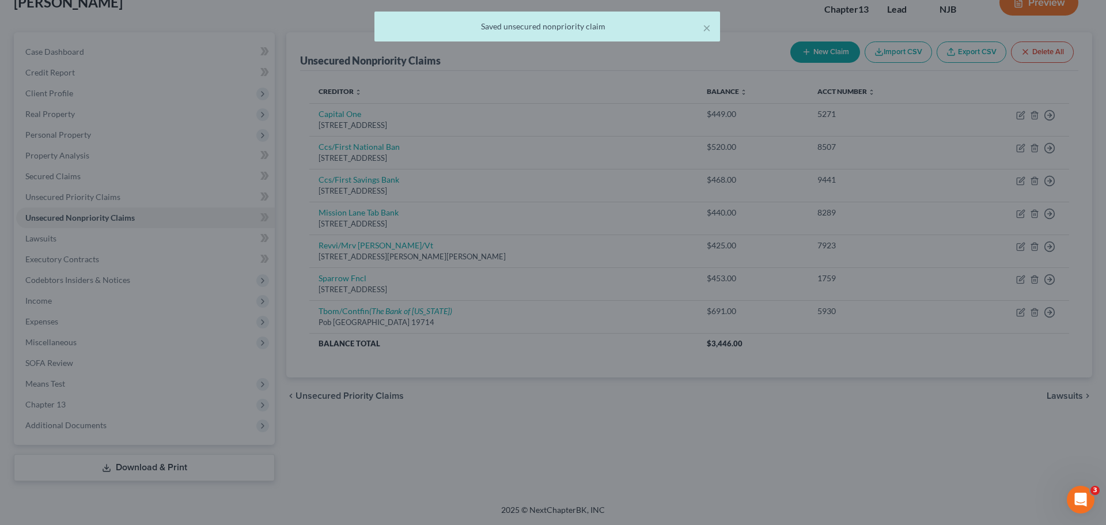
type input "0"
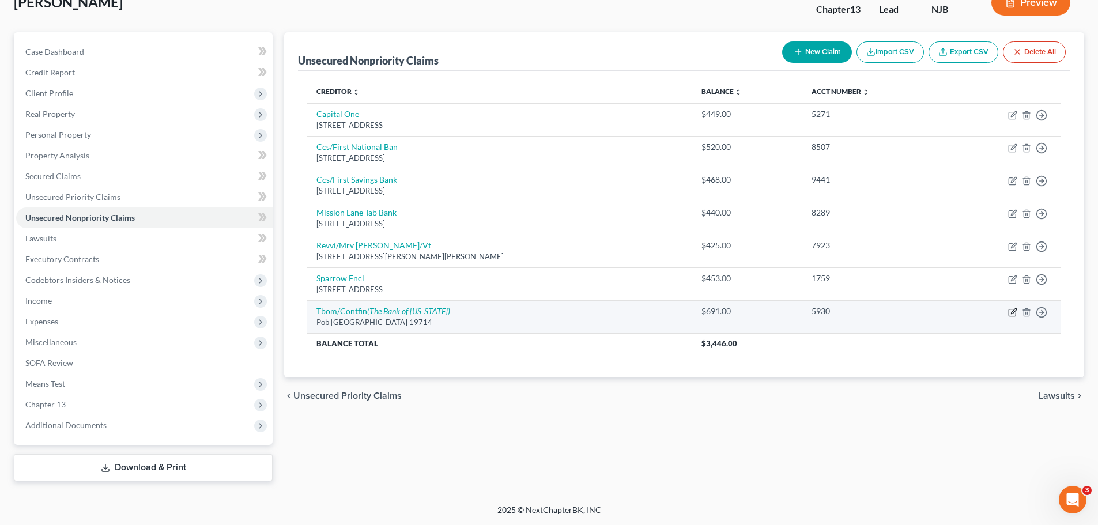
click at [1013, 313] on icon "button" at bounding box center [1013, 310] width 5 height 5
select select "7"
select select "2"
select select "0"
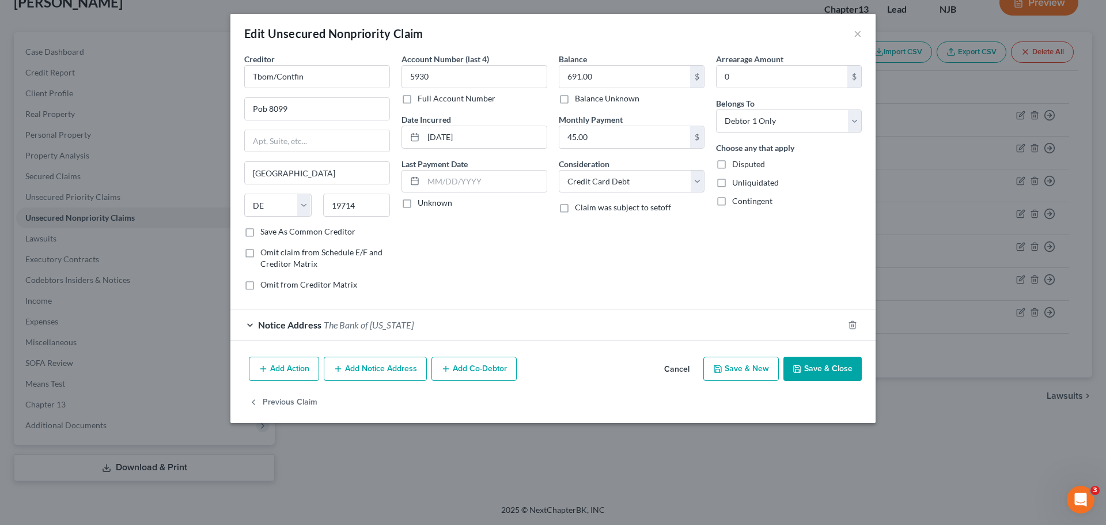
click at [366, 369] on button "Add Notice Address" at bounding box center [375, 369] width 103 height 24
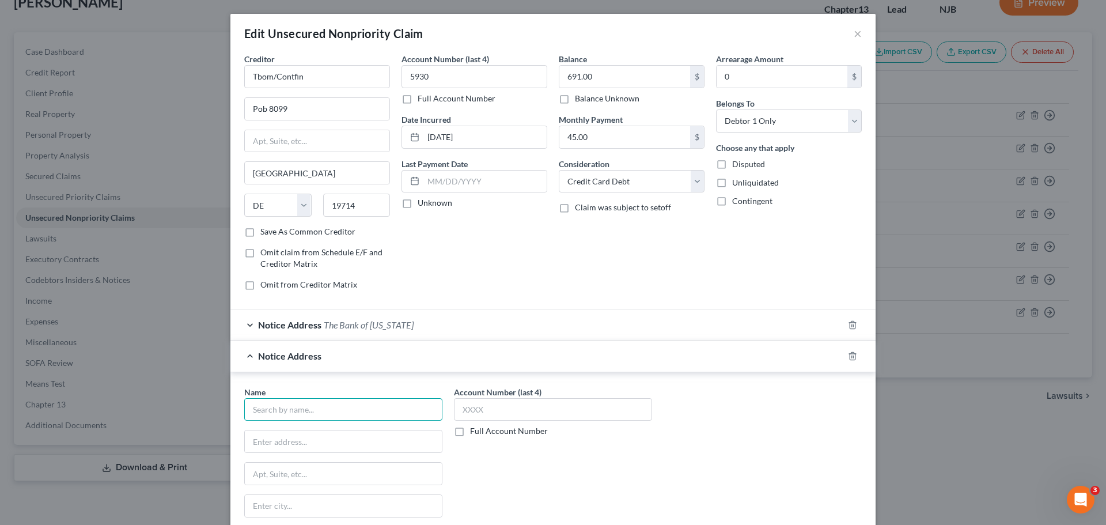
click at [334, 419] on input "text" at bounding box center [343, 409] width 198 height 23
type input "c"
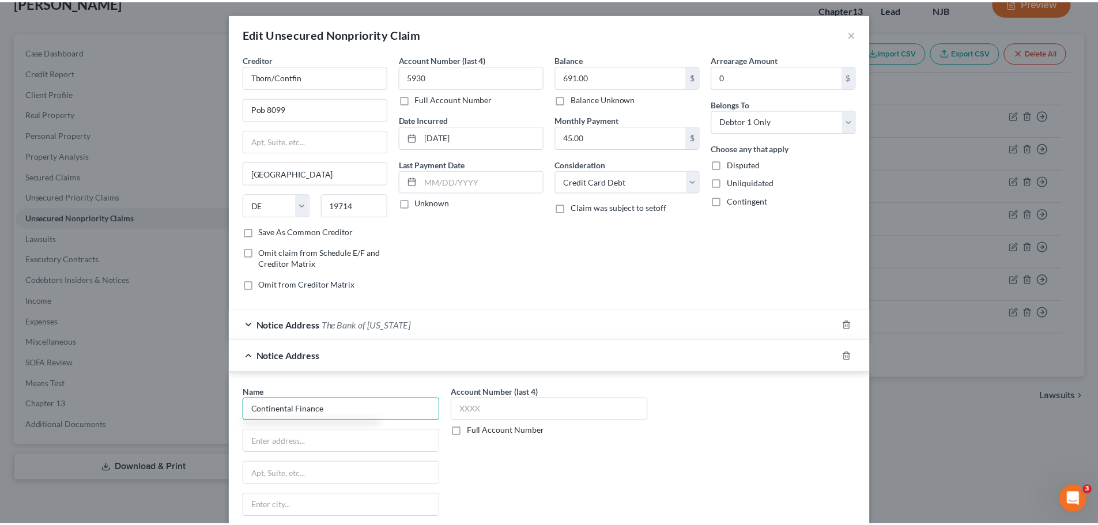
scroll to position [160, 0]
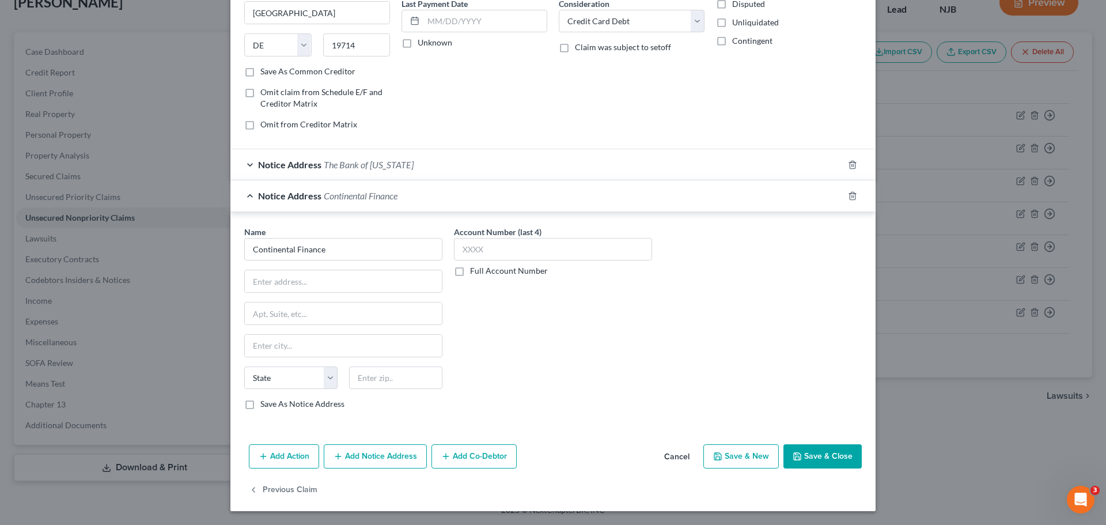
type input "Continental Finance"
click at [288, 283] on input "text" at bounding box center [343, 281] width 197 height 22
paste input "4550 Linden Hill Rd Ste 400"
type input "4550 Linden Hill Rd Ste 400"
drag, startPoint x: 298, startPoint y: 347, endPoint x: 286, endPoint y: 293, distance: 55.6
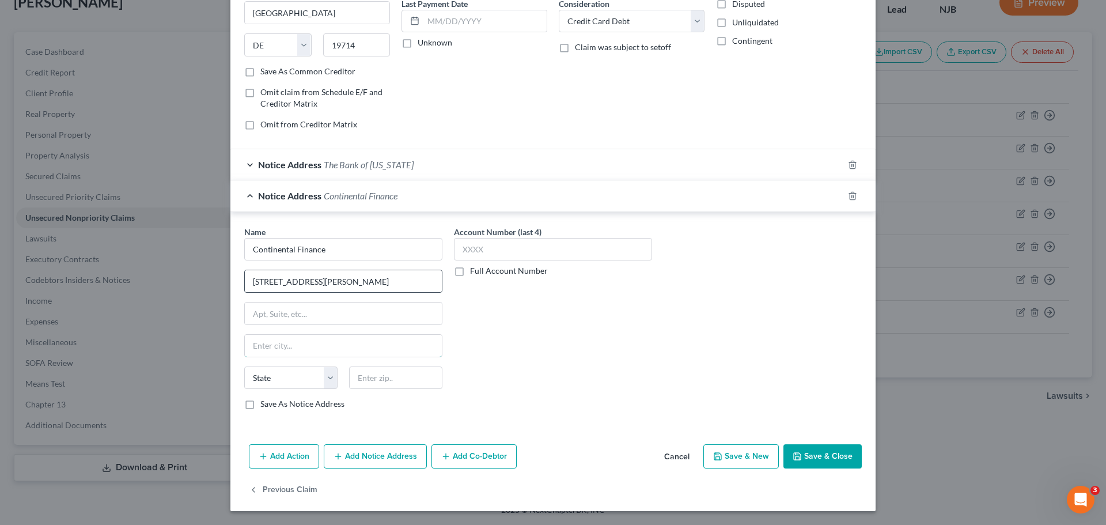
click at [298, 347] on input "text" at bounding box center [343, 346] width 197 height 22
type input "Wilmington"
click at [328, 379] on select "State AL AK AR AZ CA CO CT DE DC FL GA GU HI ID IL IN IA KS KY LA ME MD MA MI M…" at bounding box center [290, 377] width 93 height 23
select select "7"
click at [244, 366] on select "State AL AK AR AZ CA CO CT DE DC FL GA GU HI ID IL IN IA KS KY LA ME MD MA MI M…" at bounding box center [290, 377] width 93 height 23
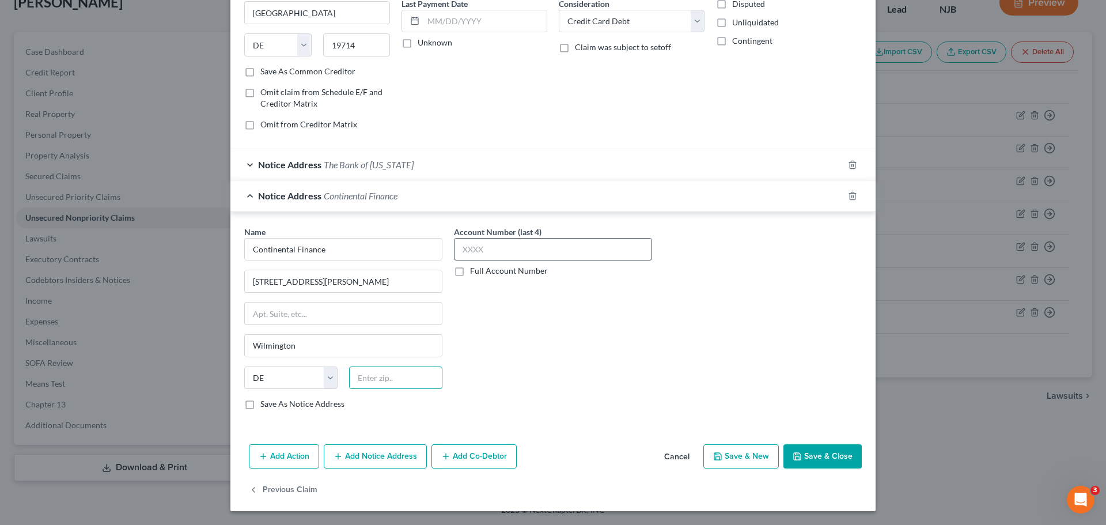
drag, startPoint x: 394, startPoint y: 379, endPoint x: 551, endPoint y: 247, distance: 205.0
click at [394, 379] on input "text" at bounding box center [395, 377] width 93 height 23
type input "19808"
click at [822, 461] on button "Save & Close" at bounding box center [823, 456] width 78 height 24
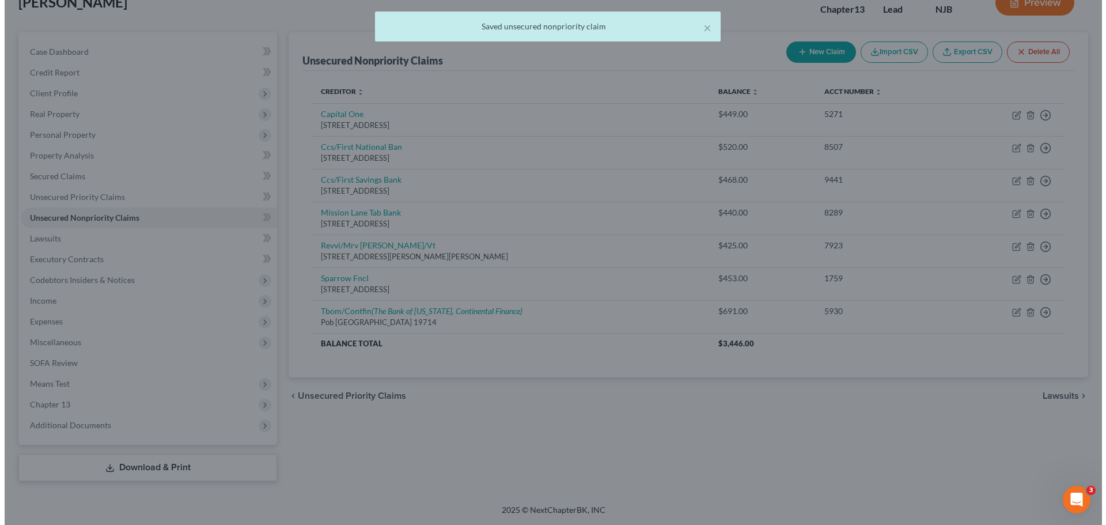
scroll to position [0, 0]
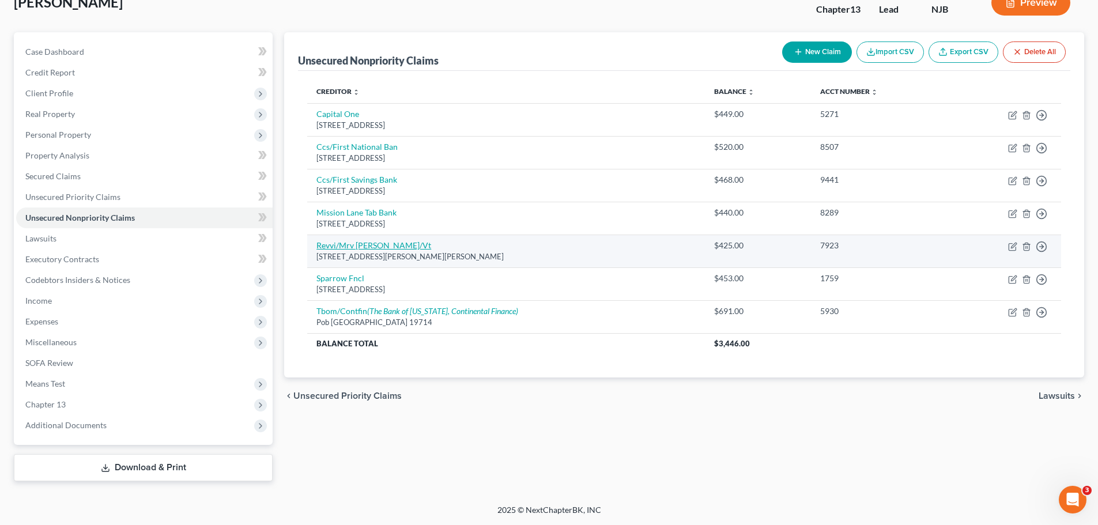
click at [371, 248] on link "Revvi/Mrv Banks/Vt" at bounding box center [373, 245] width 115 height 10
select select "26"
select select "2"
select select "0"
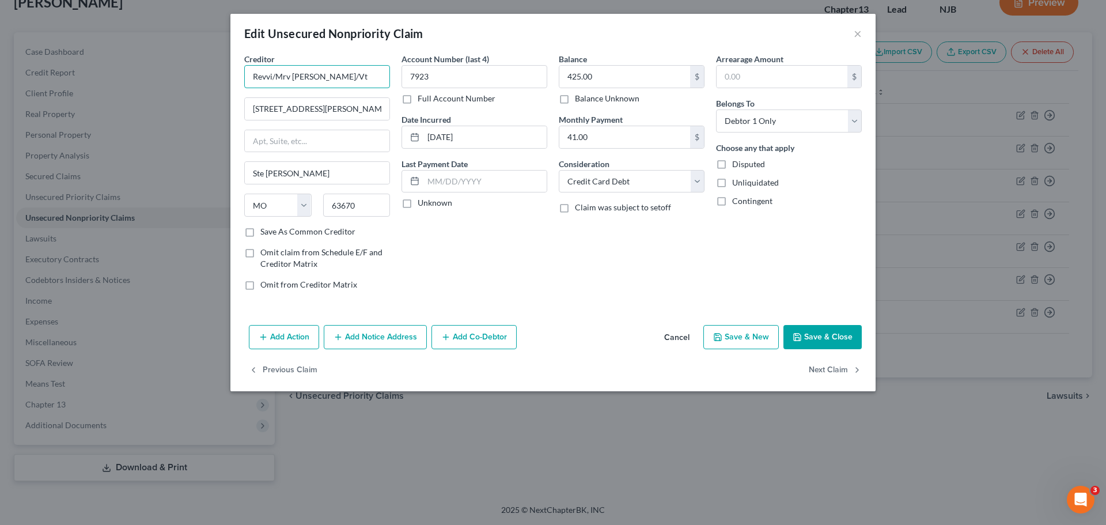
drag, startPoint x: 337, startPoint y: 74, endPoint x: 235, endPoint y: 74, distance: 102.0
click at [235, 74] on div "Creditor * Revvi/Mrv Banks/Vt 871 Ste Genevieve Dr Ste Genevieve State AL AK AR…" at bounding box center [552, 186] width 645 height 267
click at [503, 254] on div "Account Number (last 4) 7923 Full Account Number Date Incurred 05-02-2025 Last …" at bounding box center [474, 176] width 157 height 247
click at [381, 345] on button "Add Notice Address" at bounding box center [375, 337] width 103 height 24
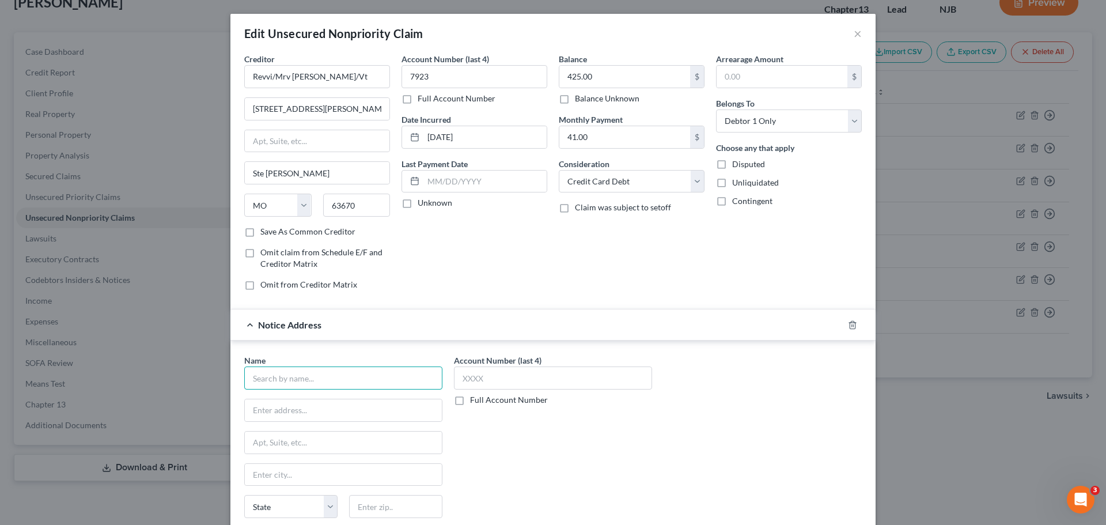
click at [346, 379] on input "text" at bounding box center [343, 377] width 198 height 23
type input "MRV Banks"
click at [285, 411] on input "text" at bounding box center [343, 410] width 197 height 22
paste input "871 Ste Genevieve Dr"
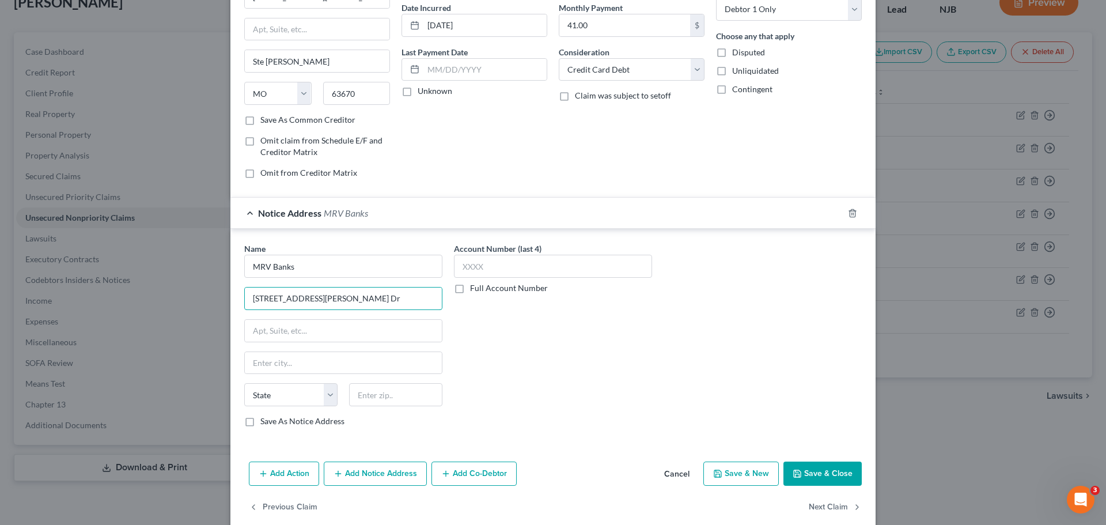
scroll to position [128, 0]
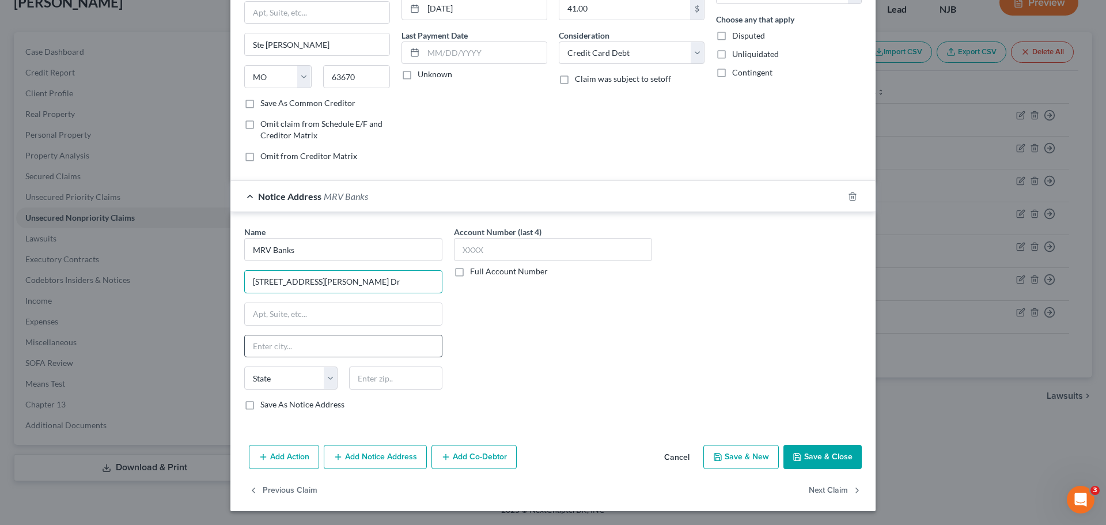
type input "871 Ste Genevieve Dr"
click at [308, 346] on input "text" at bounding box center [343, 346] width 197 height 22
click at [560, 373] on div "Account Number (last 4) Full Account Number" at bounding box center [553, 323] width 210 height 194
drag, startPoint x: 312, startPoint y: 47, endPoint x: 245, endPoint y: 41, distance: 67.1
click at [245, 41] on input "Ste Genevieve" at bounding box center [317, 44] width 145 height 22
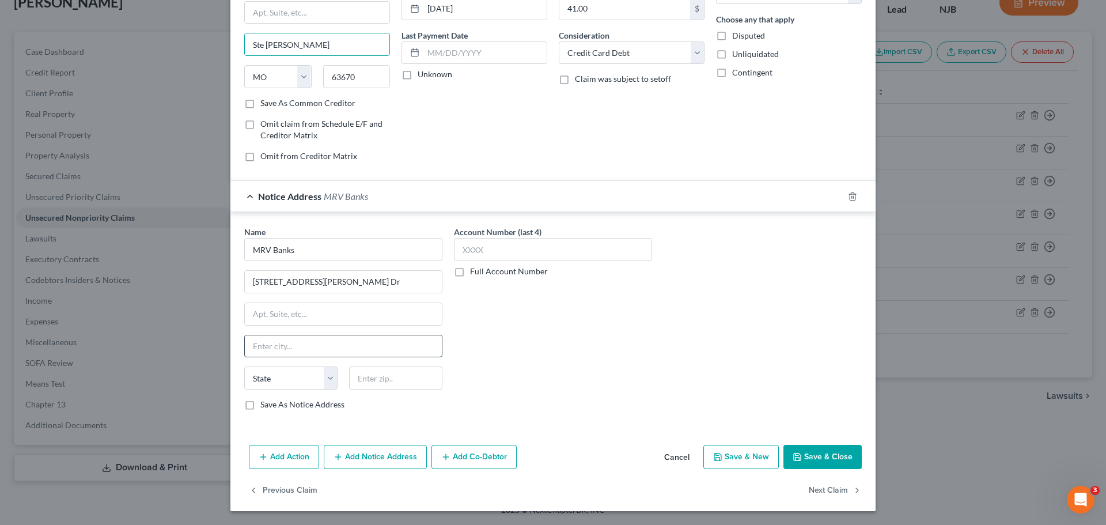
click at [279, 345] on input "text" at bounding box center [343, 346] width 197 height 22
paste input "Ste Genevieve"
type input "Ste Genevieve"
click at [328, 378] on select "State AL AK AR AZ CA CO CT DE DC FL GA GU HI ID IL IN IA KS KY LA ME MD MA MI M…" at bounding box center [290, 377] width 93 height 23
select select "26"
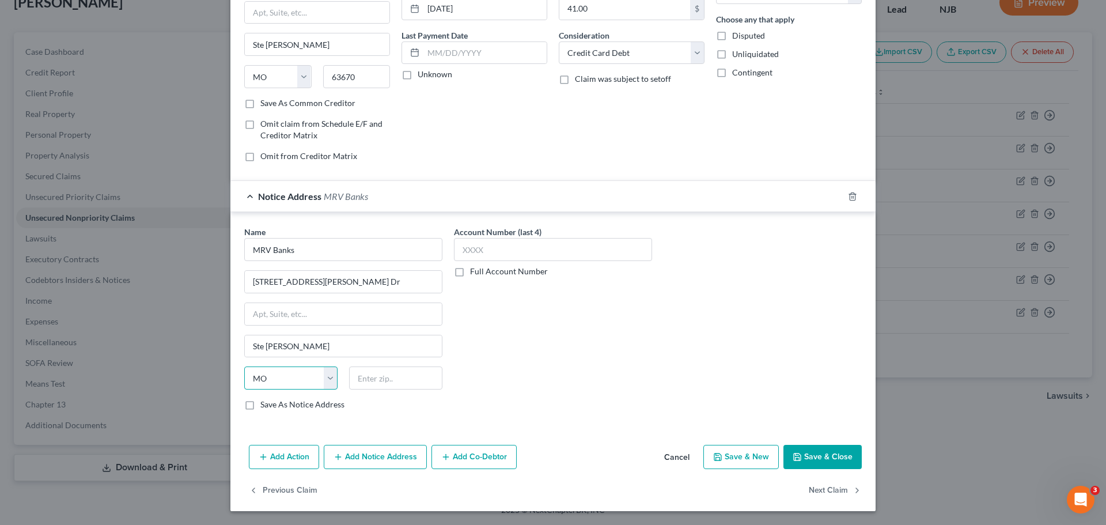
click at [244, 366] on select "State AL AK AR AZ CA CO CT DE DC FL GA GU HI ID IL IN IA KS KY LA ME MD MA MI M…" at bounding box center [290, 377] width 93 height 23
drag, startPoint x: 366, startPoint y: 371, endPoint x: 426, endPoint y: 371, distance: 59.9
click at [366, 371] on input "text" at bounding box center [395, 377] width 93 height 23
type input "63670"
type input "Sainte Genevieve"
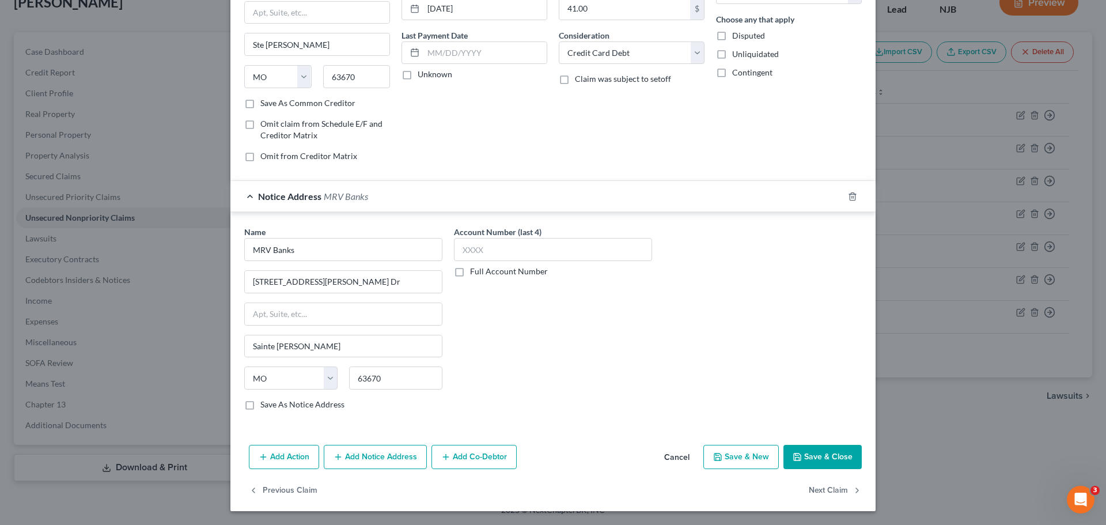
click at [831, 451] on button "Save & Close" at bounding box center [823, 457] width 78 height 24
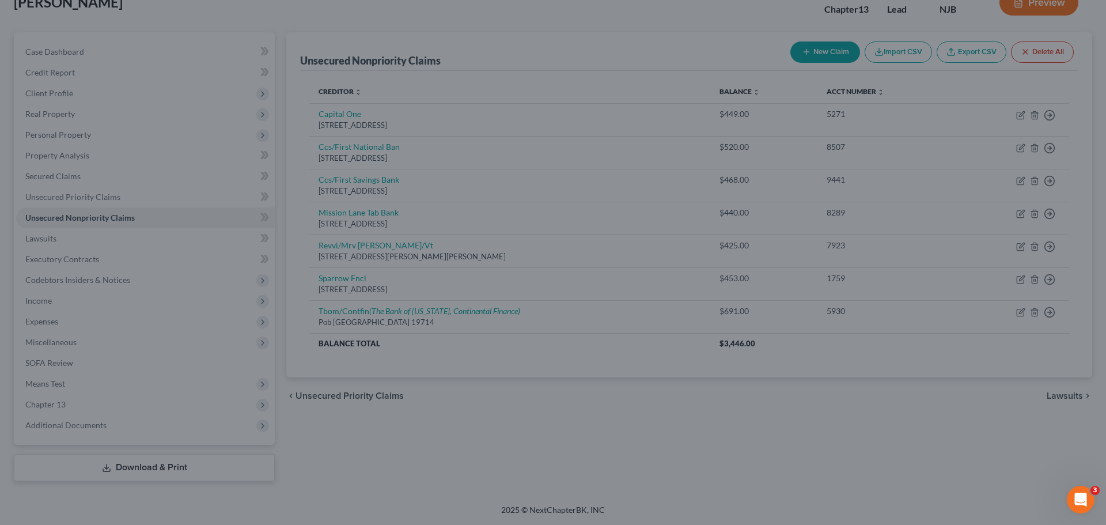
type input "0"
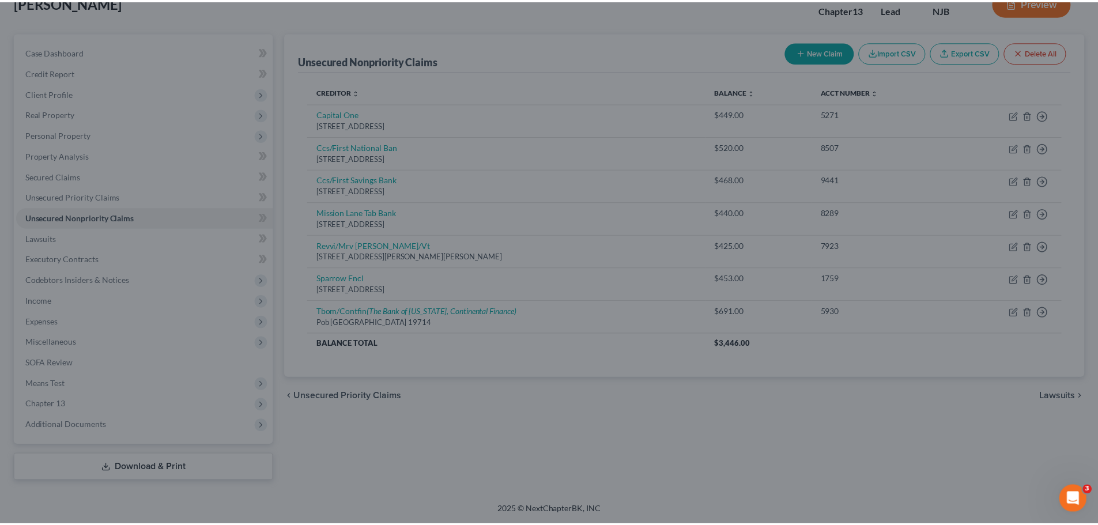
scroll to position [0, 0]
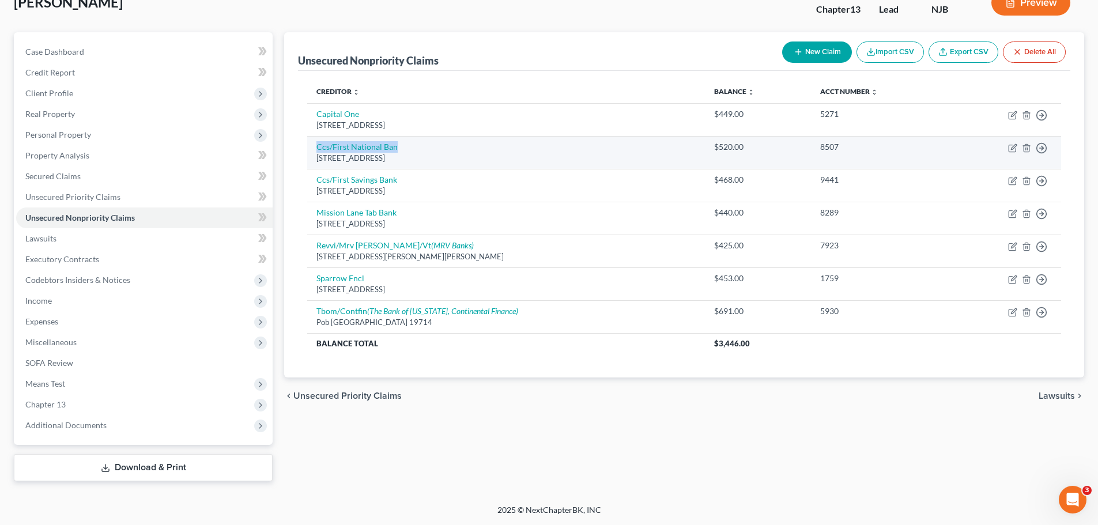
drag, startPoint x: 411, startPoint y: 143, endPoint x: 330, endPoint y: 145, distance: 81.3
click at [315, 142] on td "Ccs/First National Ban 500 E 60th St N, Sioux Falls, SD 57104" at bounding box center [506, 152] width 398 height 33
copy link "Ccs/First National Ban"
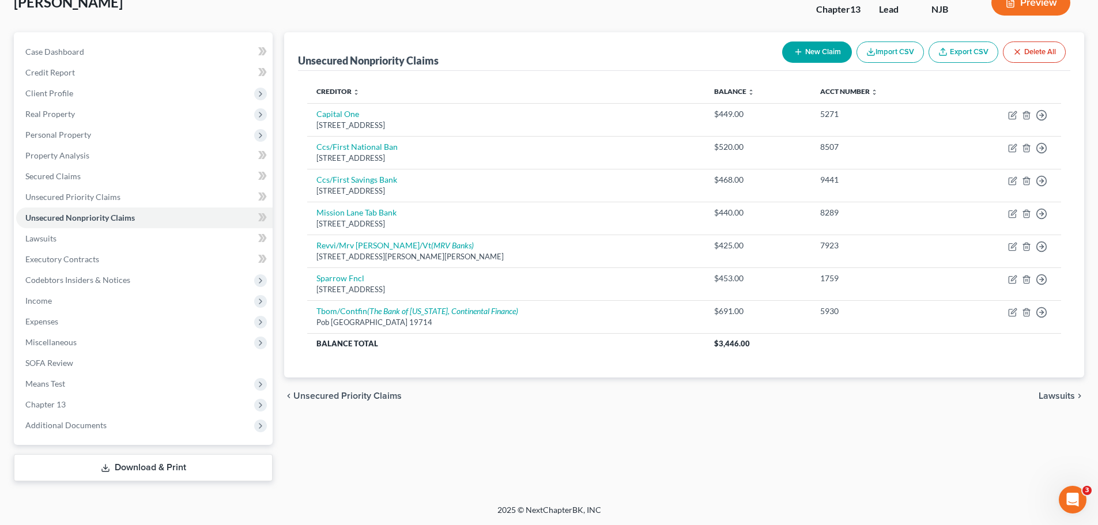
click at [646, 439] on div "Unsecured Nonpriority Claims New Claim Import CSV Export CSV Delete All Credito…" at bounding box center [683, 256] width 811 height 449
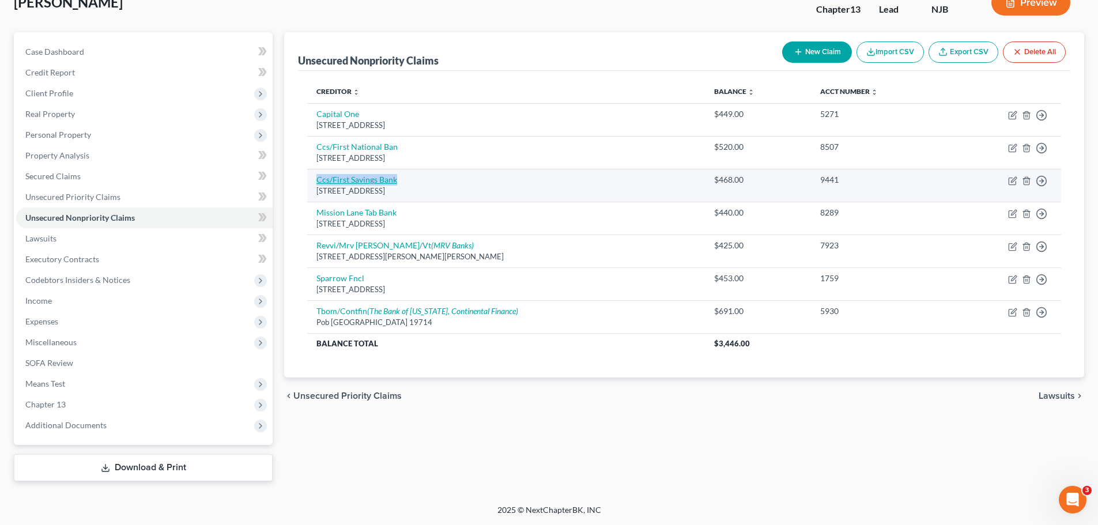
drag, startPoint x: 415, startPoint y: 179, endPoint x: 317, endPoint y: 183, distance: 98.0
click at [317, 183] on td "Ccs/First Savings Bank 500 E 60th St N, Sioux Falls, SD 57104" at bounding box center [506, 185] width 398 height 33
copy link "Ccs/First Savings Bank"
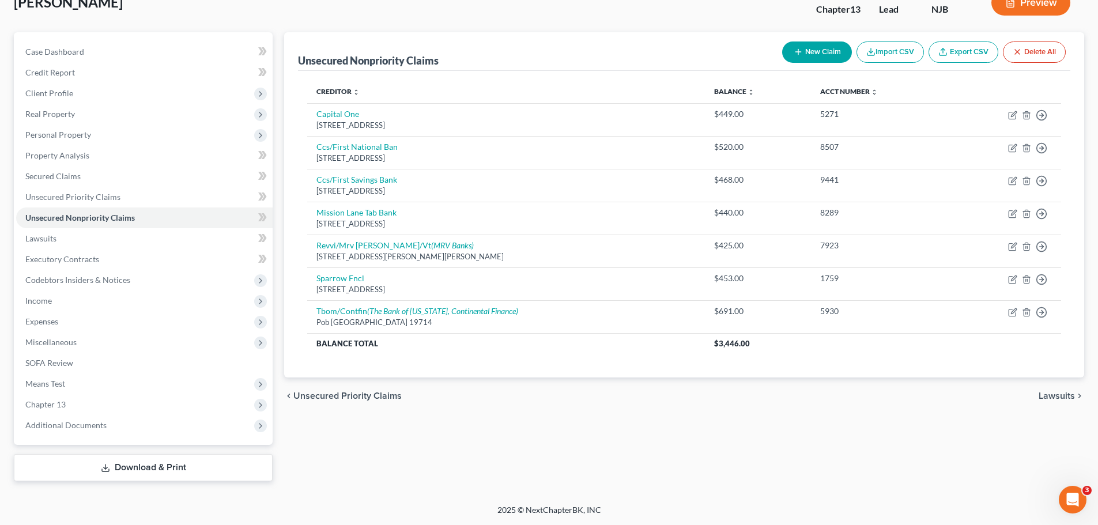
click at [538, 22] on div "Santana, Clara Upgraded Chapter Chapter 13 Status Lead District NJB Preview" at bounding box center [549, 7] width 1070 height 50
click at [825, 49] on button "New Claim" at bounding box center [817, 51] width 70 height 21
select select "0"
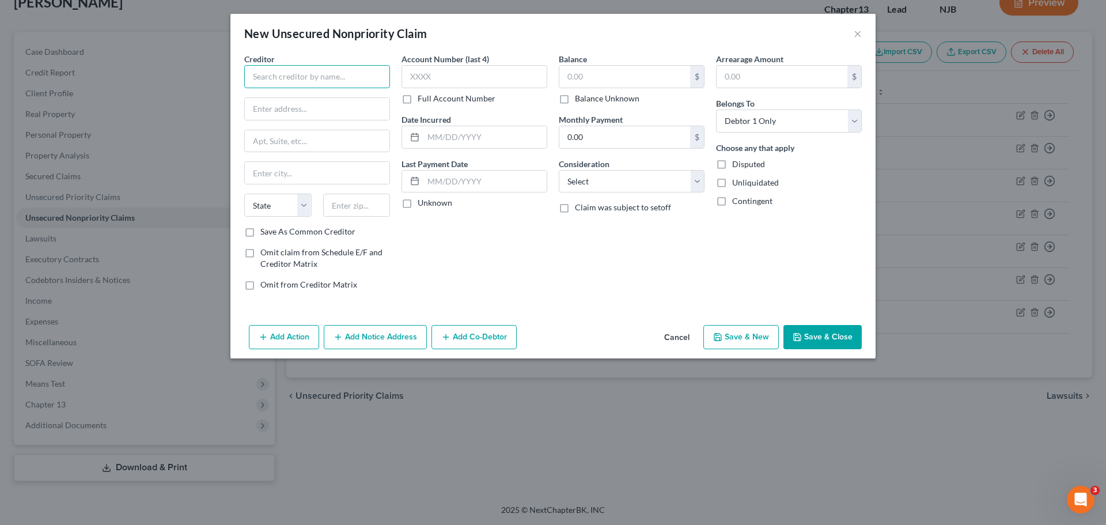
click at [289, 72] on input "text" at bounding box center [317, 76] width 146 height 23
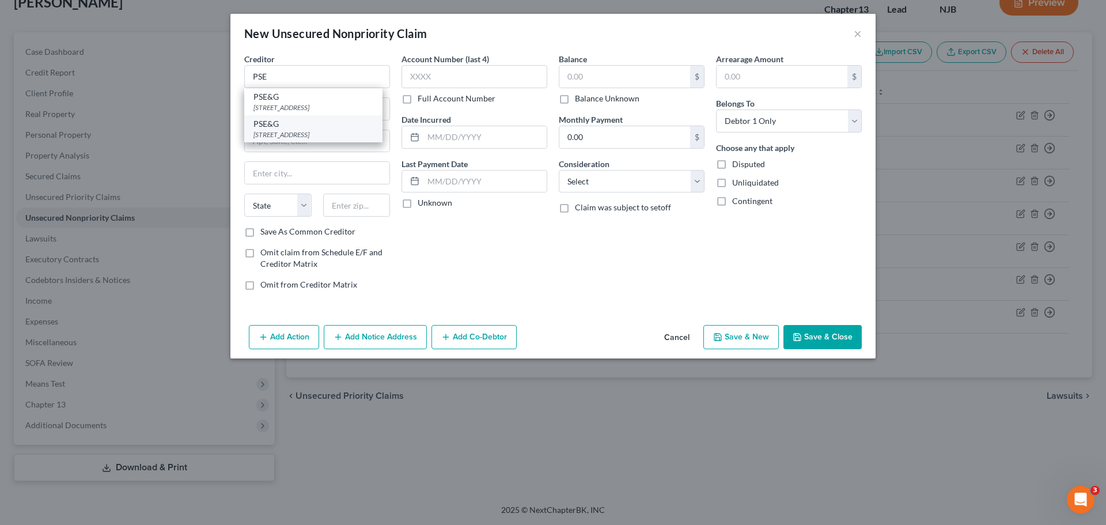
click at [300, 128] on div "PSE&G" at bounding box center [314, 124] width 120 height 12
type input "PSE&G"
type input "Po Box 14444"
type input "New Brunswick"
select select "33"
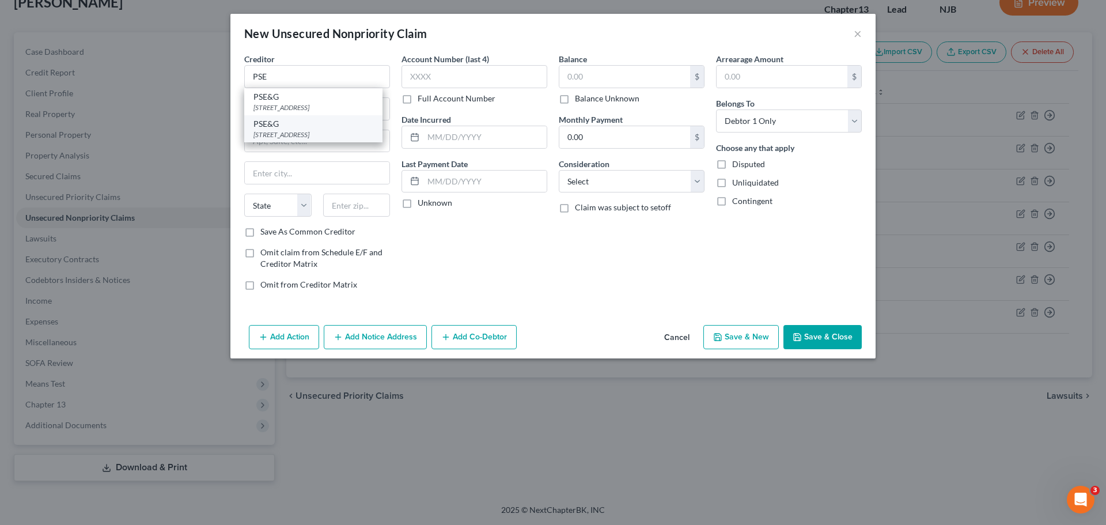
type input "08906"
click at [575, 103] on label "Balance Unknown" at bounding box center [607, 99] width 65 height 12
click at [580, 100] on input "Balance Unknown" at bounding box center [583, 96] width 7 height 7
checkbox input "true"
type input "0.00"
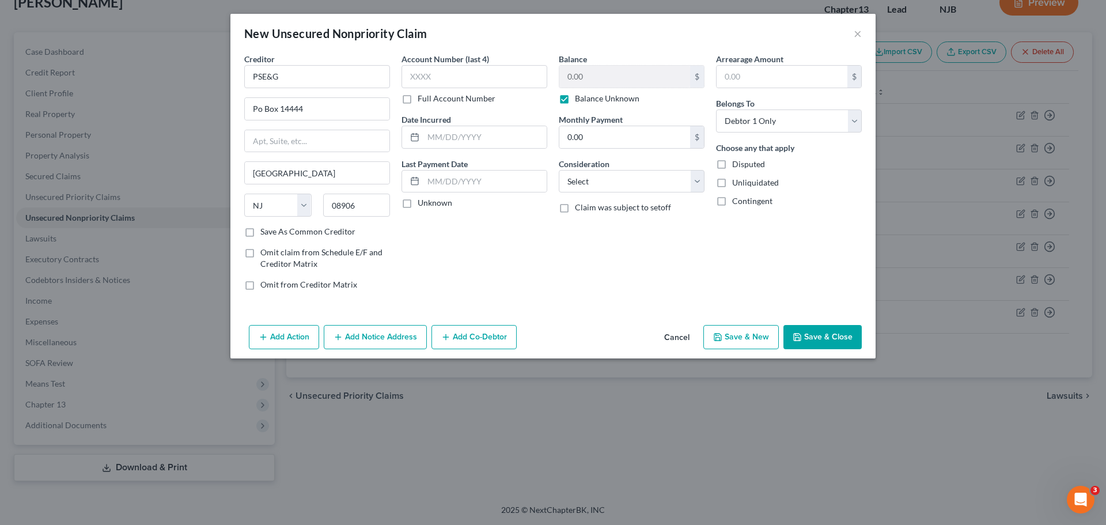
click at [836, 342] on button "Save & Close" at bounding box center [823, 337] width 78 height 24
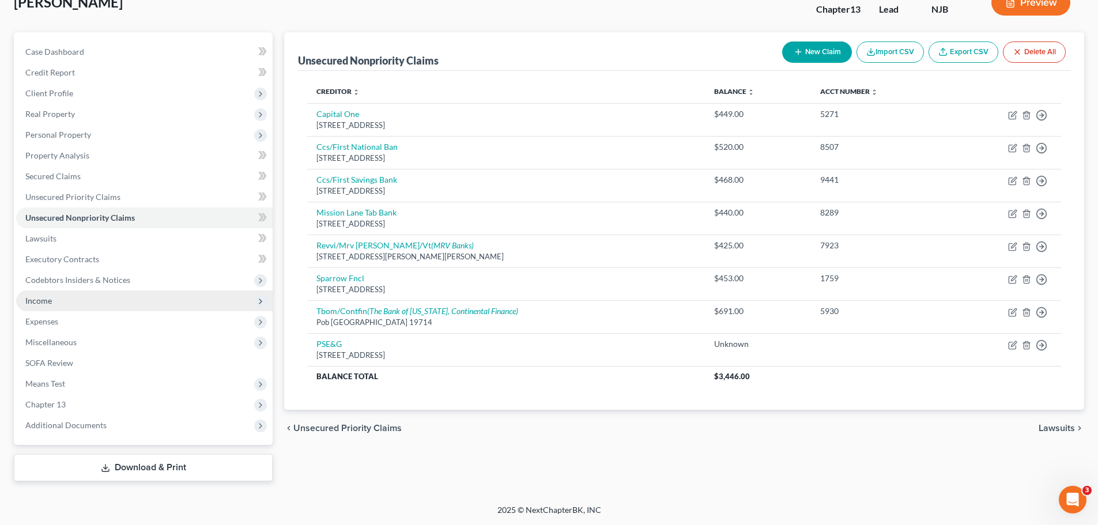
click at [56, 296] on span "Income" at bounding box center [144, 300] width 256 height 21
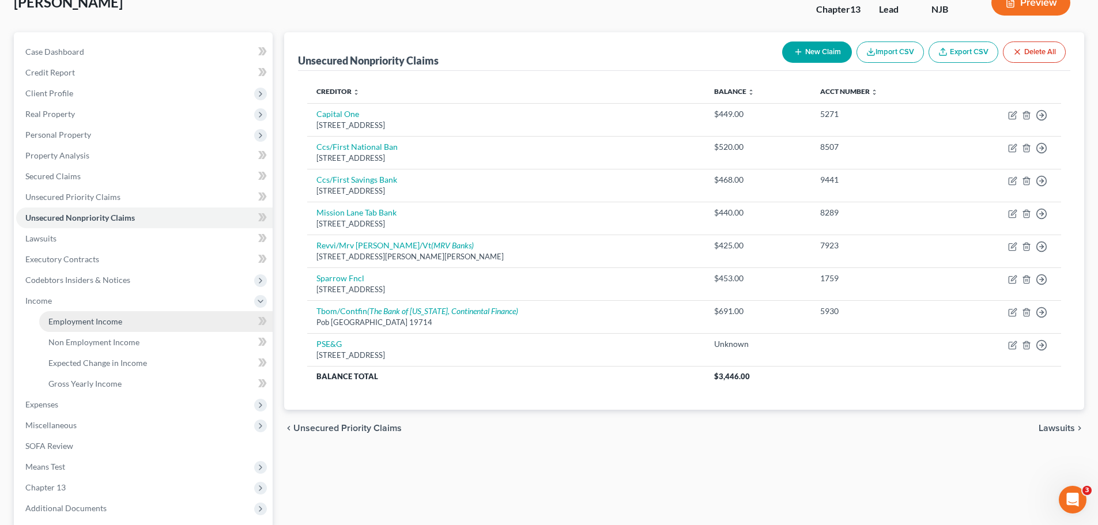
click at [66, 319] on span "Employment Income" at bounding box center [85, 321] width 74 height 10
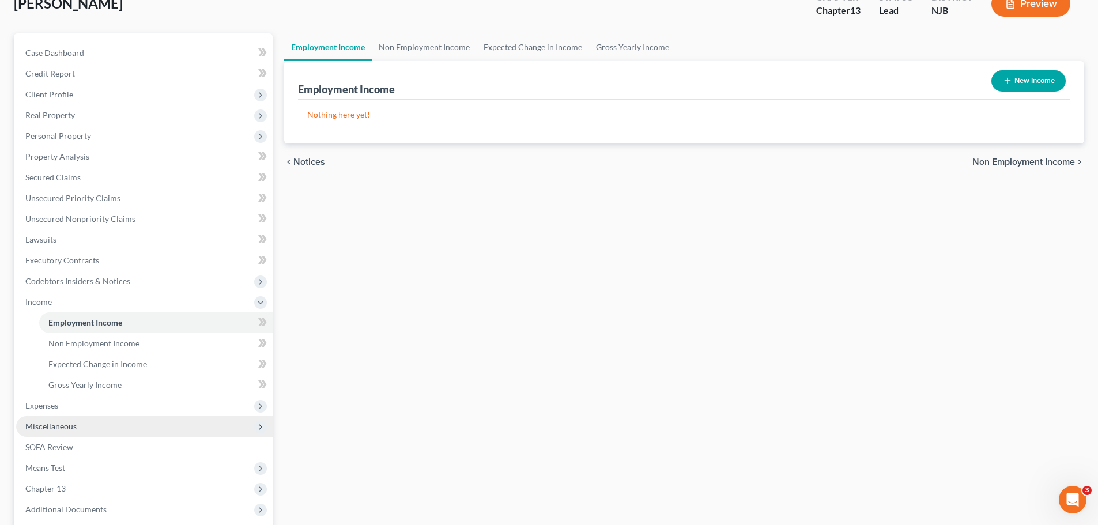
scroll to position [161, 0]
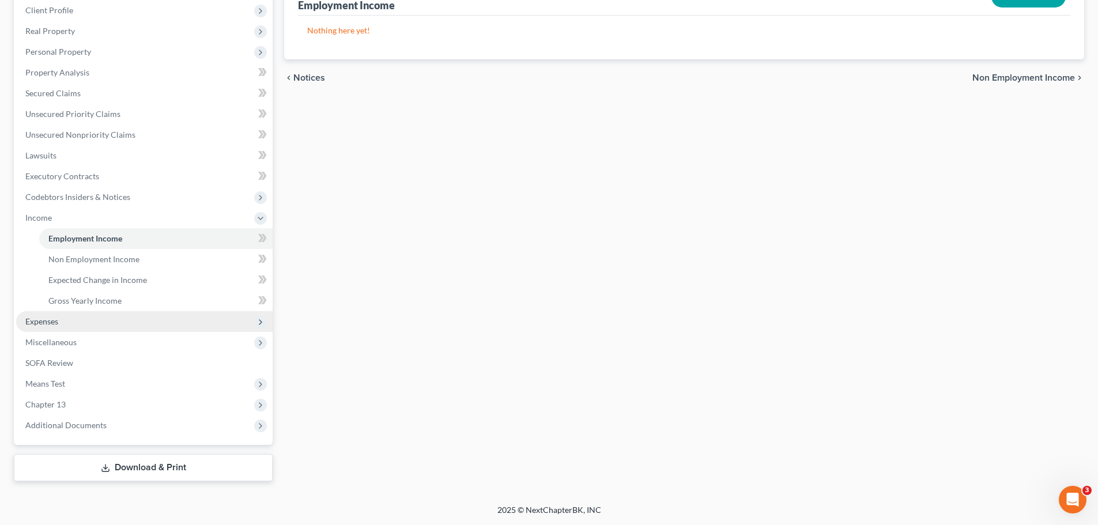
click at [61, 326] on span "Expenses" at bounding box center [144, 321] width 256 height 21
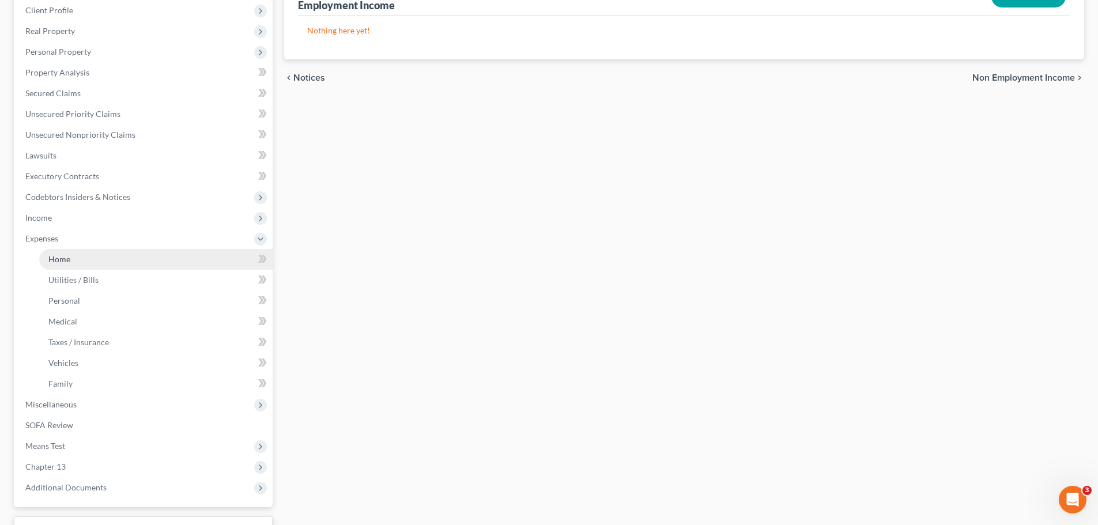
click at [89, 260] on link "Home" at bounding box center [155, 259] width 233 height 21
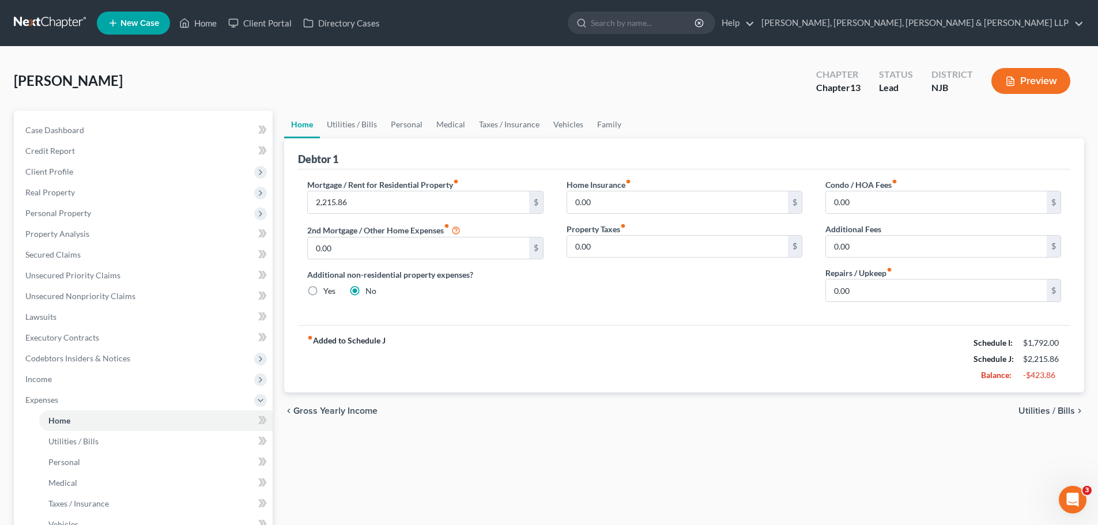
click at [1036, 413] on span "Utilities / Bills" at bounding box center [1046, 410] width 56 height 9
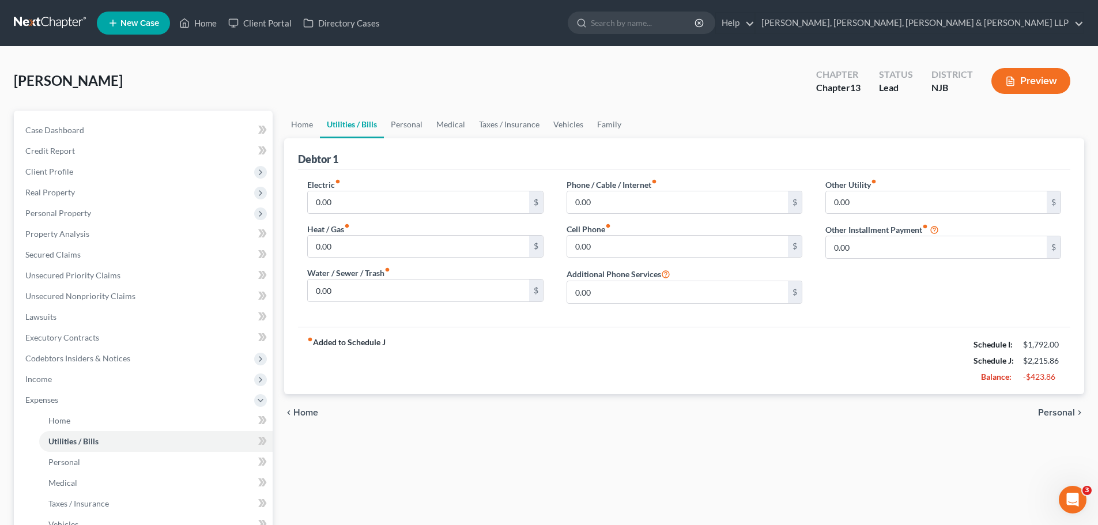
click at [296, 411] on span "Home" at bounding box center [305, 412] width 25 height 9
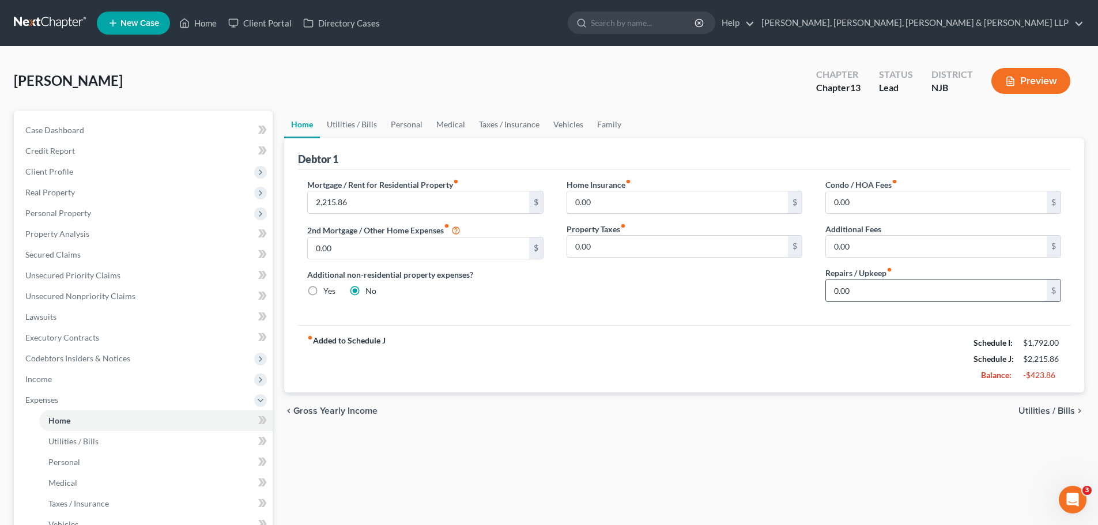
click at [871, 287] on input "0.00" at bounding box center [936, 290] width 221 height 22
type input "125.00"
click at [1028, 412] on span "Utilities / Bills" at bounding box center [1046, 410] width 56 height 9
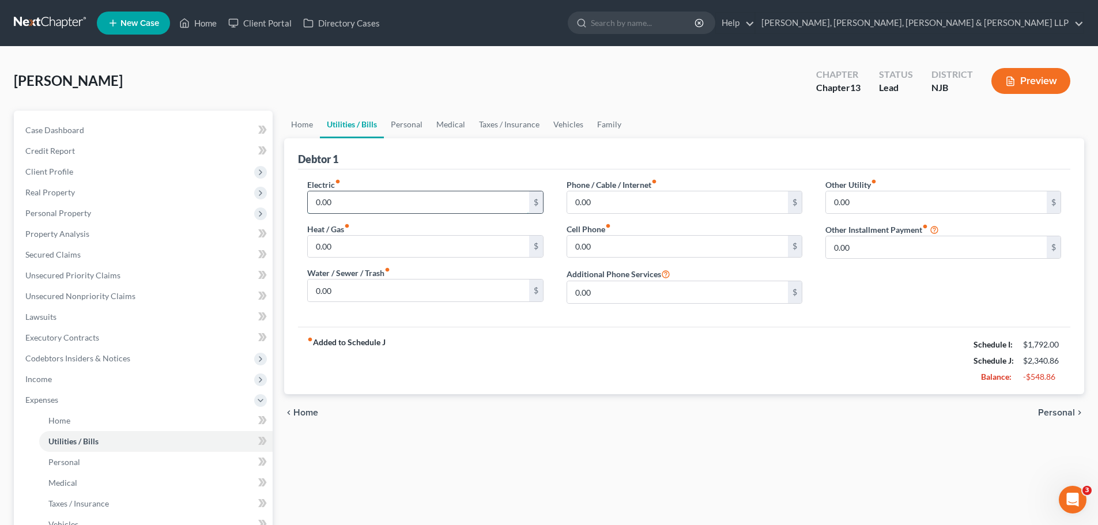
click at [392, 203] on input "0.00" at bounding box center [418, 202] width 221 height 22
type input "350.00"
click at [339, 290] on input "0.00" at bounding box center [418, 290] width 221 height 22
type input "200"
click at [644, 204] on input "0.00" at bounding box center [677, 202] width 221 height 22
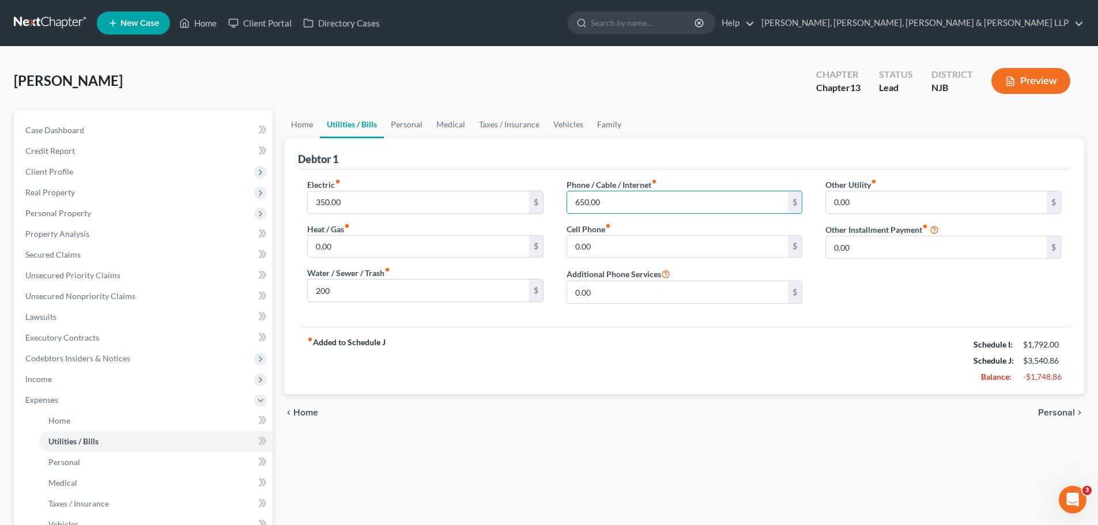
type input "650.00"
drag, startPoint x: 1057, startPoint y: 413, endPoint x: 1031, endPoint y: 413, distance: 25.4
click at [1057, 413] on span "Personal" at bounding box center [1056, 412] width 37 height 9
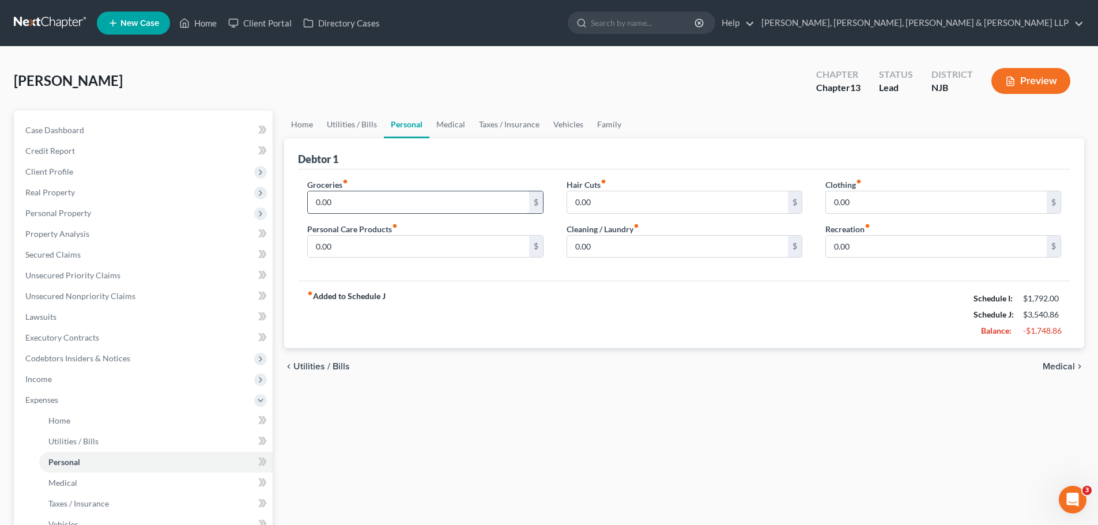
click at [383, 206] on input "0.00" at bounding box center [418, 202] width 221 height 22
type input "900.00"
click at [852, 200] on input "0.00" at bounding box center [936, 202] width 221 height 22
click at [708, 259] on div "Hair Cuts fiber_manual_record 0.00 $ Cleaning / Laundry fiber_manual_record 0.0…" at bounding box center [684, 223] width 259 height 89
click at [704, 250] on input "0.00" at bounding box center [677, 247] width 221 height 22
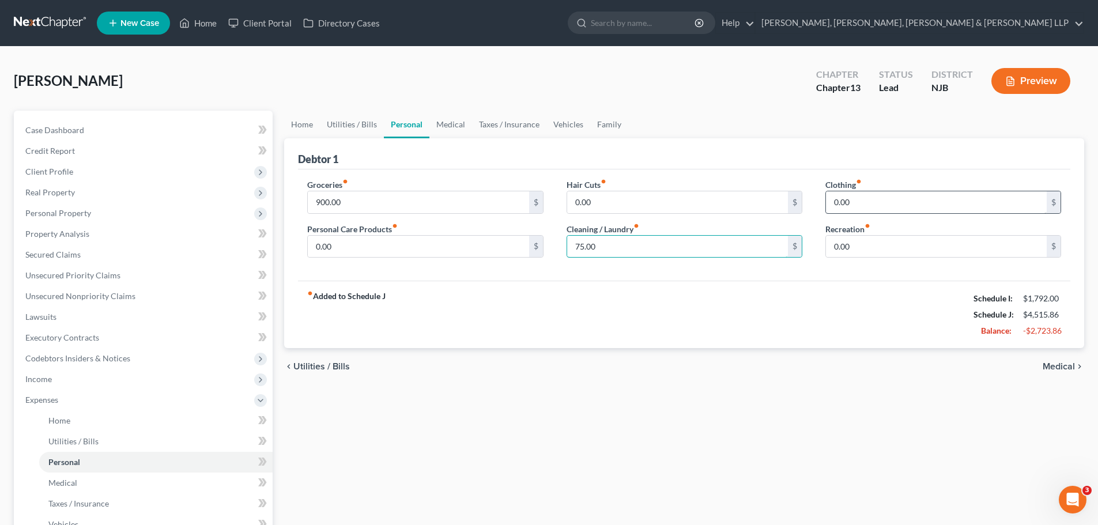
type input "75.00"
click at [903, 206] on input "0.00" at bounding box center [936, 202] width 221 height 22
type input "100.00"
drag, startPoint x: 1049, startPoint y: 368, endPoint x: 1026, endPoint y: 365, distance: 22.7
click at [1049, 368] on span "Medical" at bounding box center [1058, 366] width 32 height 9
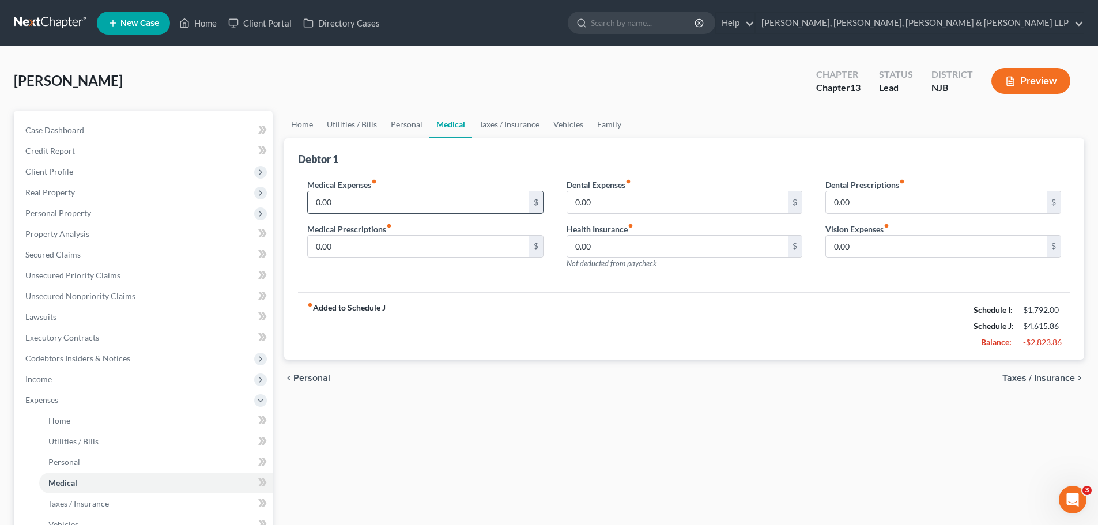
click at [441, 205] on input "0.00" at bounding box center [418, 202] width 221 height 22
type input "85.00"
click at [1059, 377] on span "Taxes / Insurance" at bounding box center [1038, 377] width 73 height 9
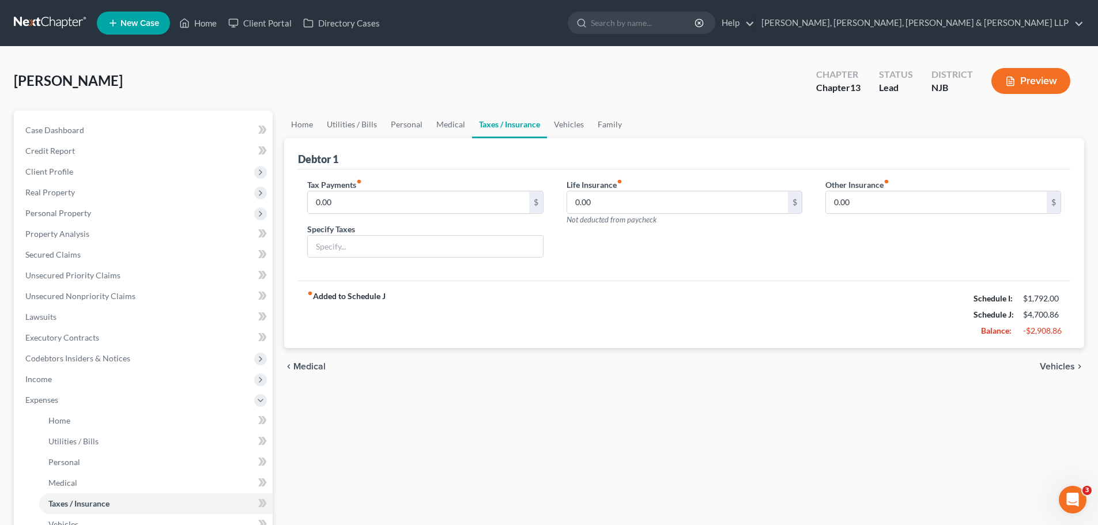
click at [1051, 370] on span "Vehicles" at bounding box center [1057, 366] width 35 height 9
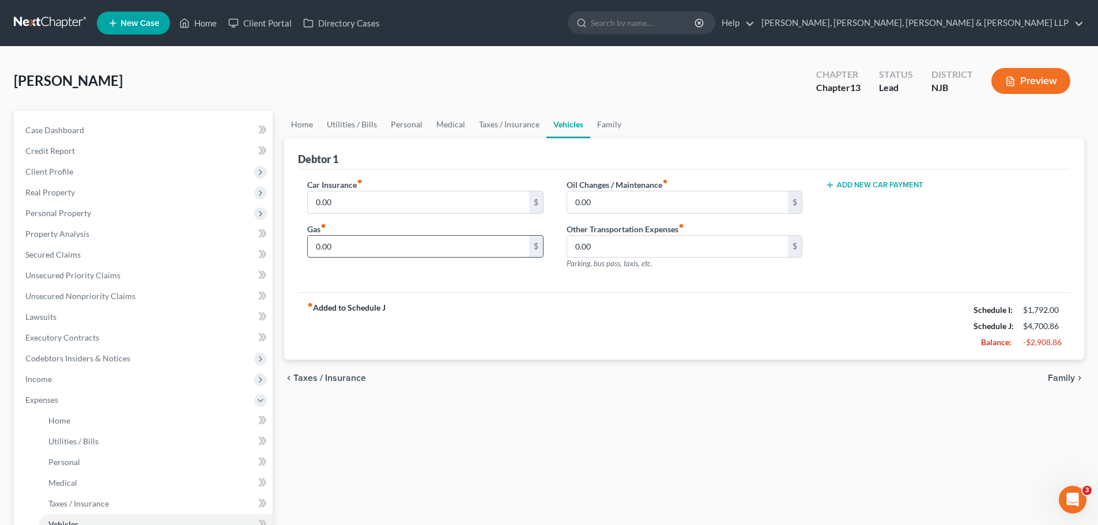
click at [405, 244] on input "0.00" at bounding box center [418, 247] width 221 height 22
type input "290.00"
click at [381, 197] on input "0.00" at bounding box center [418, 202] width 221 height 22
type input "185.00"
click at [520, 410] on div "Home Utilities / Bills Personal Medical Taxes / Insurance Vehicles Family Debto…" at bounding box center [683, 408] width 811 height 594
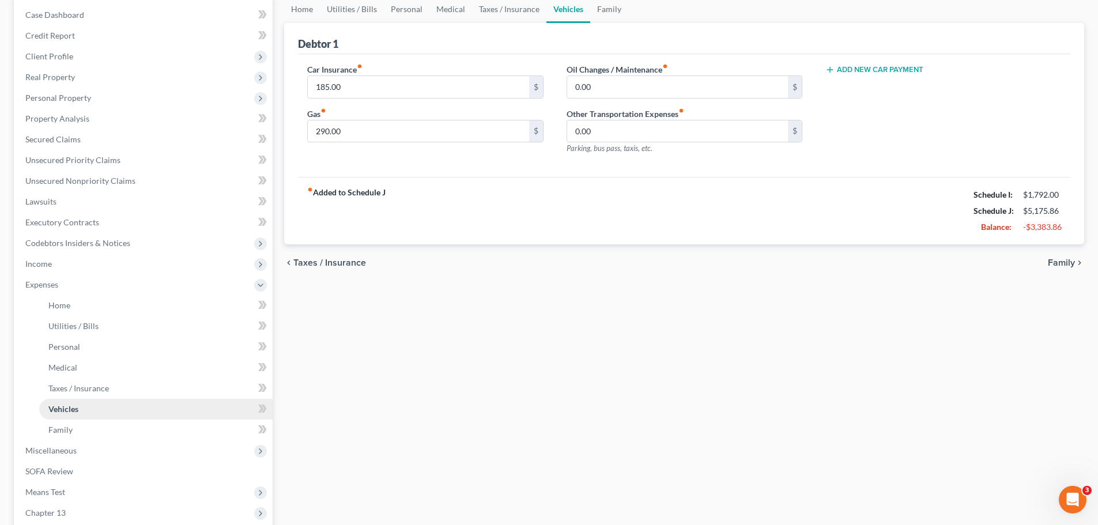
scroll to position [224, 0]
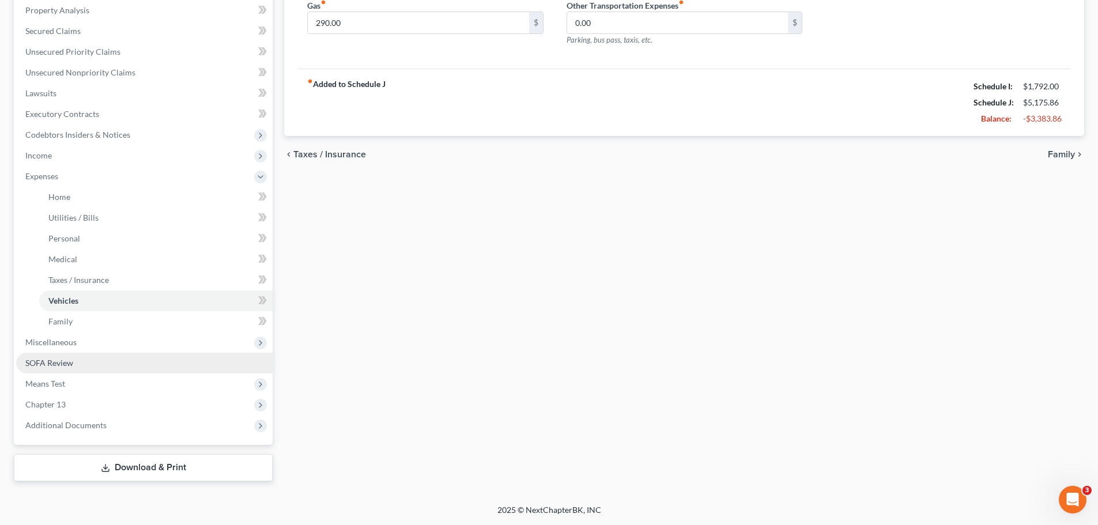
click at [70, 366] on span "SOFA Review" at bounding box center [49, 363] width 48 height 10
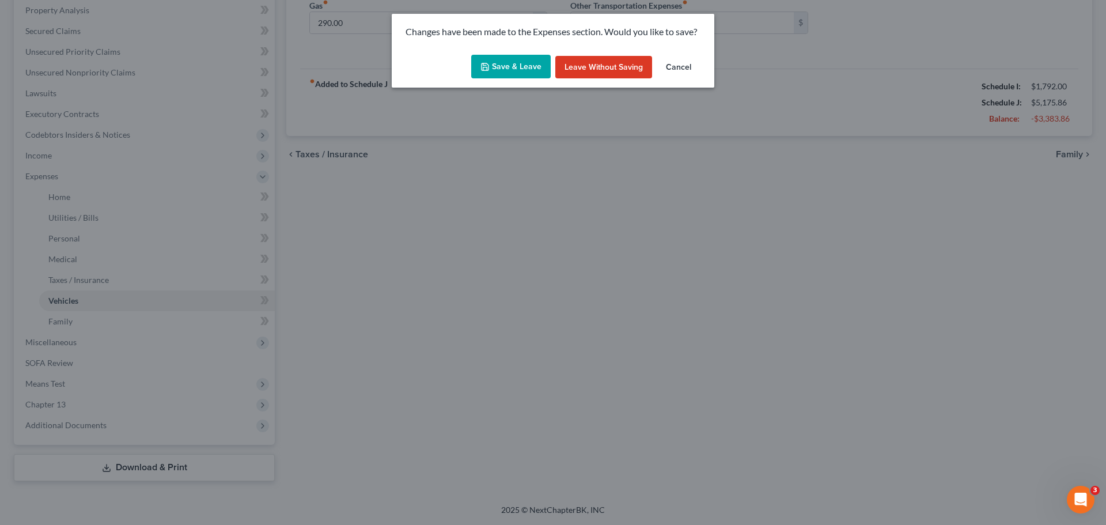
click at [500, 69] on button "Save & Leave" at bounding box center [511, 67] width 80 height 24
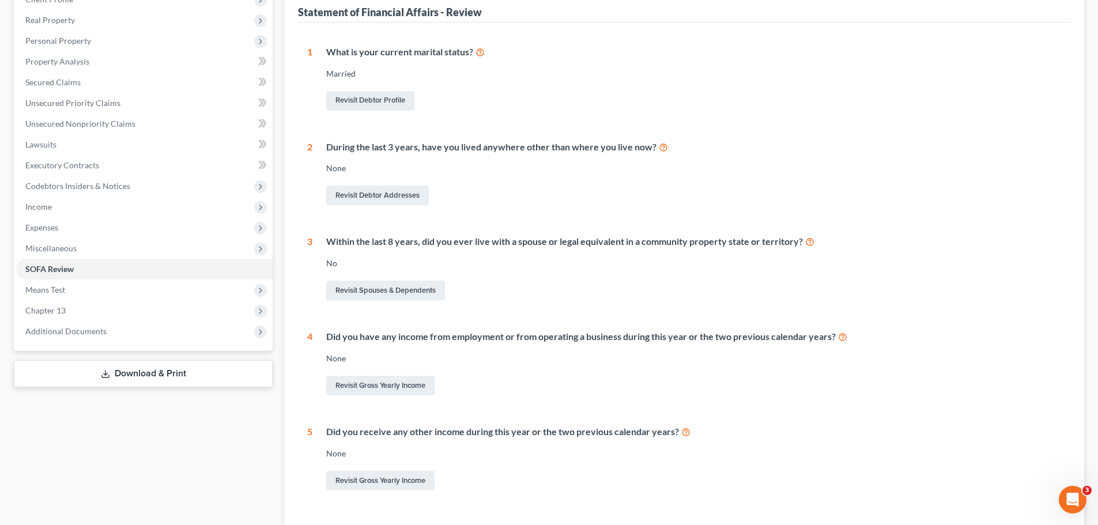
scroll to position [173, 0]
click at [84, 308] on span "Chapter 13" at bounding box center [144, 310] width 256 height 21
click at [96, 353] on span "Chapter 13 Plan" at bounding box center [77, 351] width 58 height 10
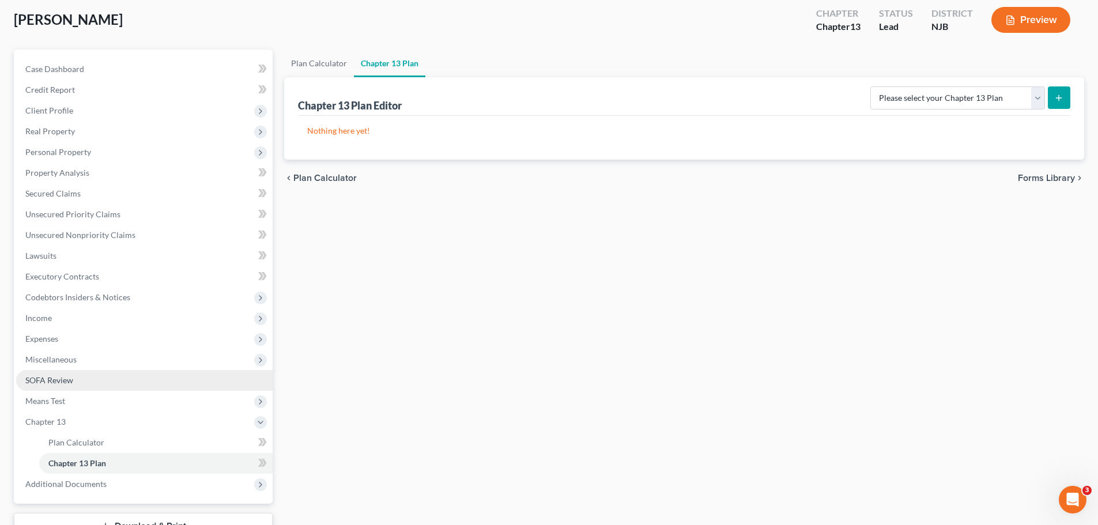
scroll to position [120, 0]
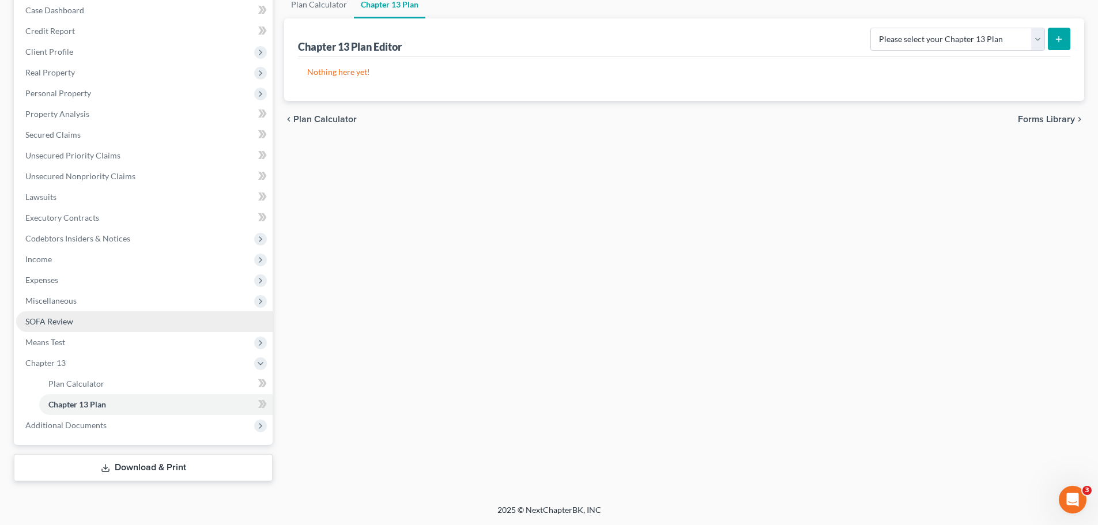
click at [62, 316] on span "SOFA Review" at bounding box center [49, 321] width 48 height 10
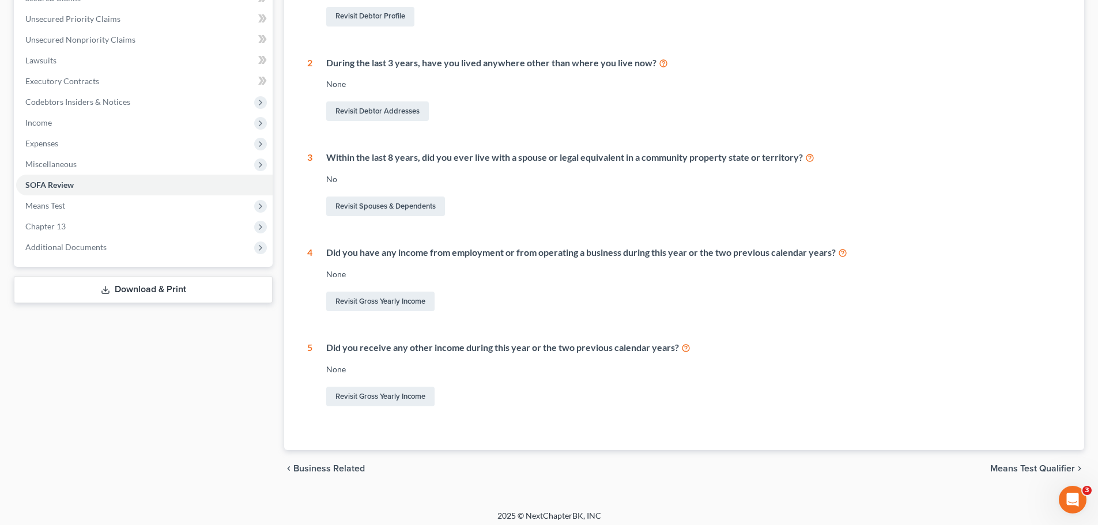
scroll to position [262, 0]
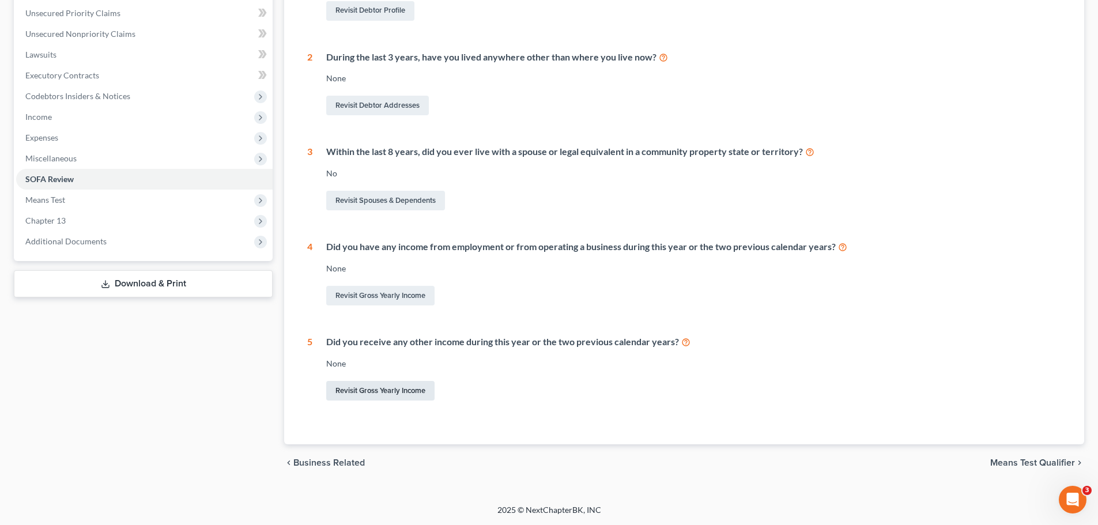
click at [411, 396] on link "Revisit Gross Yearly Income" at bounding box center [380, 391] width 108 height 20
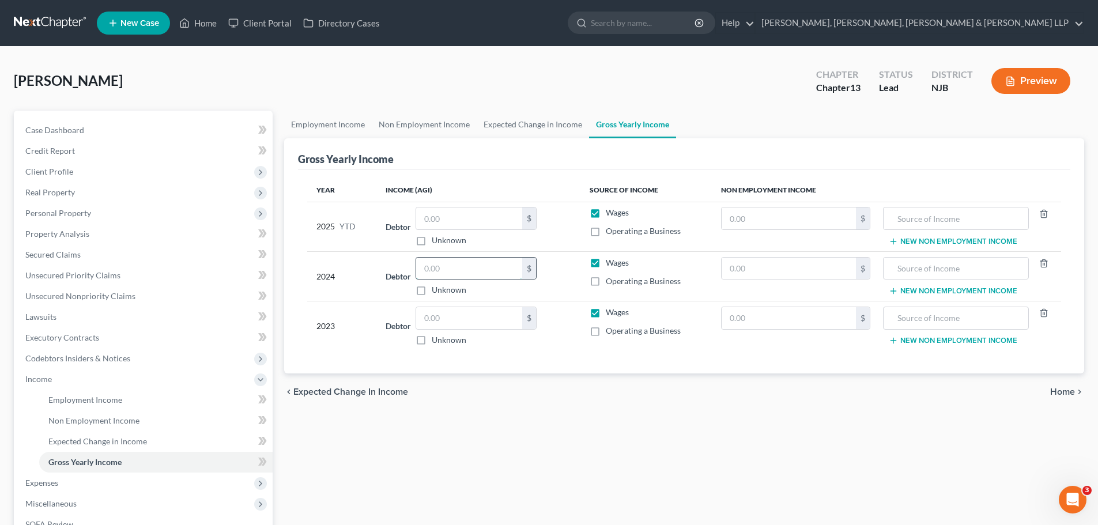
click at [470, 269] on input "text" at bounding box center [469, 269] width 106 height 22
click at [479, 322] on input "text" at bounding box center [469, 318] width 106 height 22
type input "93,600.00"
click at [1076, 392] on icon "chevron_right" at bounding box center [1079, 391] width 9 height 9
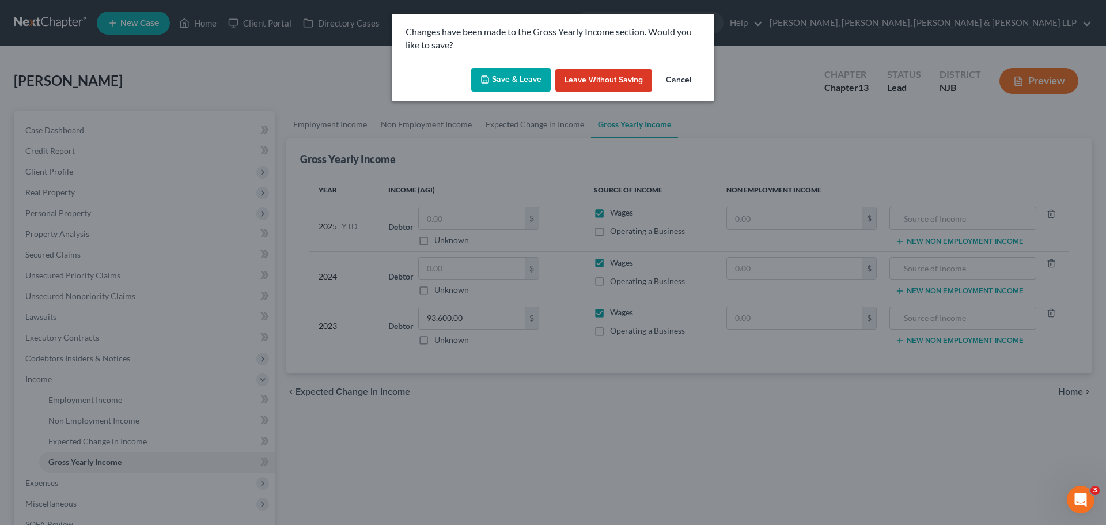
click at [521, 84] on button "Save & Leave" at bounding box center [511, 80] width 80 height 24
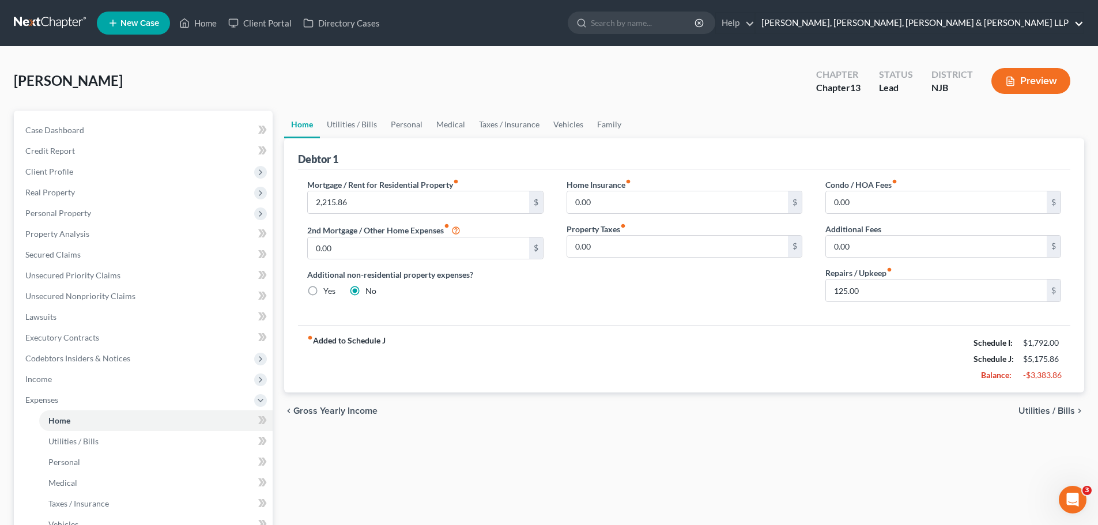
click at [1011, 17] on link "Scura Wigfield, Heyer, Stevens & Cammarota LLP" at bounding box center [919, 23] width 328 height 21
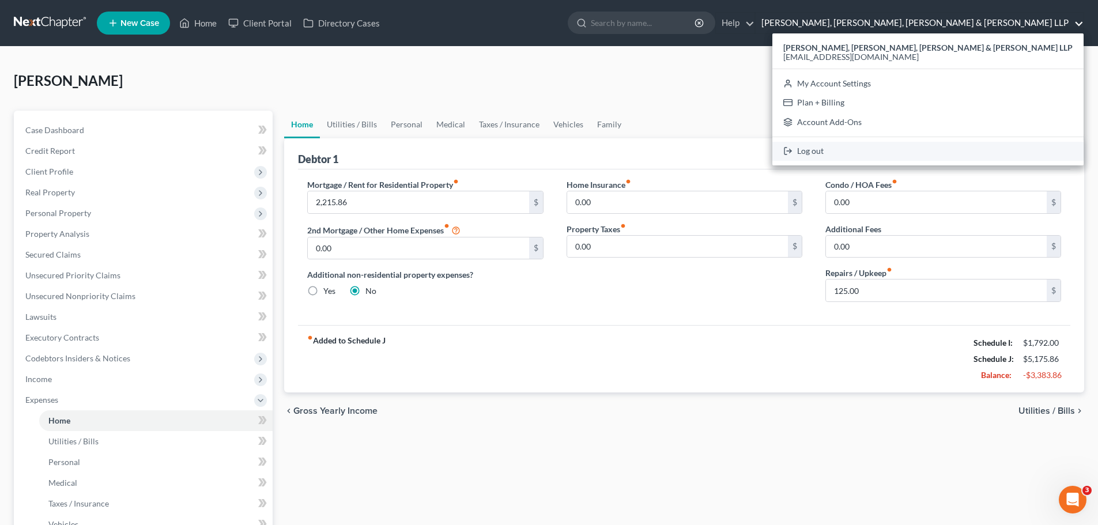
click at [941, 150] on link "Log out" at bounding box center [927, 152] width 311 height 20
